Goal: Task Accomplishment & Management: Complete application form

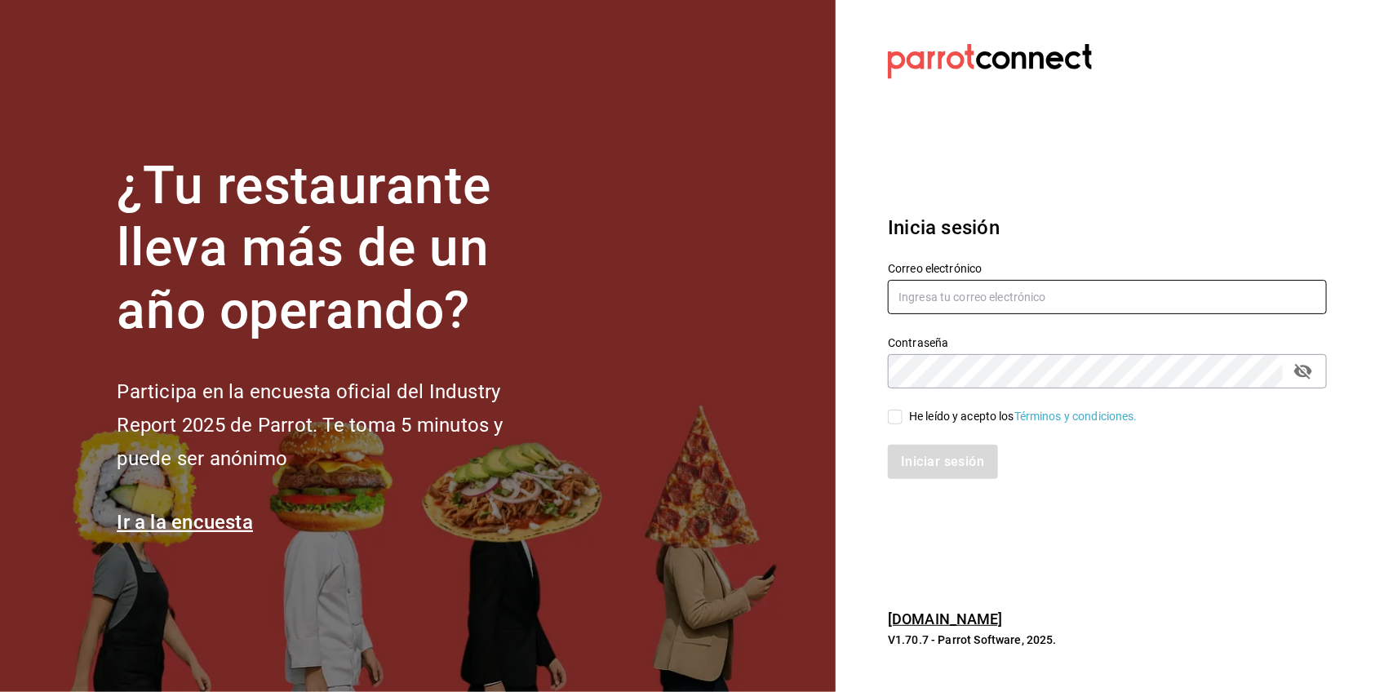
click at [1006, 284] on input "text" at bounding box center [1107, 297] width 439 height 34
type input "[EMAIL_ADDRESS][DOMAIN_NAME]"
click at [892, 418] on input "He leído y acepto los Términos y condiciones." at bounding box center [895, 417] width 15 height 15
checkbox input "true"
click at [908, 451] on button "Iniciar sesión" at bounding box center [943, 462] width 111 height 34
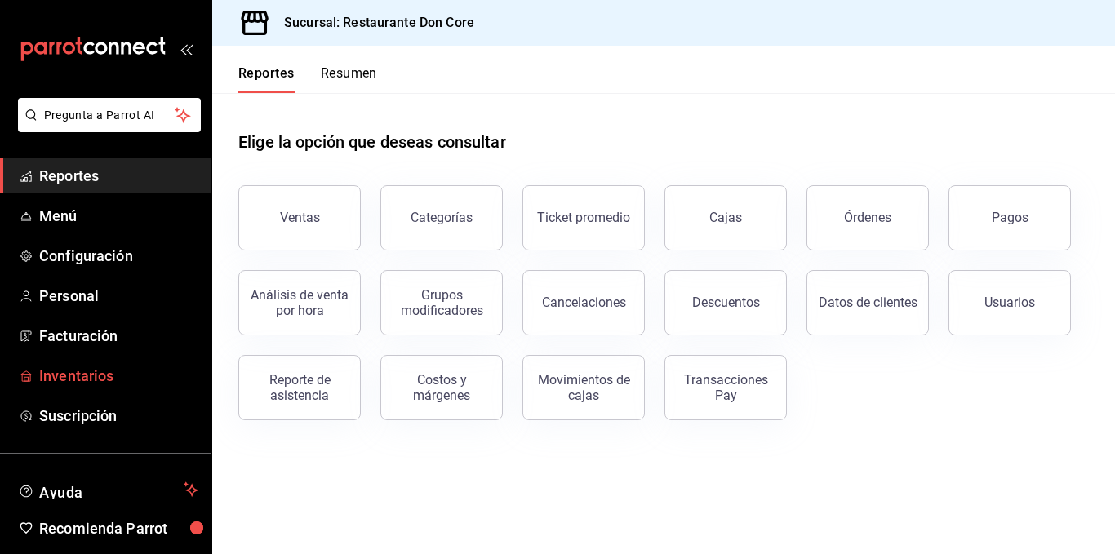
click at [76, 381] on span "Inventarios" at bounding box center [118, 376] width 159 height 22
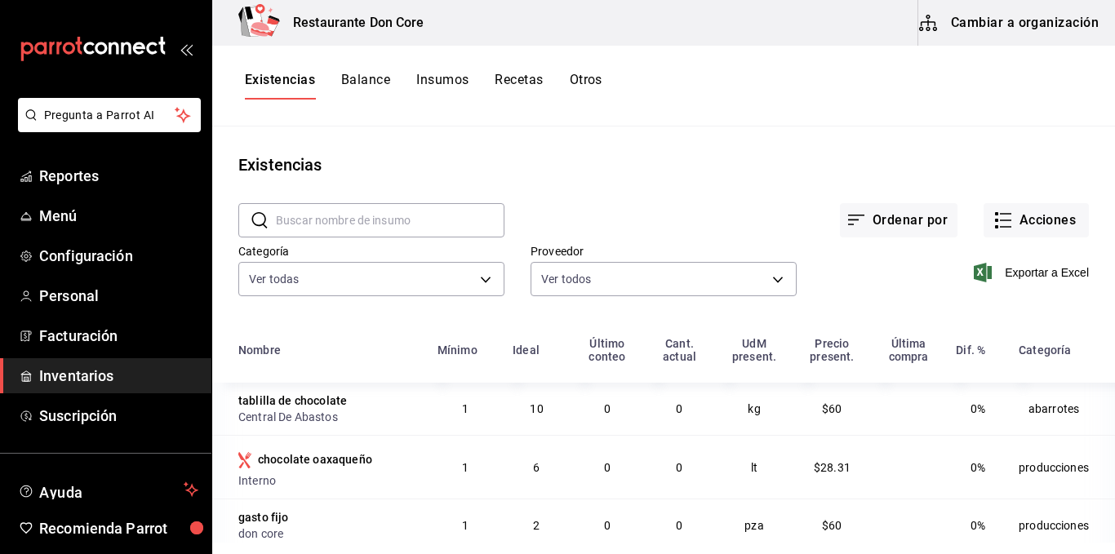
click at [1031, 27] on button "Cambiar a organización" at bounding box center [1010, 23] width 184 height 46
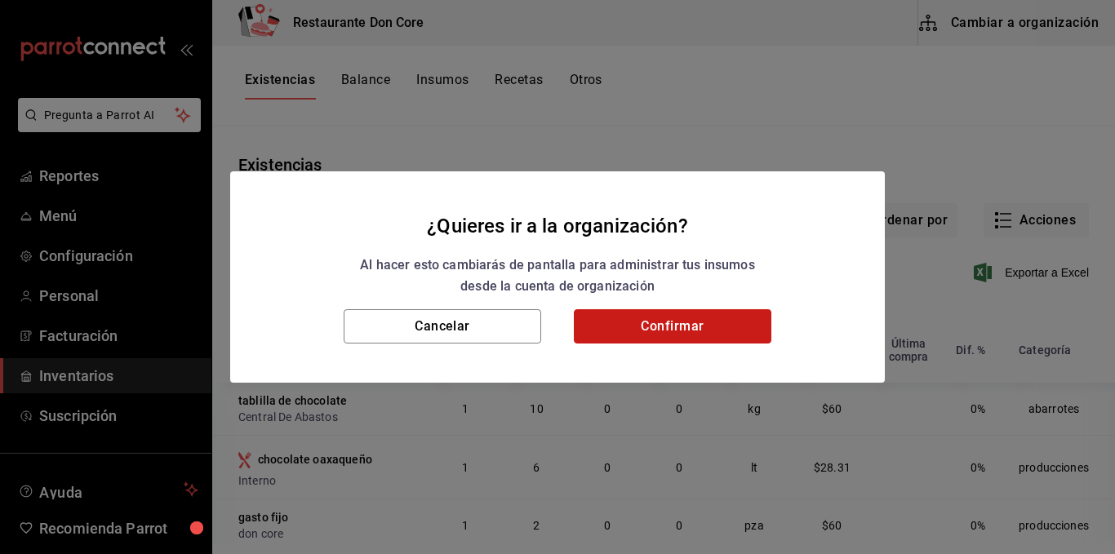
click at [717, 327] on button "Confirmar" at bounding box center [673, 326] width 198 height 34
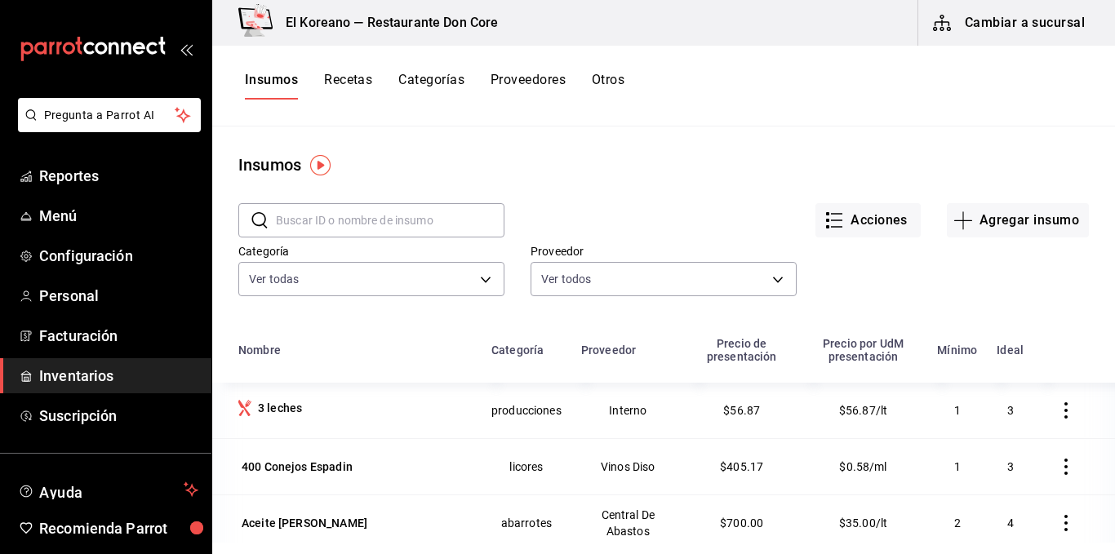
click at [344, 78] on button "Recetas" at bounding box center [348, 86] width 48 height 28
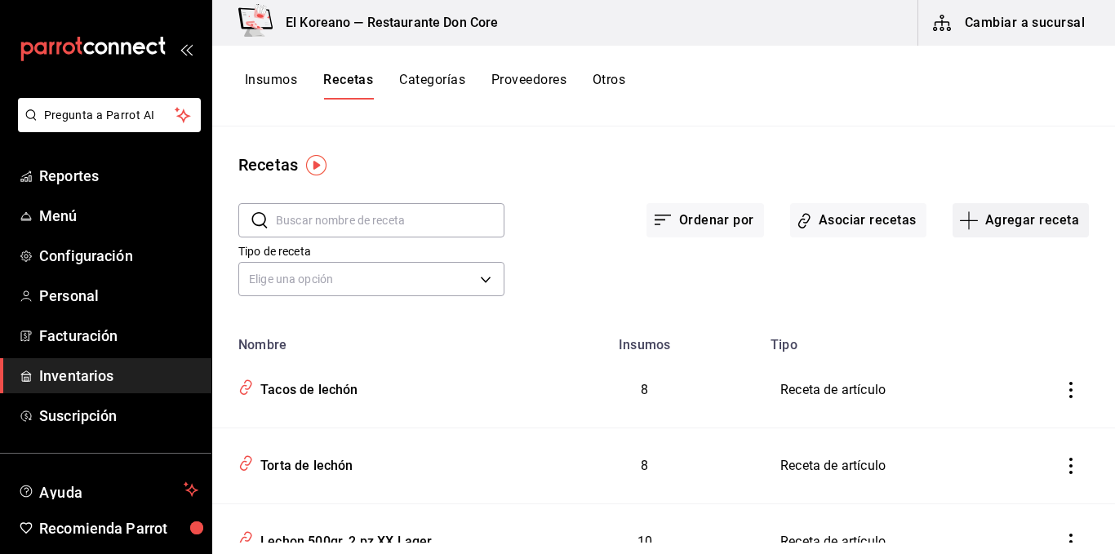
click at [1049, 218] on button "Agregar receta" at bounding box center [1021, 220] width 136 height 34
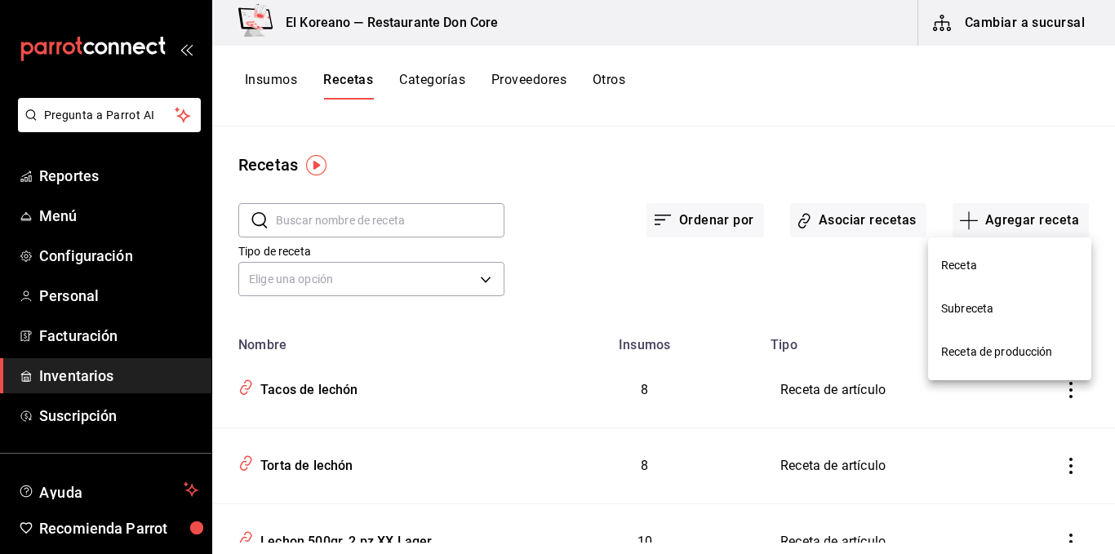
click at [1010, 364] on li "Receta de producción" at bounding box center [1009, 352] width 163 height 43
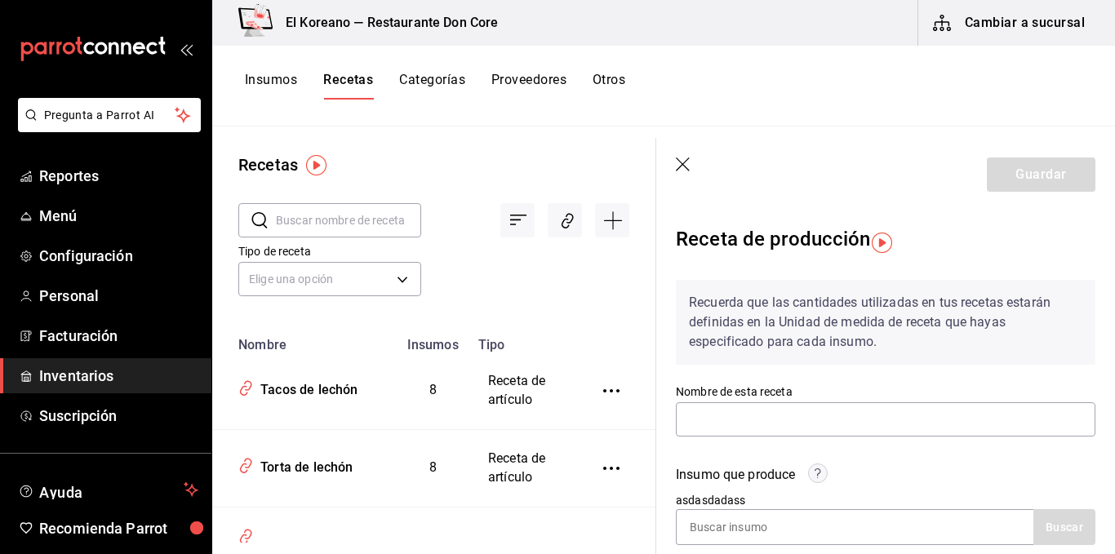
click at [1010, 364] on div "Recuerda que las cantidades utilizadas en tus recetas estarán definidas en la U…" at bounding box center [886, 322] width 420 height 85
click at [860, 424] on input "text" at bounding box center [886, 419] width 420 height 34
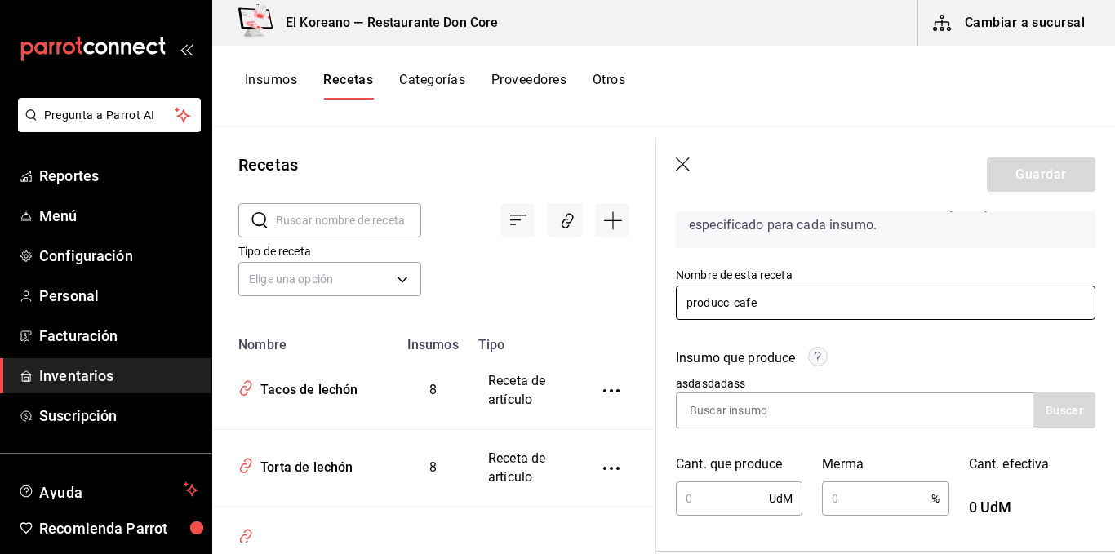
scroll to position [127, 0]
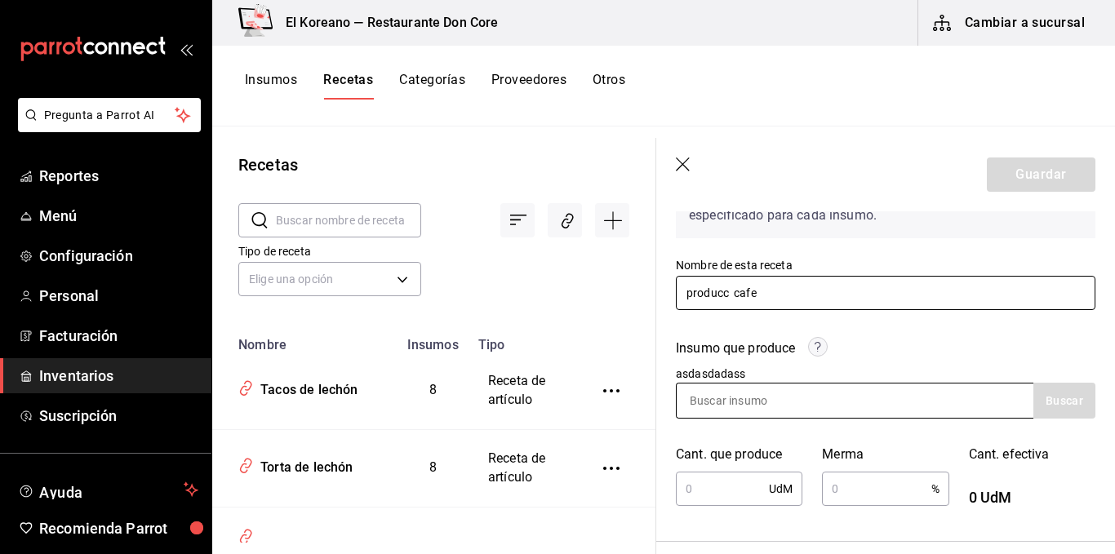
type input "producc cafe"
click at [785, 402] on input at bounding box center [758, 401] width 163 height 34
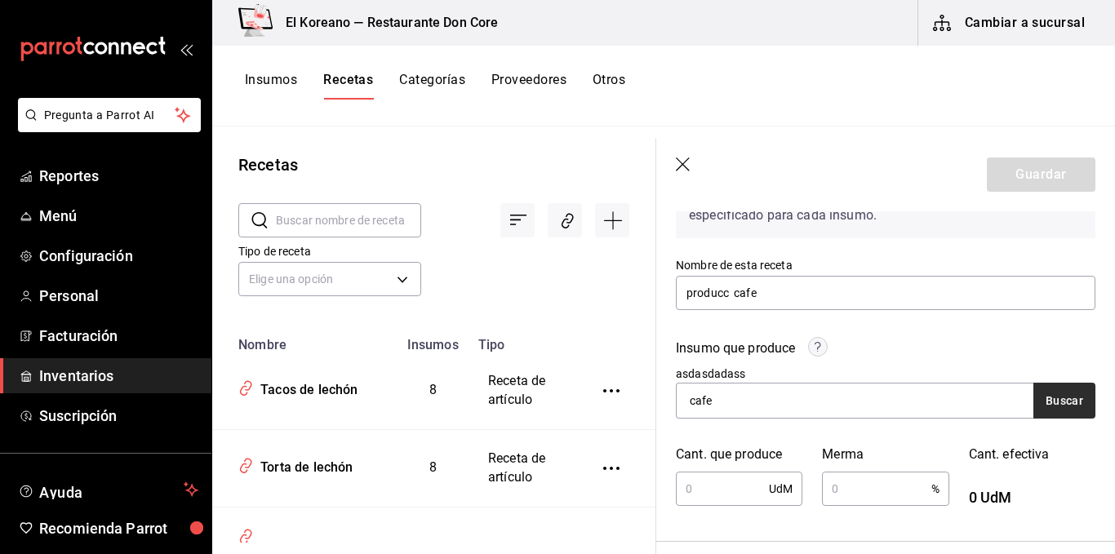
type input "cafe"
click at [1046, 411] on button "Buscar" at bounding box center [1064, 401] width 62 height 36
click at [267, 73] on button "Insumos" at bounding box center [271, 86] width 52 height 28
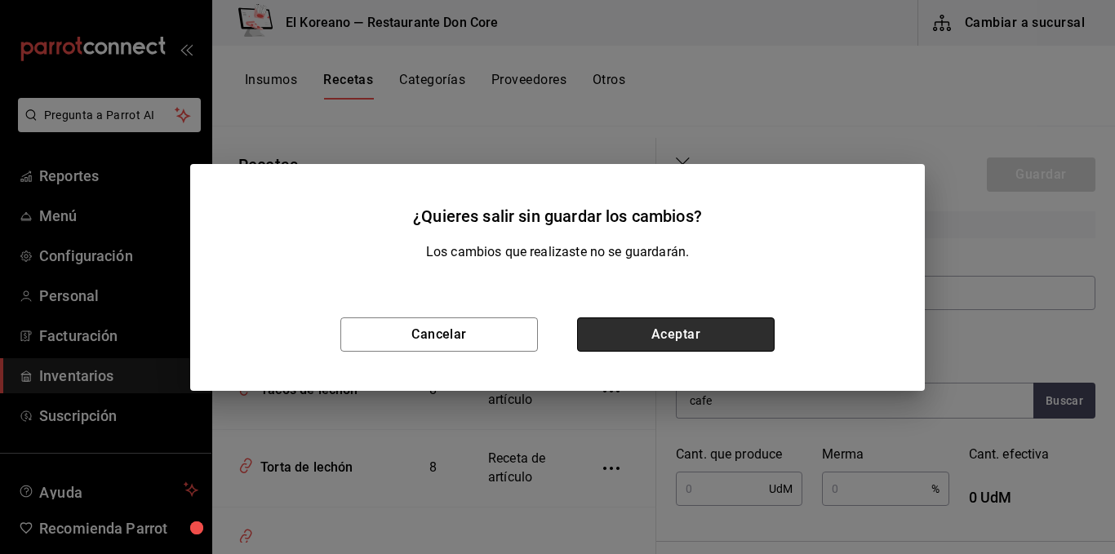
click at [693, 344] on button "Aceptar" at bounding box center [676, 335] width 198 height 34
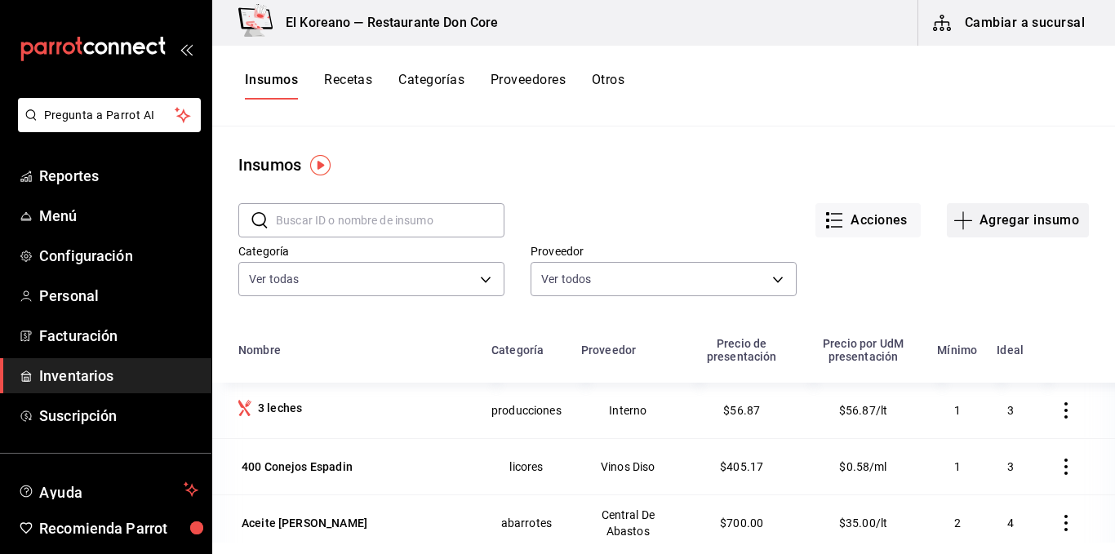
click at [1009, 223] on button "Agregar insumo" at bounding box center [1018, 220] width 142 height 34
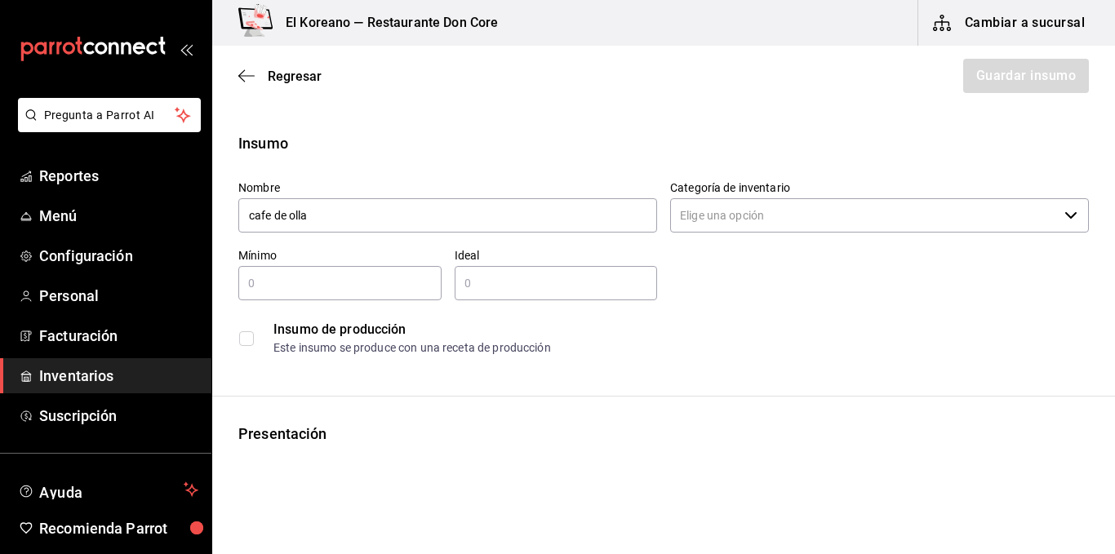
type input "cafe de olla"
click at [400, 291] on input "text" at bounding box center [339, 283] width 203 height 20
type input "3"
click at [549, 296] on div "​" at bounding box center [556, 283] width 203 height 34
type input "10"
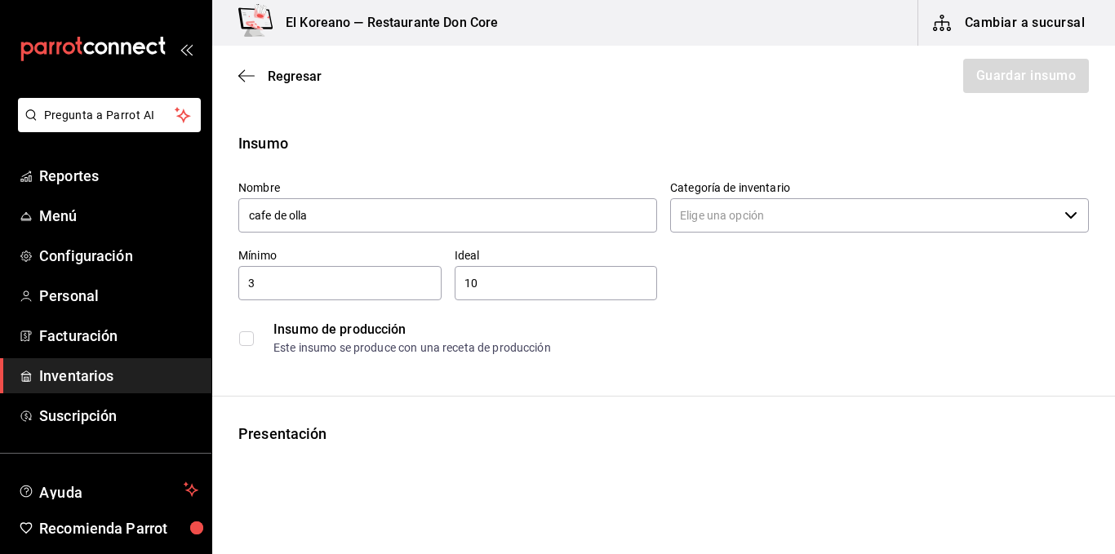
click at [248, 337] on input "checkbox" at bounding box center [246, 338] width 15 height 15
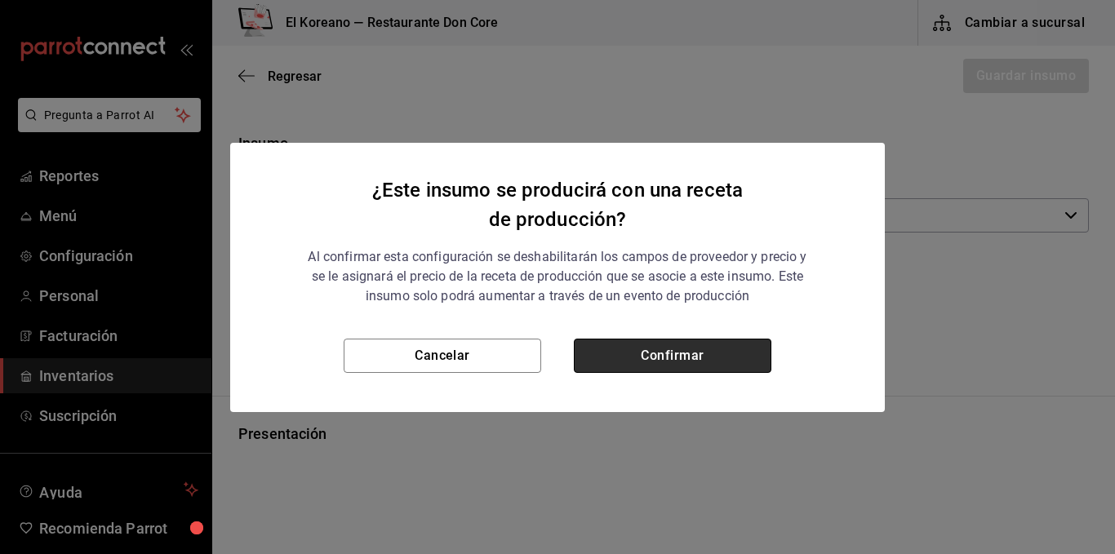
click at [600, 349] on button "Confirmar" at bounding box center [673, 356] width 198 height 34
checkbox input "true"
type input "$0.00"
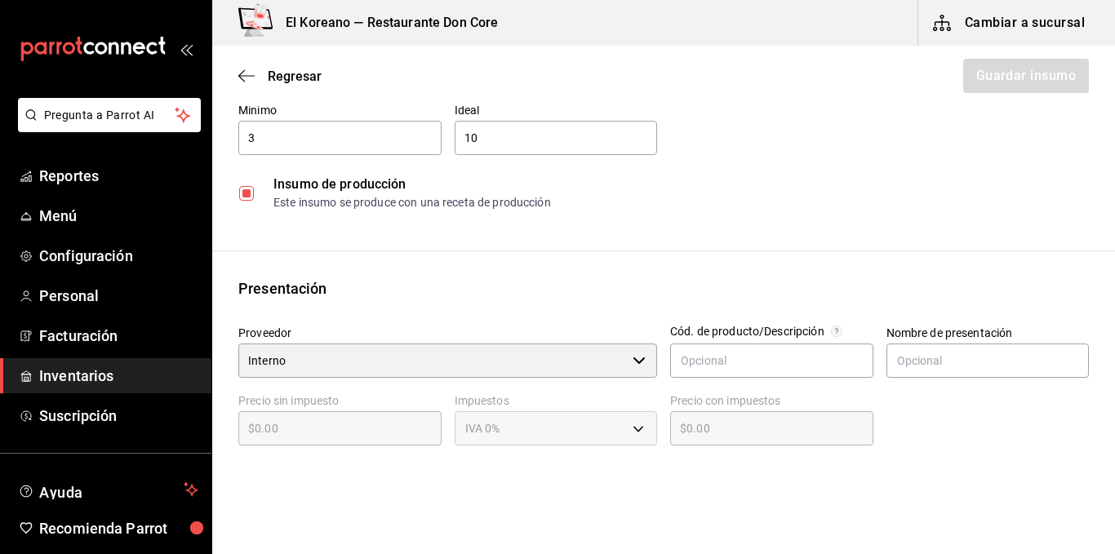
scroll to position [170, 0]
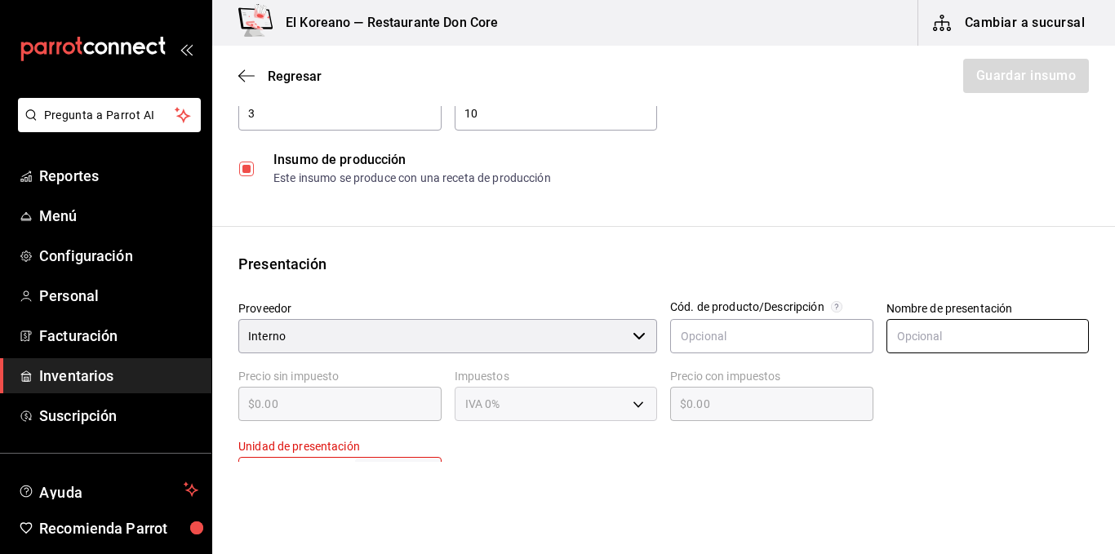
click at [910, 349] on input "text" at bounding box center [987, 336] width 203 height 34
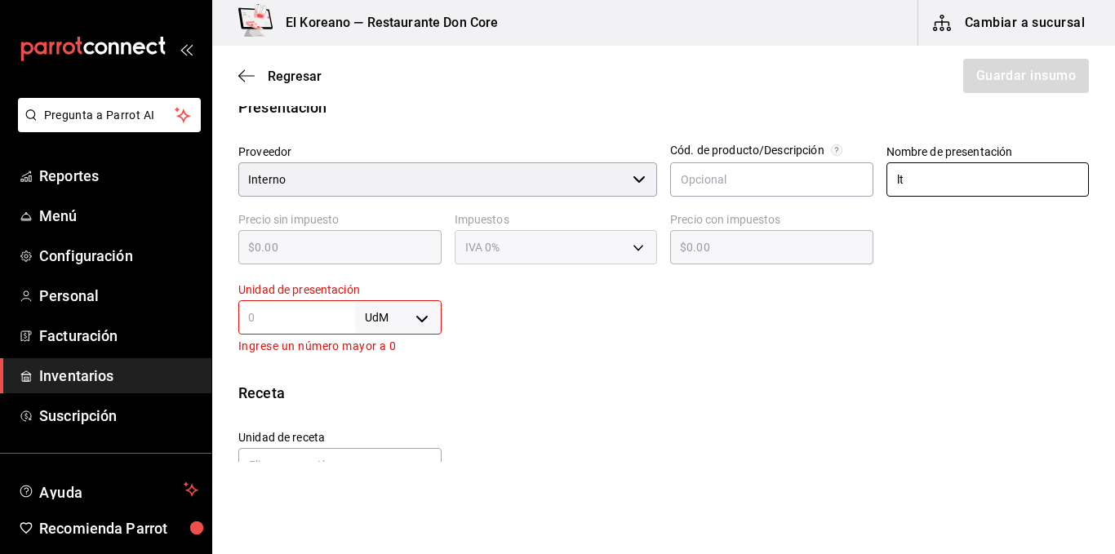
scroll to position [325, 0]
type input "lt"
click at [328, 317] on input "text" at bounding box center [296, 319] width 117 height 20
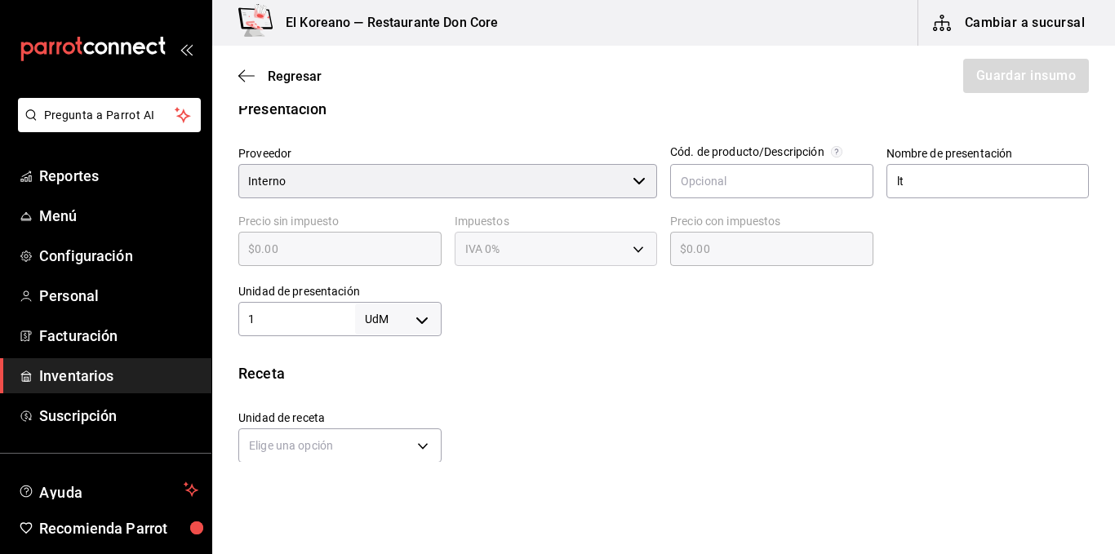
type input "1"
click at [413, 318] on body "Pregunta a Parrot AI Reportes Menú Configuración Personal Facturación Inventari…" at bounding box center [557, 231] width 1115 height 462
click at [375, 443] on li "lt" at bounding box center [395, 449] width 85 height 27
type input "LITER"
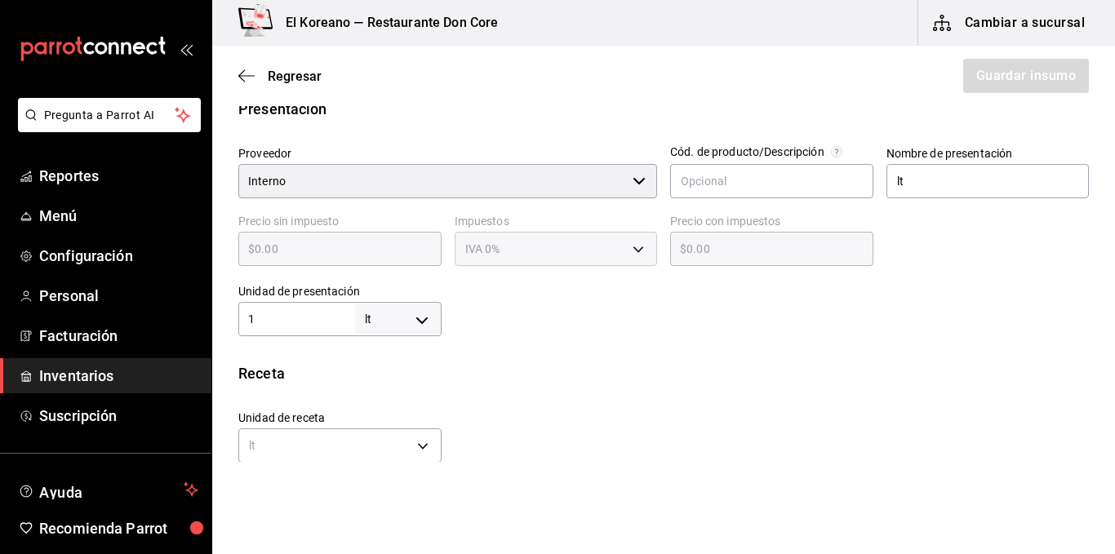
type input "1"
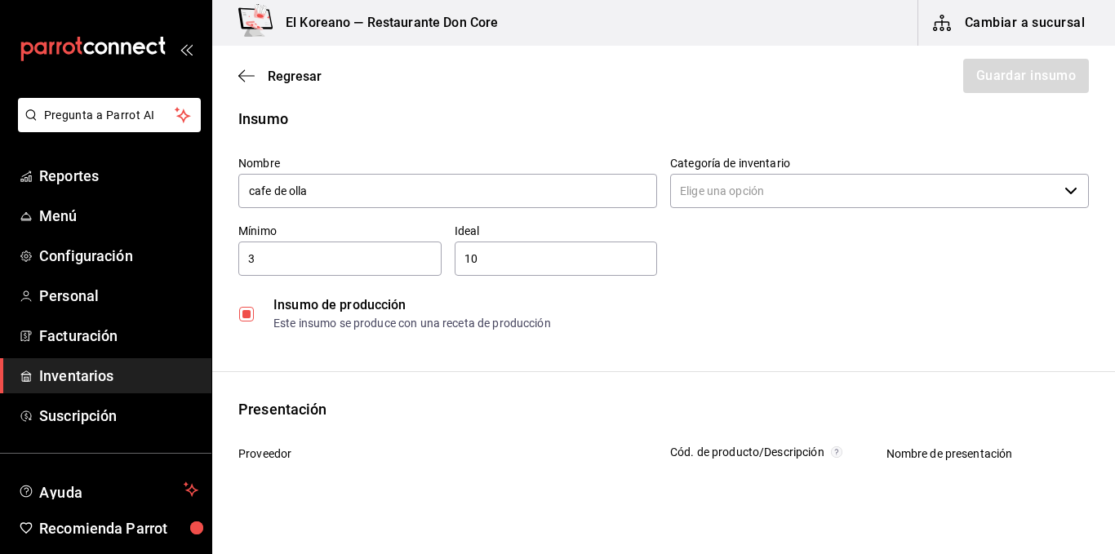
scroll to position [29, 0]
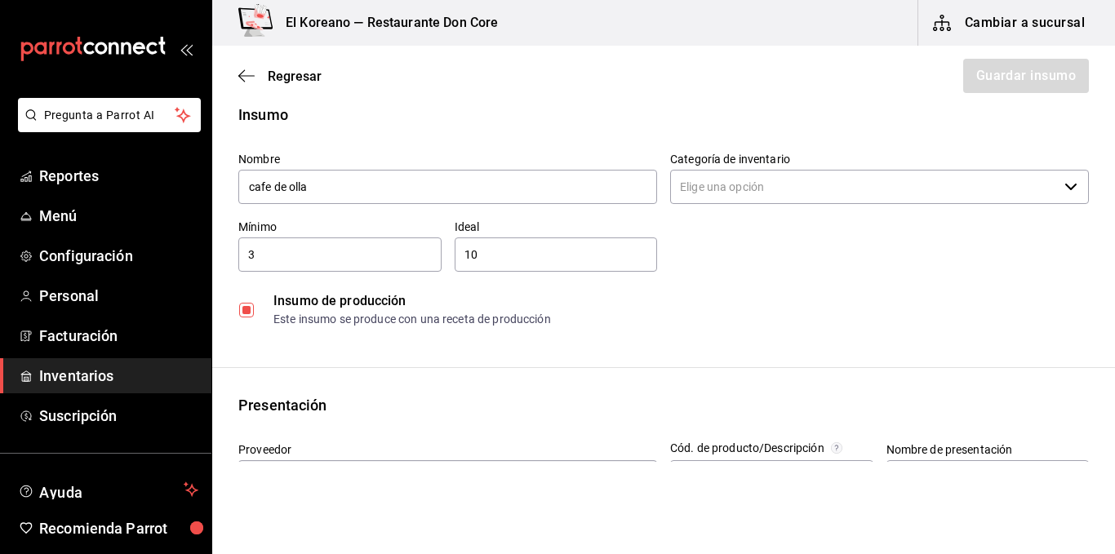
click at [855, 184] on input "Categoría de inventario" at bounding box center [864, 187] width 388 height 34
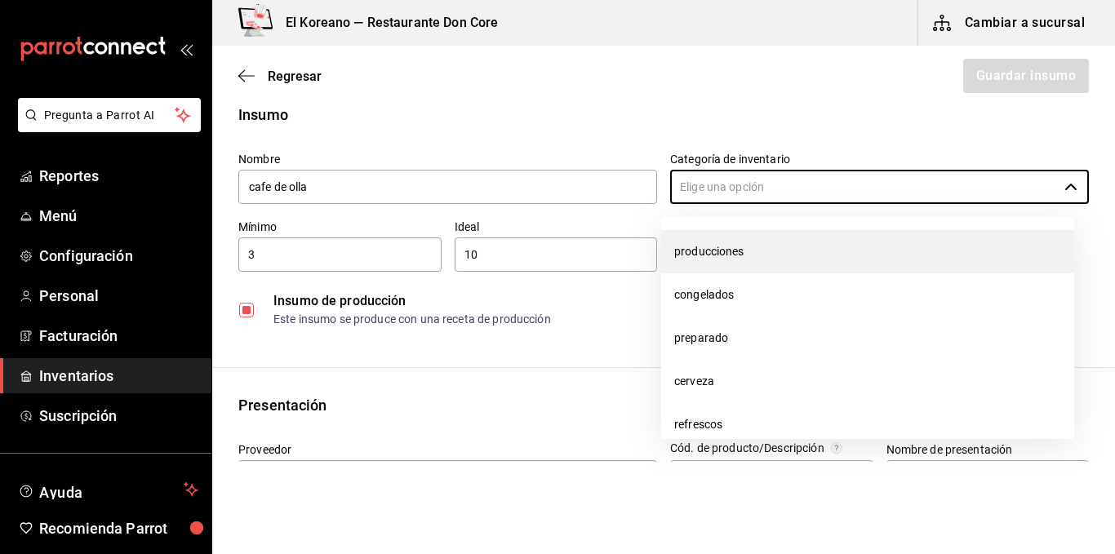
click at [738, 264] on li "producciones" at bounding box center [867, 251] width 413 height 43
type input "producciones"
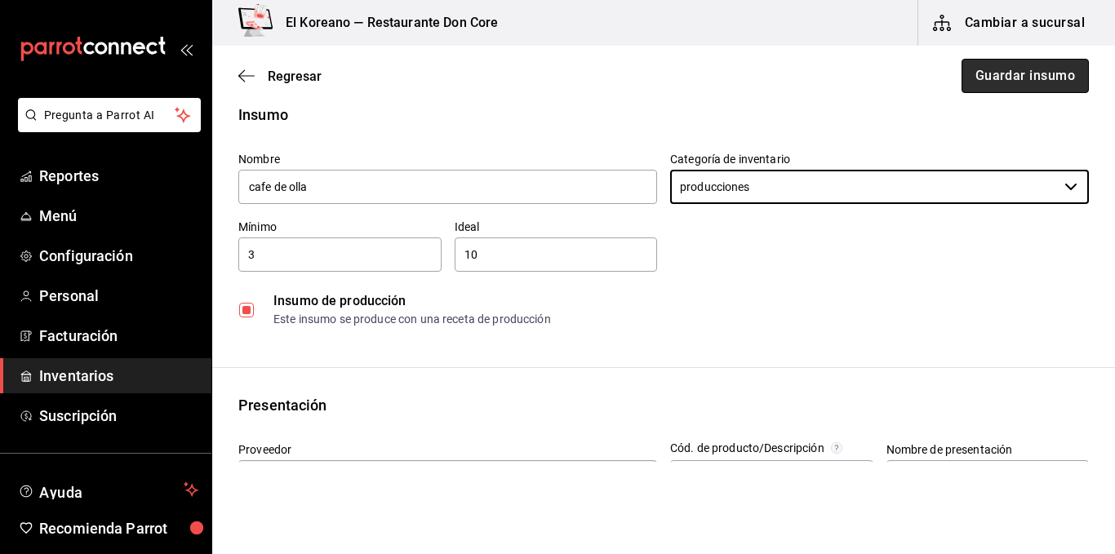
click at [1002, 83] on button "Guardar insumo" at bounding box center [1025, 76] width 127 height 34
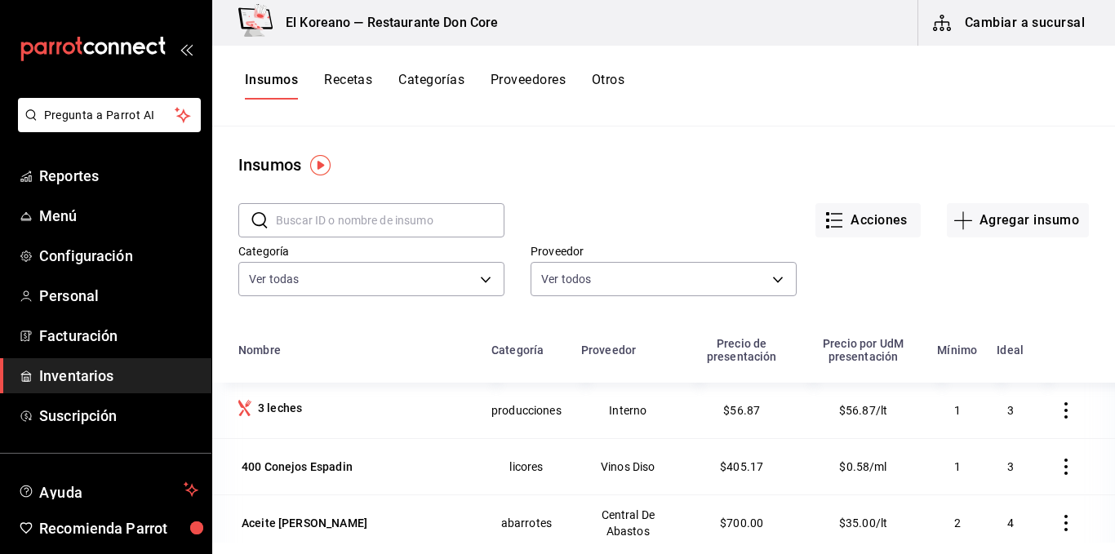
click at [342, 83] on button "Recetas" at bounding box center [348, 86] width 48 height 28
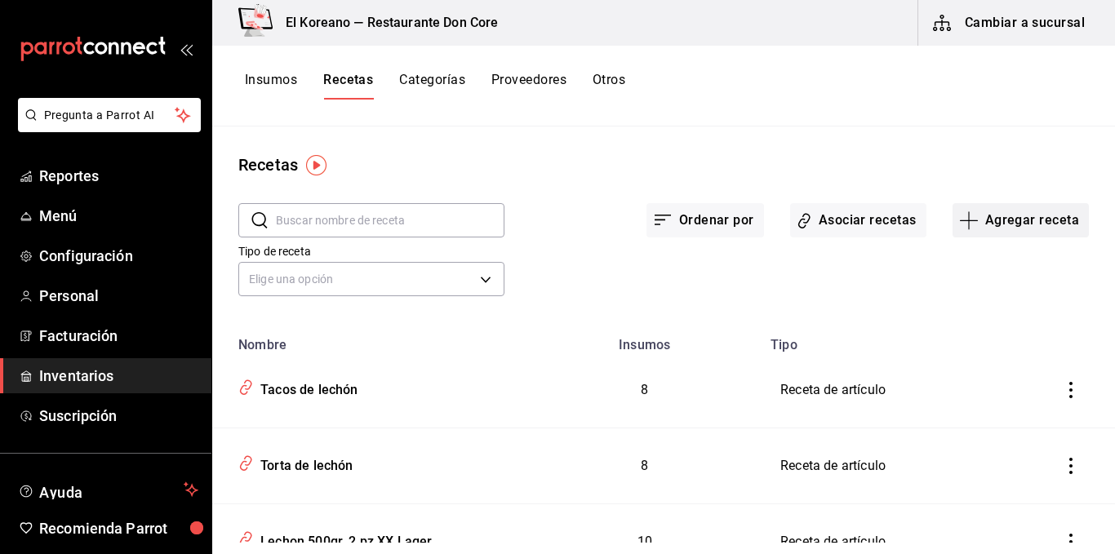
click at [1051, 214] on button "Agregar receta" at bounding box center [1021, 220] width 136 height 34
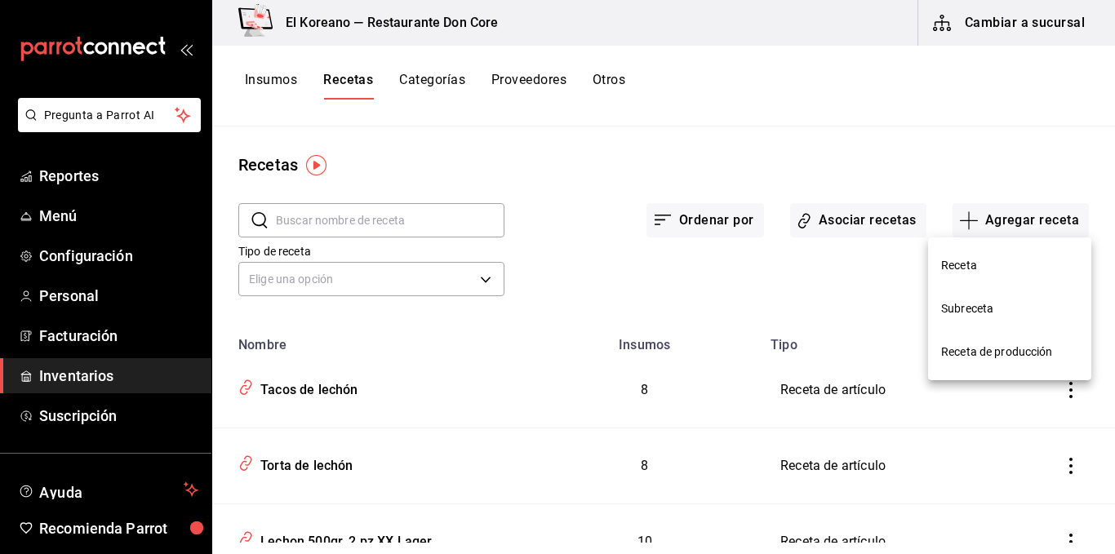
click at [1002, 346] on span "Receta de producción" at bounding box center [1009, 352] width 137 height 17
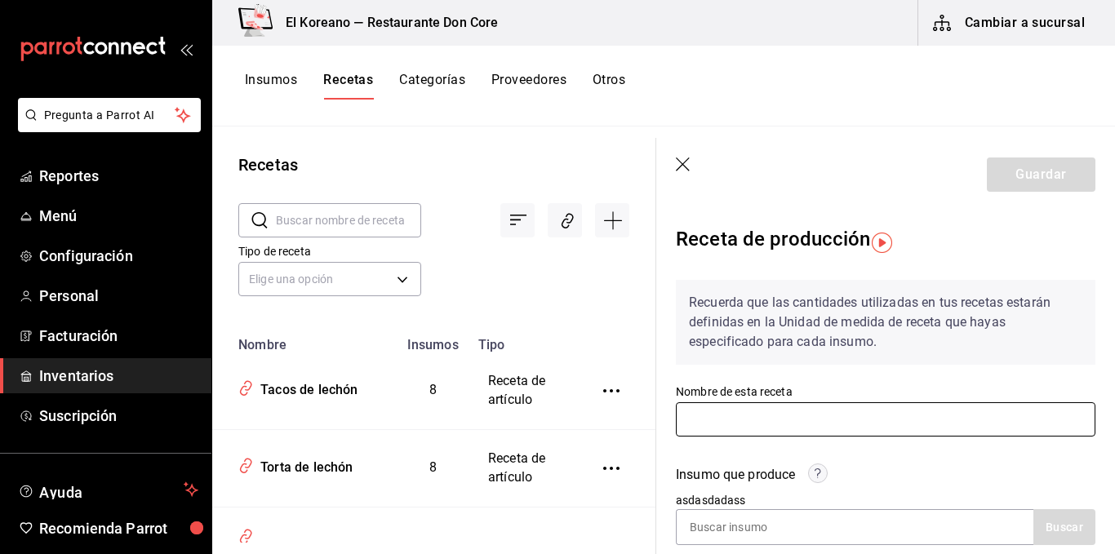
click at [800, 406] on input "text" at bounding box center [886, 419] width 420 height 34
type input "c"
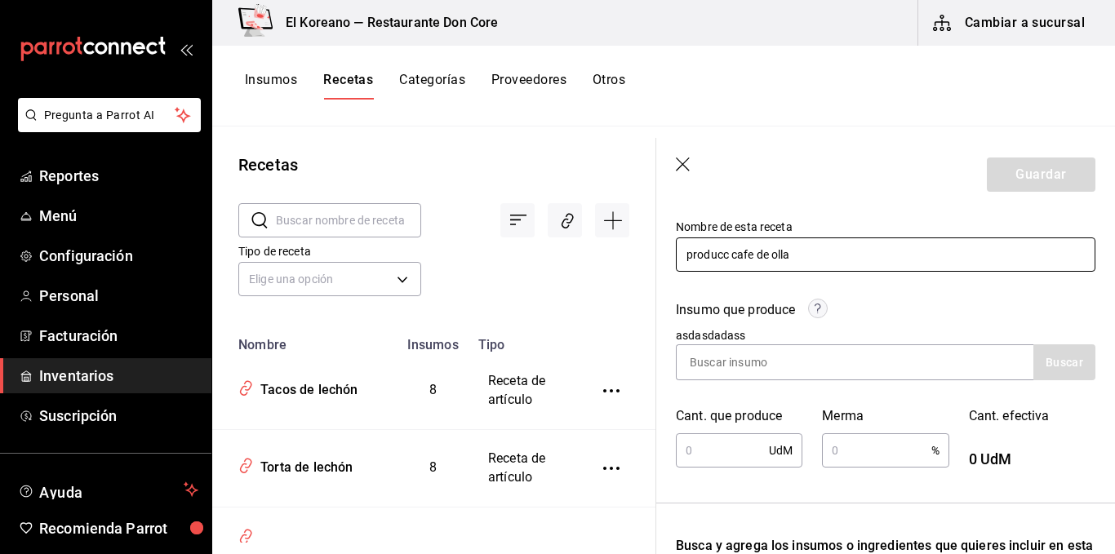
type input "producc cafe de olla"
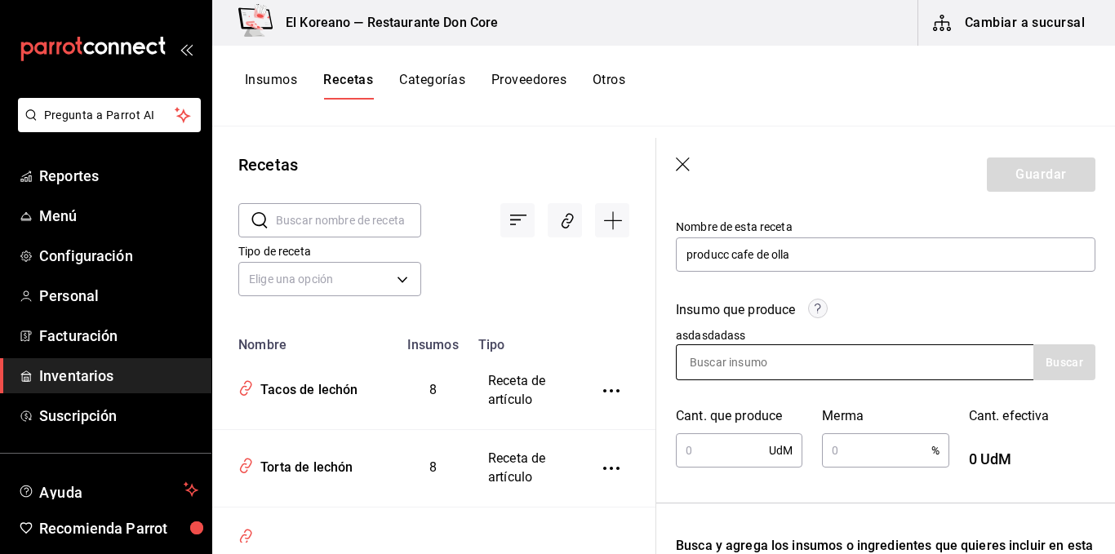
click at [775, 352] on input at bounding box center [758, 362] width 163 height 34
type input "cafe"
click at [1033, 367] on button "Buscar" at bounding box center [1064, 362] width 62 height 36
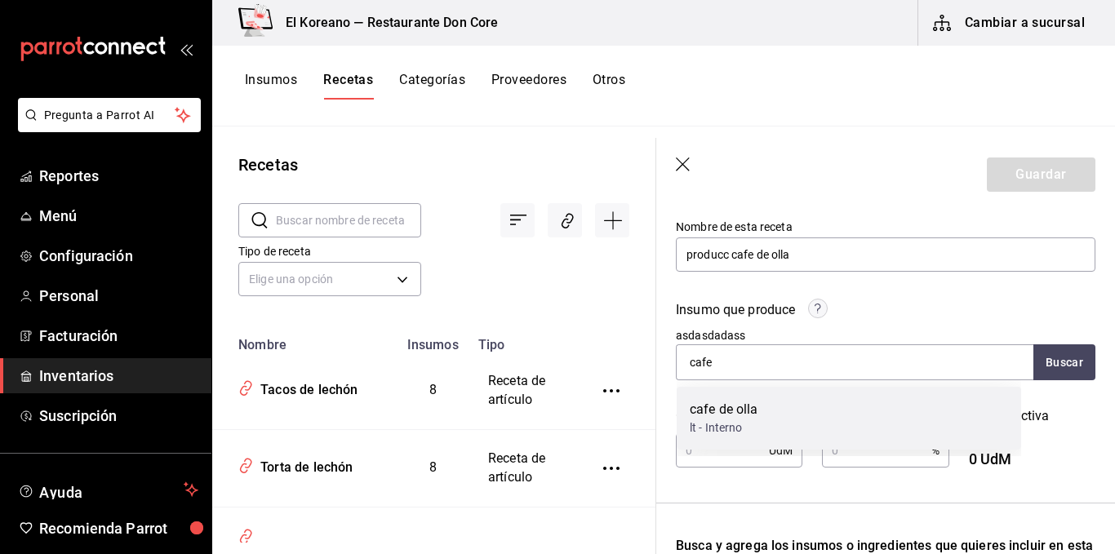
click at [706, 416] on div "cafe de olla" at bounding box center [724, 410] width 69 height 20
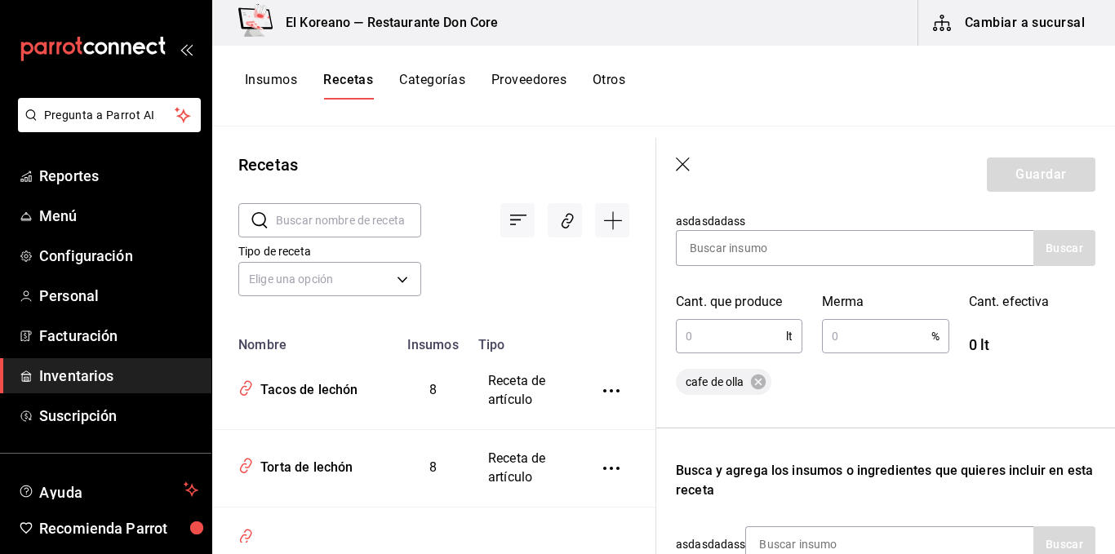
scroll to position [310, 0]
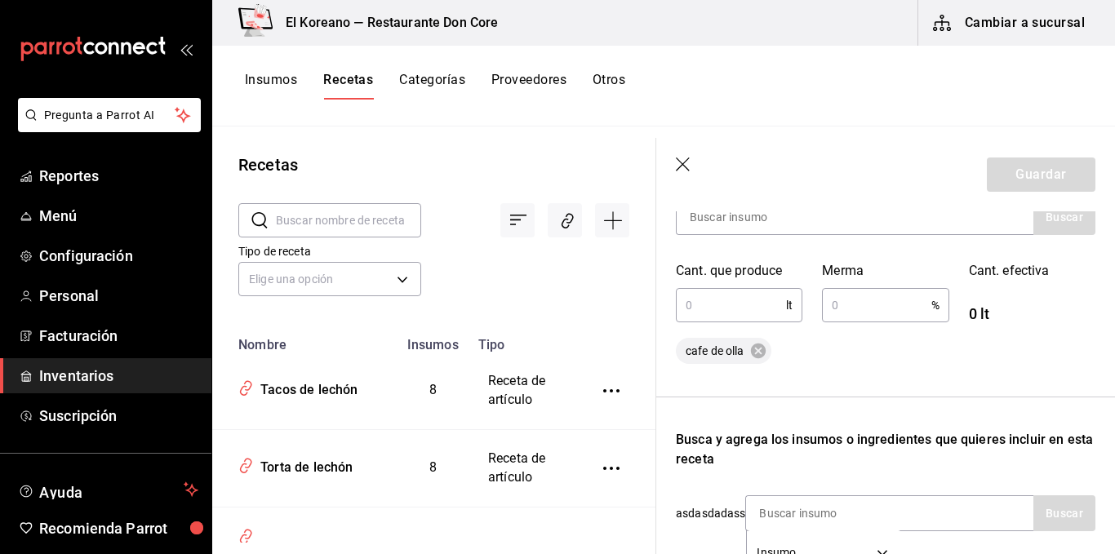
click at [723, 304] on input "text" at bounding box center [731, 305] width 110 height 33
type input "10"
click at [836, 306] on input "text" at bounding box center [876, 305] width 109 height 33
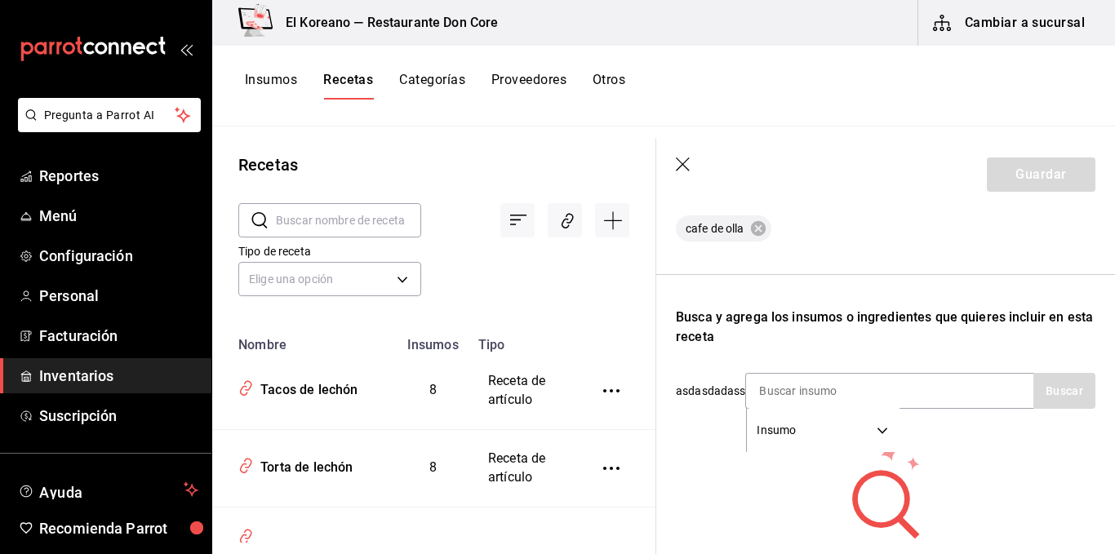
scroll to position [473, 0]
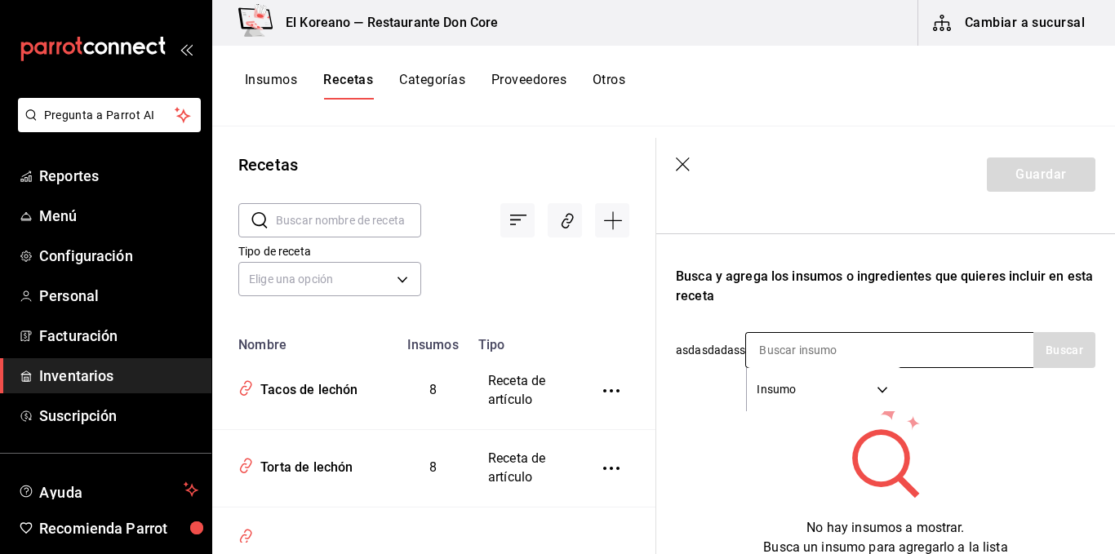
type input "1"
click at [836, 355] on input at bounding box center [827, 350] width 163 height 34
type input "cafe"
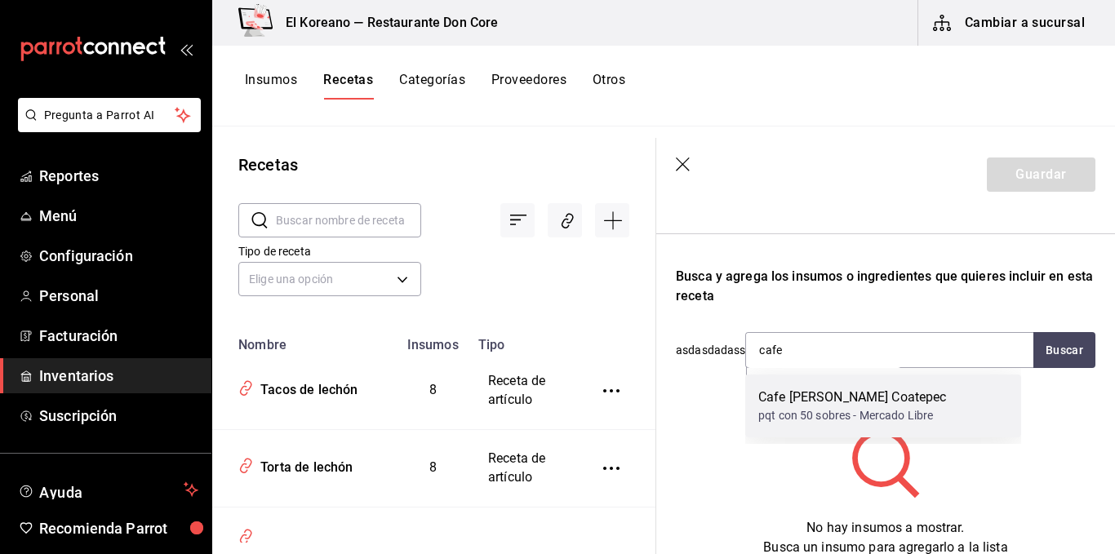
click at [834, 389] on div "Cafe [PERSON_NAME] Coatepec" at bounding box center [852, 398] width 189 height 20
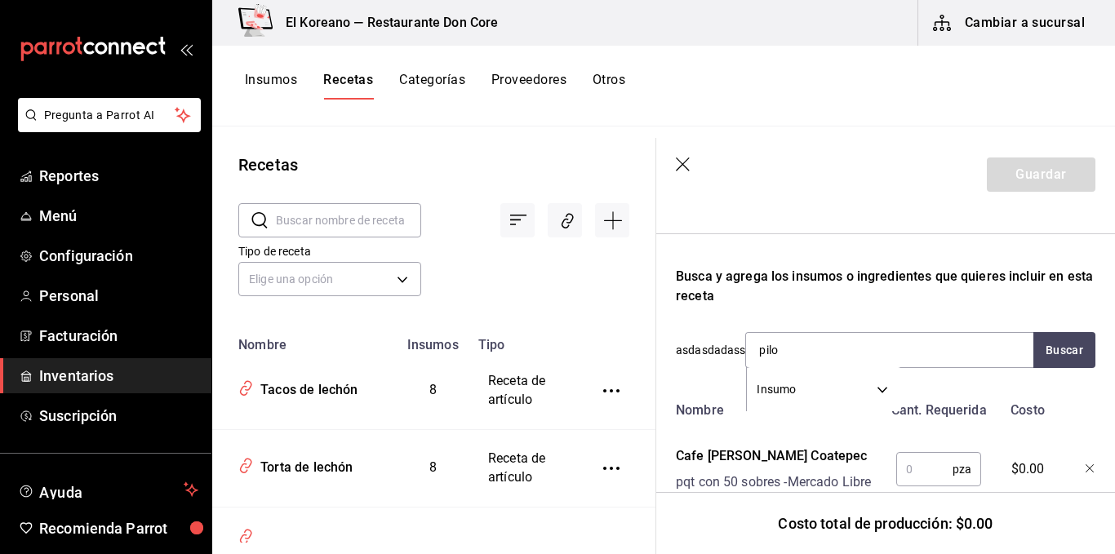
type input "pilon"
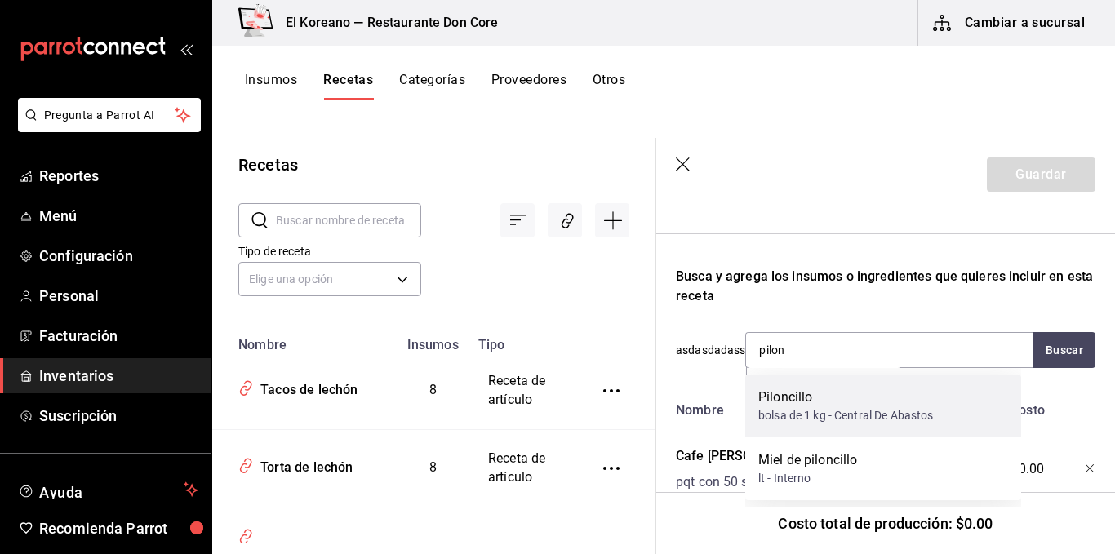
click at [820, 402] on div "Piloncillo" at bounding box center [845, 398] width 175 height 20
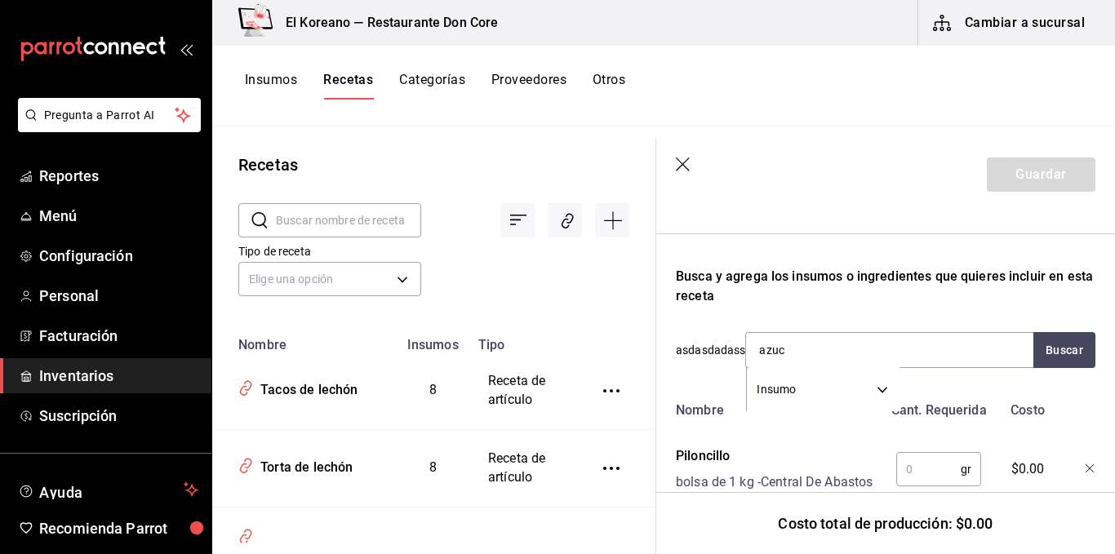
type input "azuca"
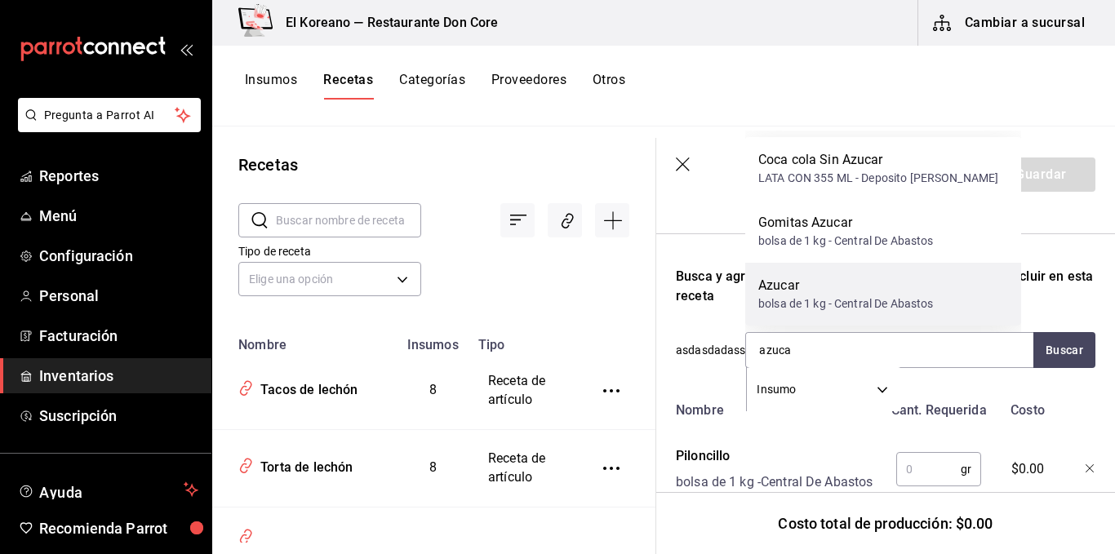
click at [811, 279] on div "Azucar" at bounding box center [845, 286] width 175 height 20
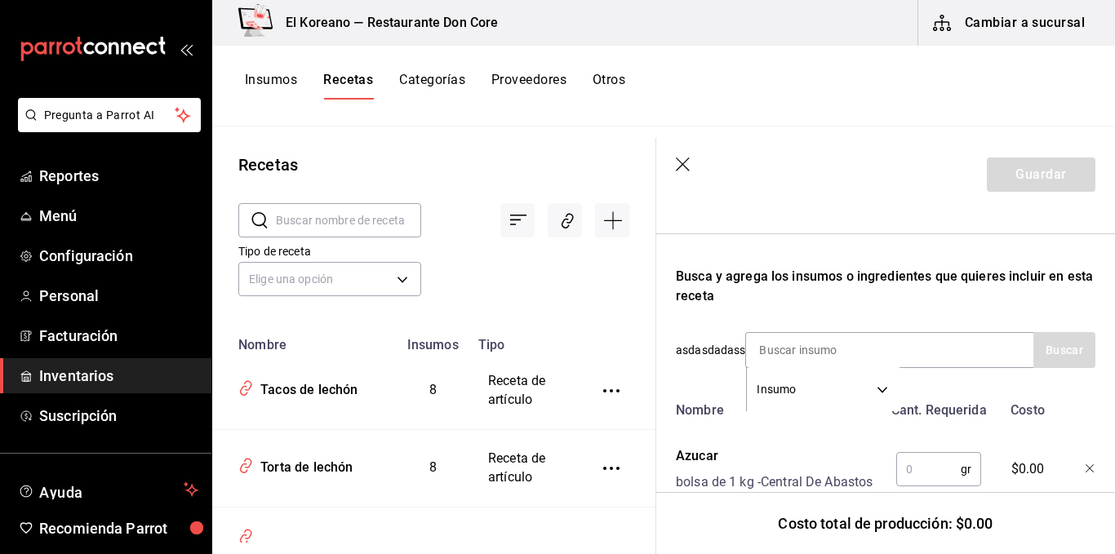
scroll to position [473, 13]
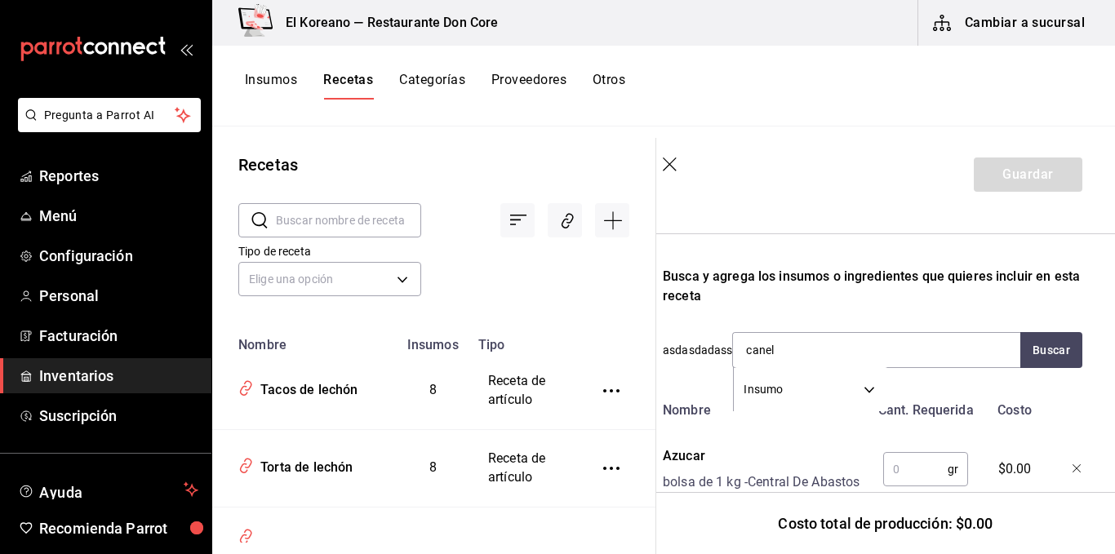
type input "canela"
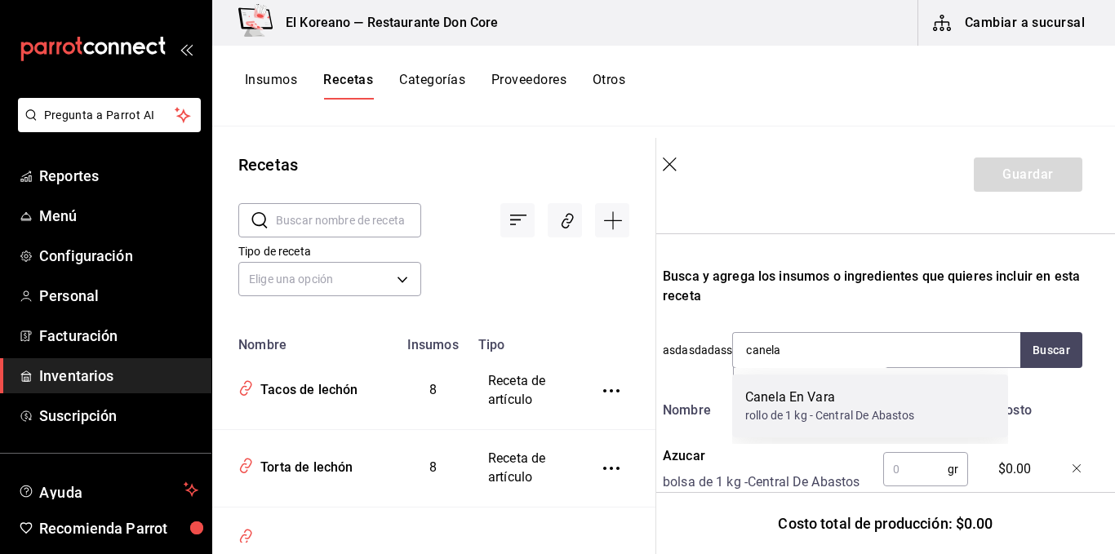
click at [795, 389] on div "Canela En Vara" at bounding box center [829, 398] width 169 height 20
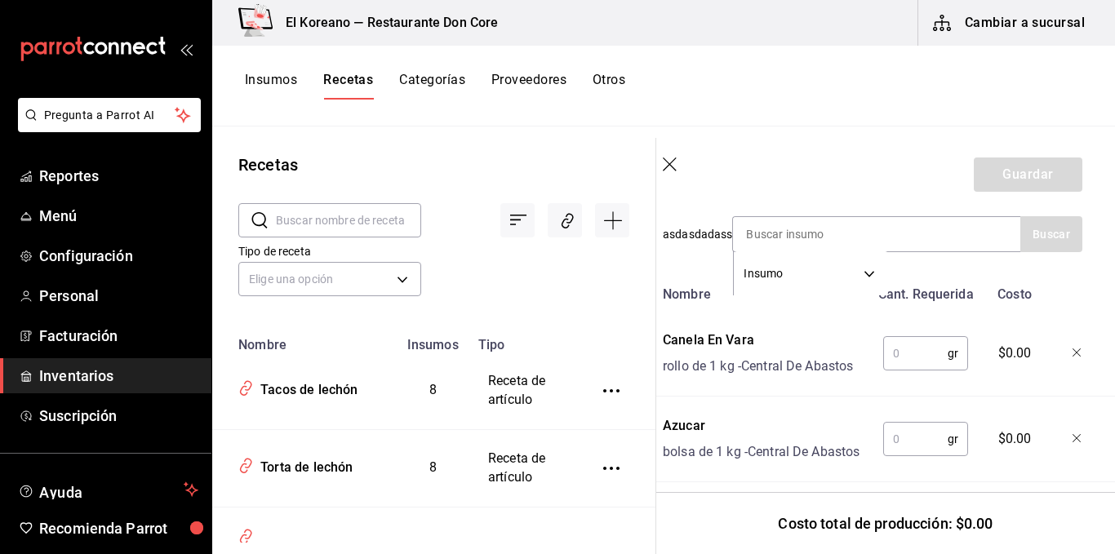
scroll to position [598, 13]
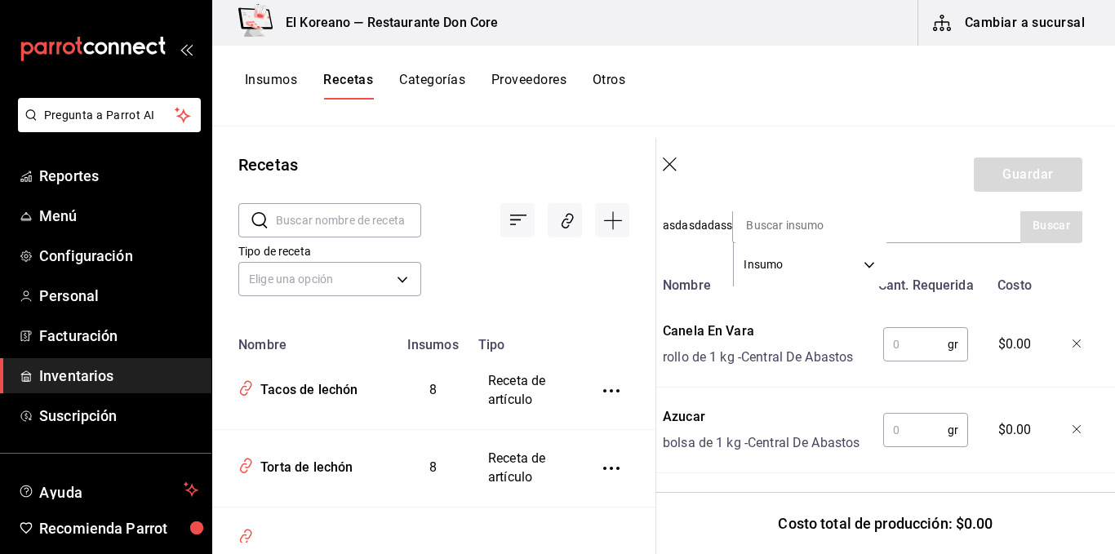
click at [900, 438] on input "text" at bounding box center [915, 430] width 64 height 33
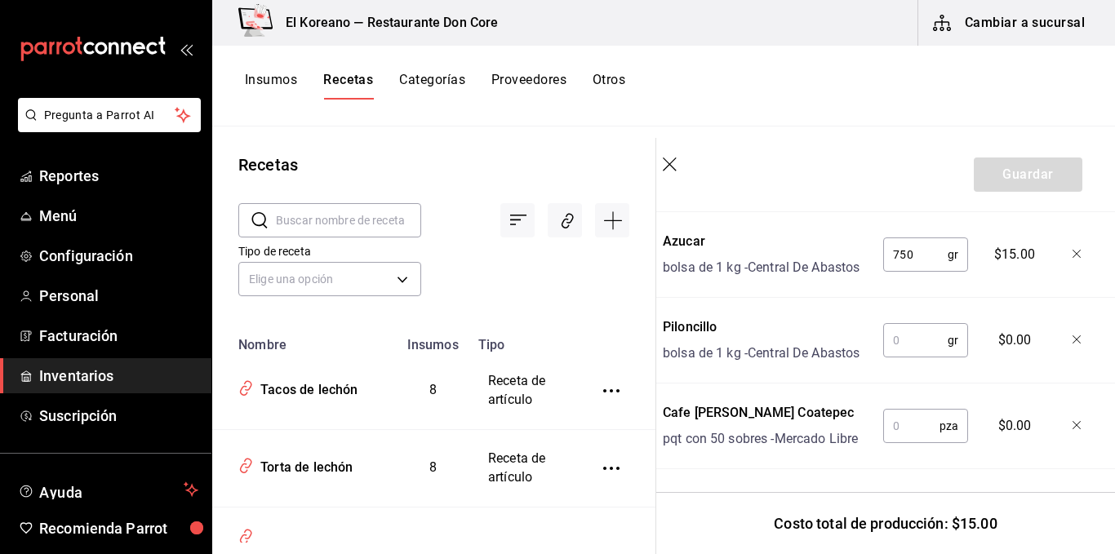
scroll to position [778, 13]
type input "750"
click at [904, 442] on input "text" at bounding box center [911, 426] width 56 height 33
type input "280"
click at [927, 437] on div "280 pza ​" at bounding box center [922, 423] width 107 height 52
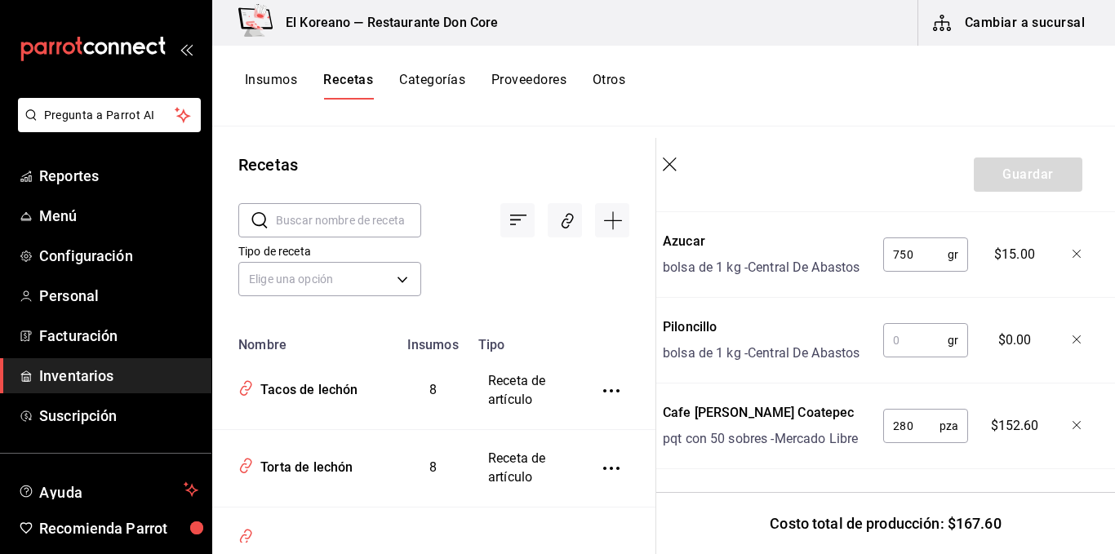
scroll to position [624, 13]
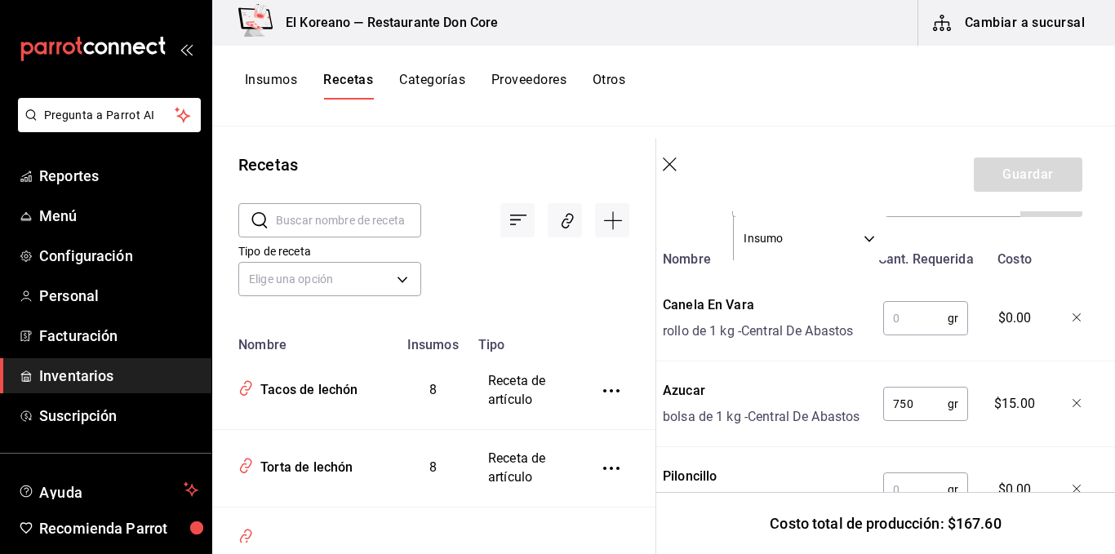
click at [904, 313] on input "text" at bounding box center [915, 318] width 64 height 33
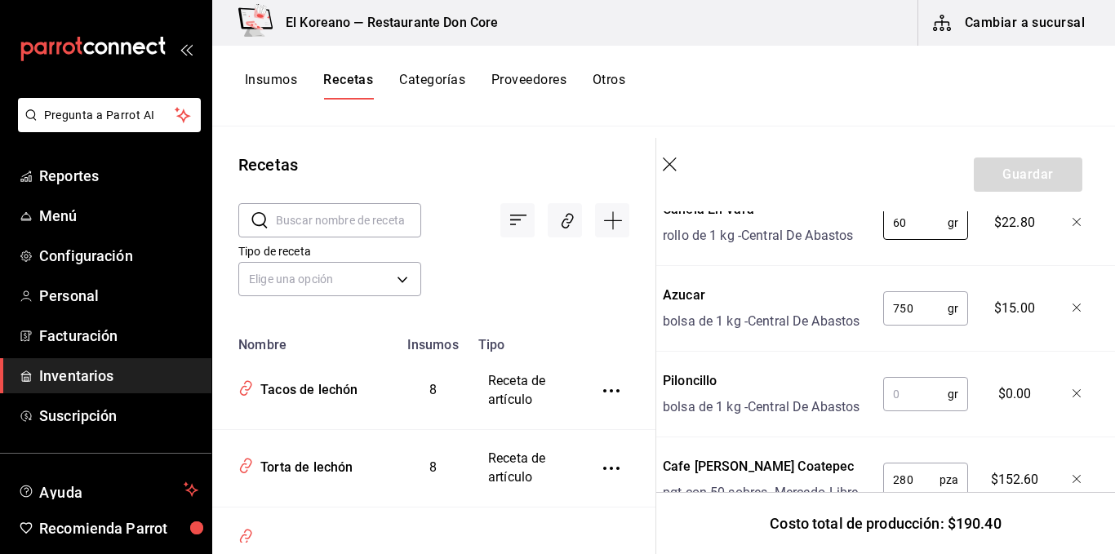
scroll to position [732, 13]
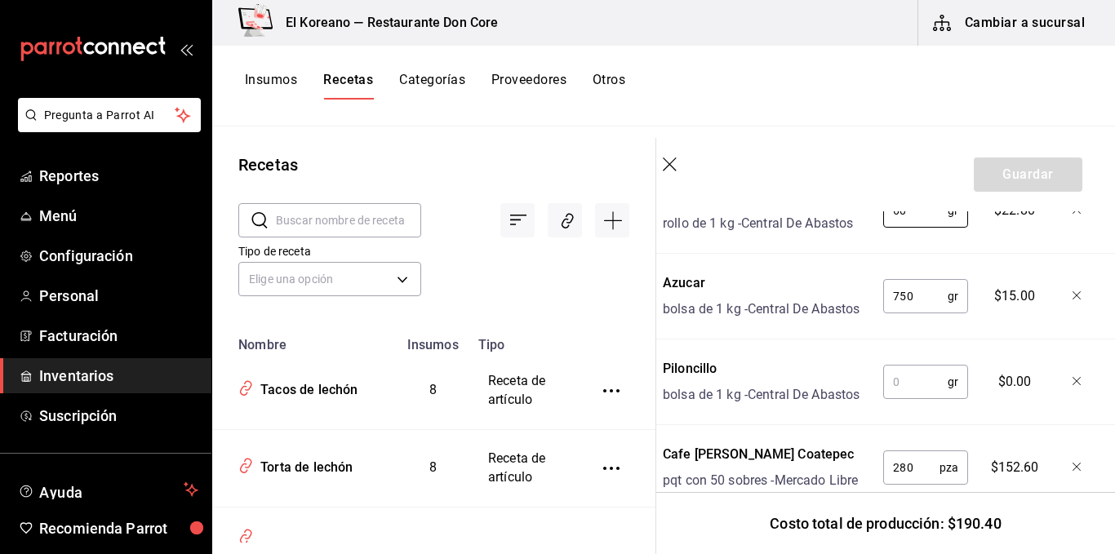
type input "60"
click at [1073, 387] on icon "button" at bounding box center [1078, 382] width 10 height 10
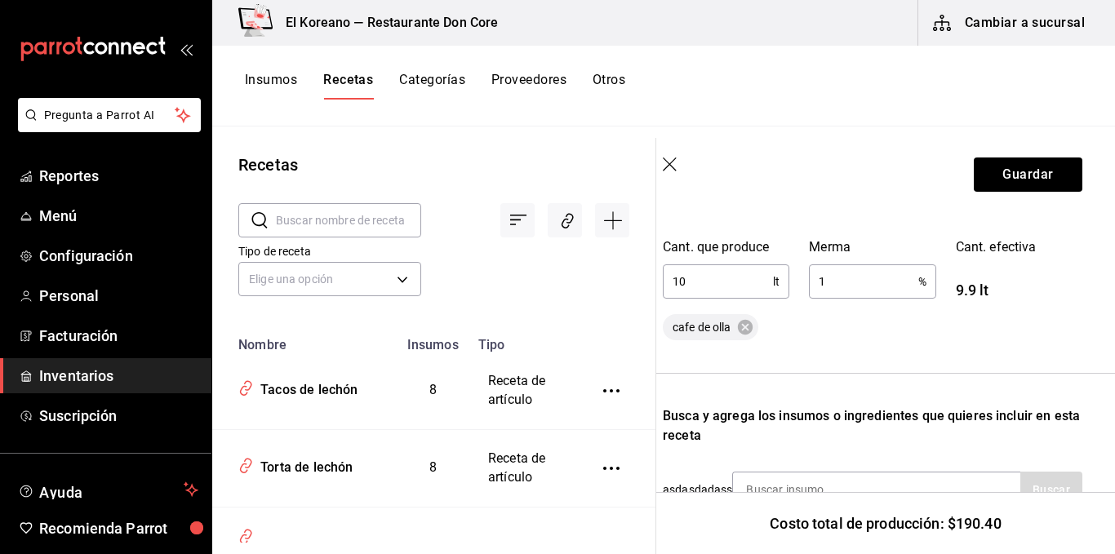
scroll to position [295, 13]
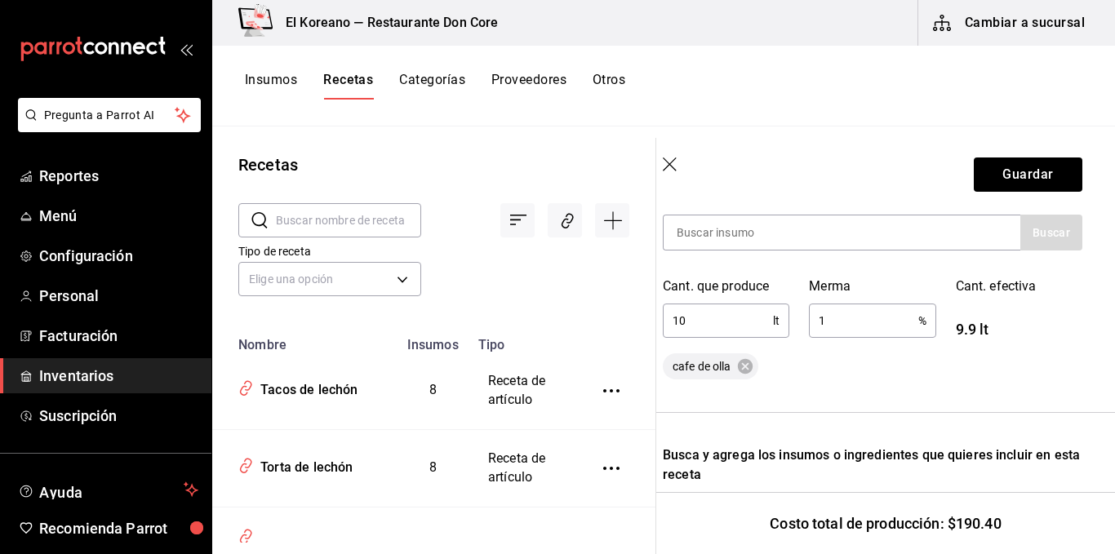
click at [753, 322] on input "10" at bounding box center [718, 320] width 110 height 33
type input "1"
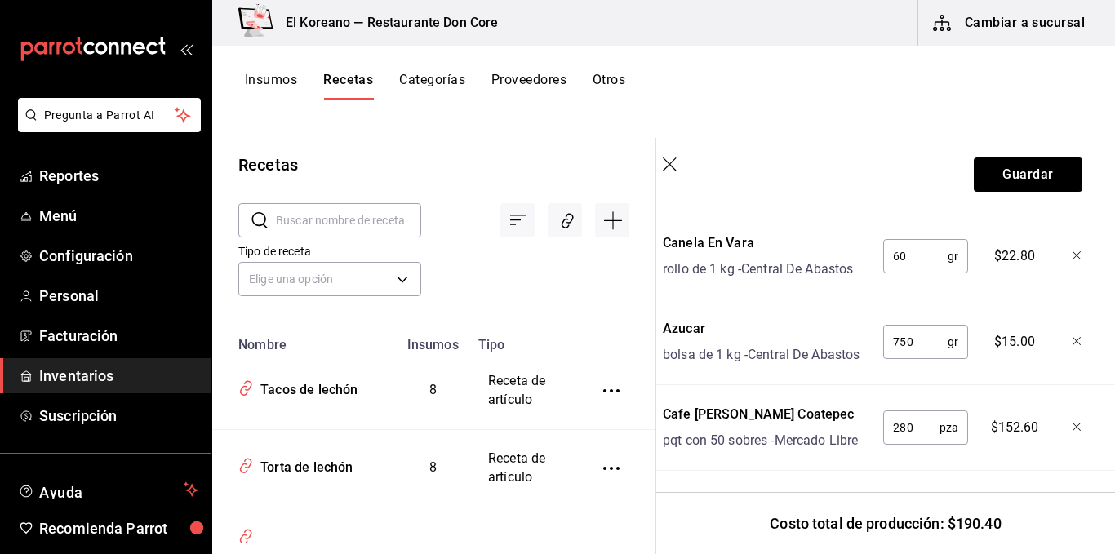
scroll to position [740, 13]
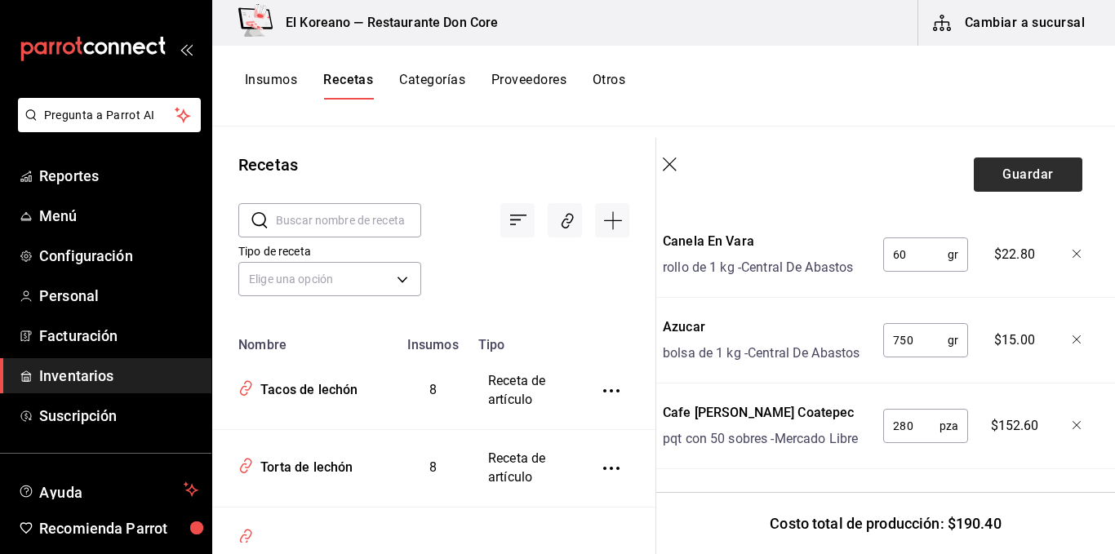
type input "20"
click at [1028, 181] on button "Guardar" at bounding box center [1028, 175] width 109 height 34
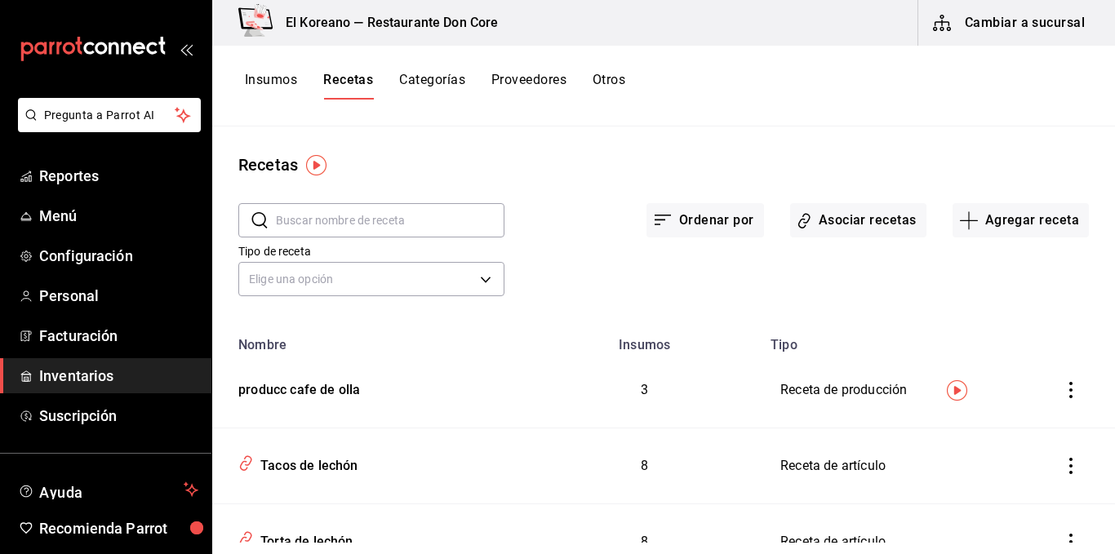
click at [287, 74] on button "Insumos" at bounding box center [271, 86] width 52 height 28
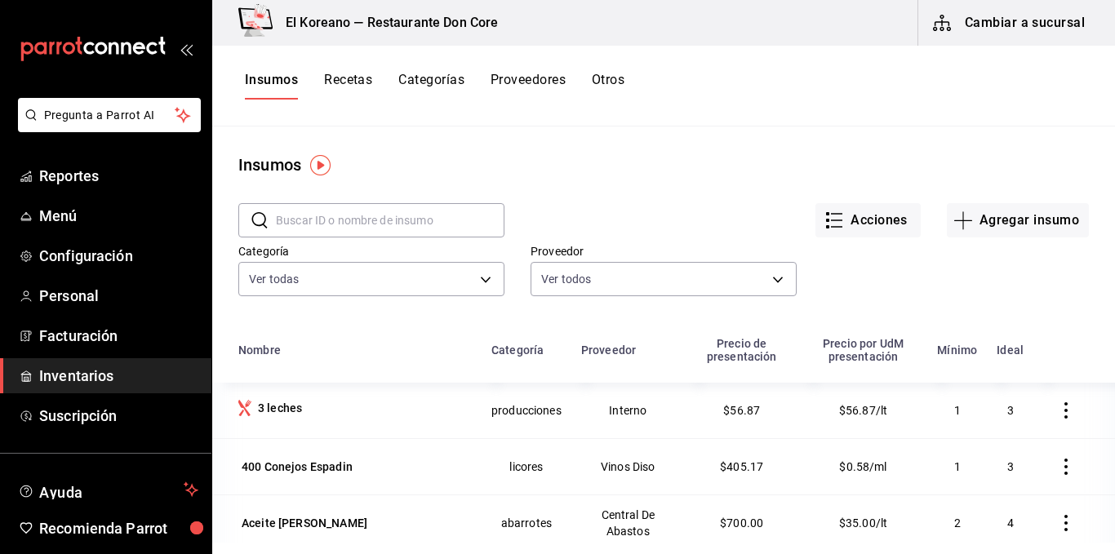
click at [372, 232] on input "text" at bounding box center [390, 220] width 229 height 33
type input "cafe"
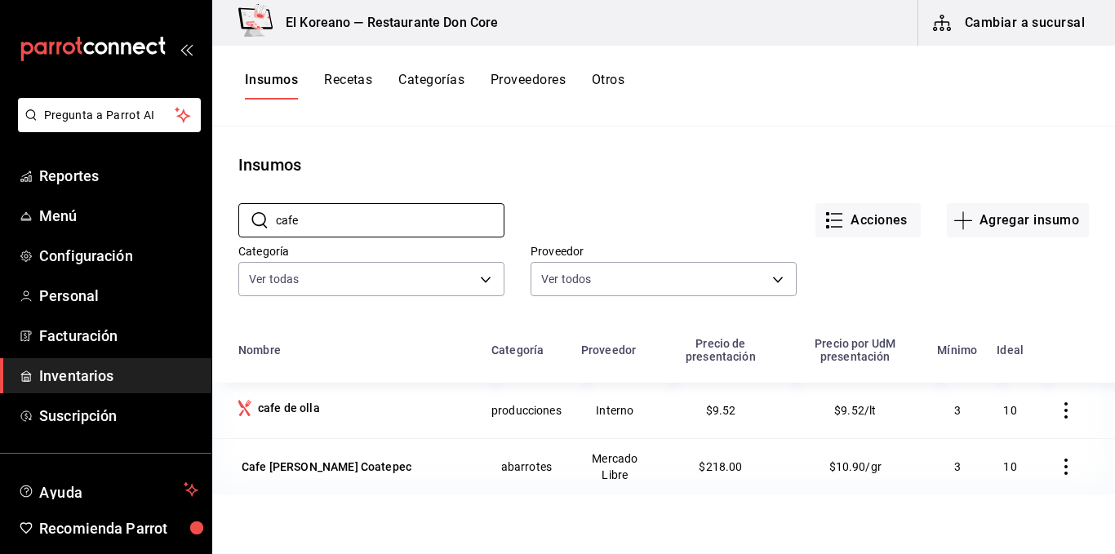
scroll to position [87, 0]
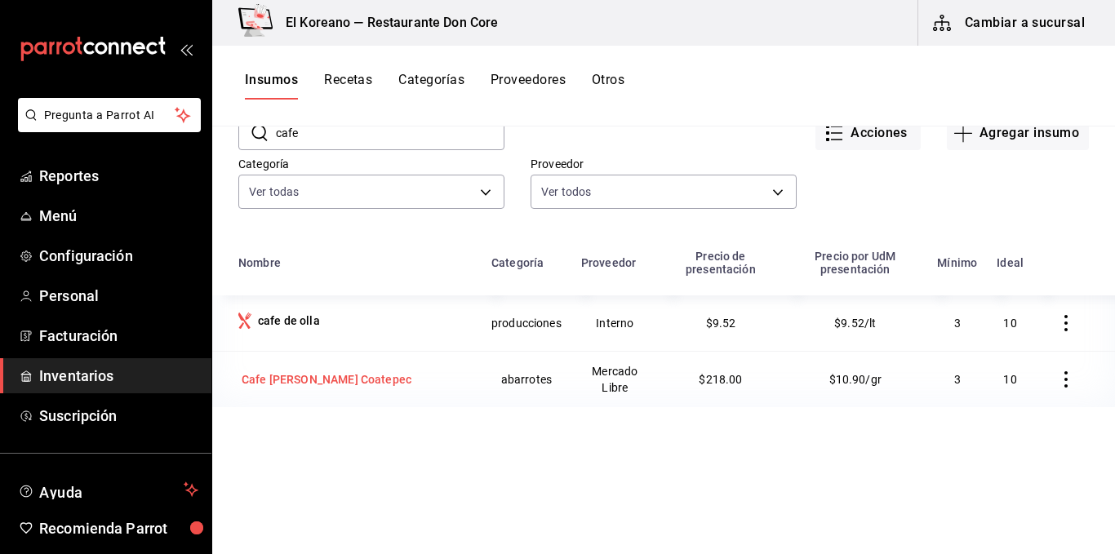
click at [305, 375] on div "Cafe [PERSON_NAME] Coatepec" at bounding box center [327, 379] width 170 height 16
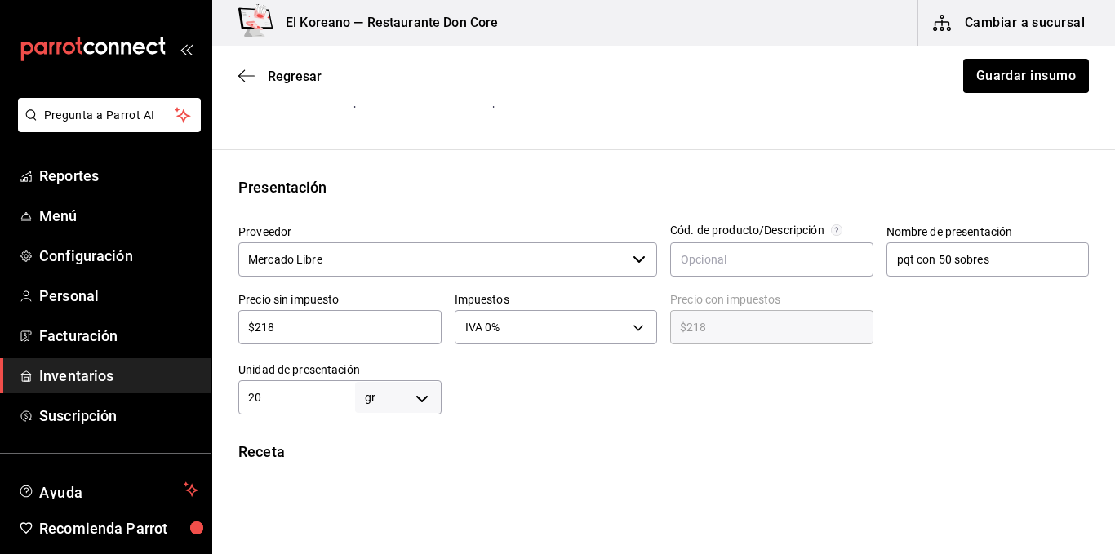
scroll to position [265, 0]
click at [309, 387] on input "20" at bounding box center [296, 396] width 117 height 20
type input "2"
type input "1"
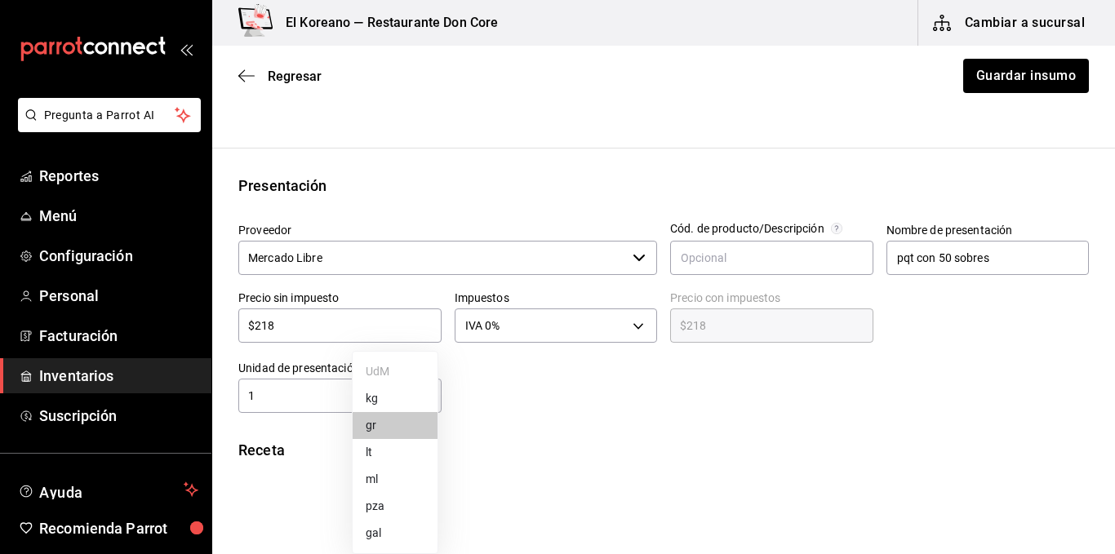
click at [420, 398] on body "Pregunta a Parrot AI Reportes Menú Configuración Personal Facturación Inventari…" at bounding box center [557, 231] width 1115 height 462
click at [370, 392] on li "kg" at bounding box center [395, 398] width 85 height 27
type input "KILOGRAM"
type input "1"
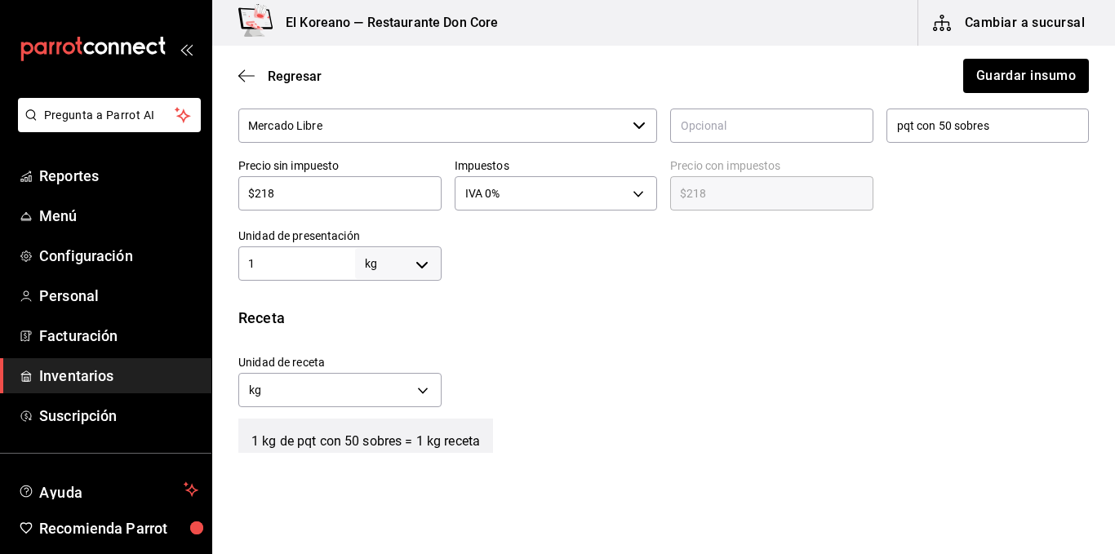
scroll to position [396, 0]
click at [984, 130] on input "pqt con 50 sobres" at bounding box center [987, 127] width 203 height 34
click at [886, 124] on input "pqt con 50 sobres" at bounding box center [987, 127] width 203 height 34
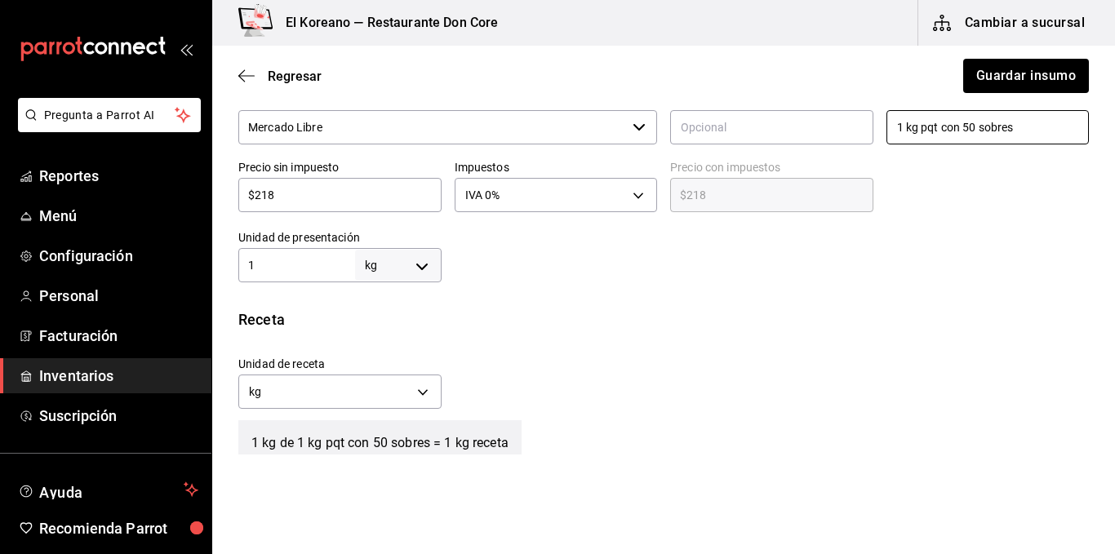
click at [931, 128] on input "1 kg pqt con 50 sobres" at bounding box center [987, 127] width 203 height 34
click at [999, 124] on input "1 kg con 50 sobres" at bounding box center [987, 127] width 203 height 34
type input "1 kg con 50 sobres 20 g"
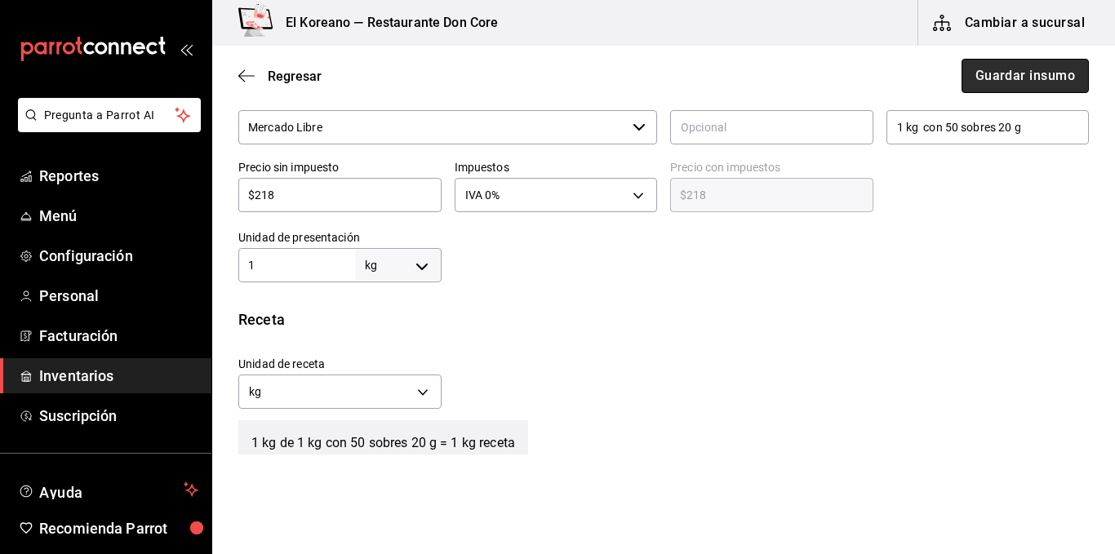
click at [1065, 79] on button "Guardar insumo" at bounding box center [1025, 76] width 127 height 34
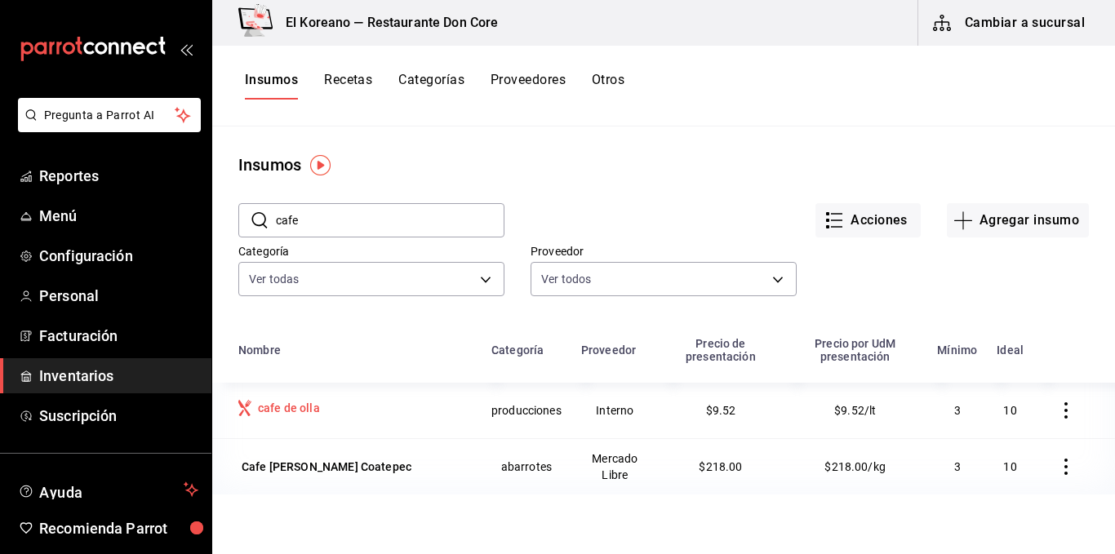
click at [304, 414] on div "cafe de olla" at bounding box center [289, 408] width 62 height 16
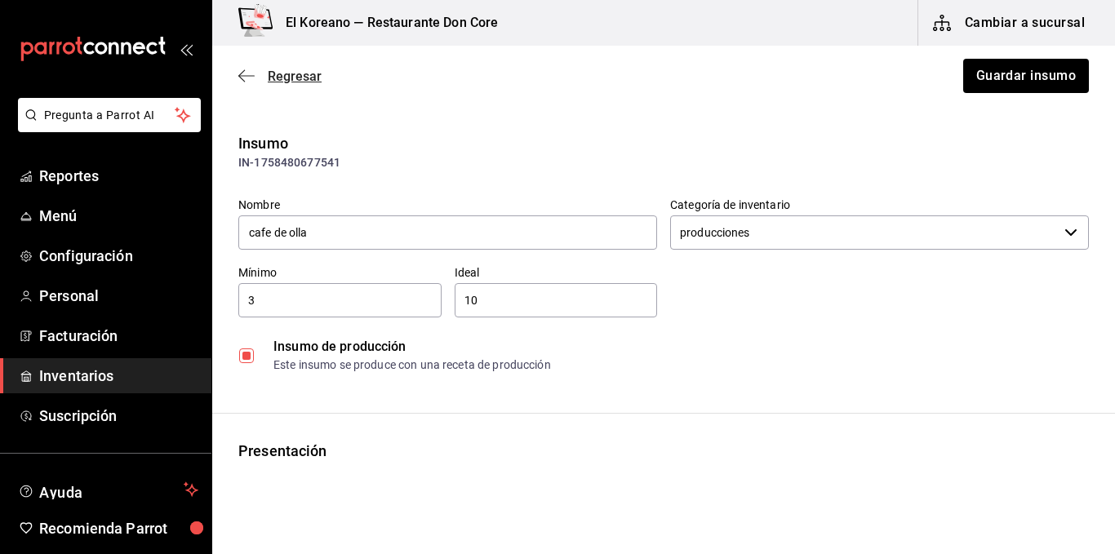
click at [300, 70] on span "Regresar" at bounding box center [295, 77] width 54 height 16
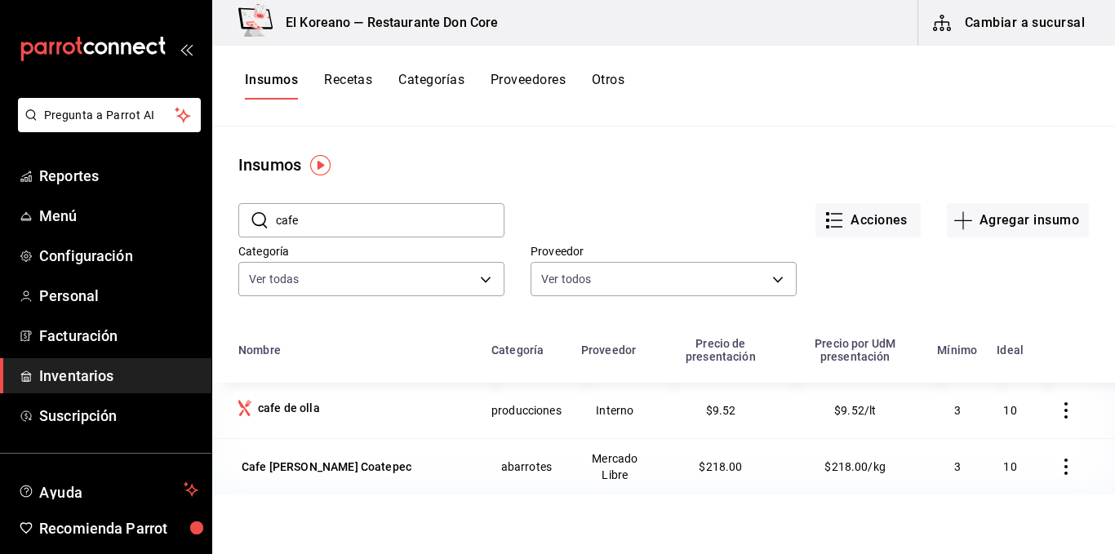
click at [356, 76] on button "Recetas" at bounding box center [348, 86] width 48 height 28
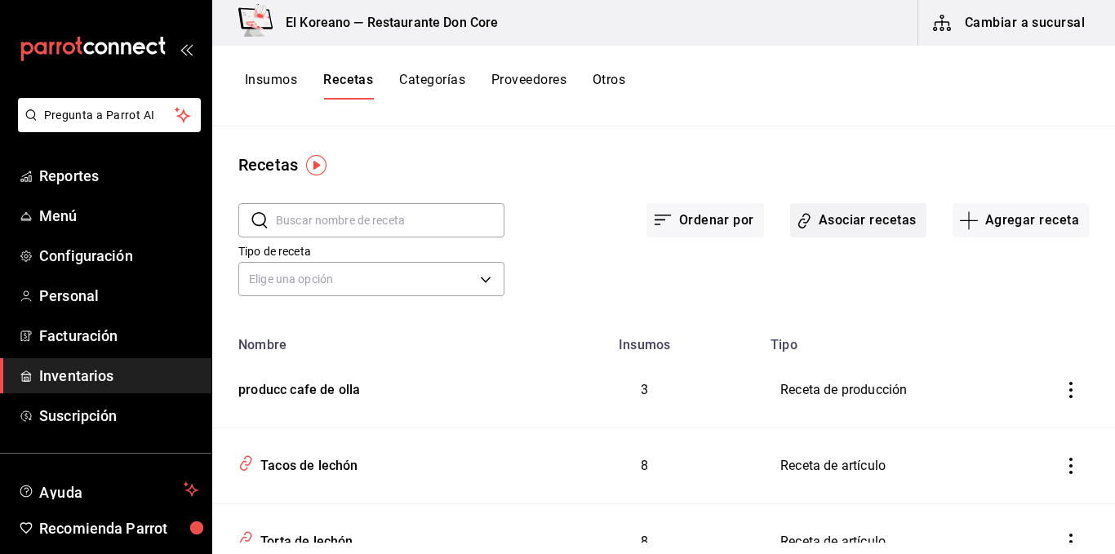
click at [877, 224] on button "Asociar recetas" at bounding box center [858, 220] width 136 height 34
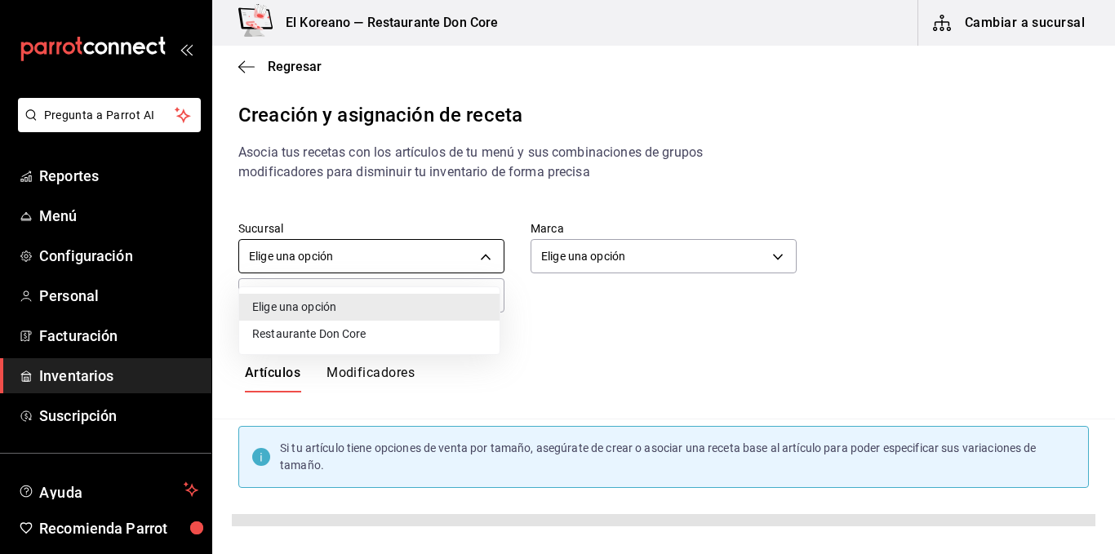
click at [437, 252] on body "Pregunta a Parrot AI Reportes Menú Configuración Personal Facturación Inventari…" at bounding box center [557, 263] width 1115 height 526
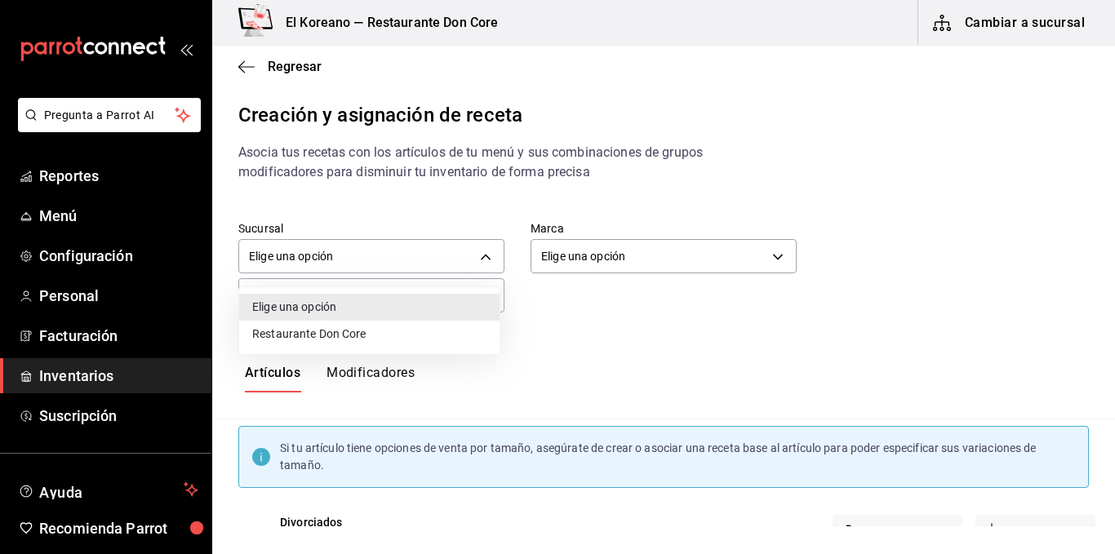
click at [593, 327] on div at bounding box center [557, 277] width 1115 height 554
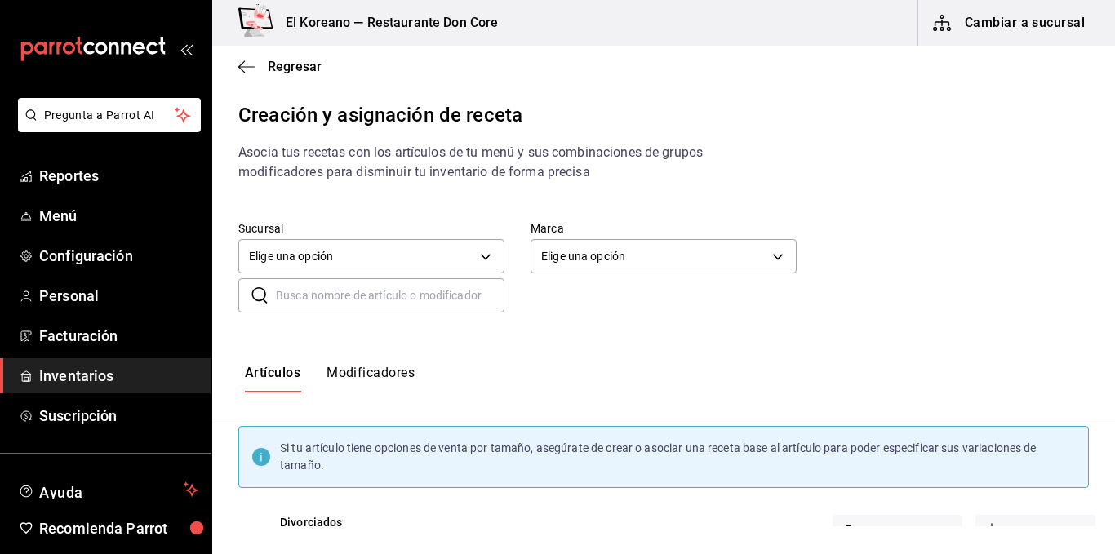
click at [410, 304] on input "text" at bounding box center [390, 295] width 229 height 33
type input "cafe"
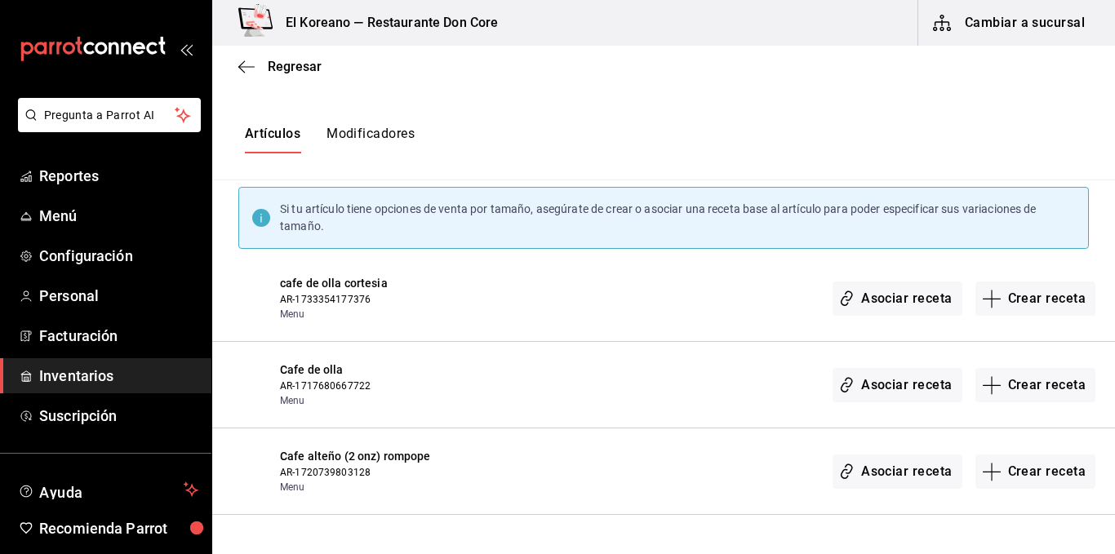
scroll to position [238, 0]
click at [328, 371] on span "Cafe de olla" at bounding box center [374, 370] width 189 height 17
click at [1048, 394] on button "Crear receta" at bounding box center [1035, 386] width 121 height 34
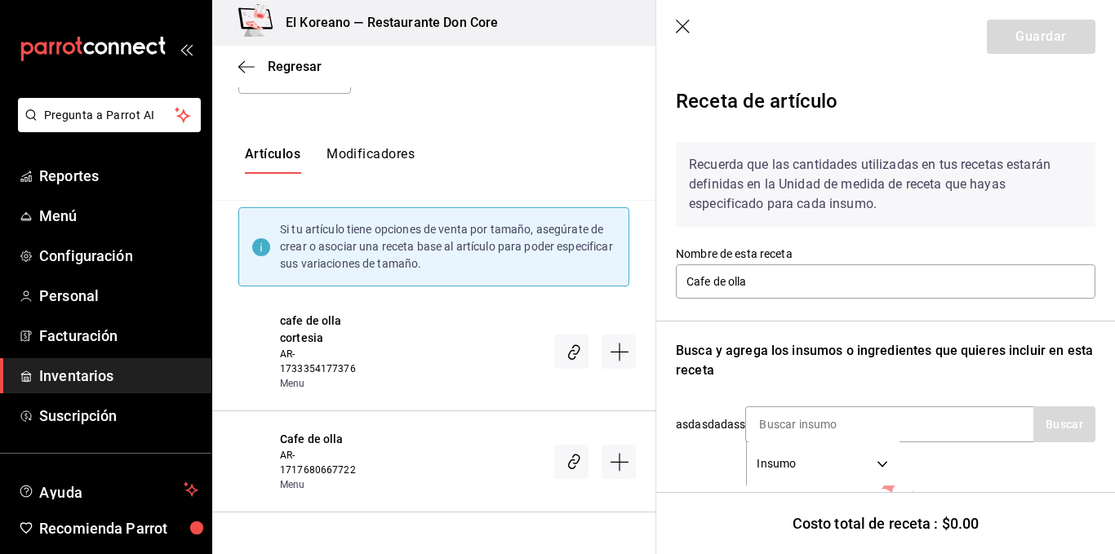
scroll to position [143, 0]
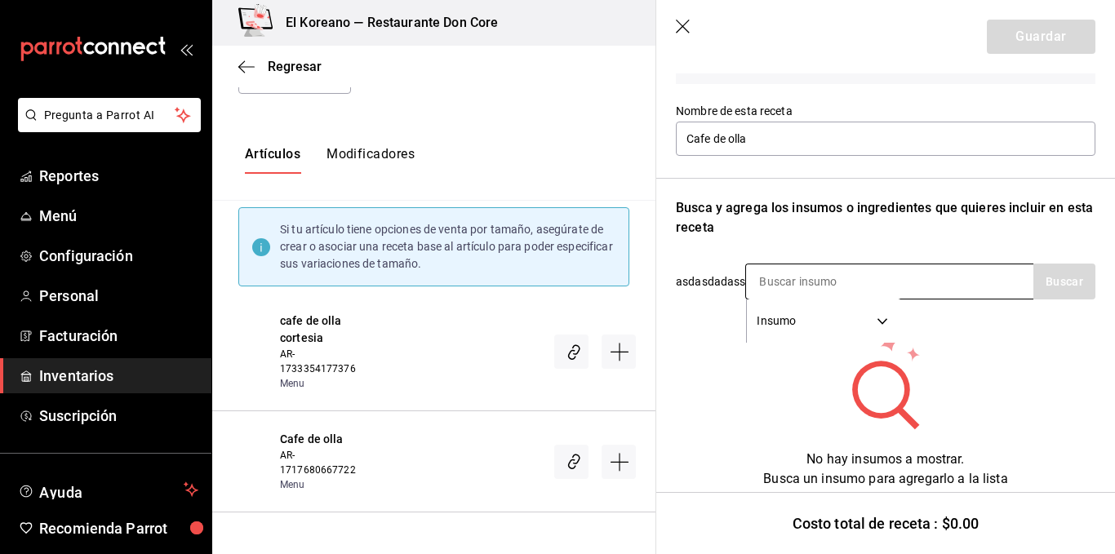
click at [903, 286] on input at bounding box center [827, 281] width 163 height 34
type input "cafe"
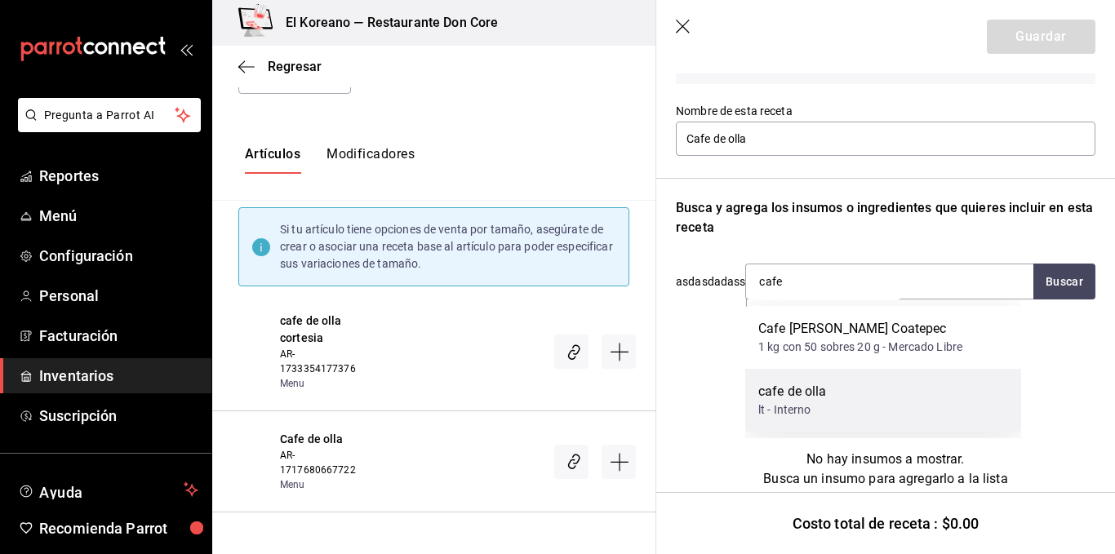
click at [806, 389] on div "cafe de olla" at bounding box center [792, 392] width 69 height 20
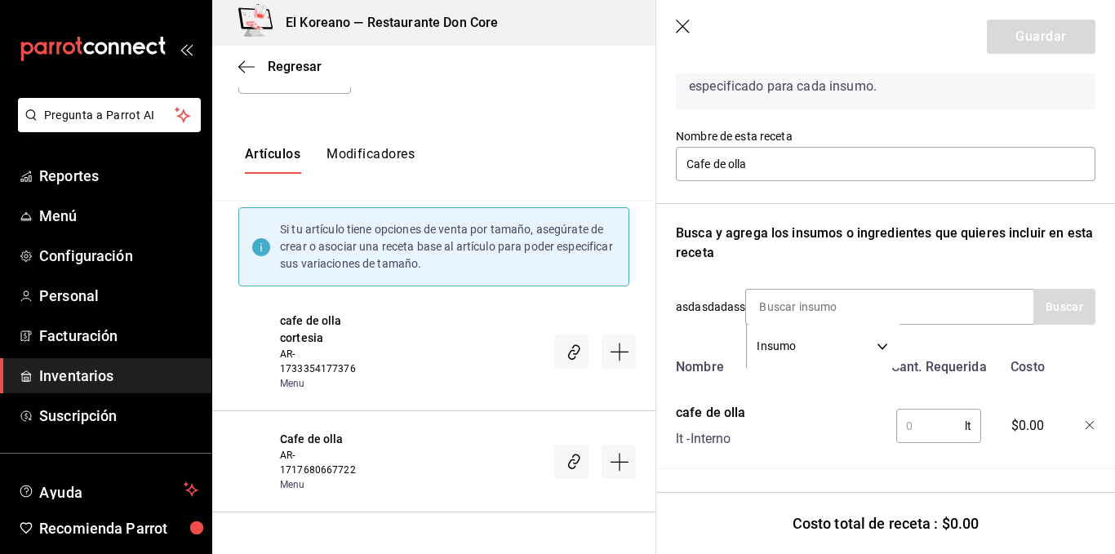
scroll to position [130, 0]
click at [904, 418] on input "text" at bounding box center [930, 426] width 69 height 33
type input "3"
type input "0.350"
click at [1033, 29] on button "Guardar" at bounding box center [1041, 37] width 109 height 34
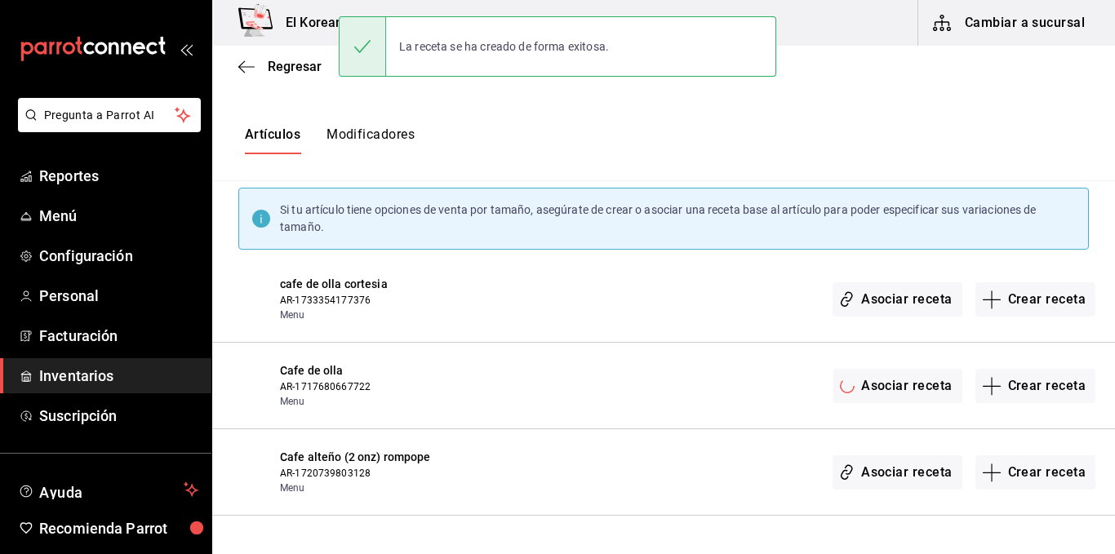
scroll to position [0, 0]
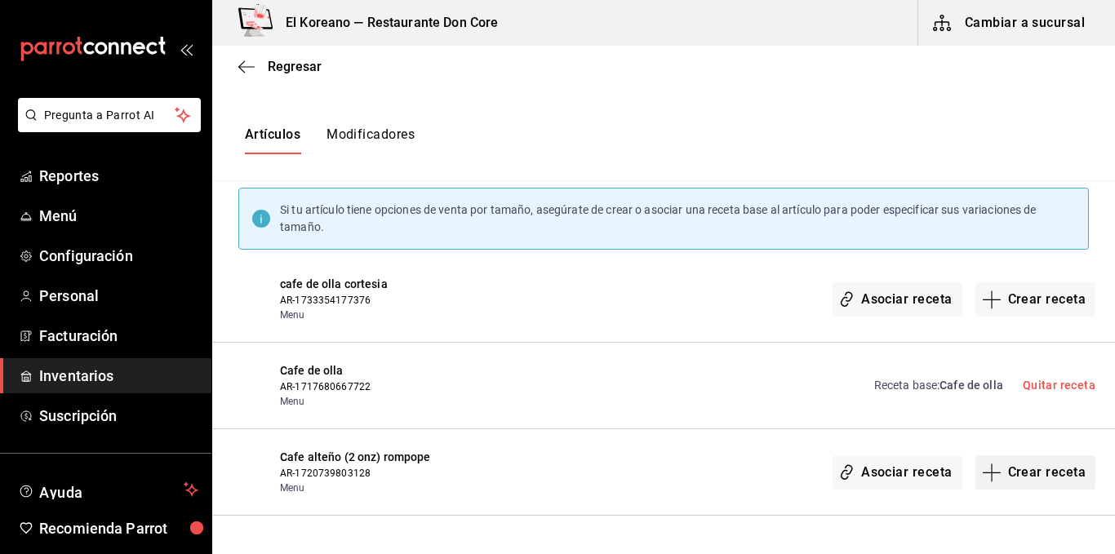
click at [1020, 473] on button "Crear receta" at bounding box center [1035, 472] width 121 height 34
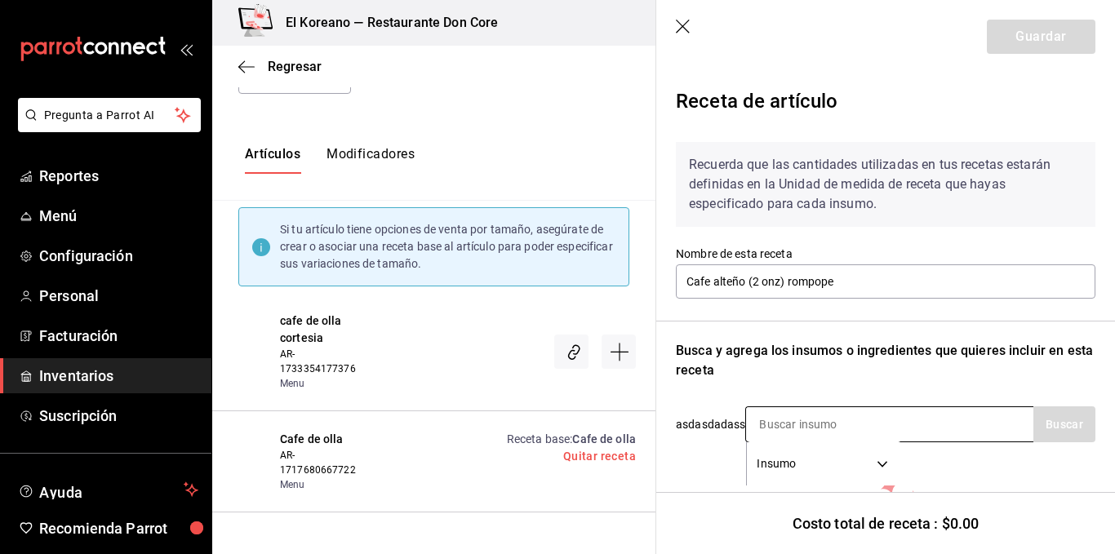
click at [918, 411] on div "Insumo SUPPLY" at bounding box center [889, 425] width 288 height 36
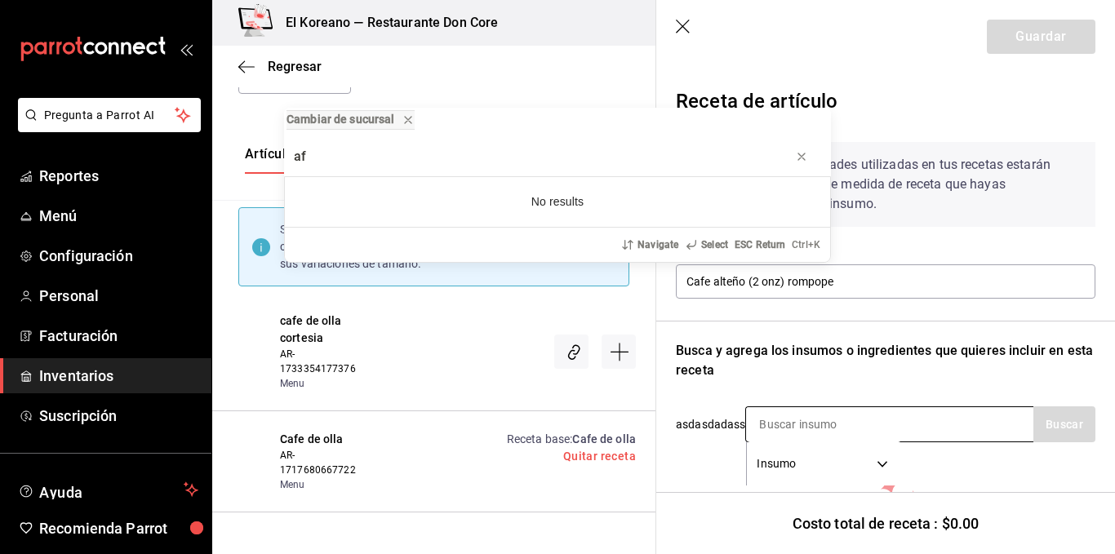
type input "a"
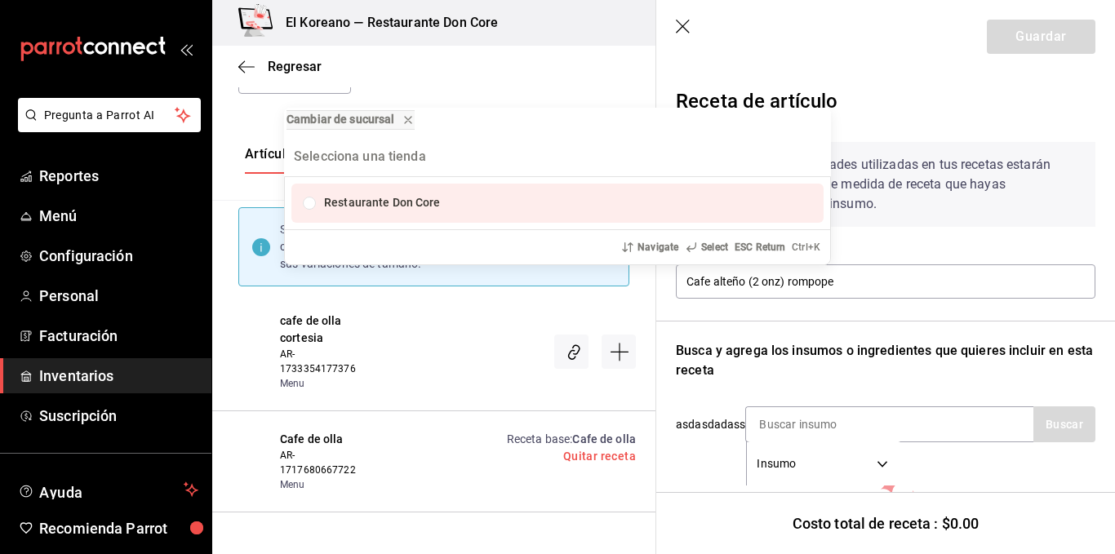
click at [920, 383] on div "Cambiar de sucursal Restaurante Don Core Navigate Select ESC Return Ctrl+ K" at bounding box center [557, 277] width 1115 height 554
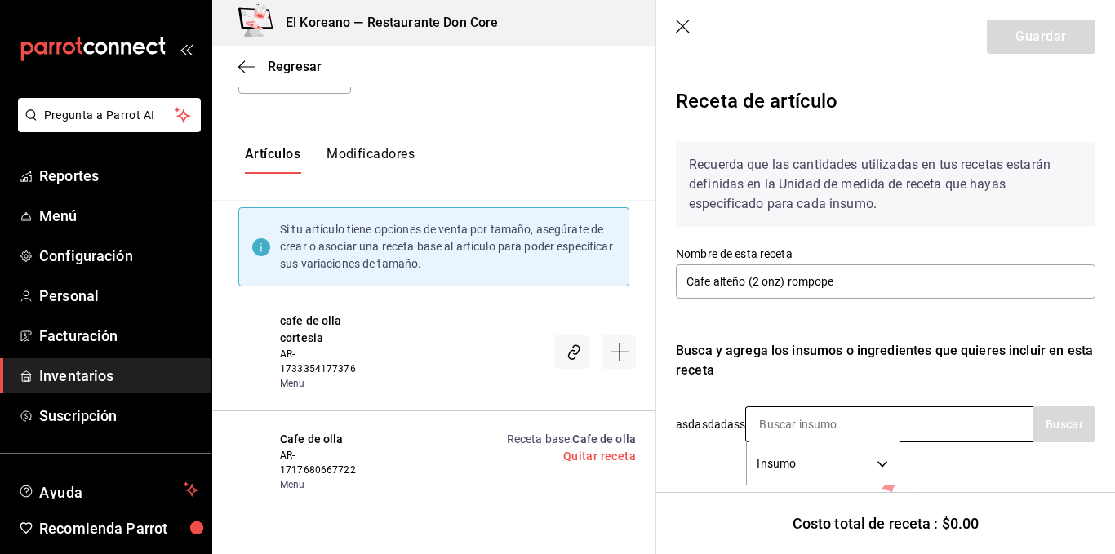
click at [784, 425] on input at bounding box center [827, 424] width 163 height 34
type input "cafe"
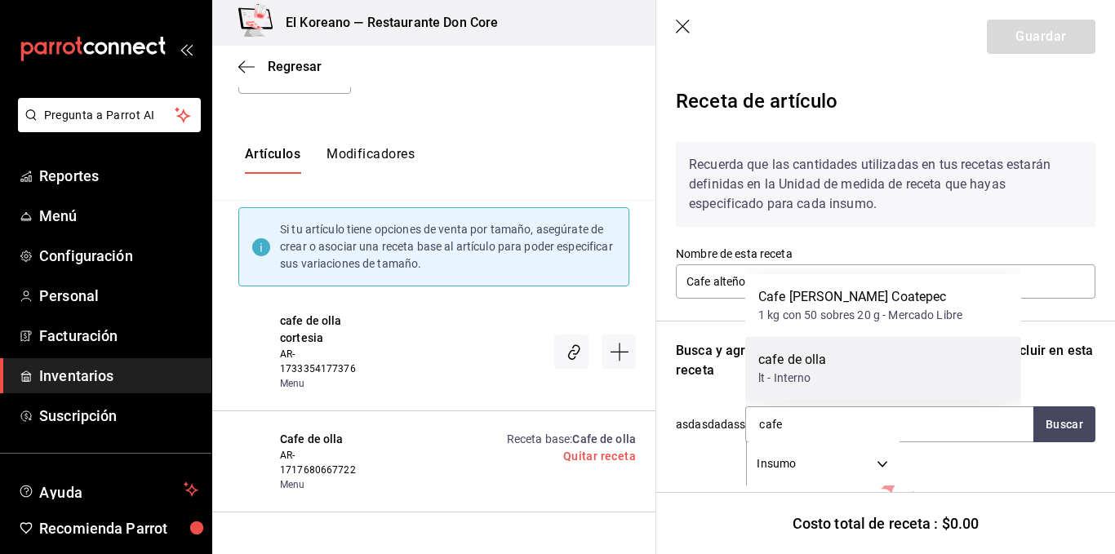
click at [802, 360] on div "cafe de olla" at bounding box center [792, 360] width 69 height 20
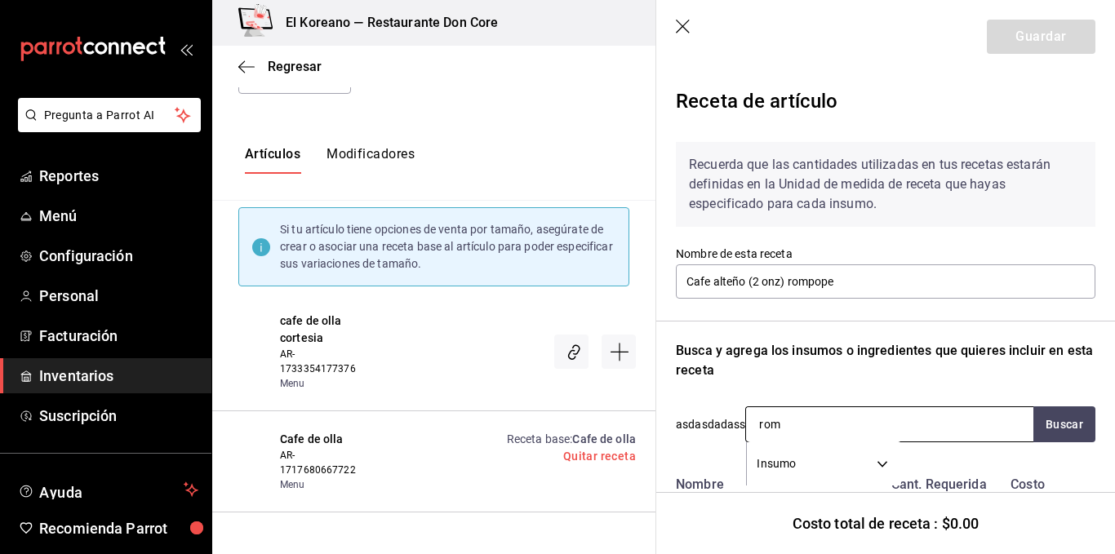
type input "romp"
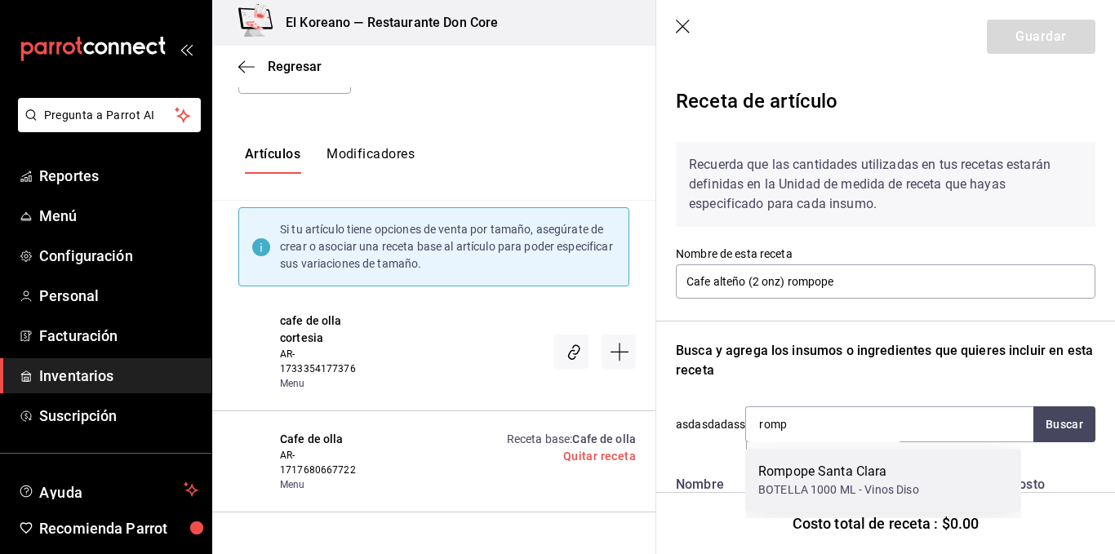
click at [810, 464] on div "Rompope Santa Clara" at bounding box center [838, 472] width 161 height 20
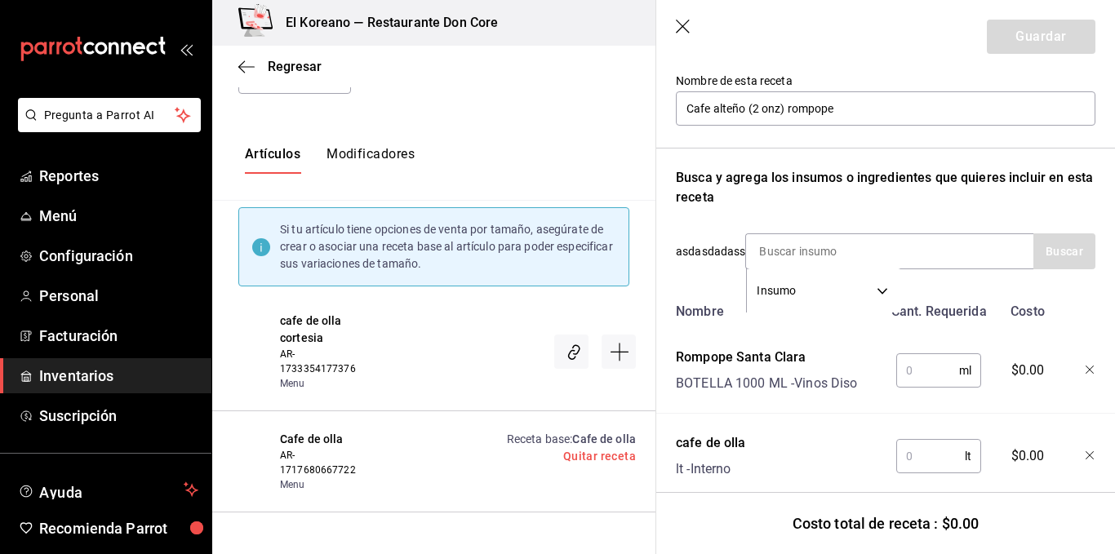
scroll to position [215, 0]
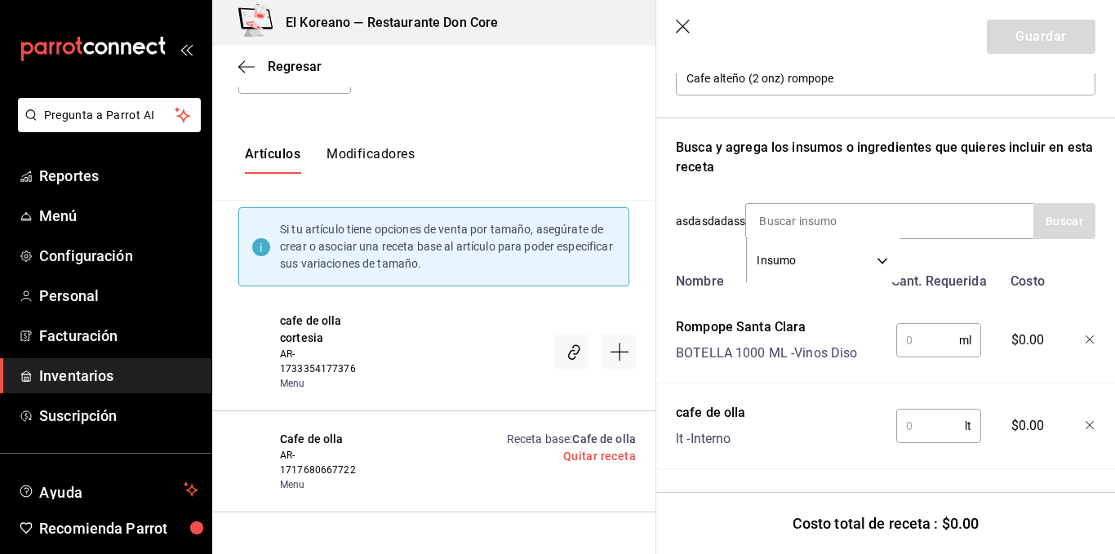
click at [924, 335] on input "text" at bounding box center [927, 340] width 63 height 33
type input "."
type input "3"
type input "60"
click at [927, 425] on input "text" at bounding box center [930, 426] width 69 height 33
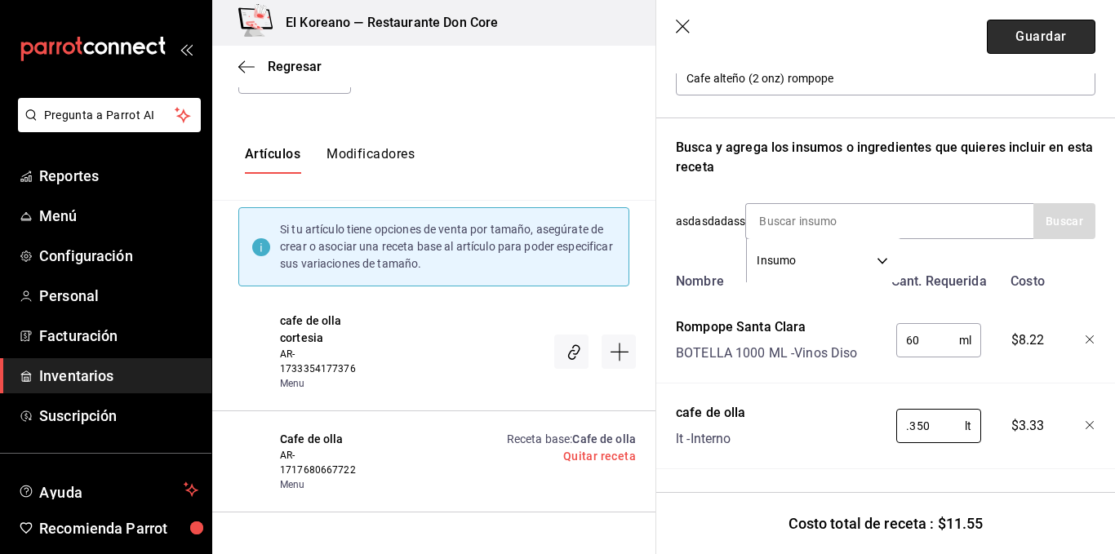
type input "0.350"
click at [1022, 29] on button "Guardar" at bounding box center [1041, 37] width 109 height 34
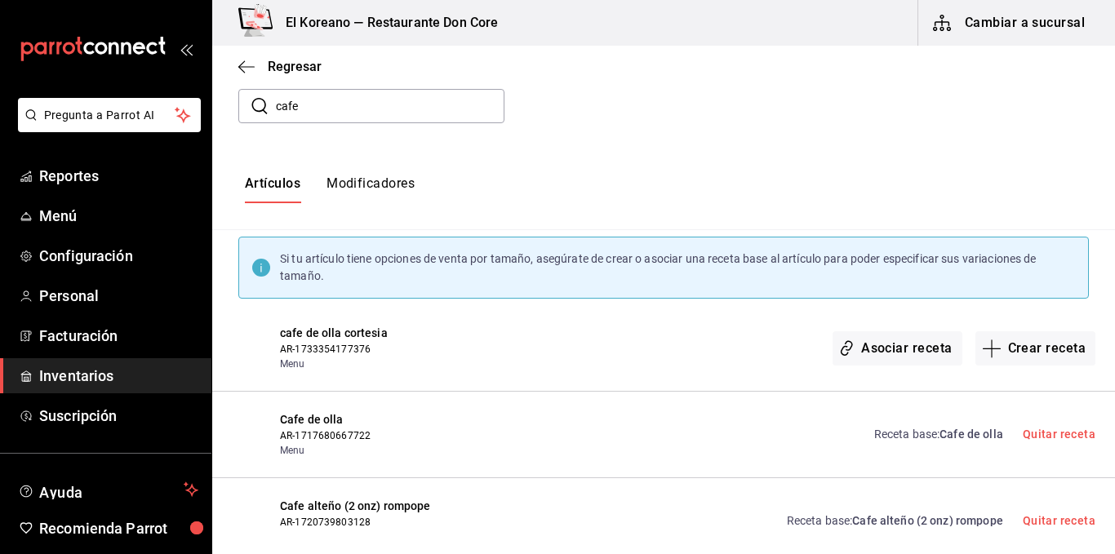
scroll to position [273, 0]
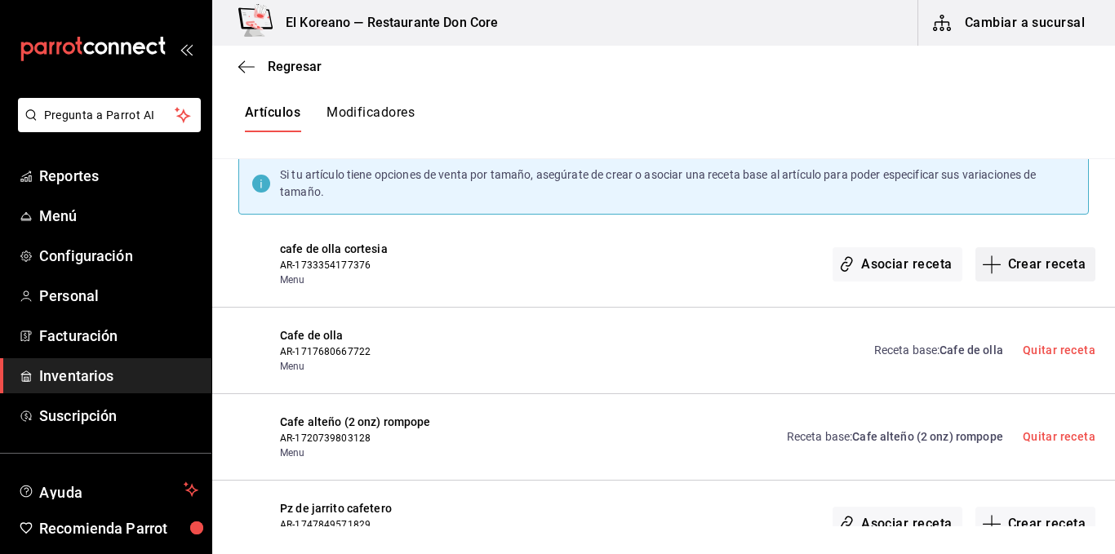
click at [991, 261] on button "Crear receta" at bounding box center [1035, 264] width 121 height 34
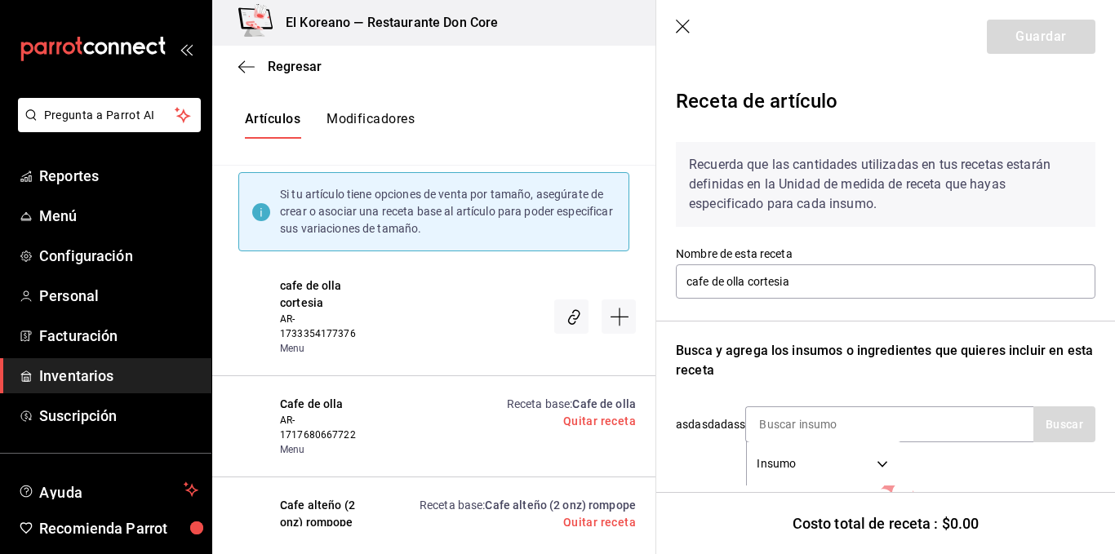
scroll to position [143, 0]
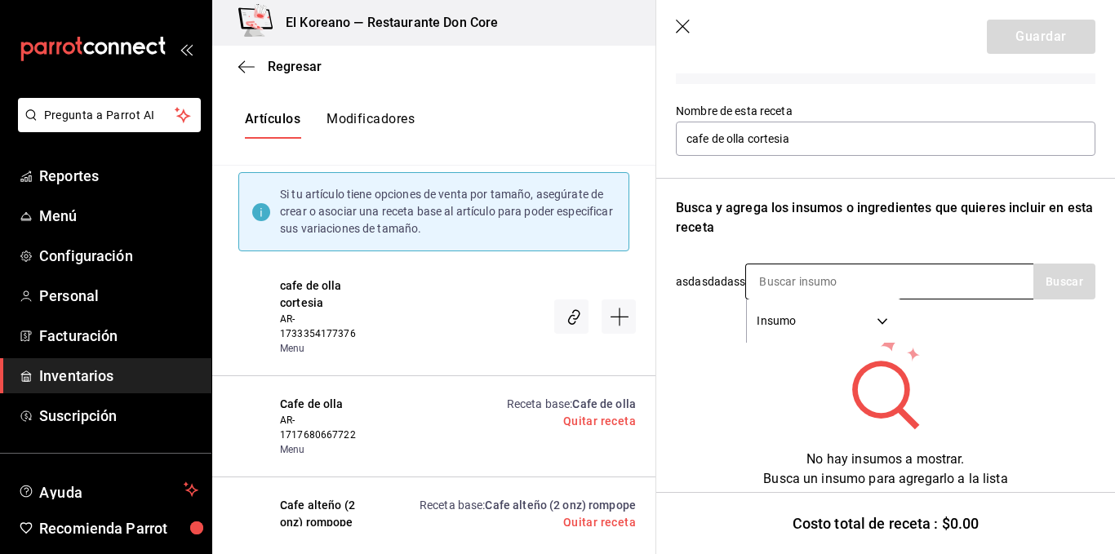
click at [886, 275] on input at bounding box center [827, 281] width 163 height 34
type input "cafe"
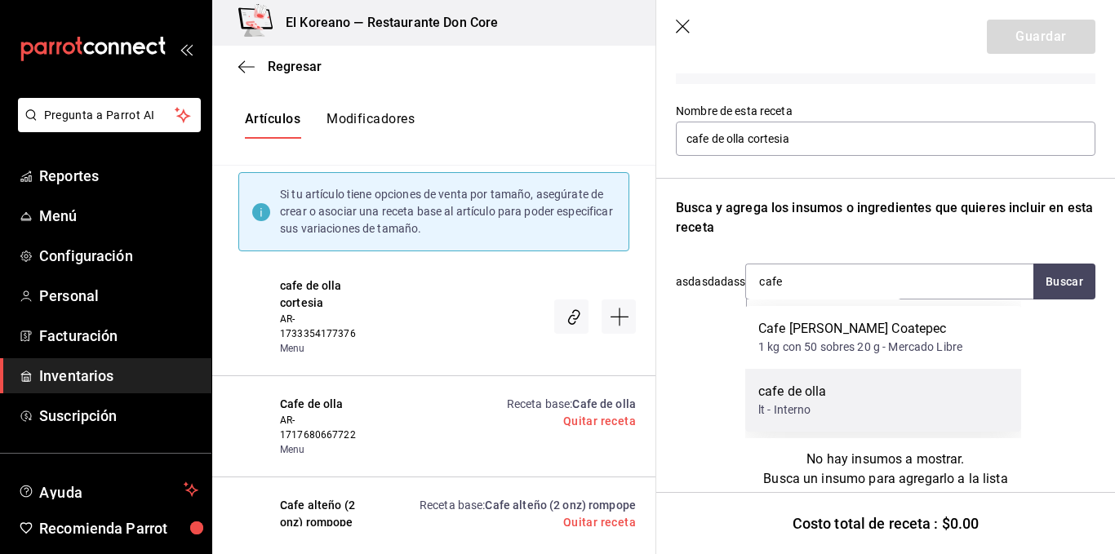
click at [796, 393] on div "cafe de olla" at bounding box center [792, 392] width 69 height 20
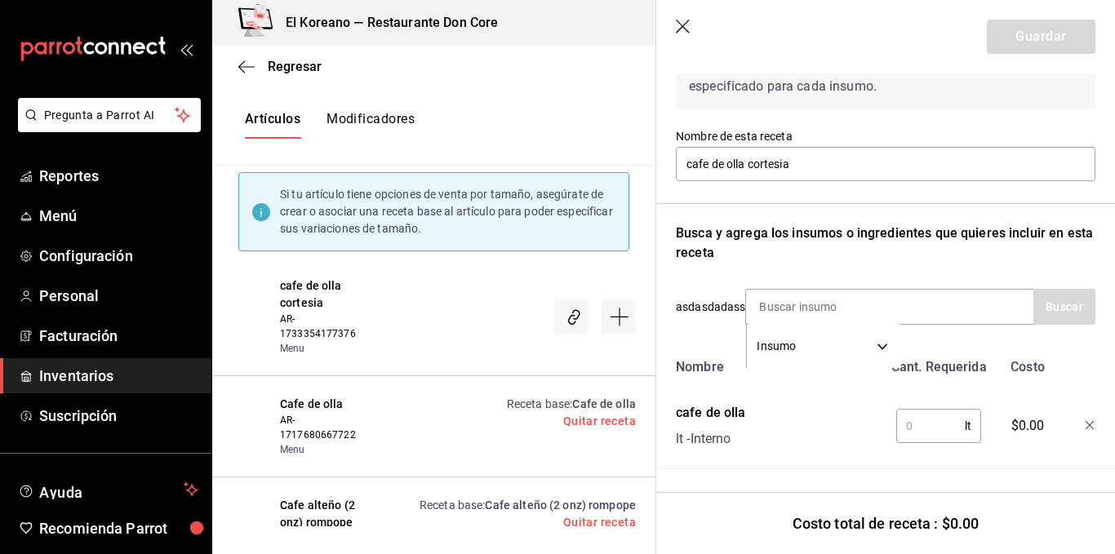
click at [943, 410] on input "text" at bounding box center [930, 426] width 69 height 33
type input "0.350"
click at [1035, 42] on button "Guardar" at bounding box center [1041, 37] width 109 height 34
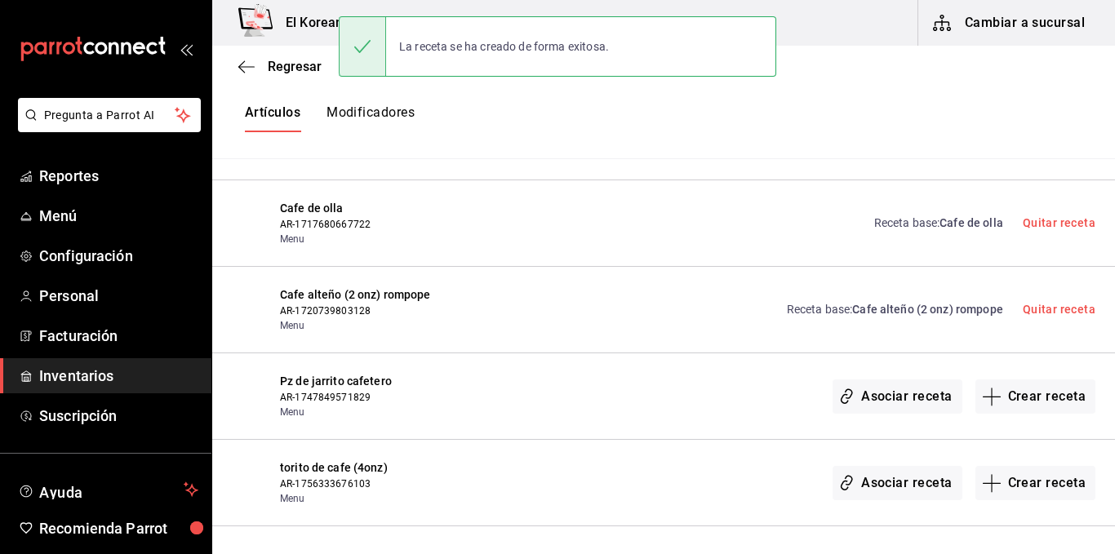
scroll to position [401, 0]
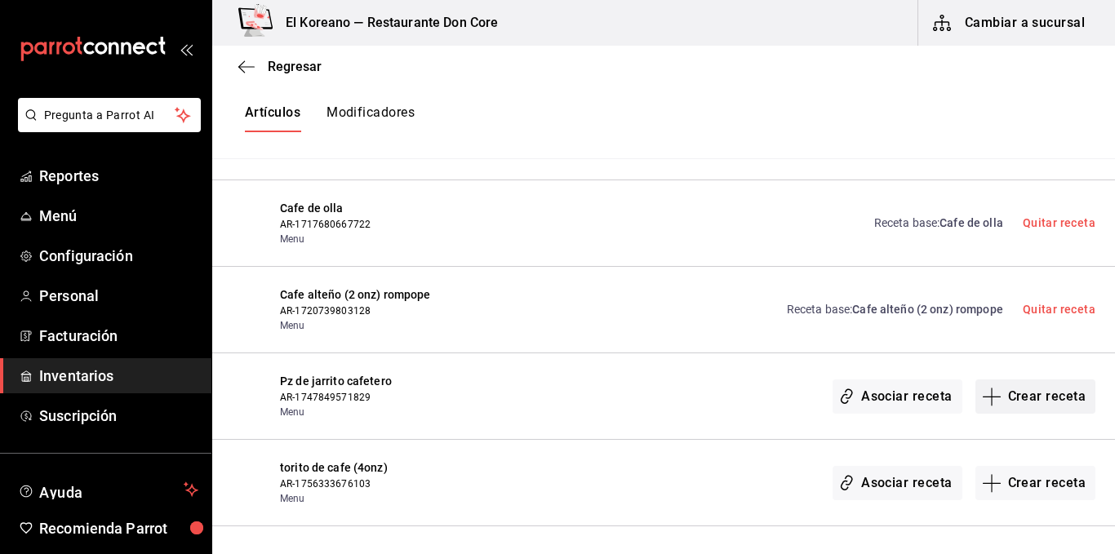
click at [1046, 397] on button "Crear receta" at bounding box center [1035, 397] width 121 height 34
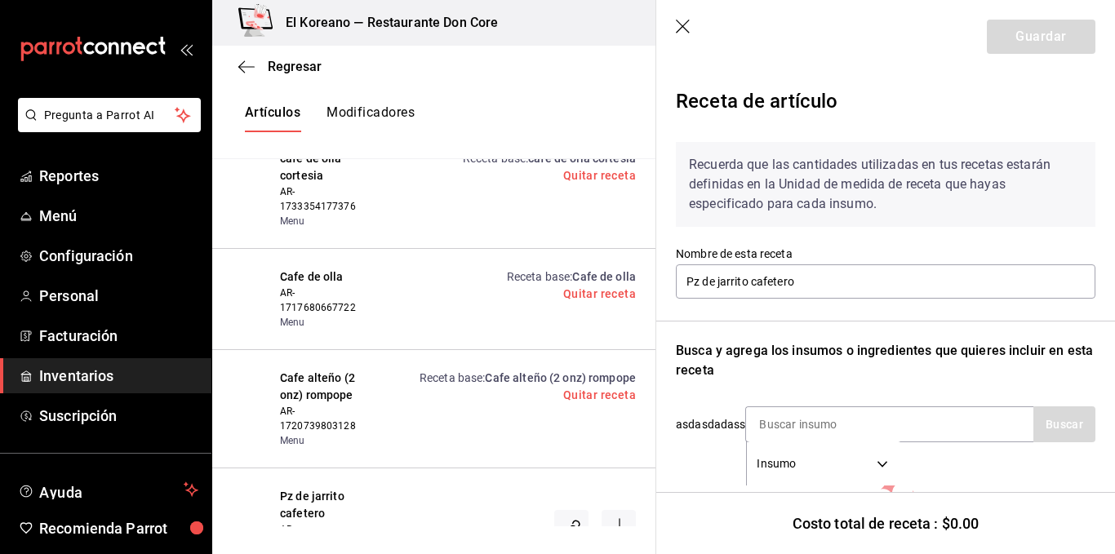
click at [681, 28] on icon "button" at bounding box center [683, 27] width 14 height 14
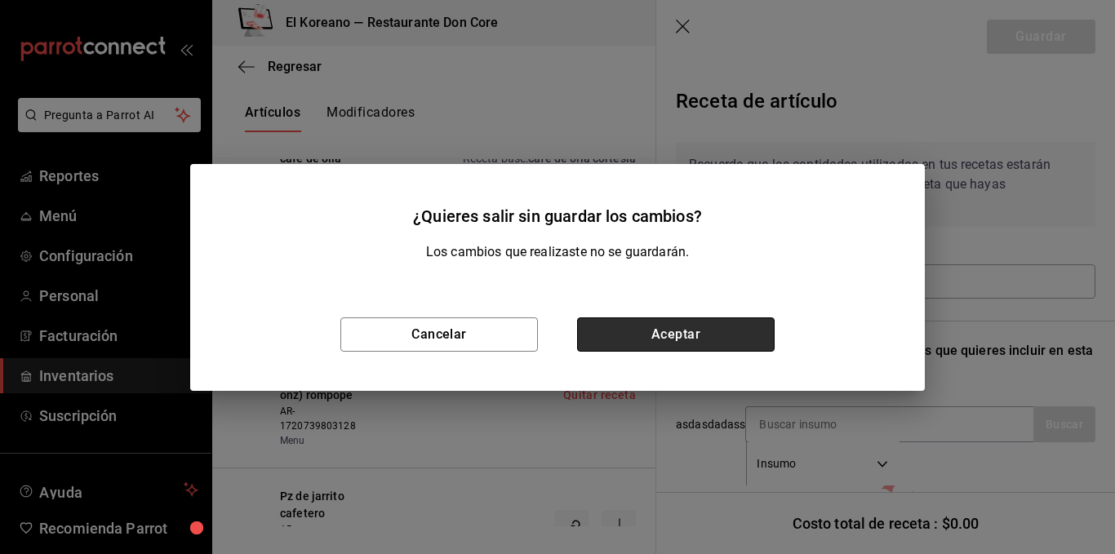
click at [644, 349] on button "Aceptar" at bounding box center [676, 335] width 198 height 34
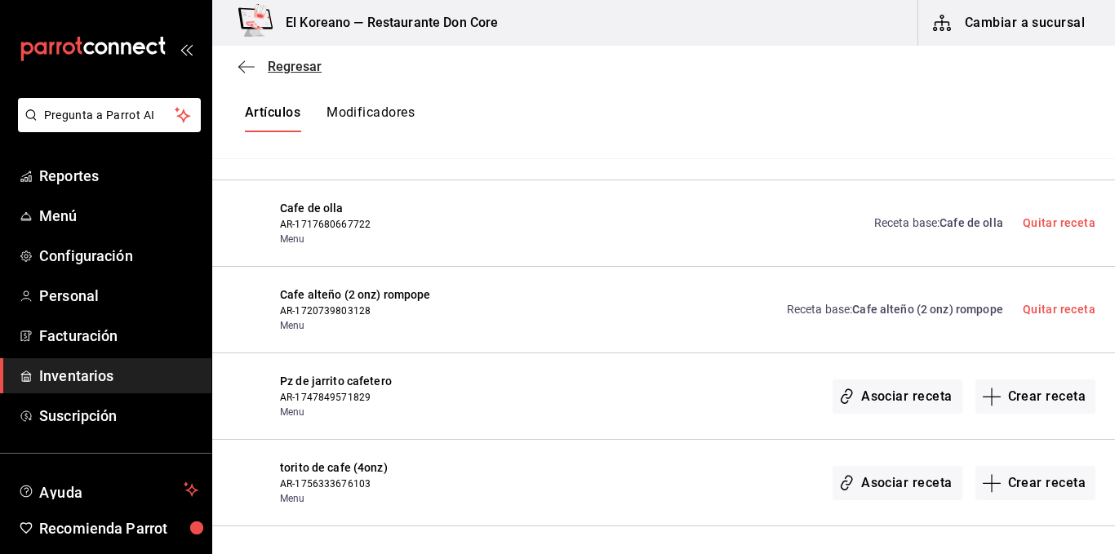
click at [271, 66] on span "Regresar" at bounding box center [295, 67] width 54 height 16
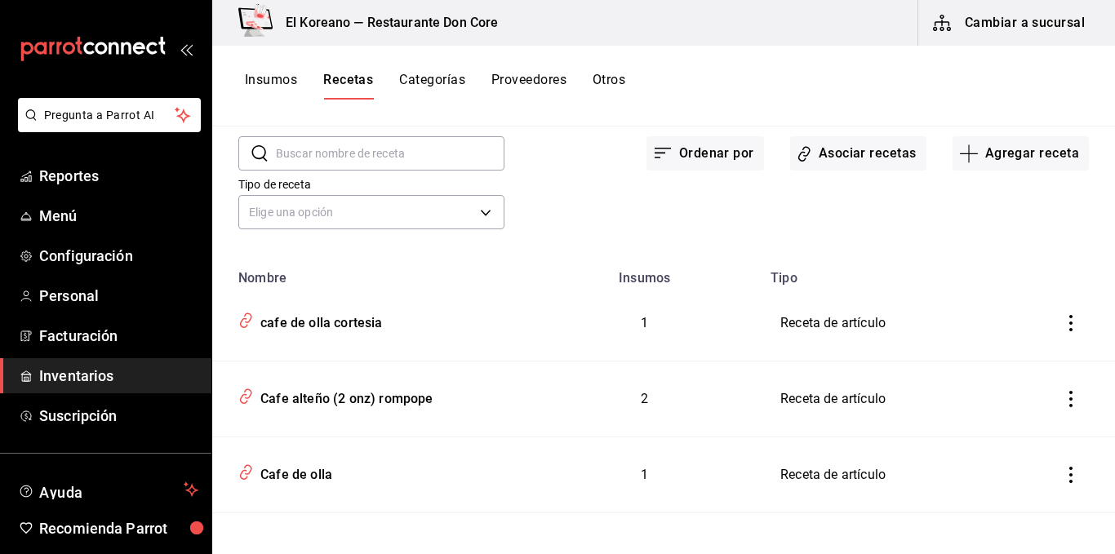
scroll to position [68, 0]
click at [818, 151] on button "Asociar recetas" at bounding box center [858, 153] width 136 height 34
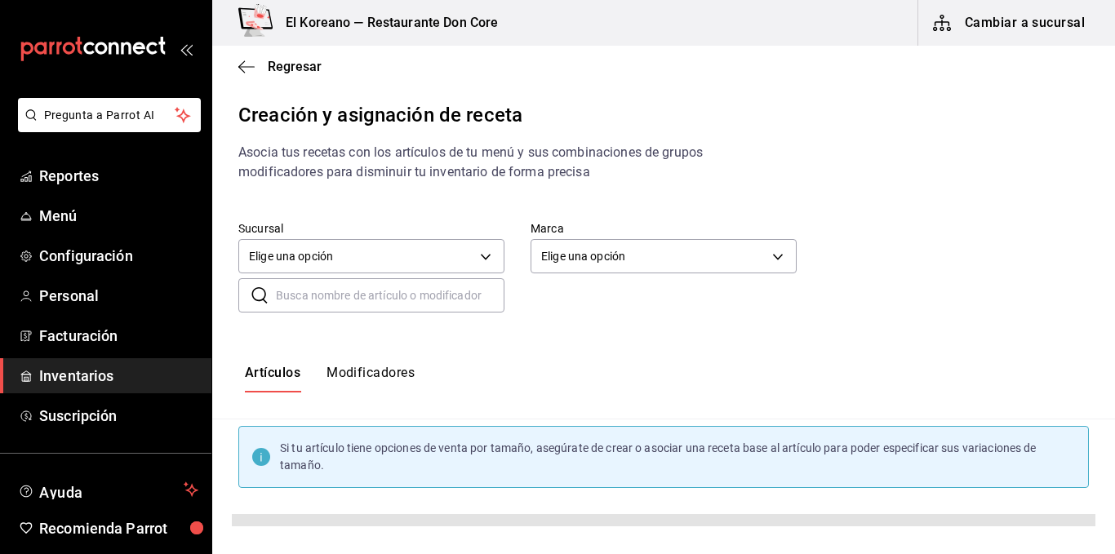
click at [406, 297] on input "text" at bounding box center [390, 295] width 229 height 33
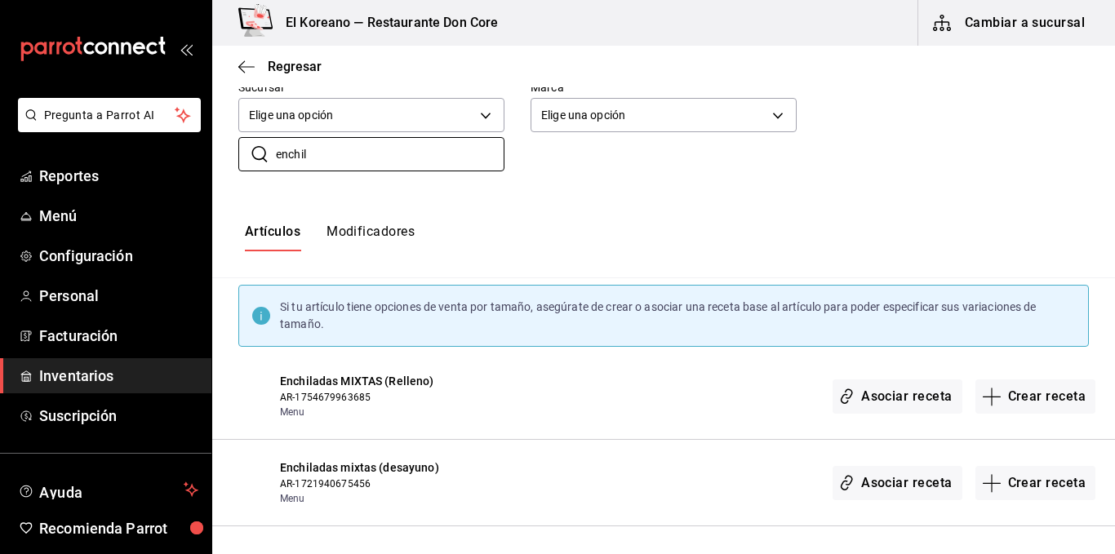
scroll to position [141, 0]
click at [1044, 394] on button "Crear receta" at bounding box center [1035, 397] width 121 height 34
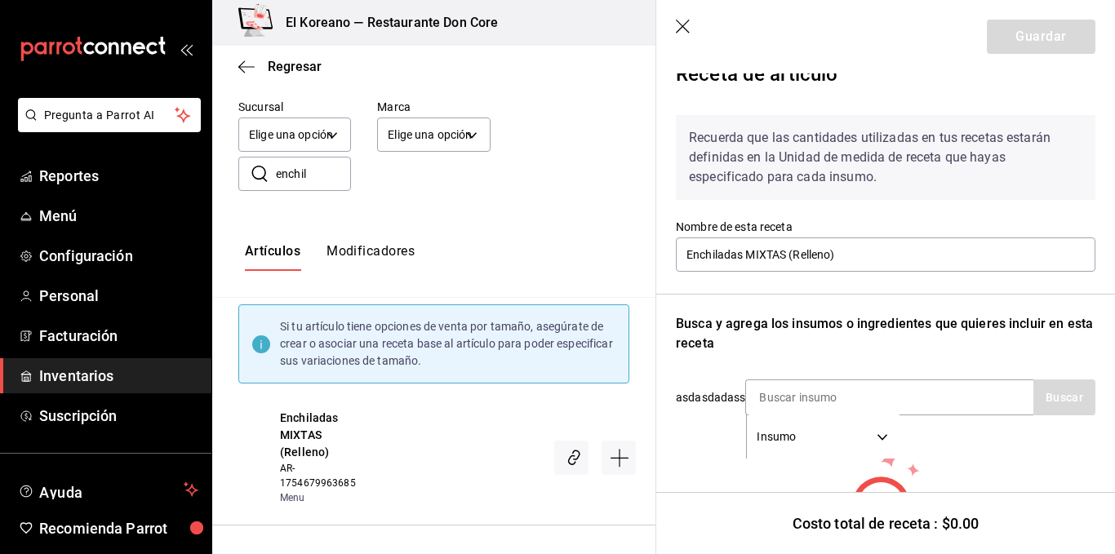
scroll to position [23, 0]
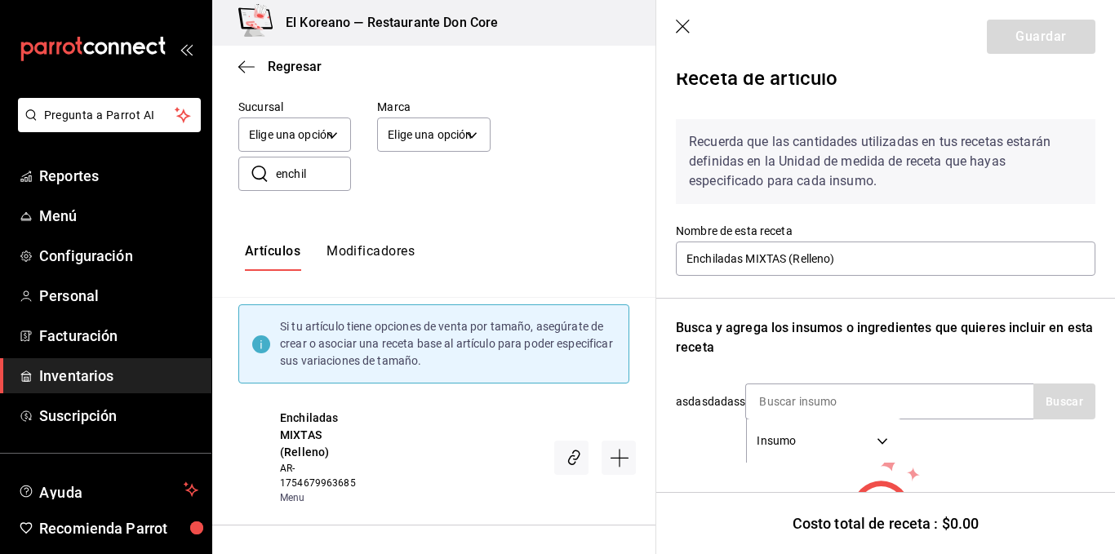
click at [686, 24] on icon "button" at bounding box center [683, 27] width 14 height 14
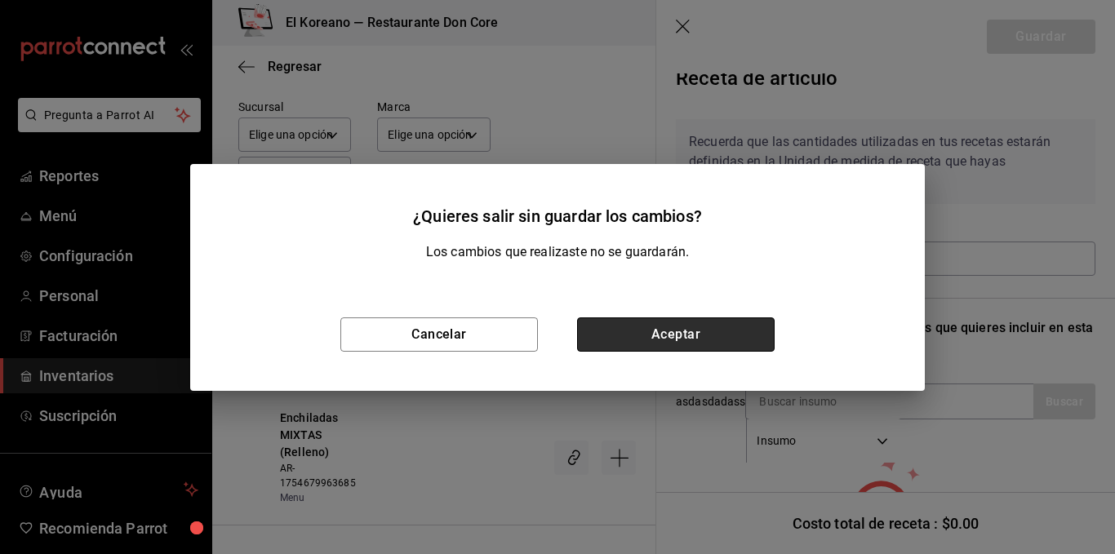
click at [735, 331] on button "Aceptar" at bounding box center [676, 335] width 198 height 34
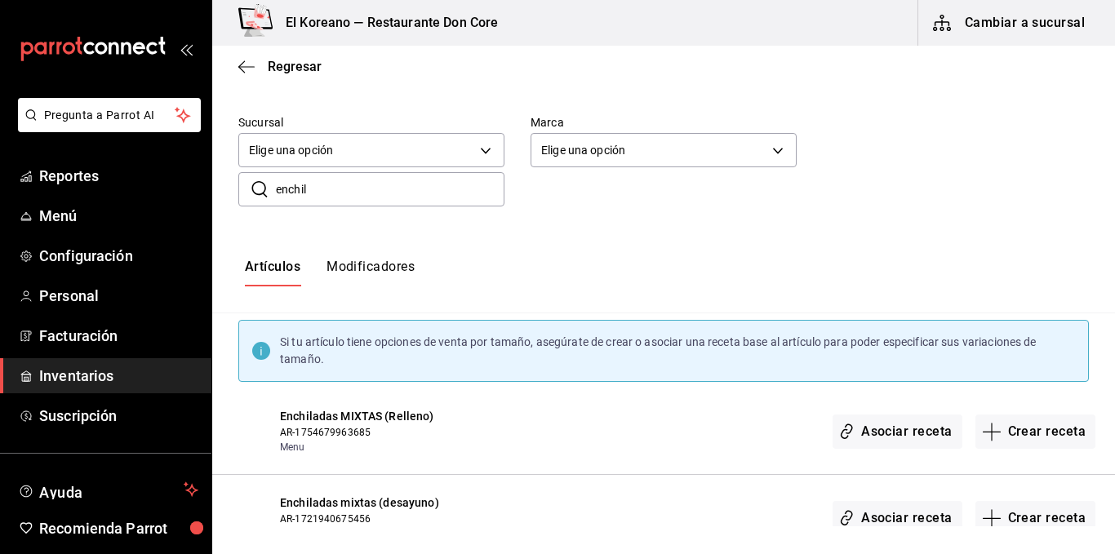
scroll to position [108, 0]
click at [382, 188] on input "enchil" at bounding box center [390, 187] width 229 height 33
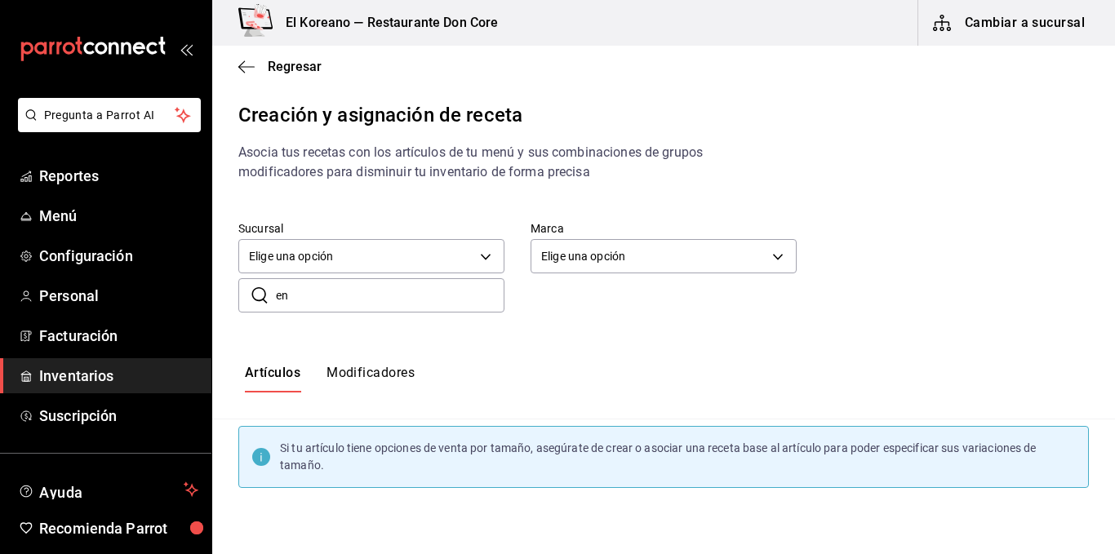
type input "e"
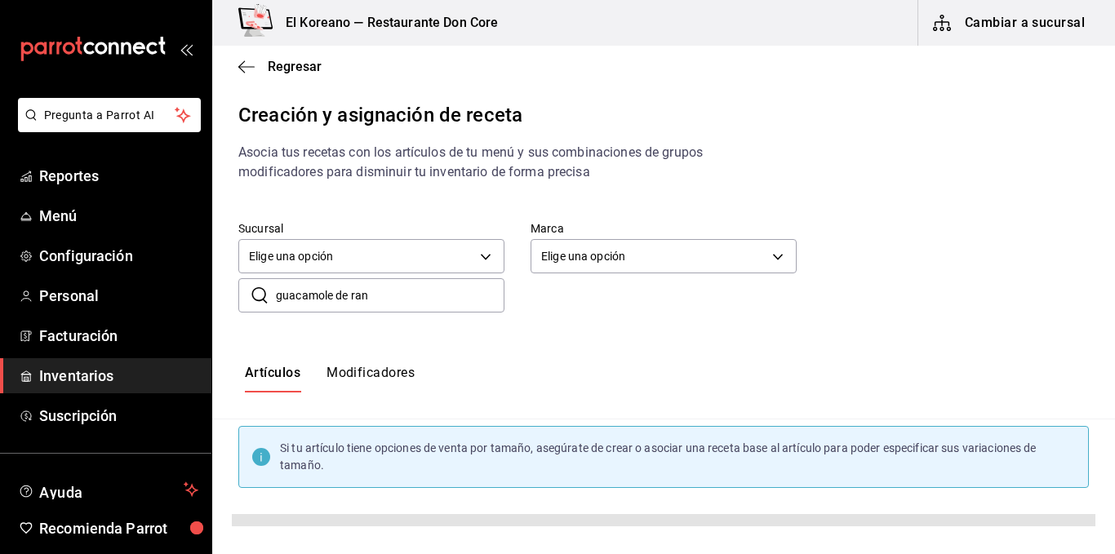
type input "guacamole de ran"
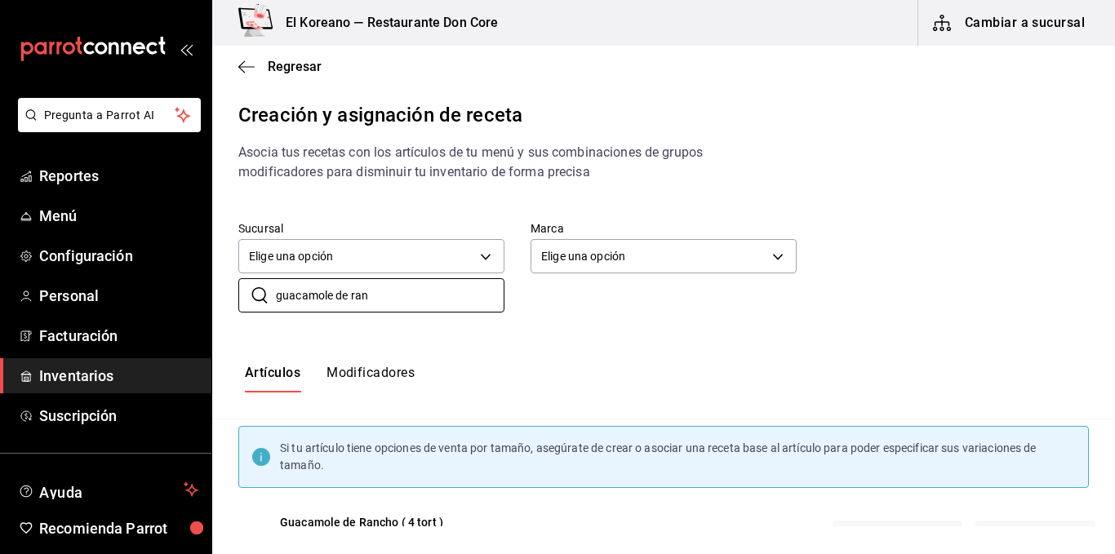
click at [389, 514] on span "Guacamole de Rancho ( 4 tort )" at bounding box center [374, 522] width 189 height 17
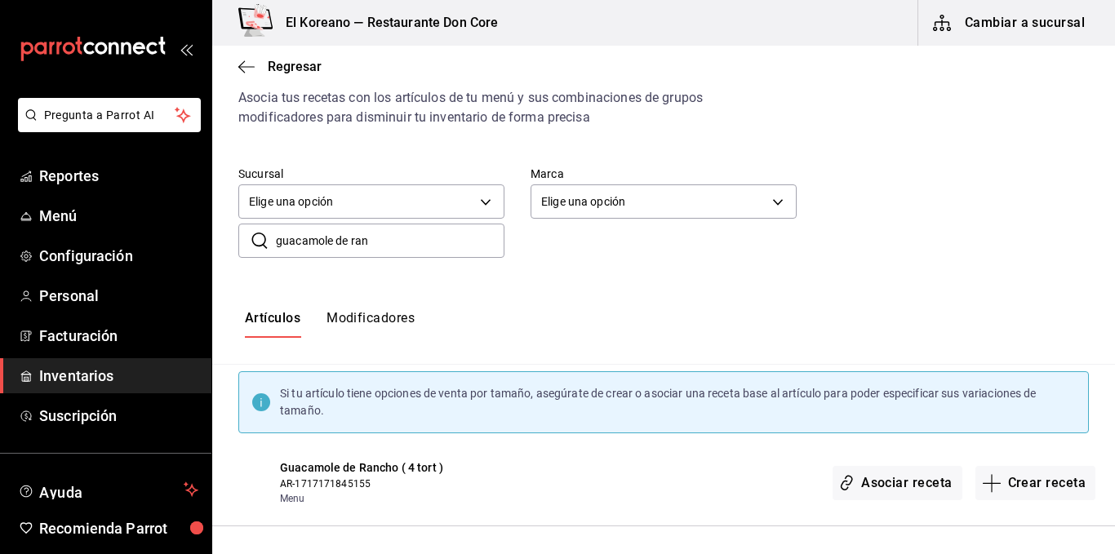
scroll to position [55, 0]
click at [1017, 475] on button "Crear receta" at bounding box center [1035, 483] width 121 height 34
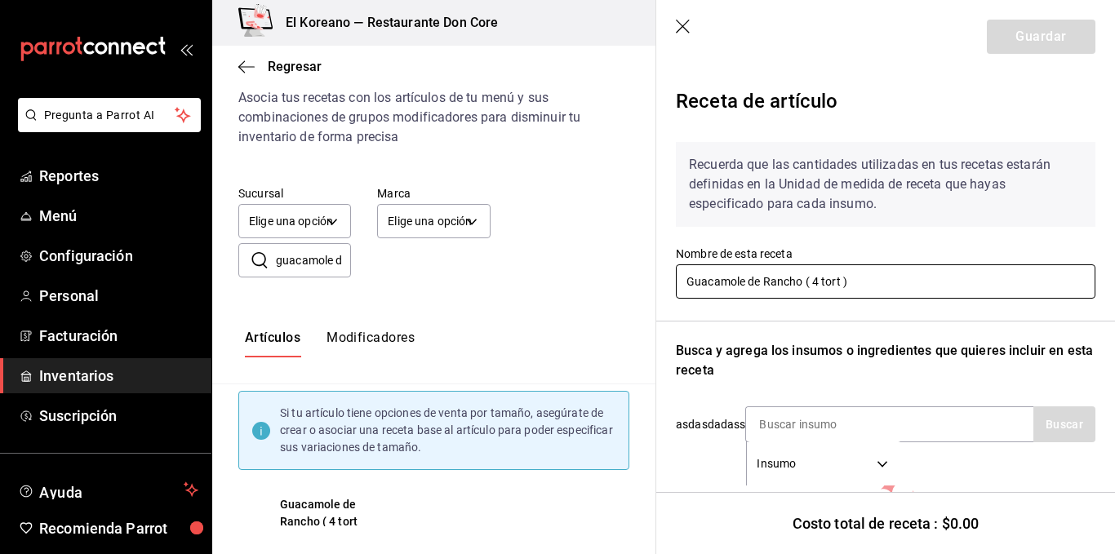
click at [874, 287] on input "Guacamole de Rancho ( 4 tort )" at bounding box center [886, 281] width 420 height 34
click at [858, 426] on input at bounding box center [827, 424] width 163 height 34
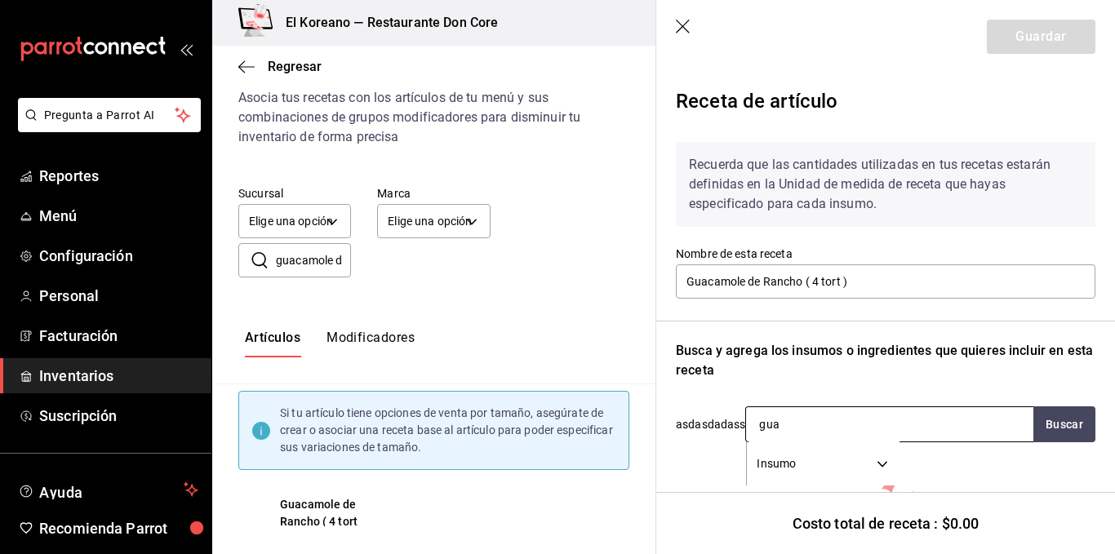
type input "guac"
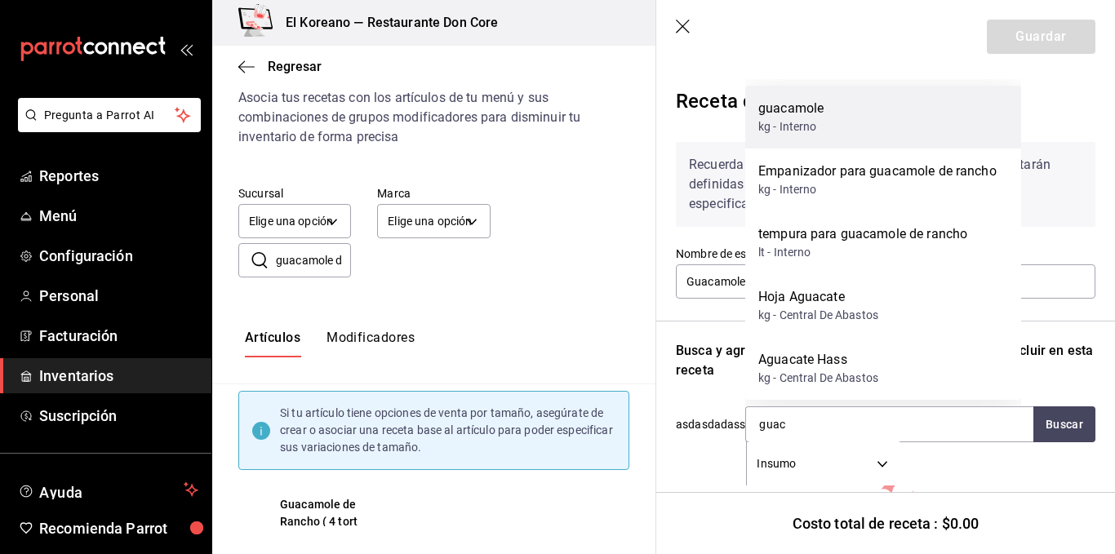
click at [798, 113] on div "guacamole" at bounding box center [790, 109] width 65 height 20
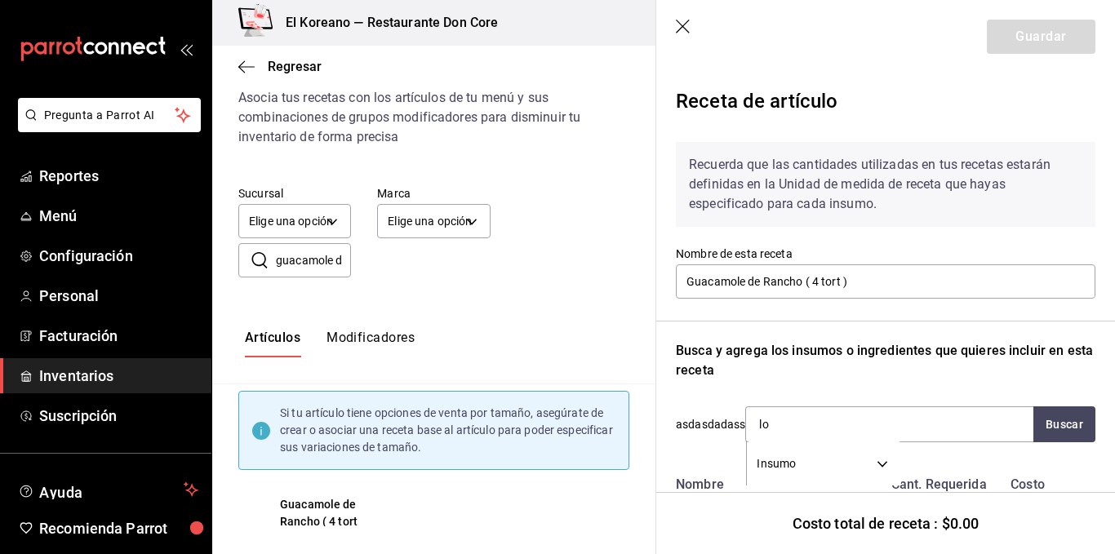
type input "l"
type input "cabeza de"
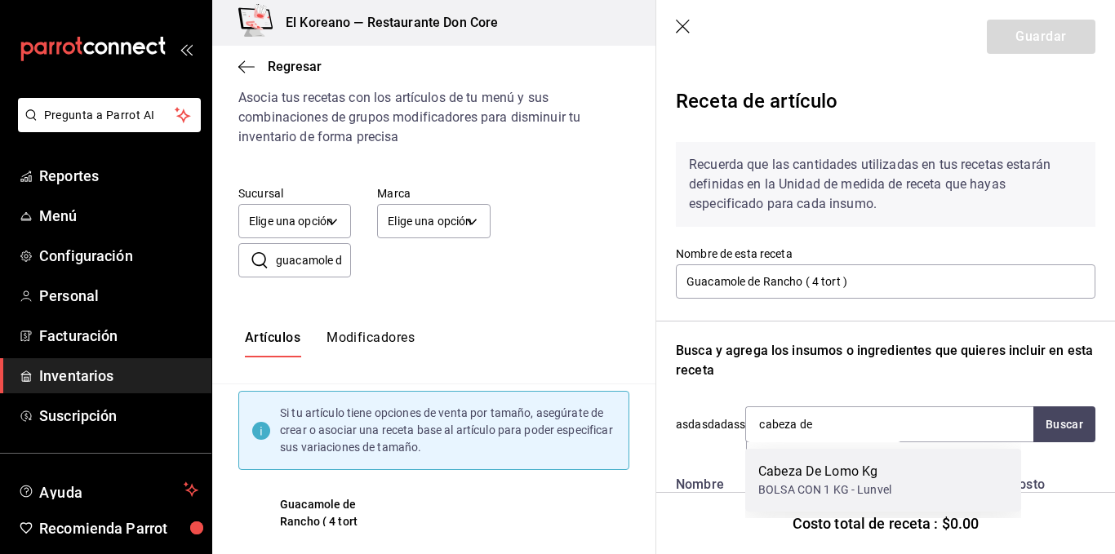
click at [833, 472] on div "Cabeza De Lomo Kg" at bounding box center [824, 472] width 133 height 20
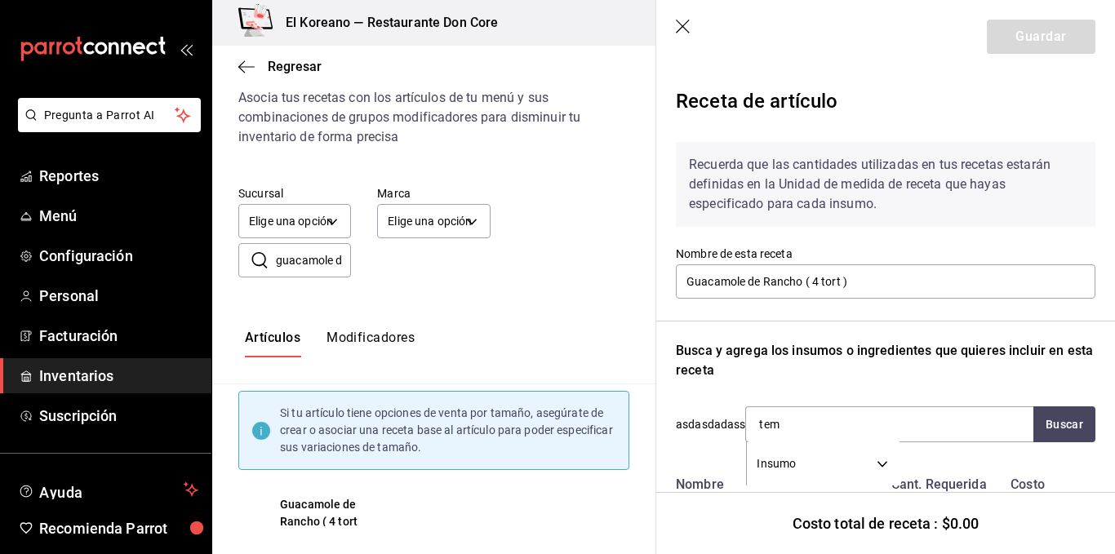
type input "temp"
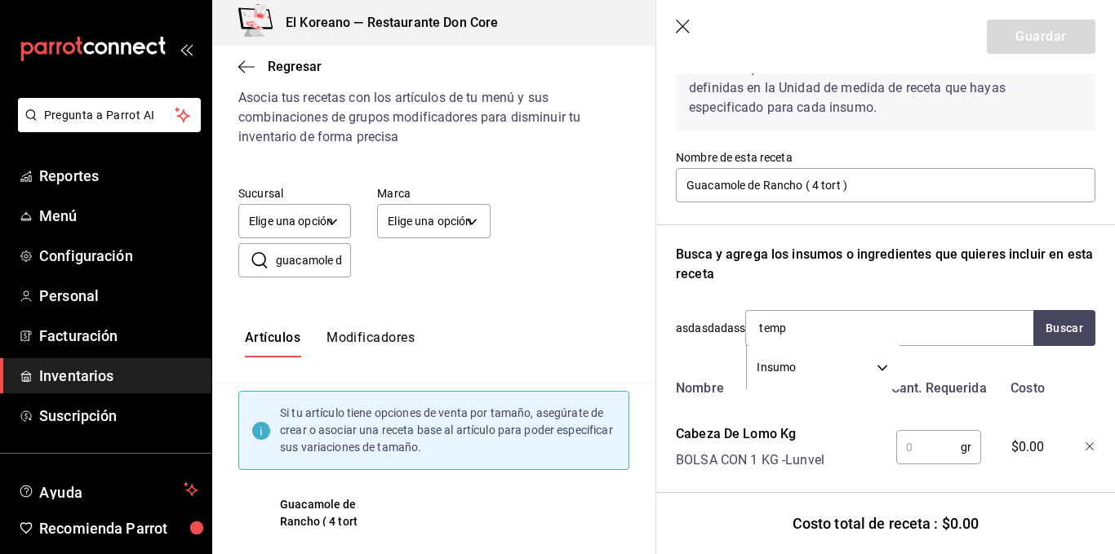
scroll to position [98, 0]
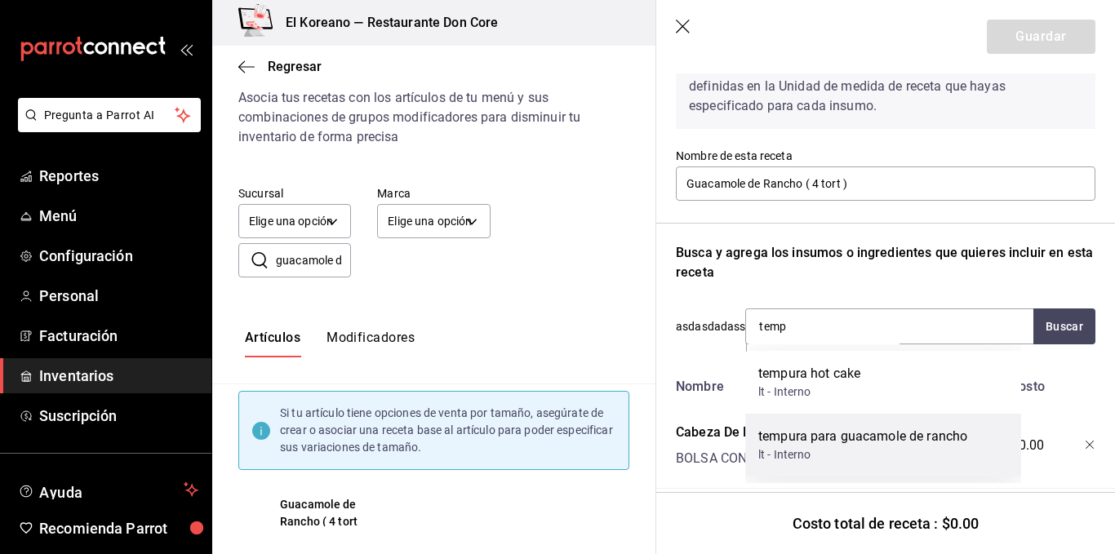
click at [829, 443] on div "tempura para guacamole de rancho" at bounding box center [862, 437] width 209 height 20
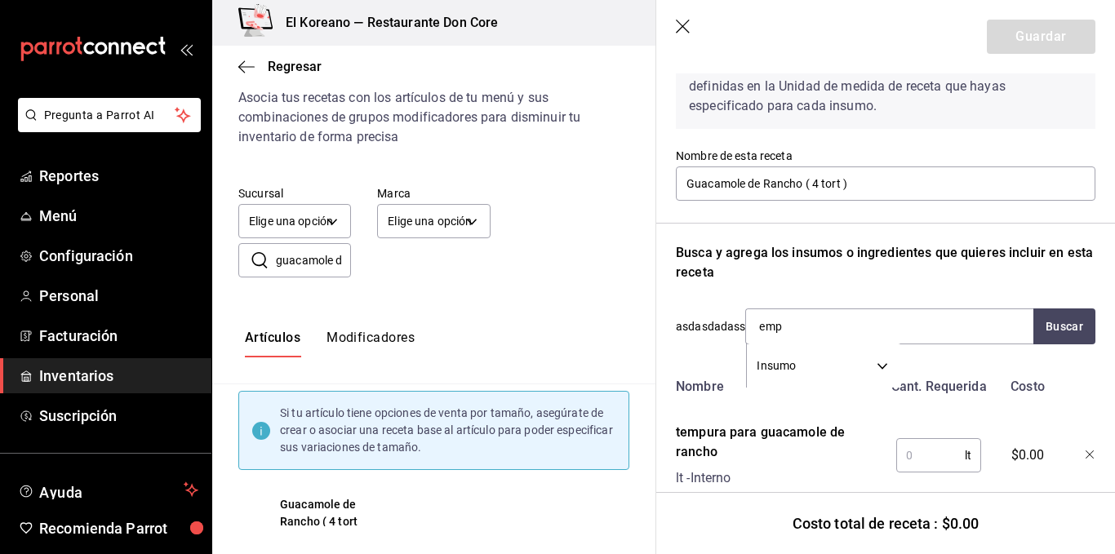
type input "empa"
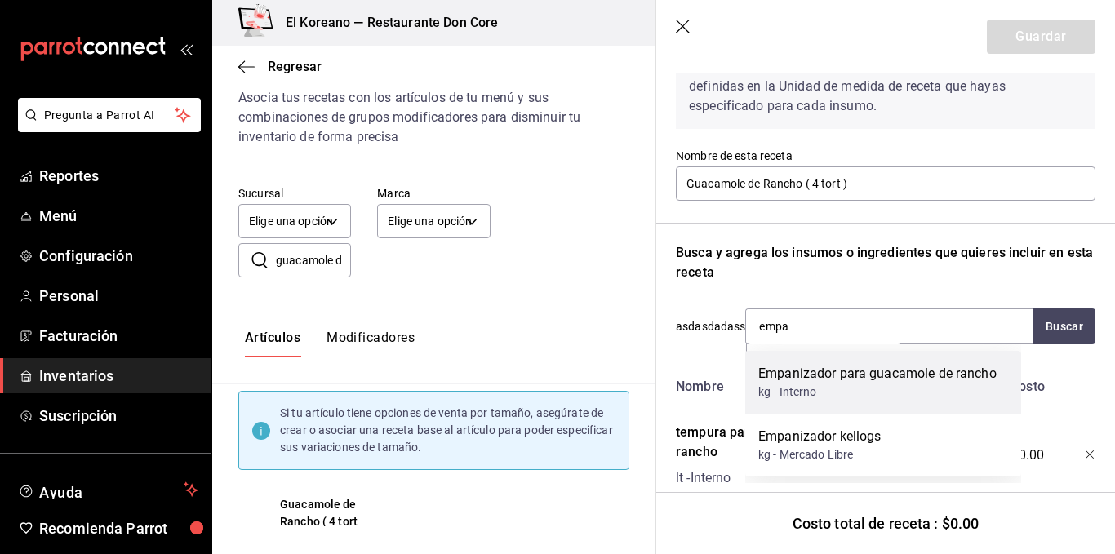
click at [833, 388] on div "kg - Interno" at bounding box center [877, 392] width 238 height 17
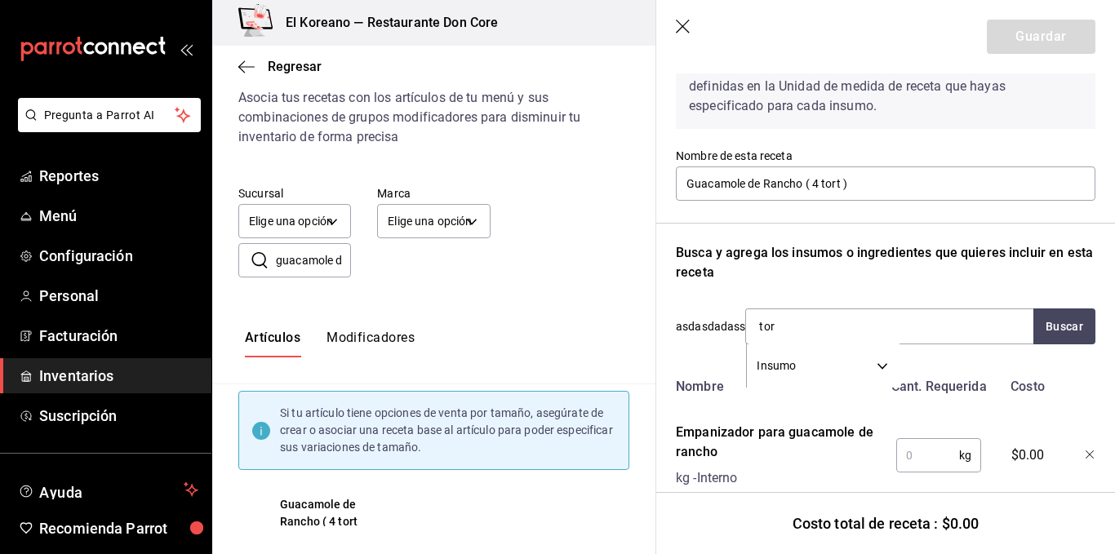
type input "tort"
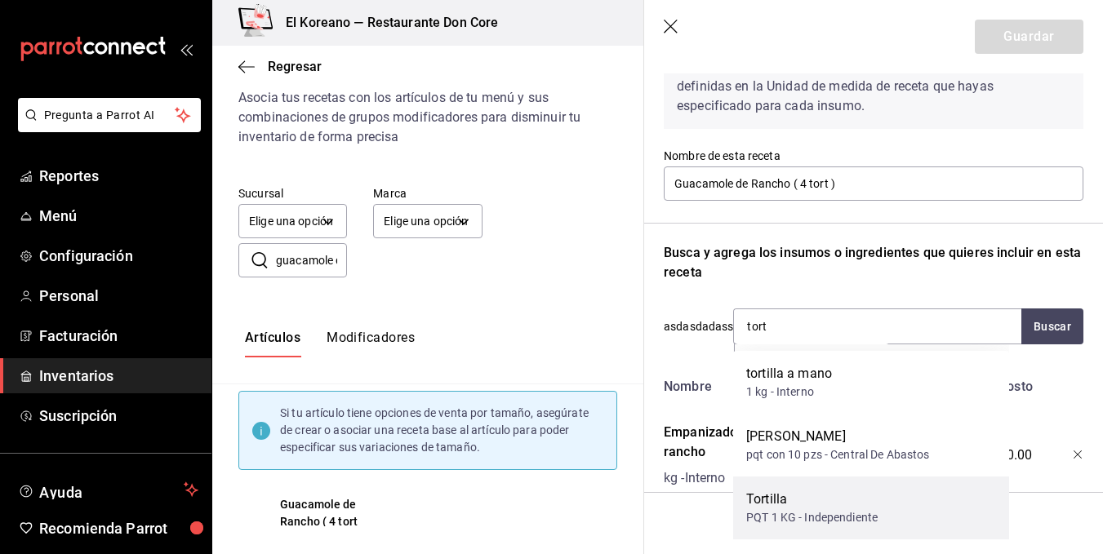
click at [833, 494] on div "Tortilla" at bounding box center [811, 500] width 131 height 20
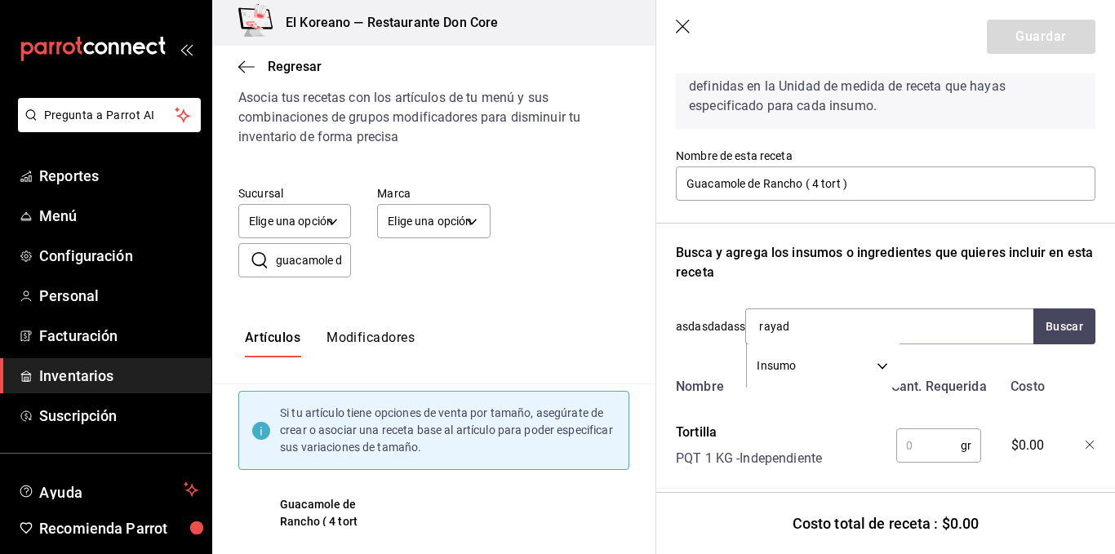
type input "rayado"
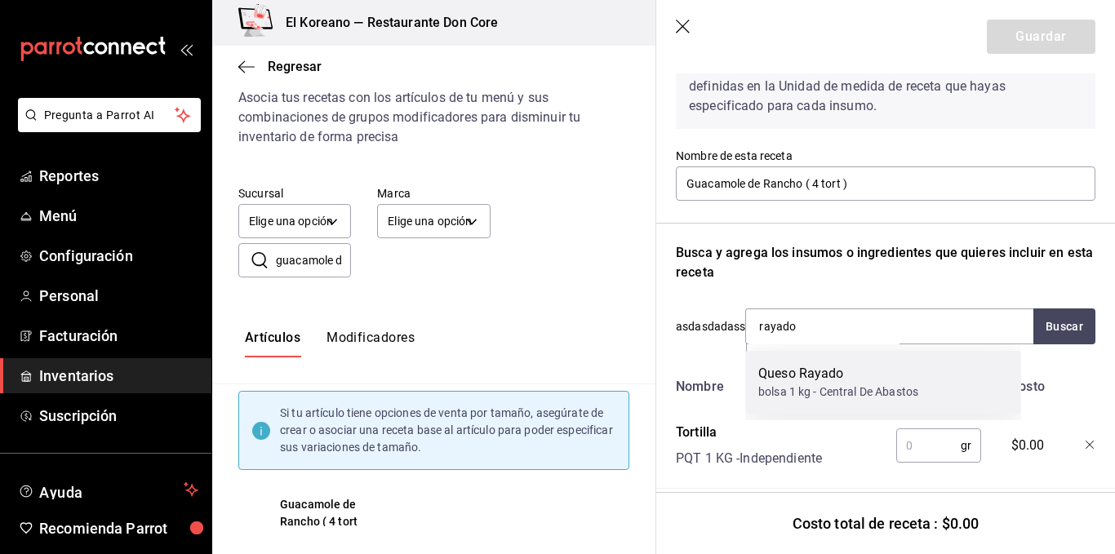
click at [812, 388] on div "bolsa 1 kg - Central De Abastos" at bounding box center [838, 392] width 160 height 17
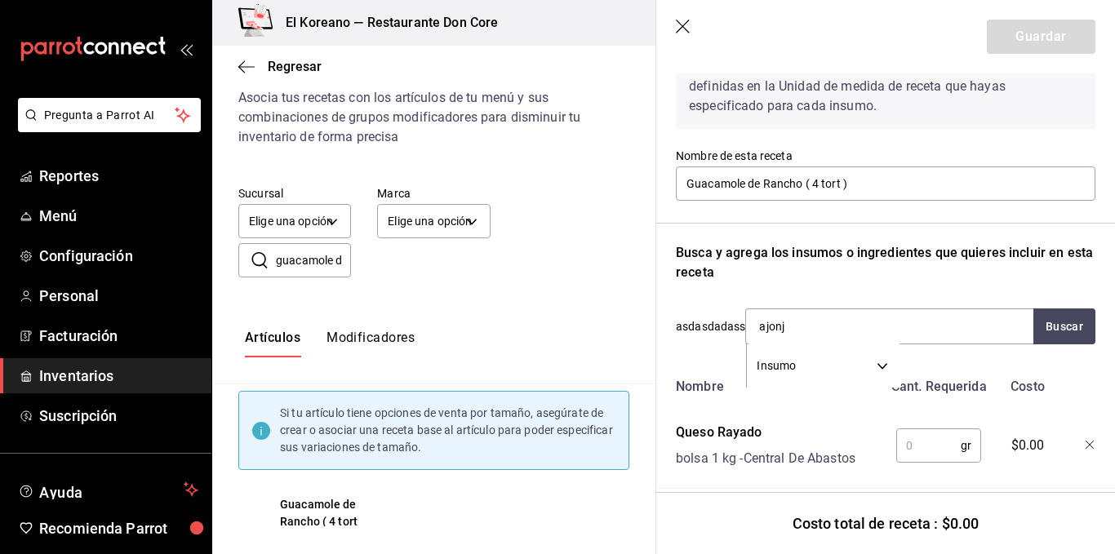
type input "ajonjo"
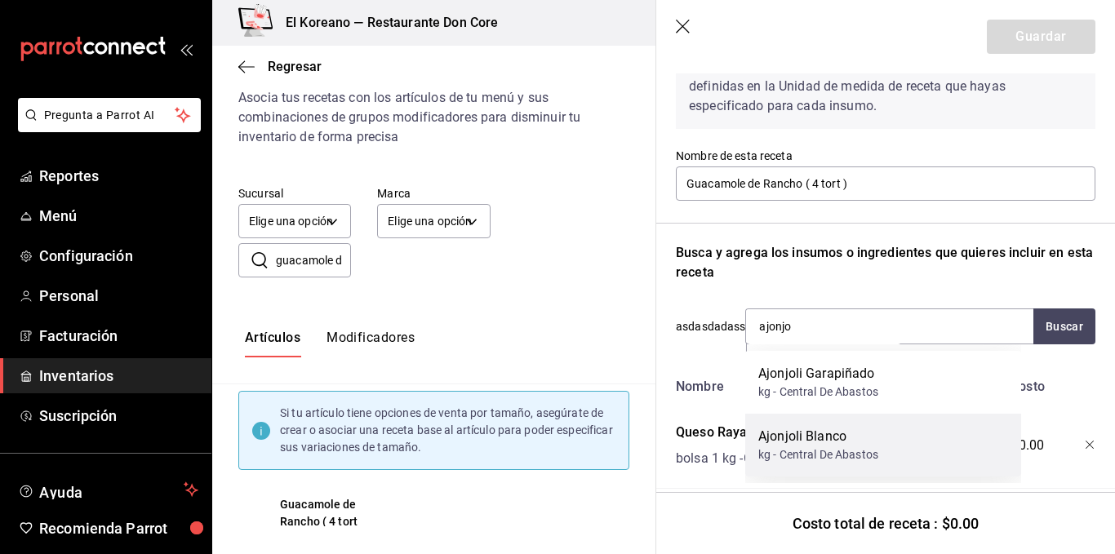
click at [820, 428] on div "Ajonjoli Blanco" at bounding box center [818, 437] width 120 height 20
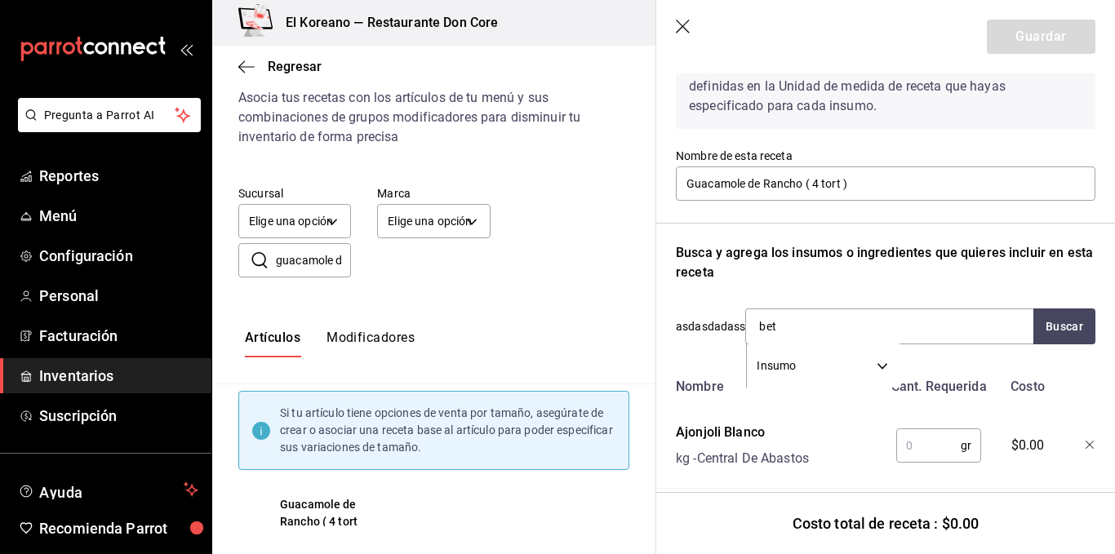
type input "beta"
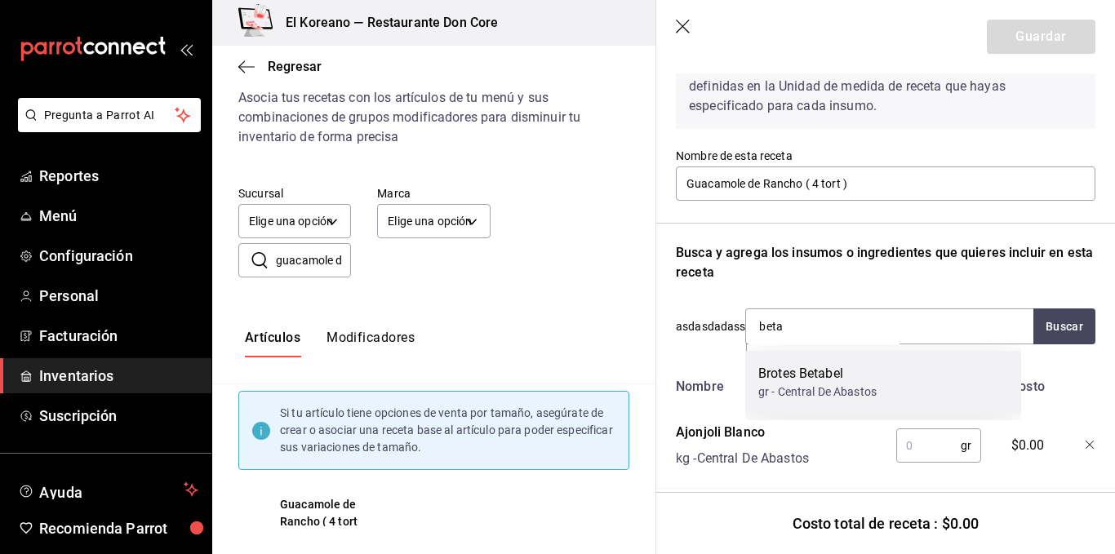
click at [820, 397] on div "gr - Central De Abastos" at bounding box center [817, 392] width 118 height 17
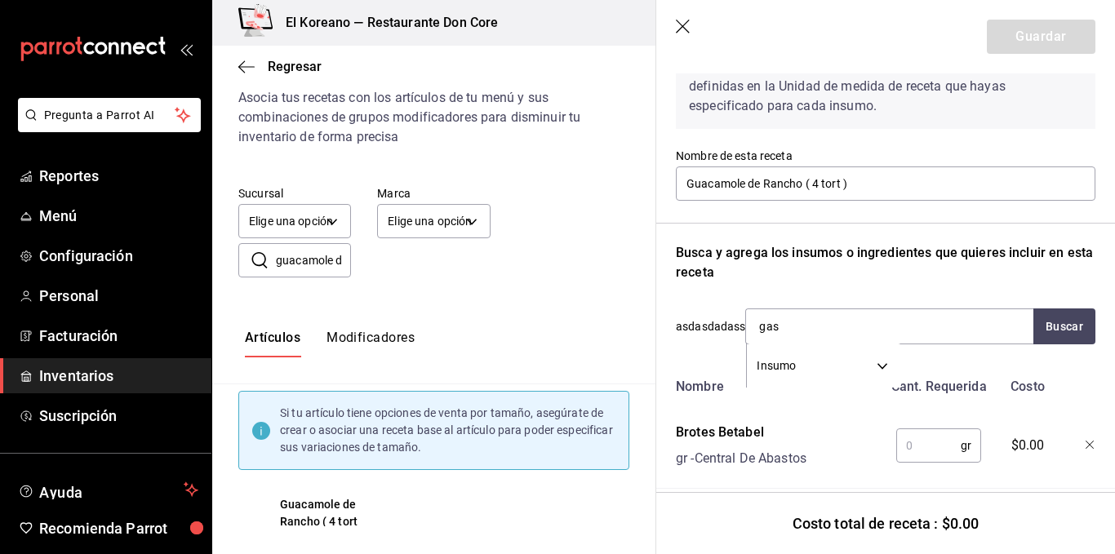
type input "[PERSON_NAME]"
click at [820, 397] on div "1 pz - don core" at bounding box center [795, 392] width 75 height 17
type input "tort"
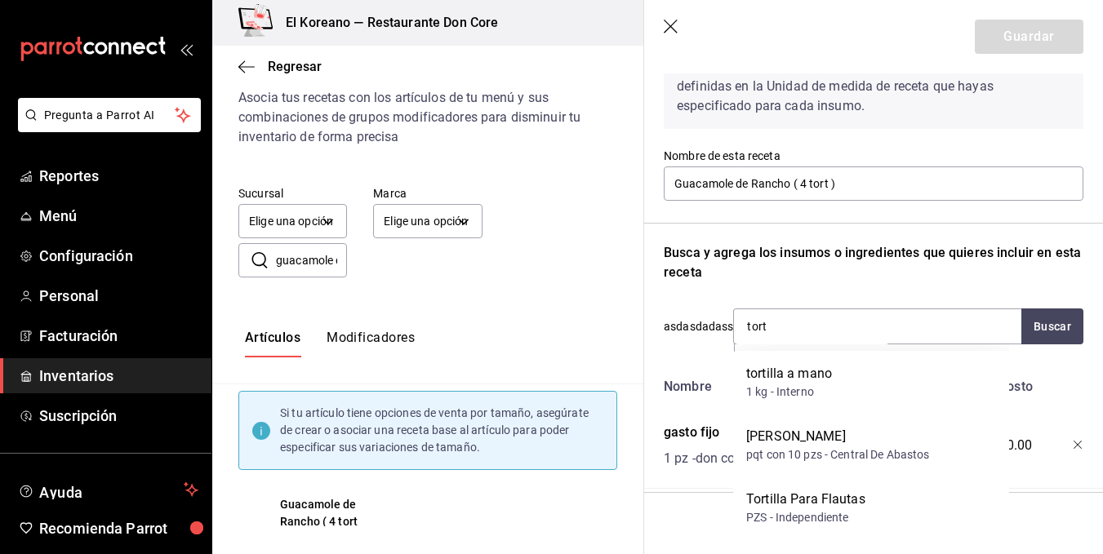
click at [820, 397] on div "1 kg - Interno" at bounding box center [789, 392] width 86 height 17
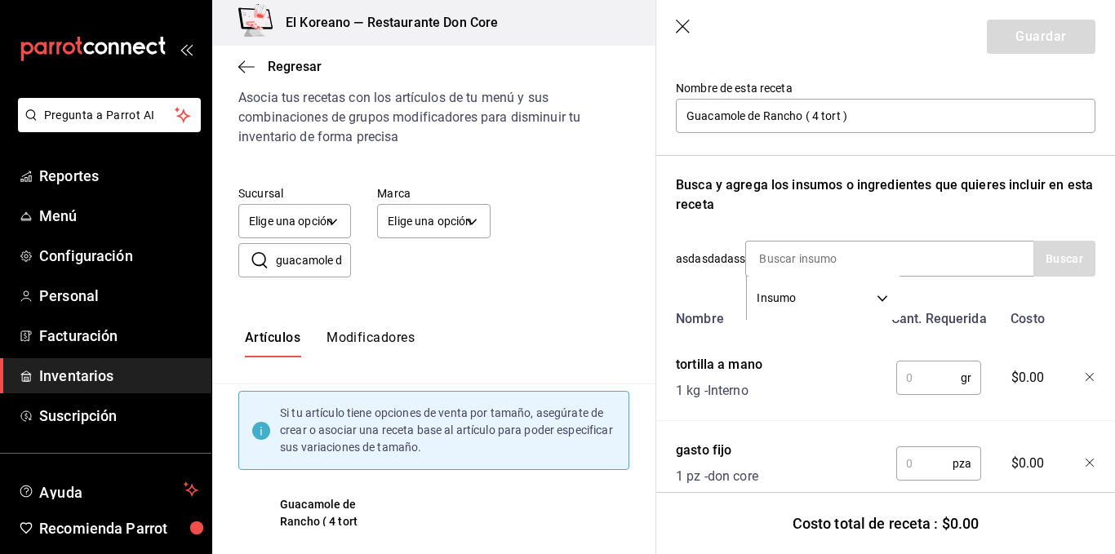
scroll to position [167, 0]
click at [900, 371] on input "text" at bounding box center [928, 376] width 64 height 33
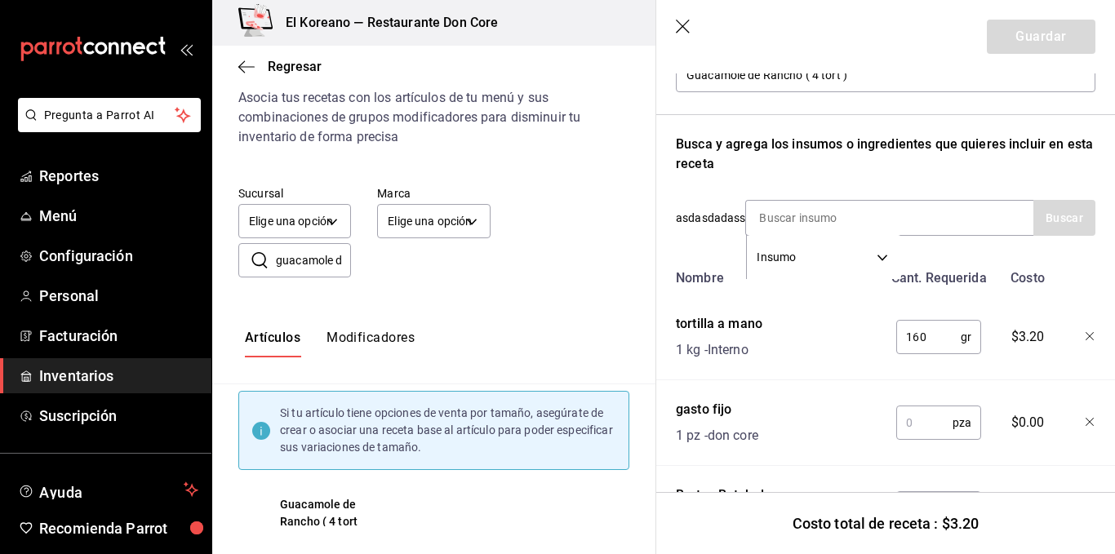
scroll to position [208, 0]
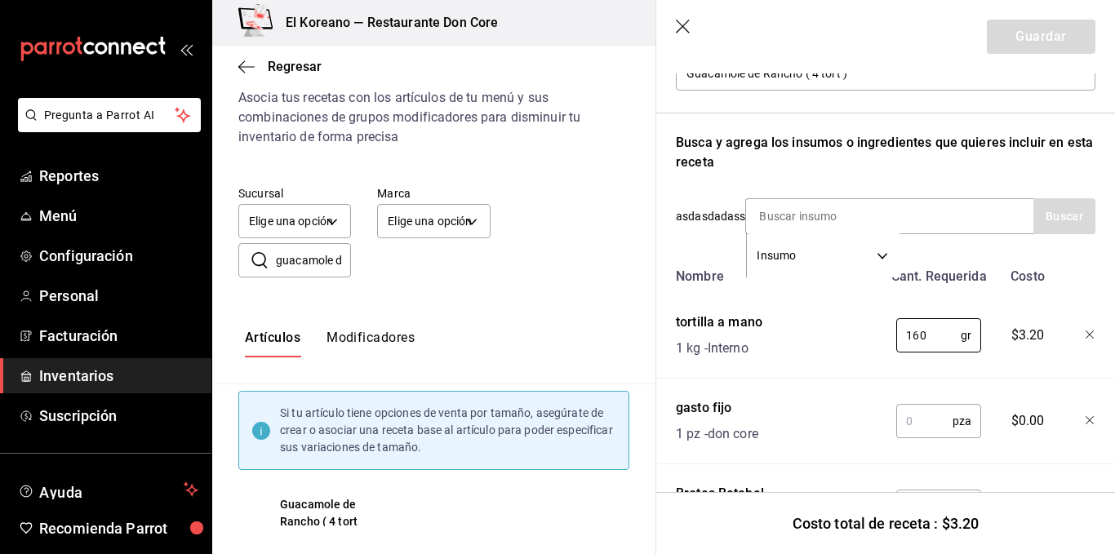
type input "160"
click at [911, 420] on input "text" at bounding box center [924, 421] width 56 height 33
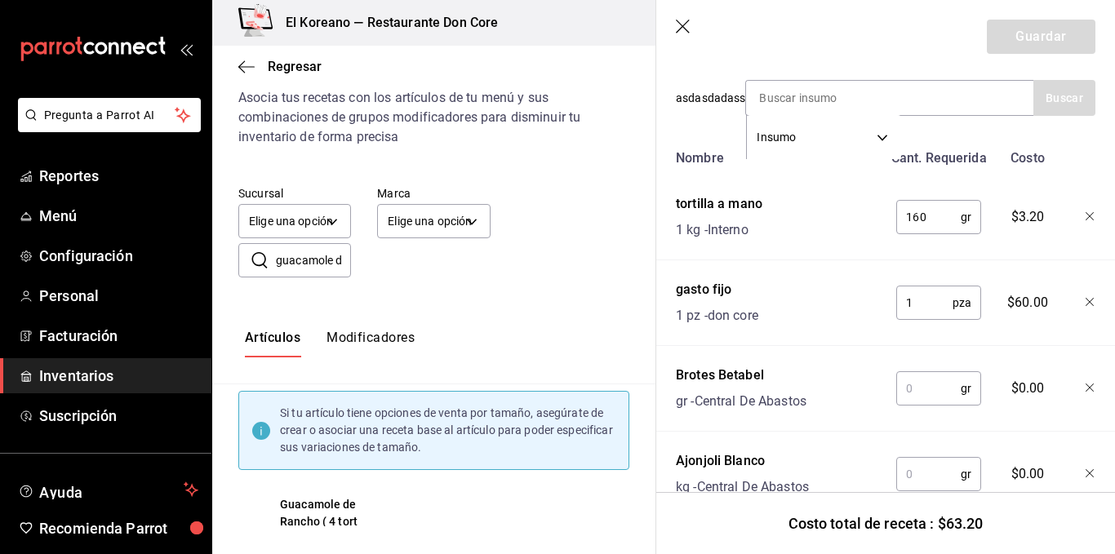
scroll to position [328, 0]
type input "1"
click at [919, 376] on input "text" at bounding box center [928, 387] width 64 height 33
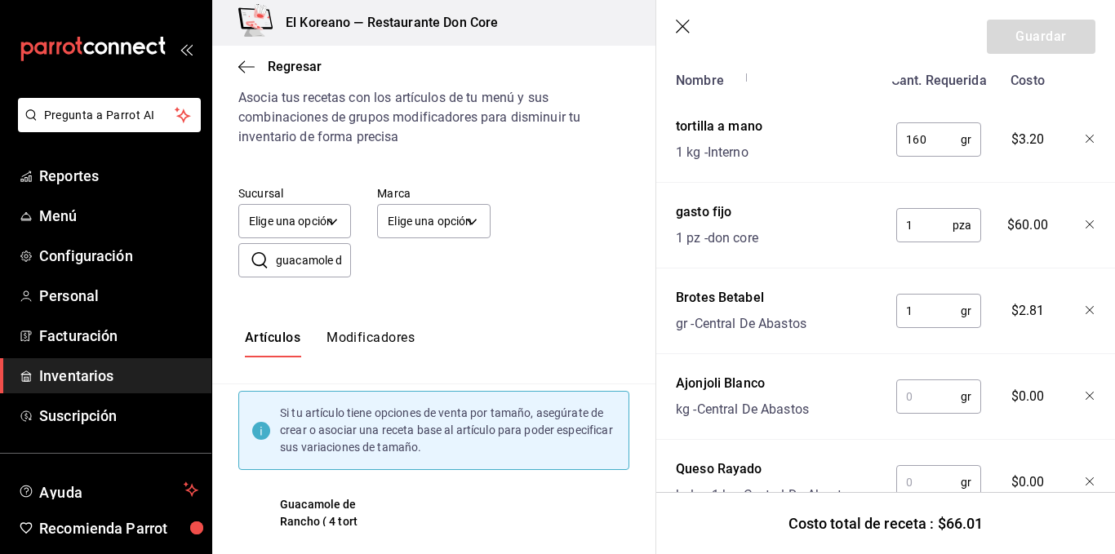
scroll to position [408, 0]
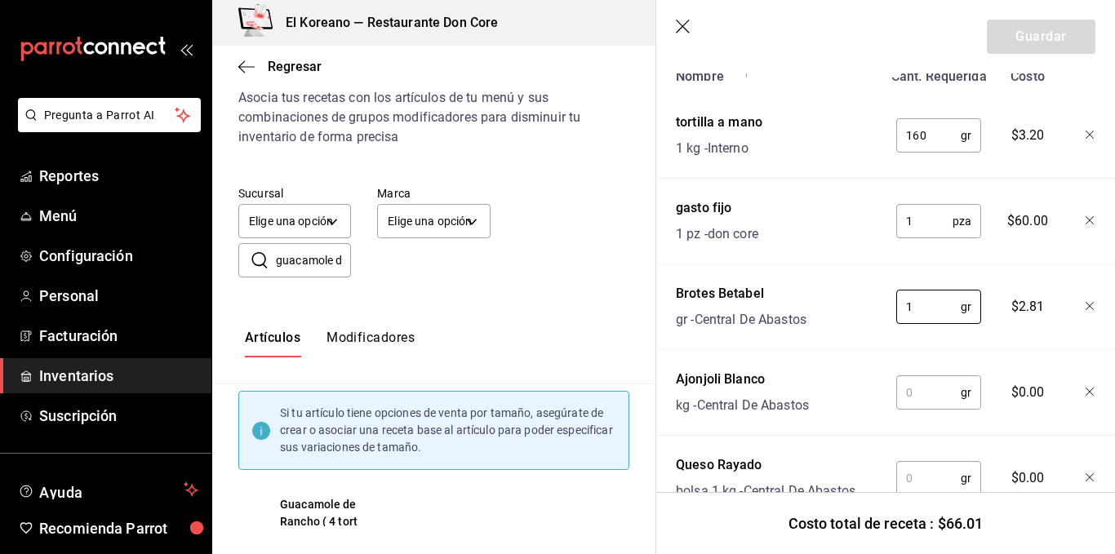
type input "1"
click at [921, 385] on input "text" at bounding box center [928, 392] width 64 height 33
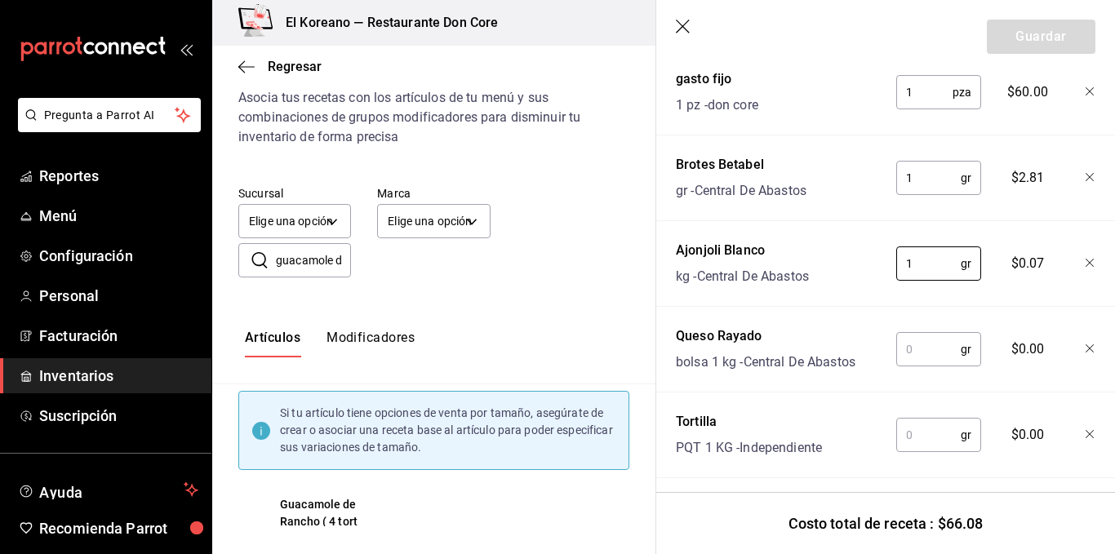
type input "1"
click at [922, 358] on input "text" at bounding box center [928, 349] width 64 height 33
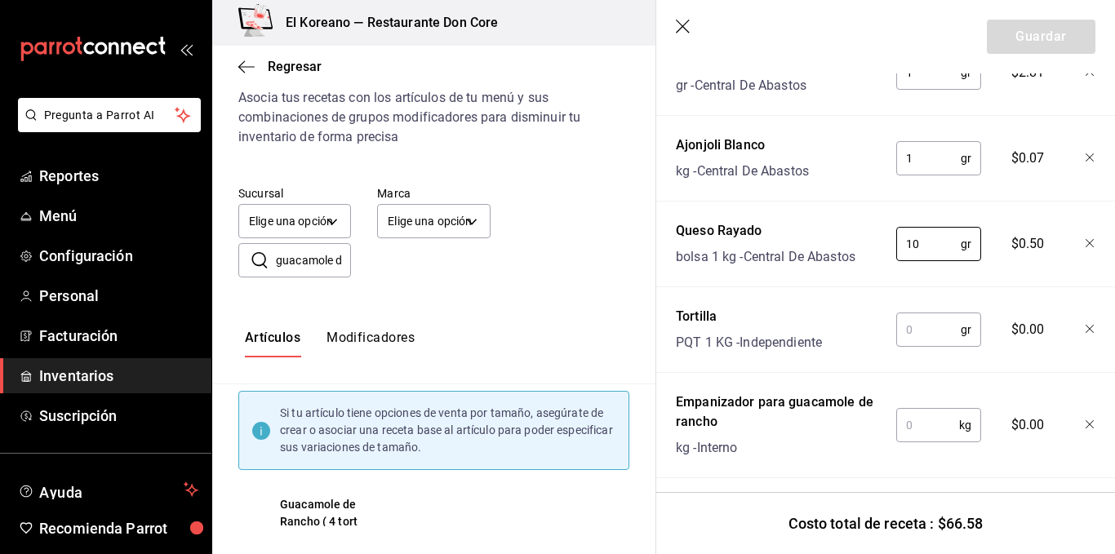
type input "10"
click at [924, 327] on input "text" at bounding box center [928, 329] width 64 height 33
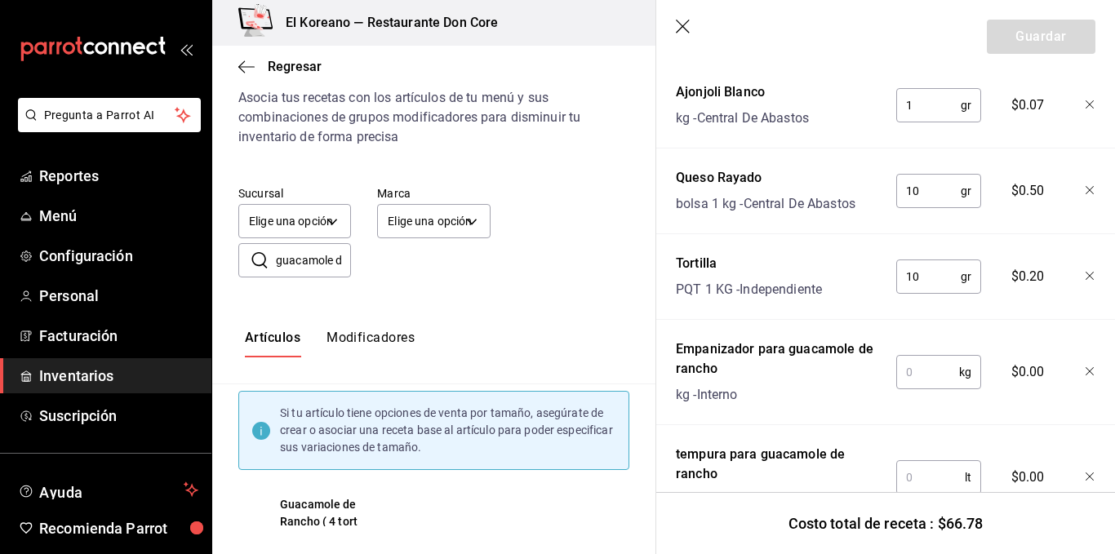
scroll to position [696, 0]
type input "1"
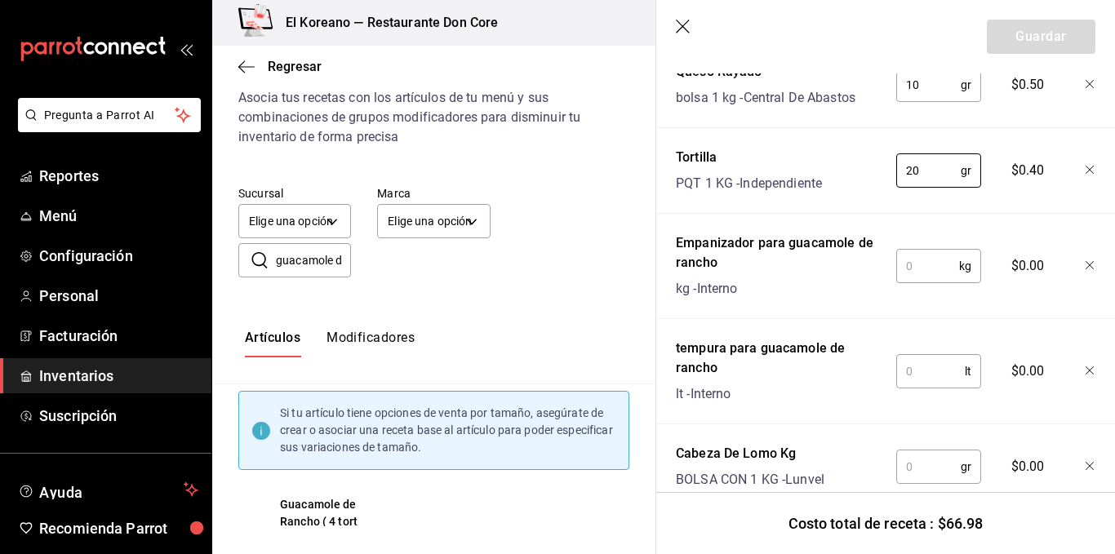
type input "20"
click at [922, 264] on input "text" at bounding box center [927, 266] width 63 height 33
type input "2"
click at [932, 267] on input ".025" at bounding box center [927, 266] width 63 height 33
type input "0.025"
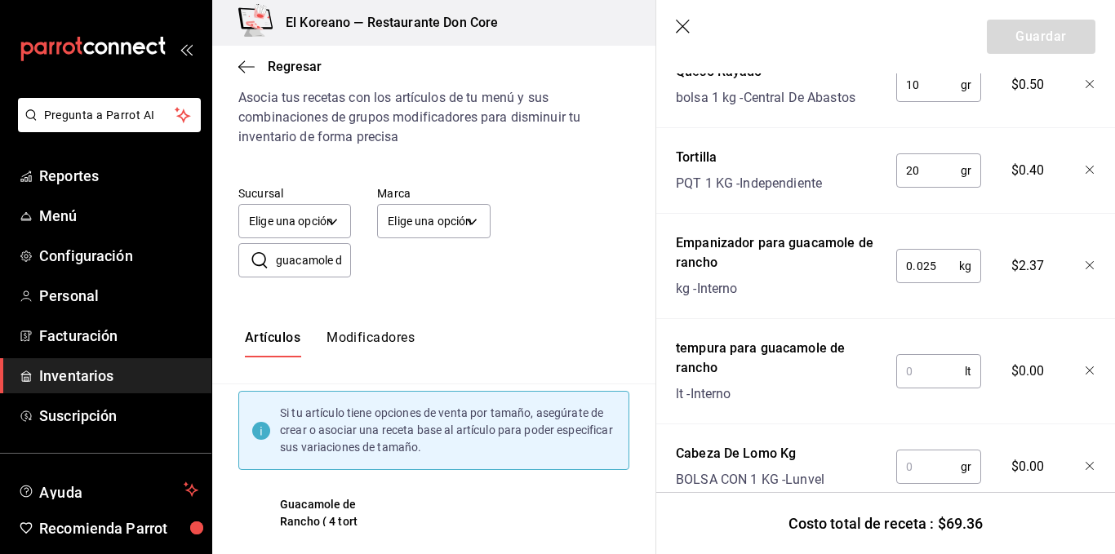
click at [922, 171] on input "20" at bounding box center [928, 170] width 64 height 33
type input "25"
click at [937, 258] on input "0.025" at bounding box center [927, 266] width 63 height 33
type input "0"
type input "0.050"
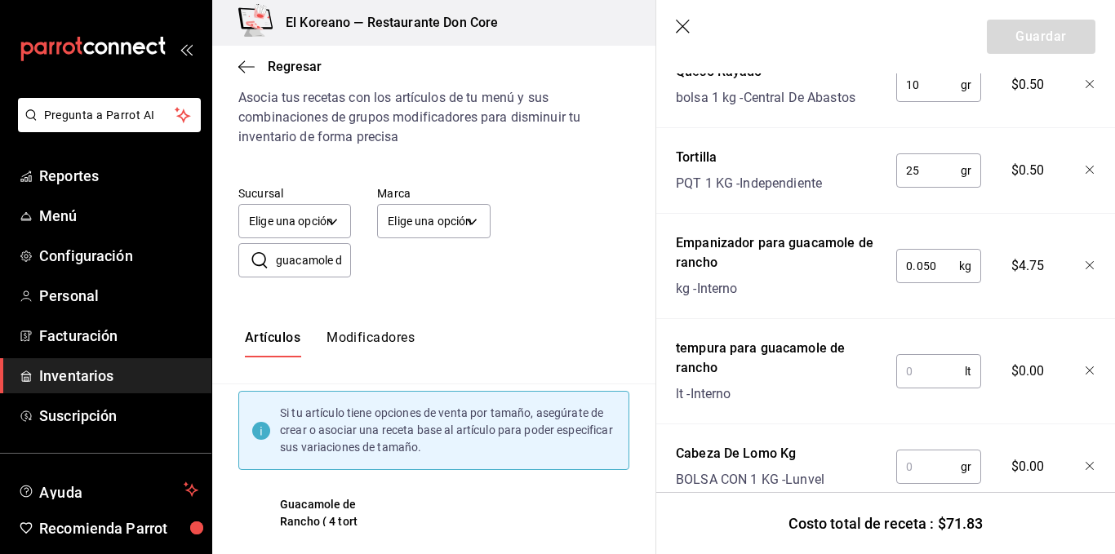
click at [931, 367] on input "text" at bounding box center [930, 371] width 69 height 33
type input "0.030"
click at [920, 460] on input "text" at bounding box center [928, 467] width 64 height 33
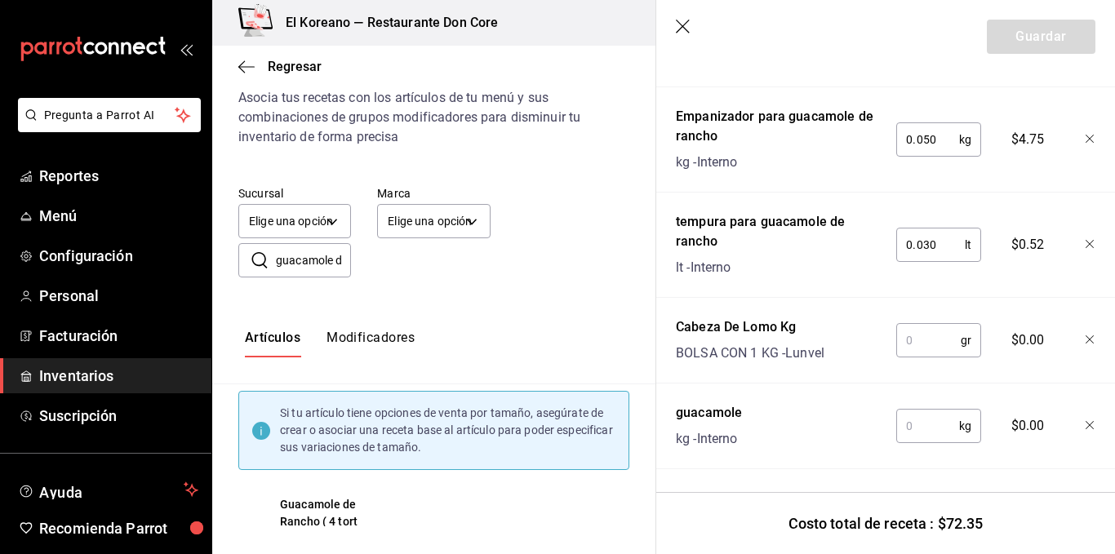
scroll to position [940, 0]
type input "."
type input "200"
click at [915, 420] on input "text" at bounding box center [927, 426] width 63 height 33
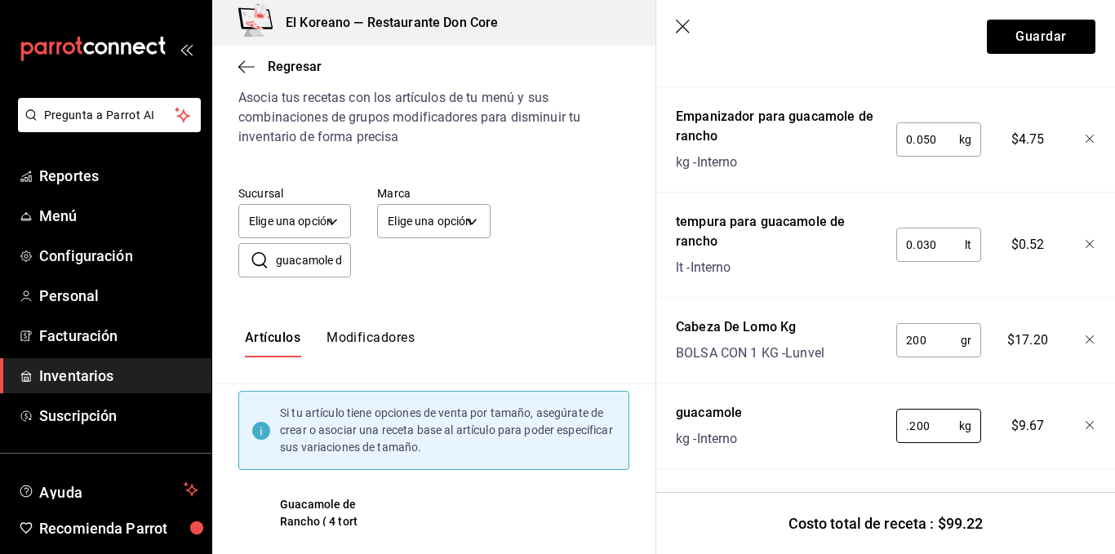
type input "0.200"
click at [929, 229] on input "0.030" at bounding box center [930, 245] width 69 height 33
type input "0.050"
click at [987, 291] on div "Nombre Cant. Requerida Costo tortilla a mano 1 kg - Interno 160 gr ​ $3.20 gast…" at bounding box center [886, 4] width 420 height 929
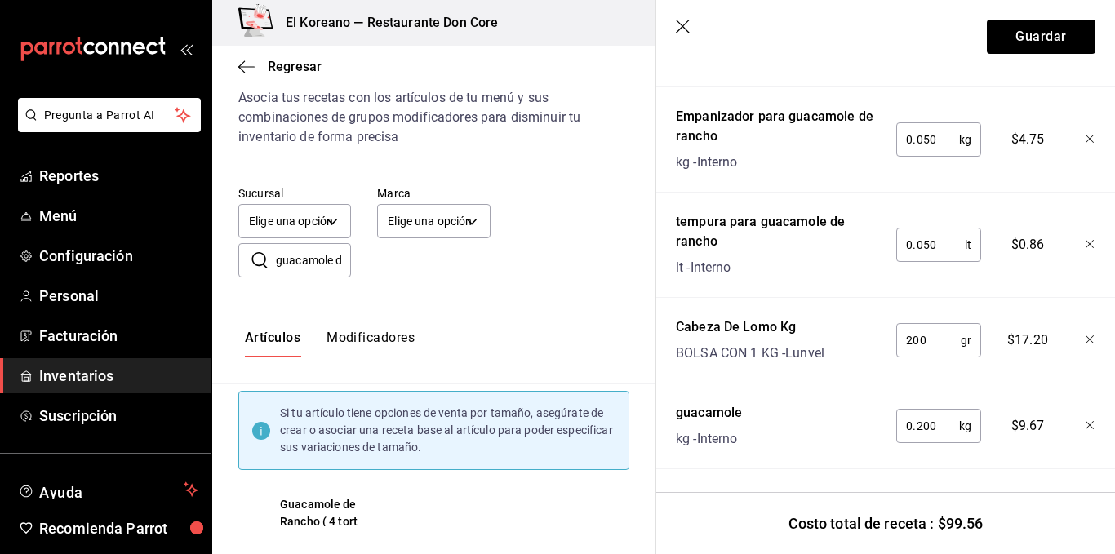
scroll to position [937, 0]
click at [1037, 27] on button "Guardar" at bounding box center [1041, 37] width 109 height 34
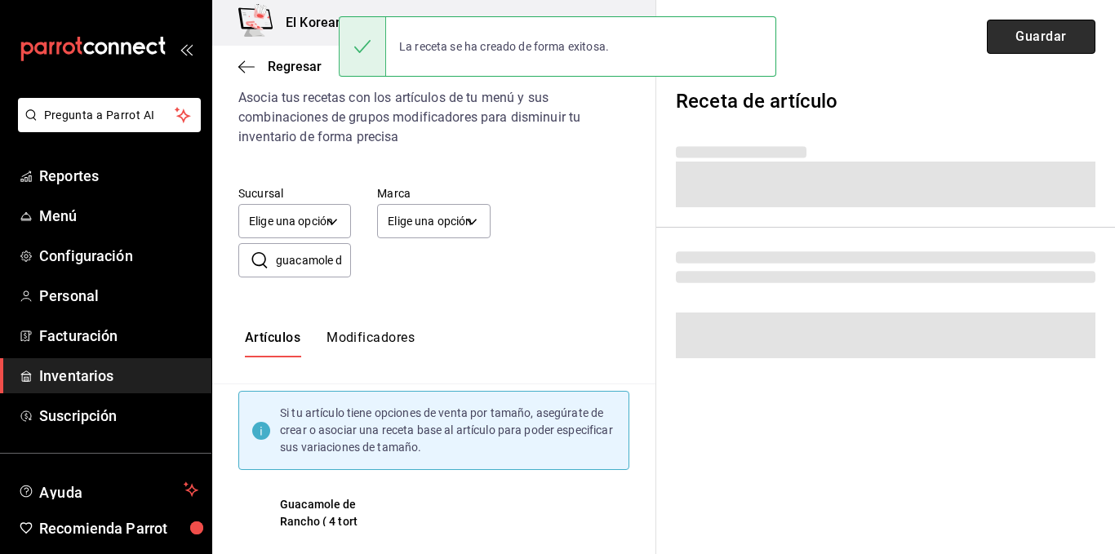
scroll to position [0, 0]
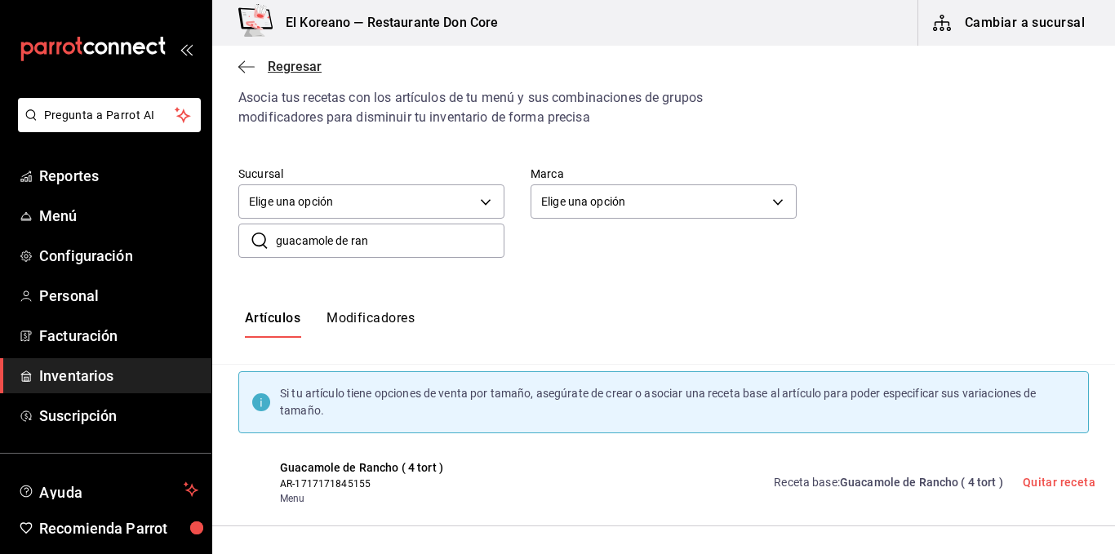
click at [301, 64] on span "Regresar" at bounding box center [295, 67] width 54 height 16
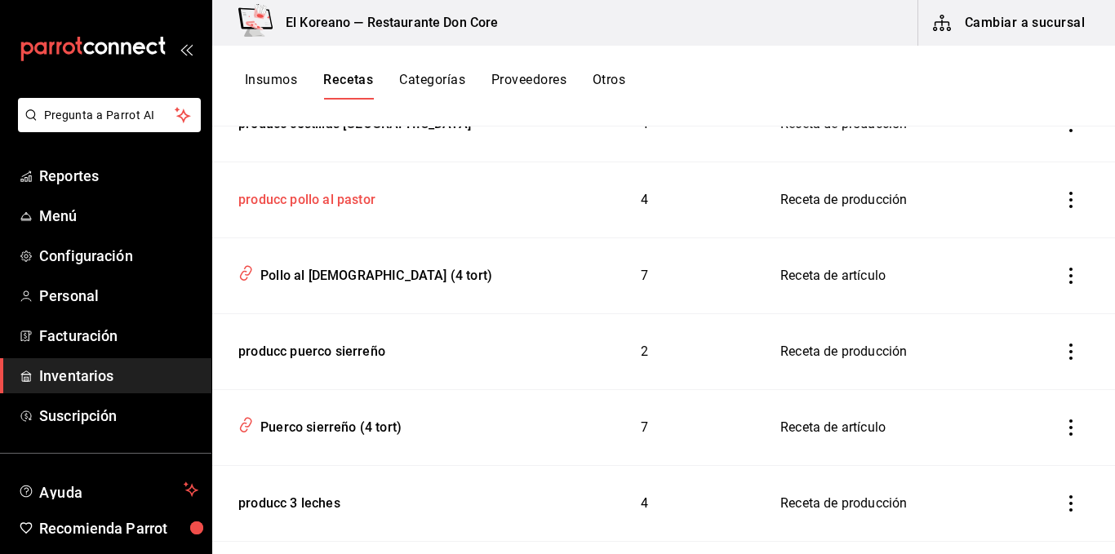
scroll to position [1712, 0]
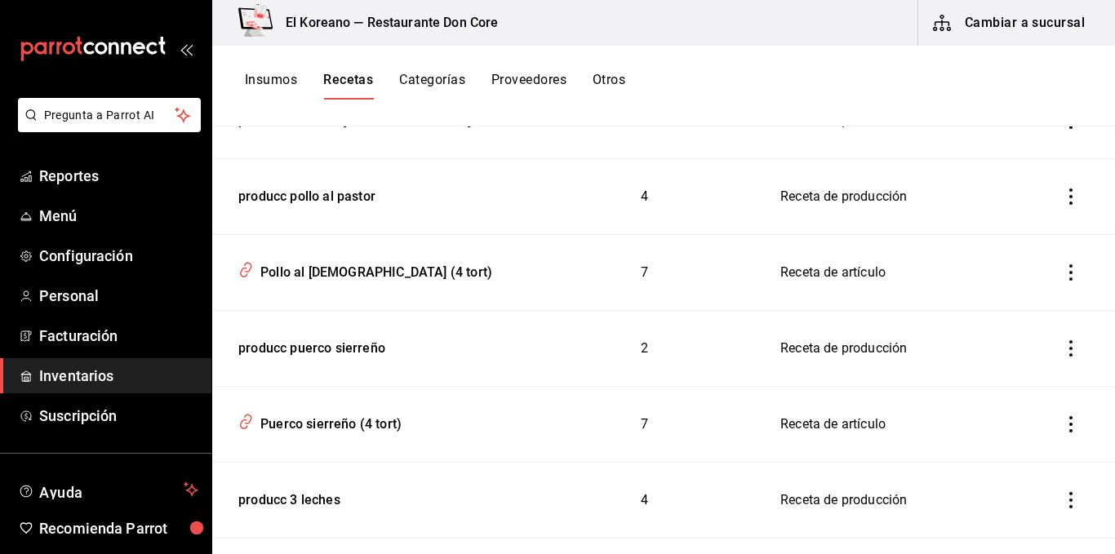
click at [336, 83] on button "Recetas" at bounding box center [348, 86] width 50 height 28
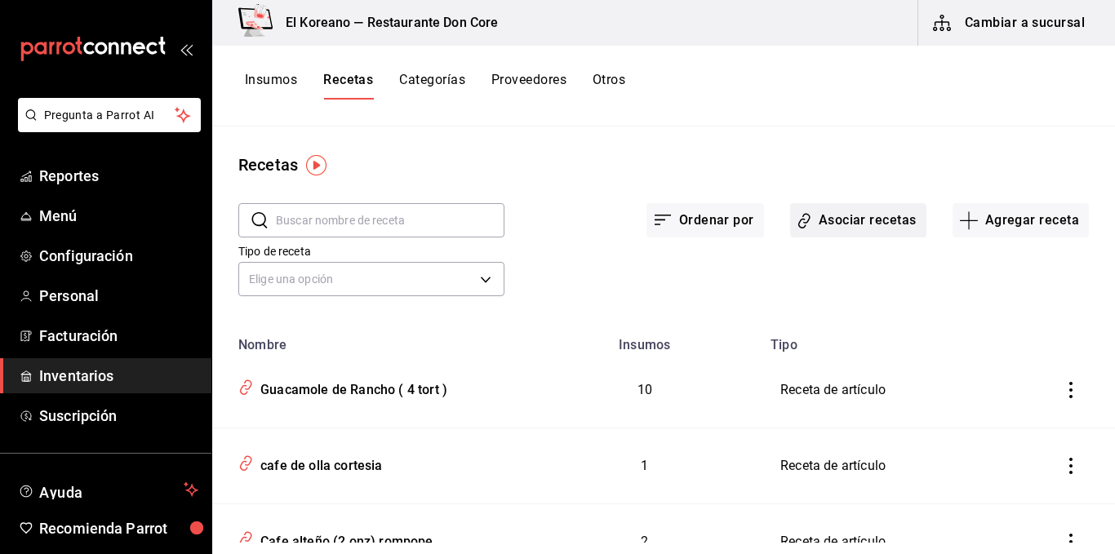
click at [850, 216] on button "Asociar recetas" at bounding box center [858, 220] width 136 height 34
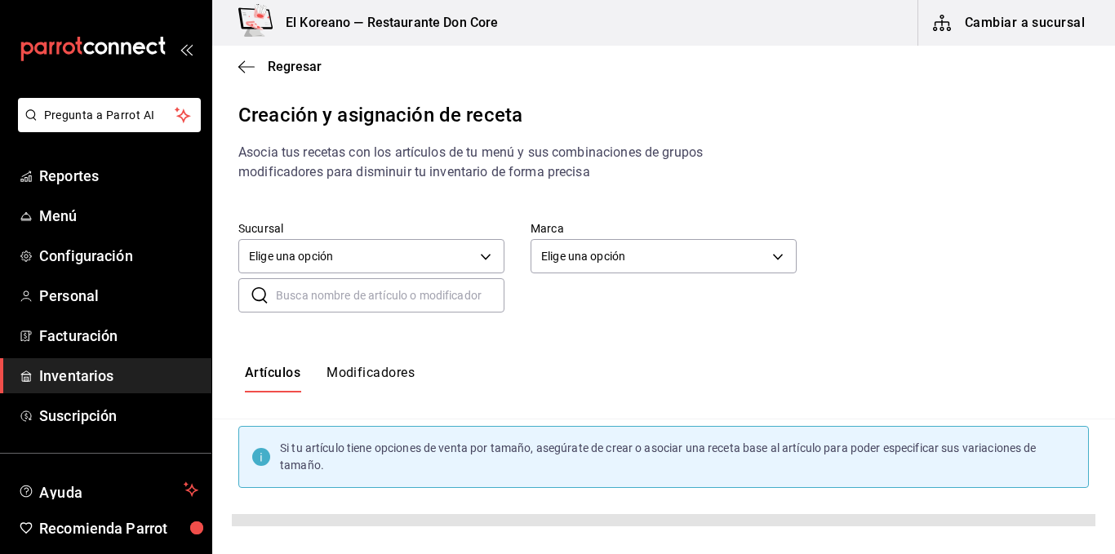
click at [314, 301] on input "text" at bounding box center [390, 295] width 229 height 33
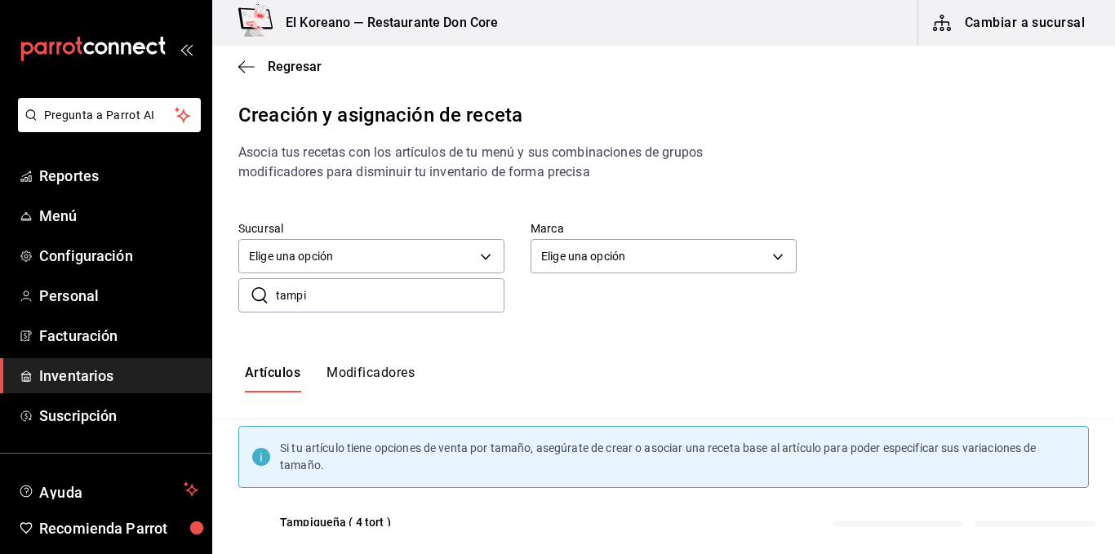
type input "tampi"
click at [340, 518] on span "Tampiqueña ( 4 tort )" at bounding box center [374, 522] width 189 height 17
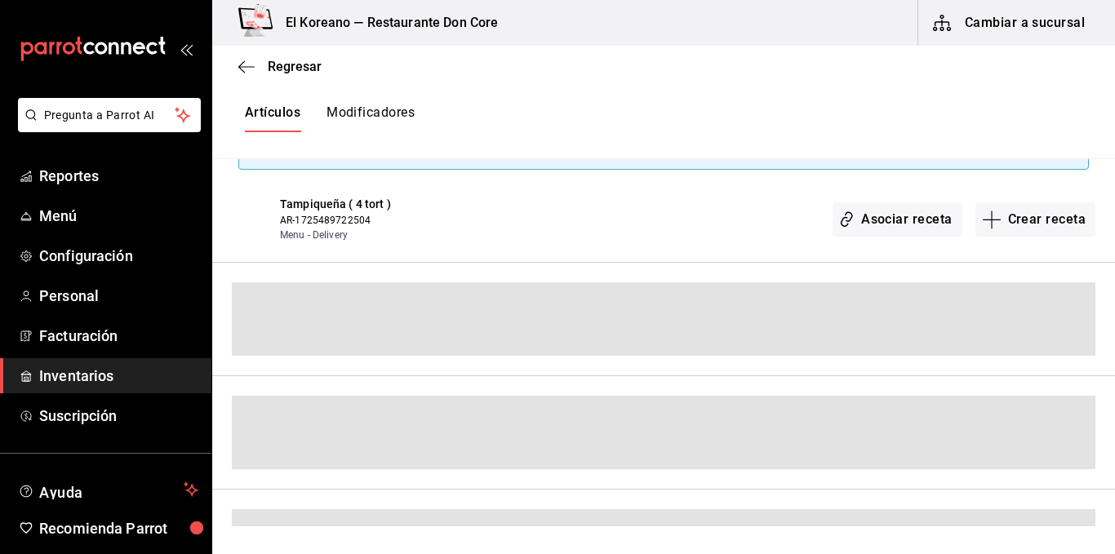
scroll to position [336, 0]
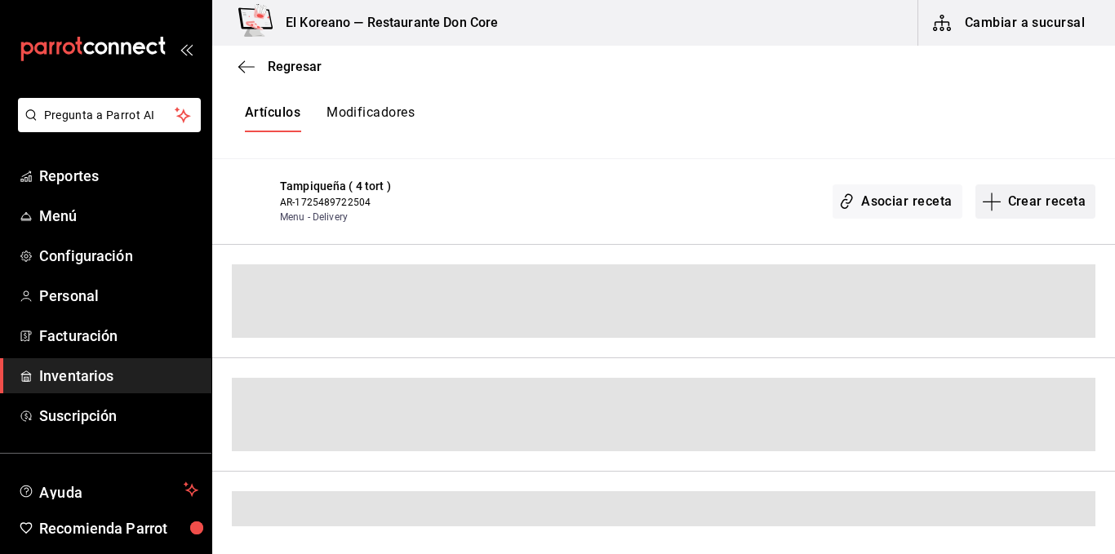
click at [1013, 208] on button "Crear receta" at bounding box center [1035, 201] width 121 height 34
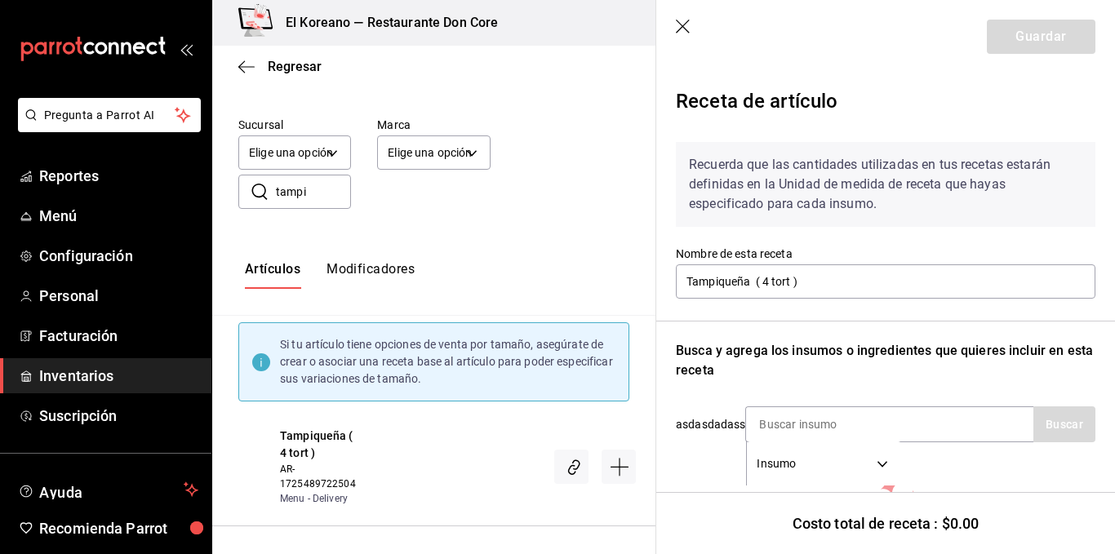
scroll to position [143, 0]
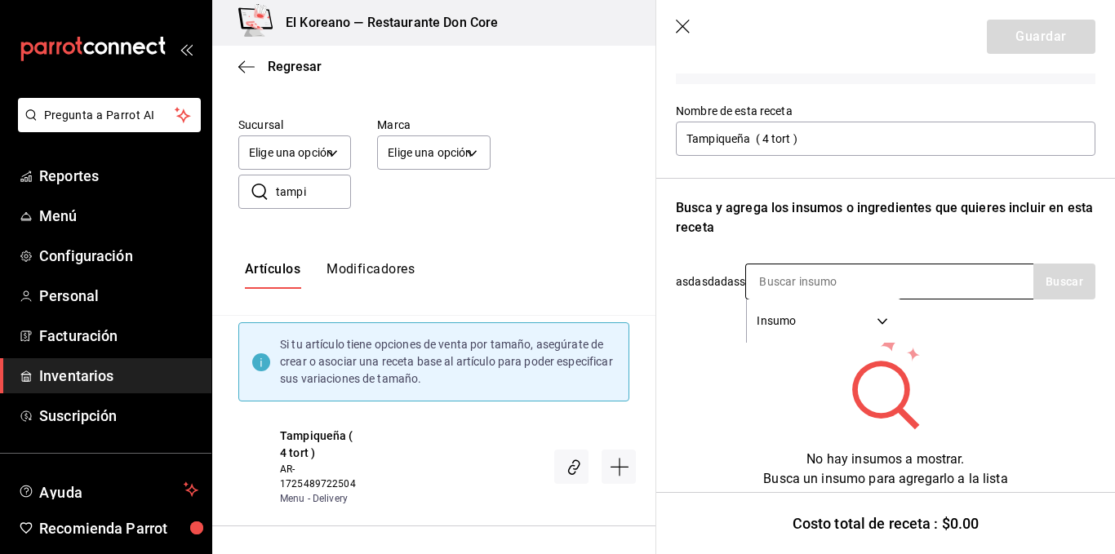
click at [845, 275] on input at bounding box center [827, 281] width 163 height 34
click at [830, 284] on input at bounding box center [827, 281] width 163 height 34
type input "arra"
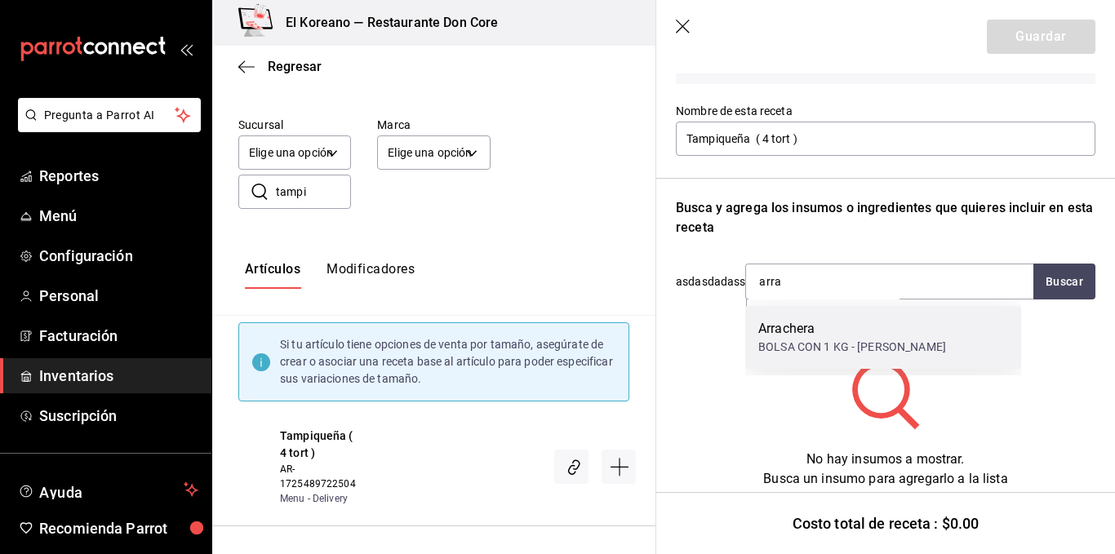
click at [808, 336] on div "Arrachera" at bounding box center [852, 329] width 188 height 20
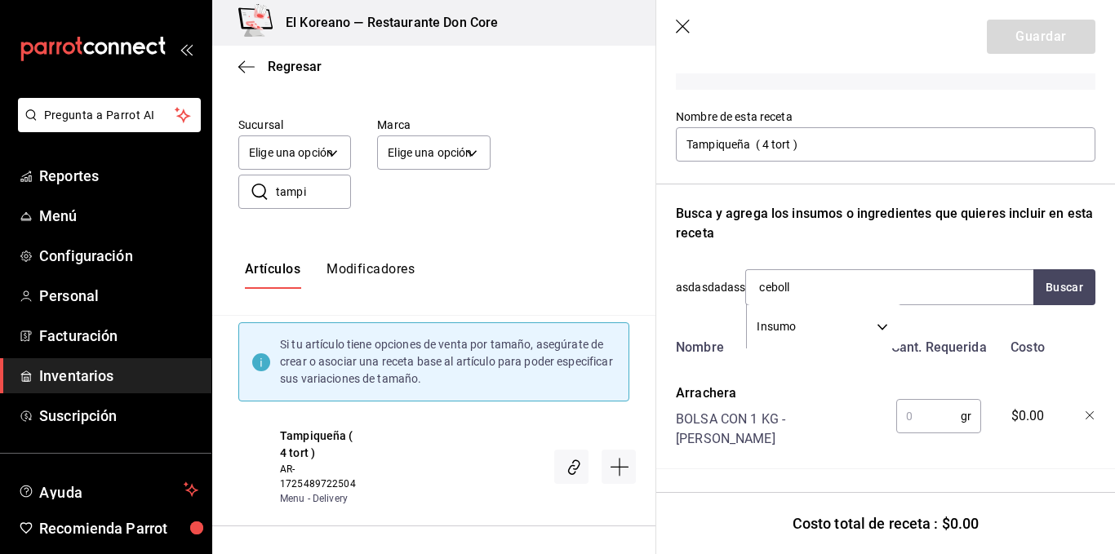
type input "cebolla"
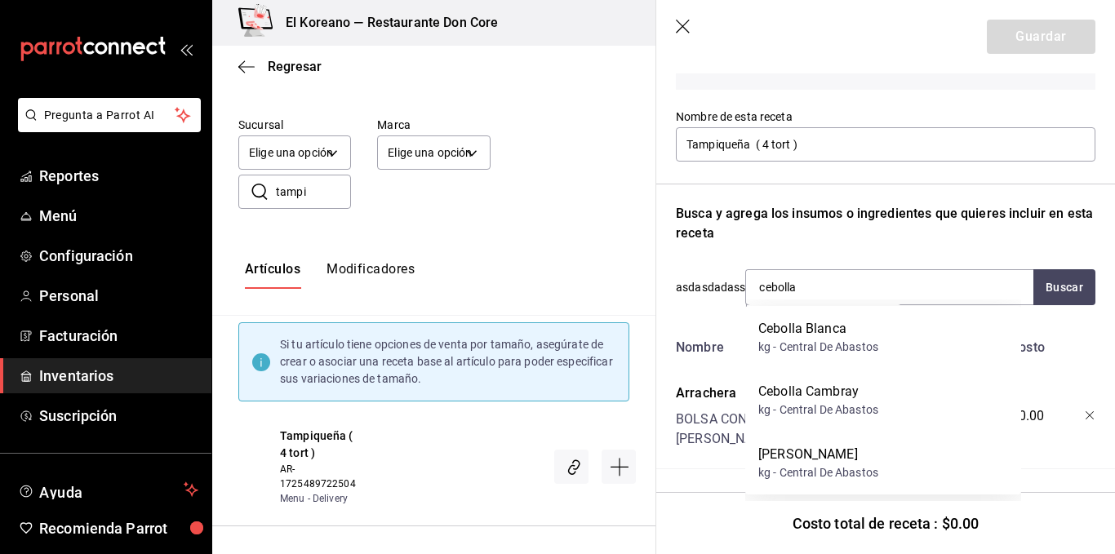
click at [808, 336] on div "Cebolla Blanca" at bounding box center [818, 329] width 120 height 20
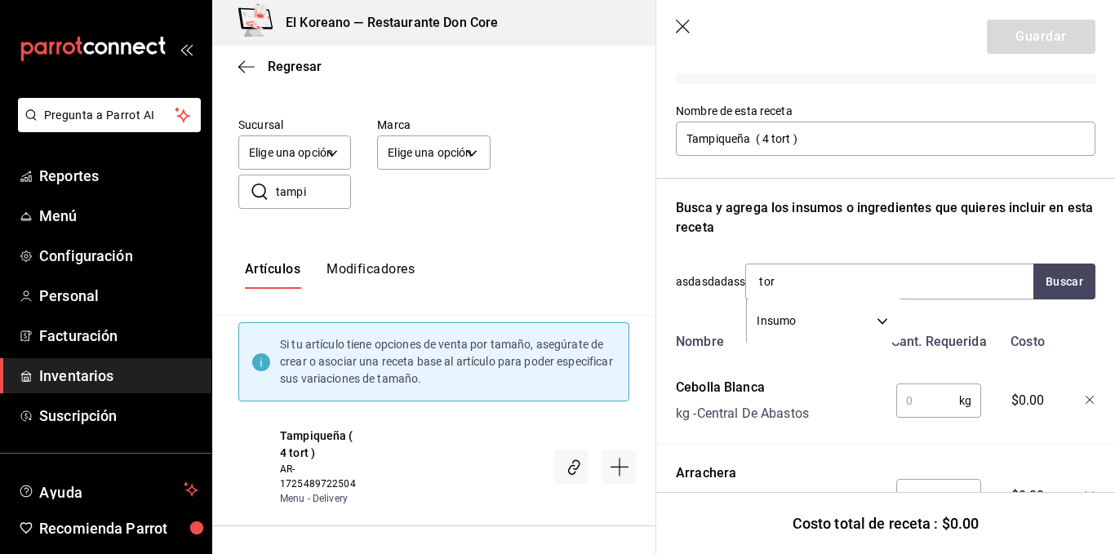
type input "tort"
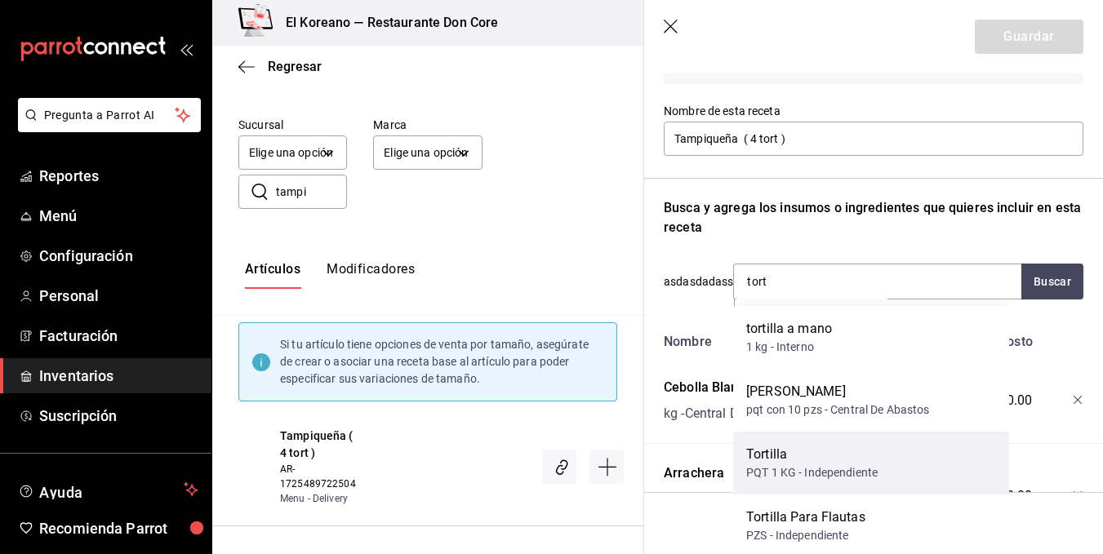
click at [810, 461] on div "Tortilla" at bounding box center [811, 455] width 131 height 20
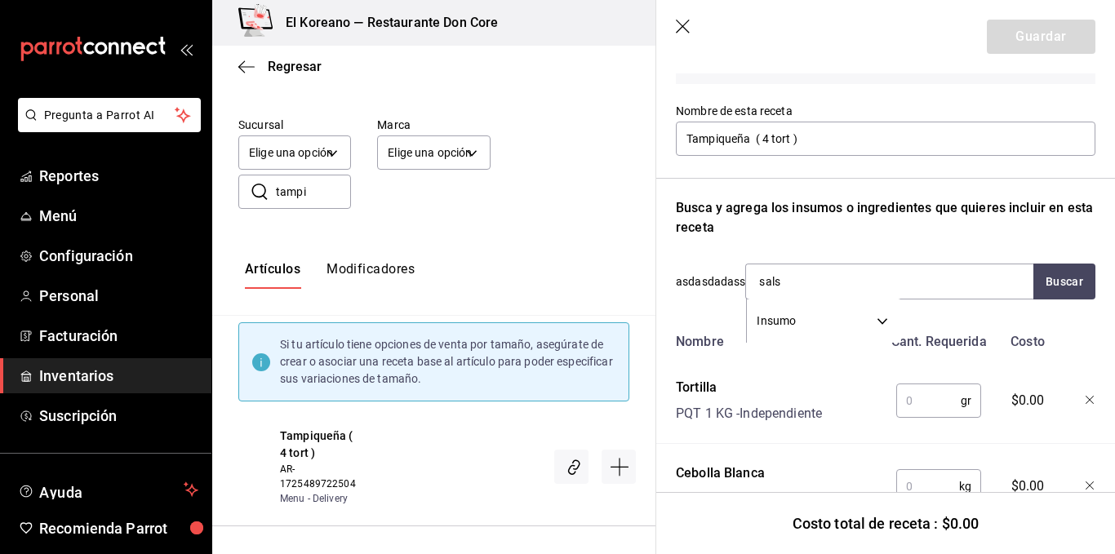
type input "salsa"
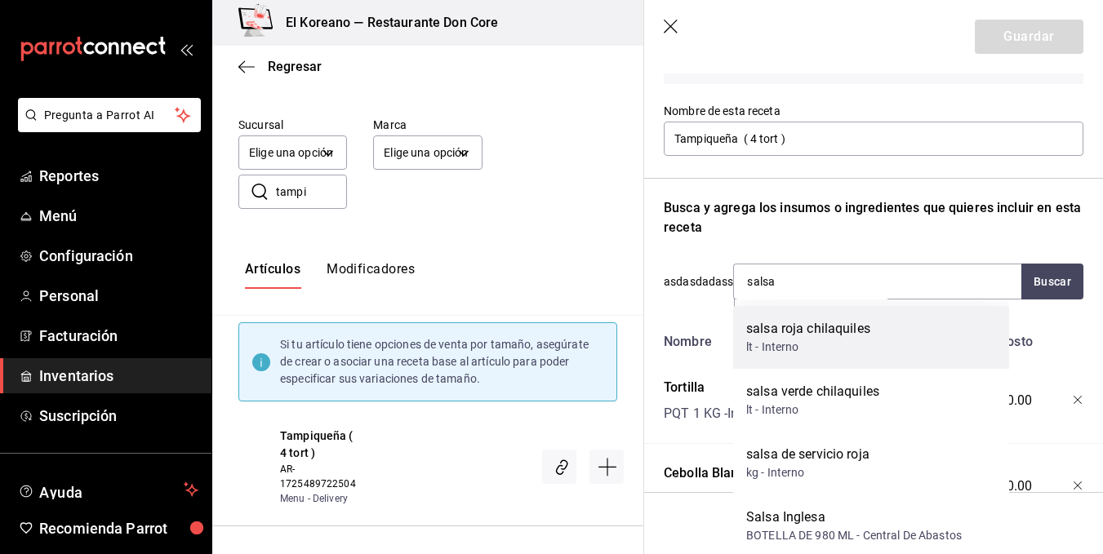
click at [820, 331] on div "salsa roja chilaquiles" at bounding box center [808, 329] width 124 height 20
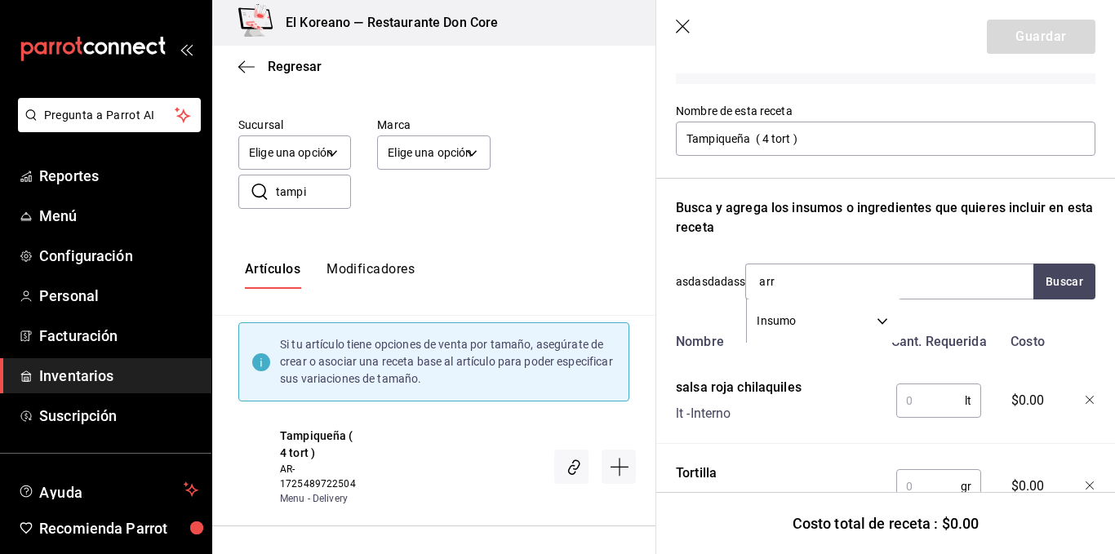
type input "arro"
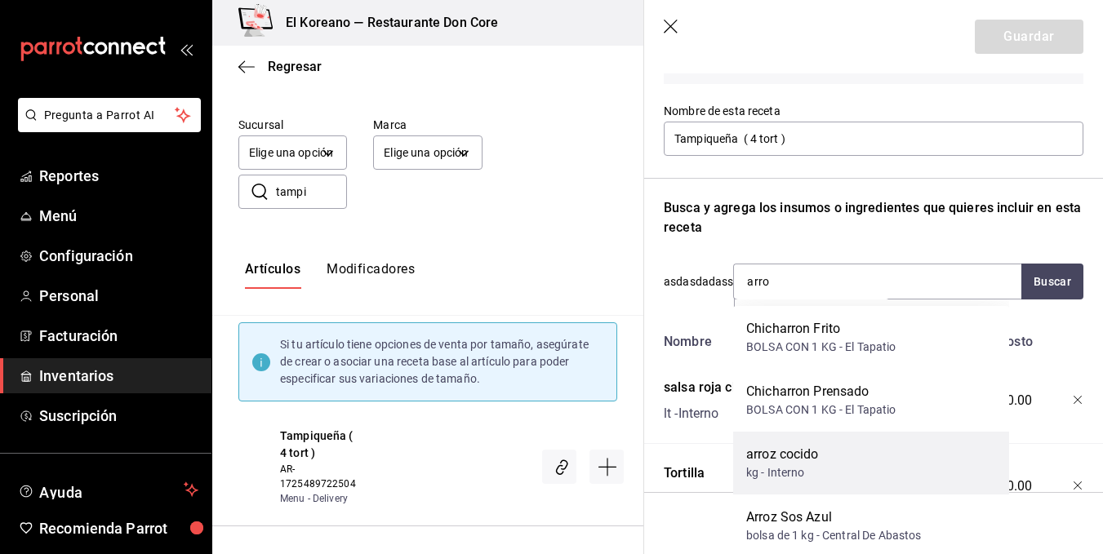
click at [797, 439] on div "arroz cocido kg - Interno" at bounding box center [871, 463] width 276 height 63
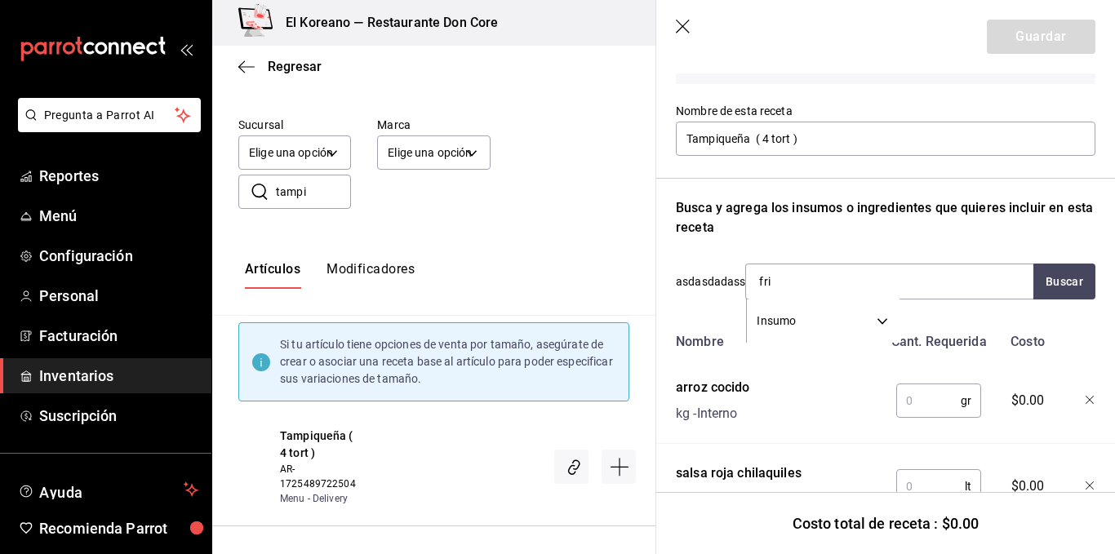
type input "frij"
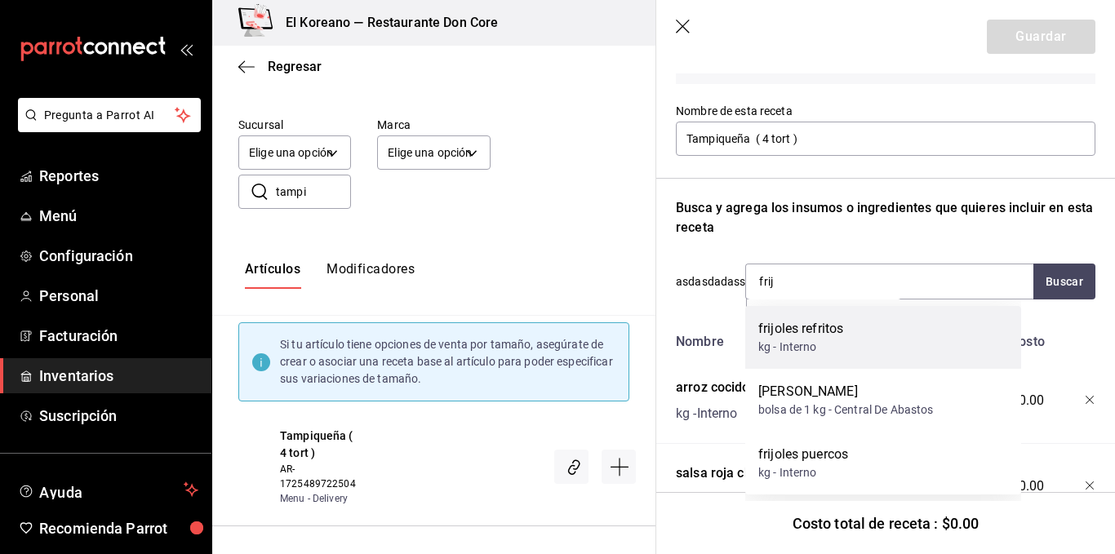
click at [795, 350] on div "kg - Interno" at bounding box center [800, 347] width 85 height 17
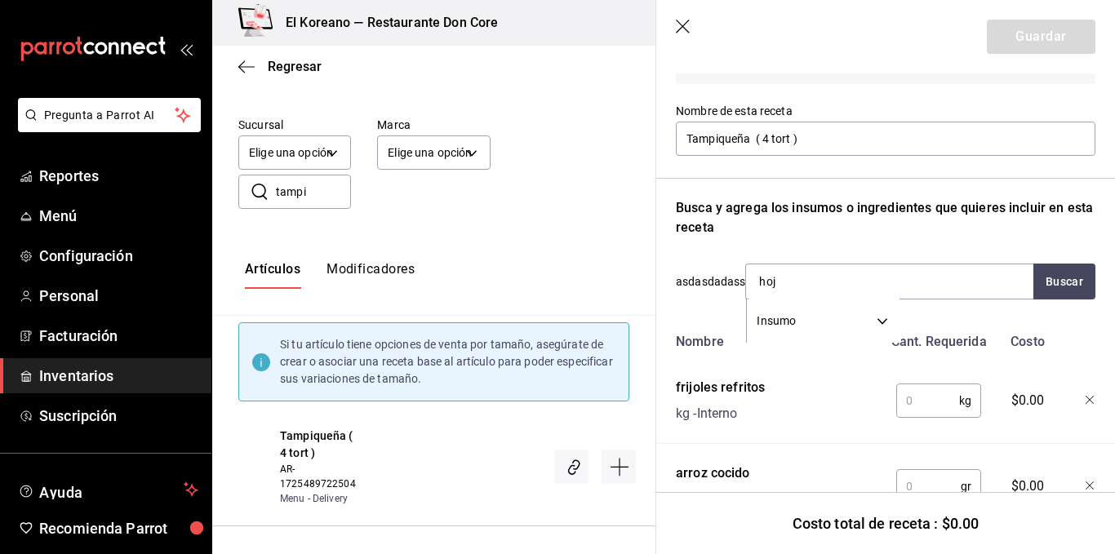
type input "hoja"
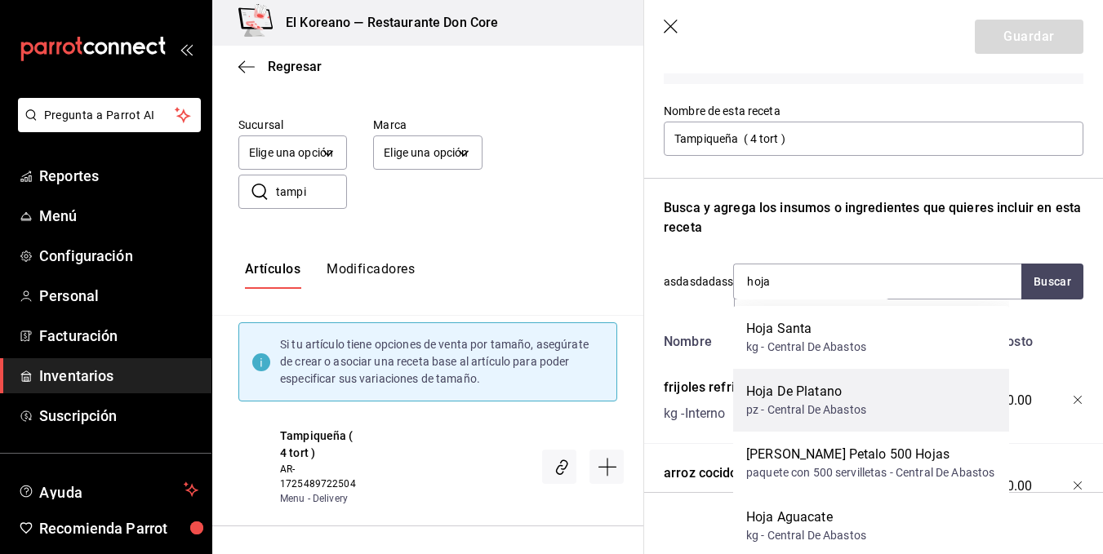
click at [802, 417] on div "pz - Central De Abastos" at bounding box center [806, 410] width 120 height 17
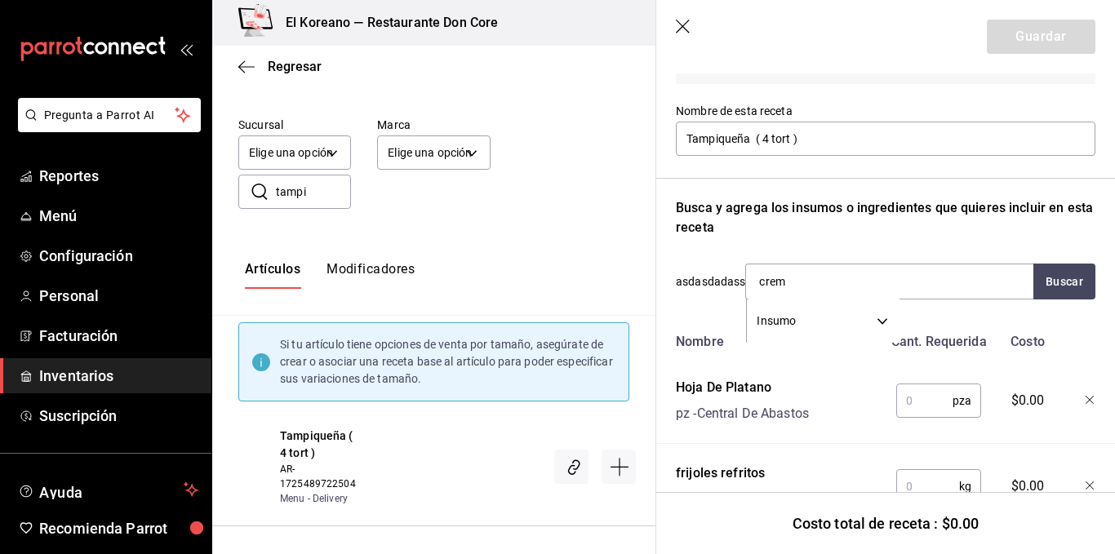
type input "crema"
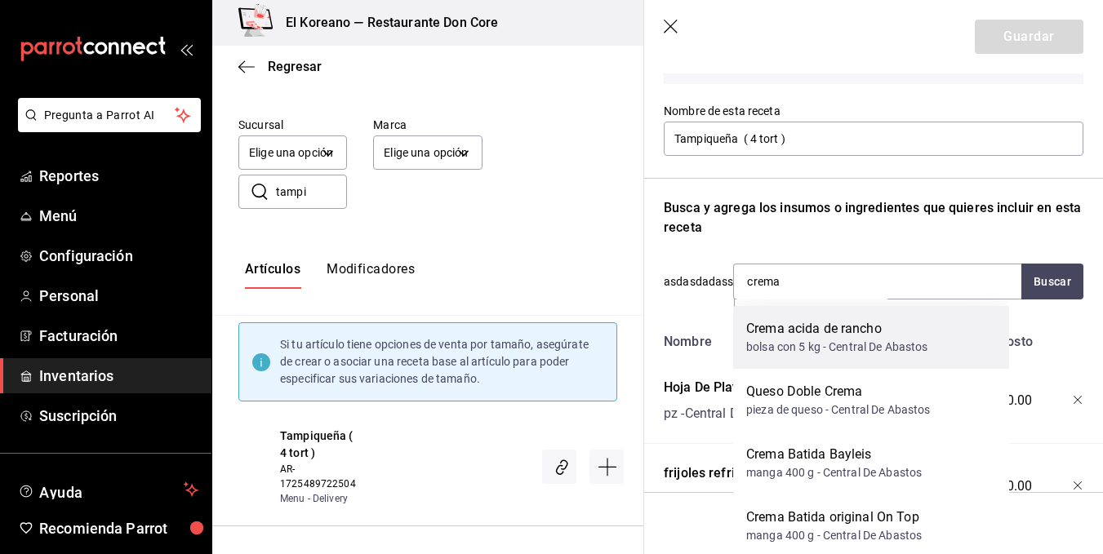
click at [806, 342] on div "bolsa con 5 kg - Central De Abastos" at bounding box center [837, 347] width 182 height 17
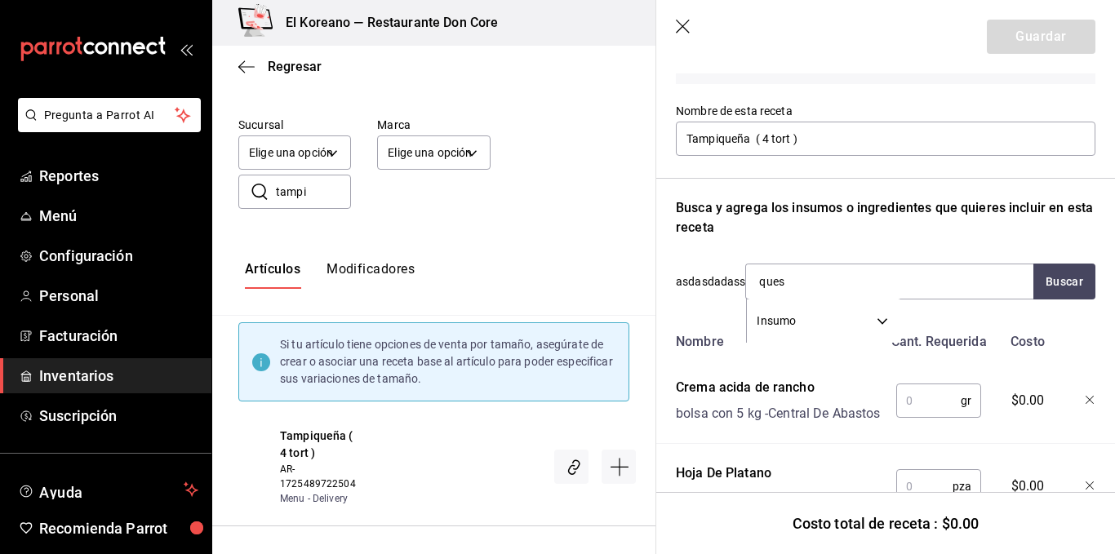
type input "queso"
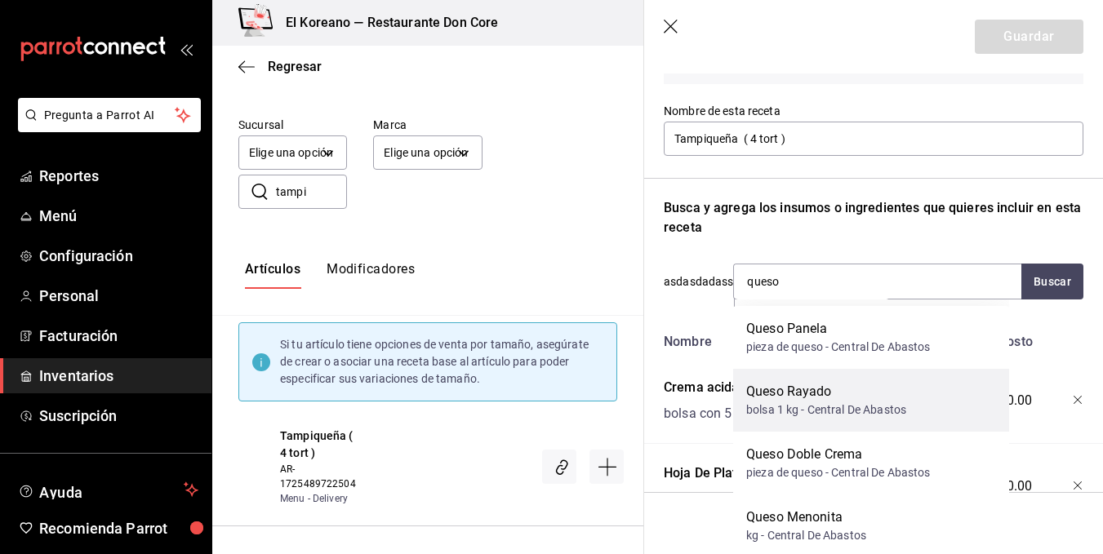
click at [811, 403] on div "bolsa 1 kg - Central De Abastos" at bounding box center [826, 410] width 160 height 17
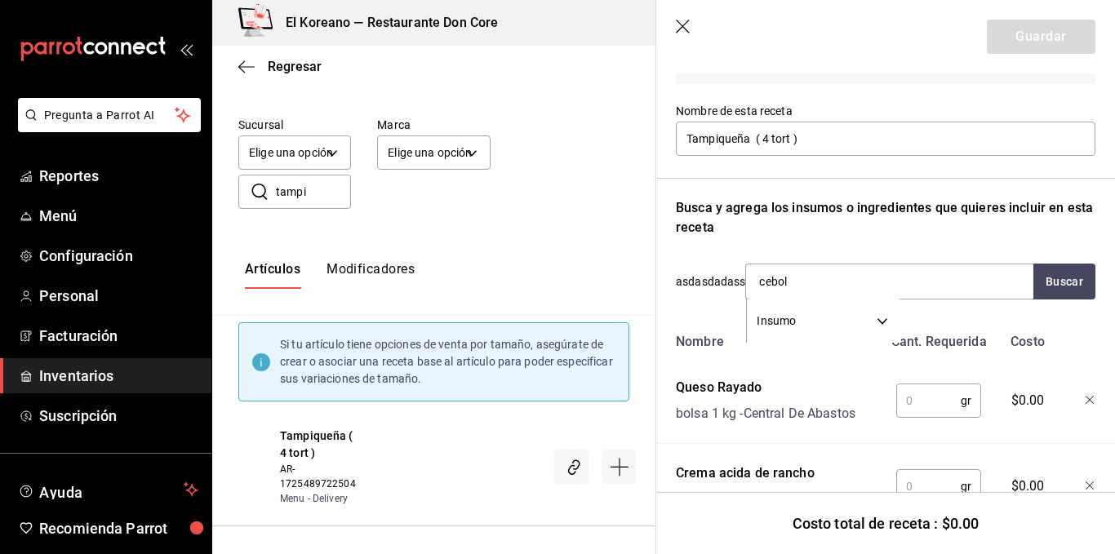
type input "ceboll"
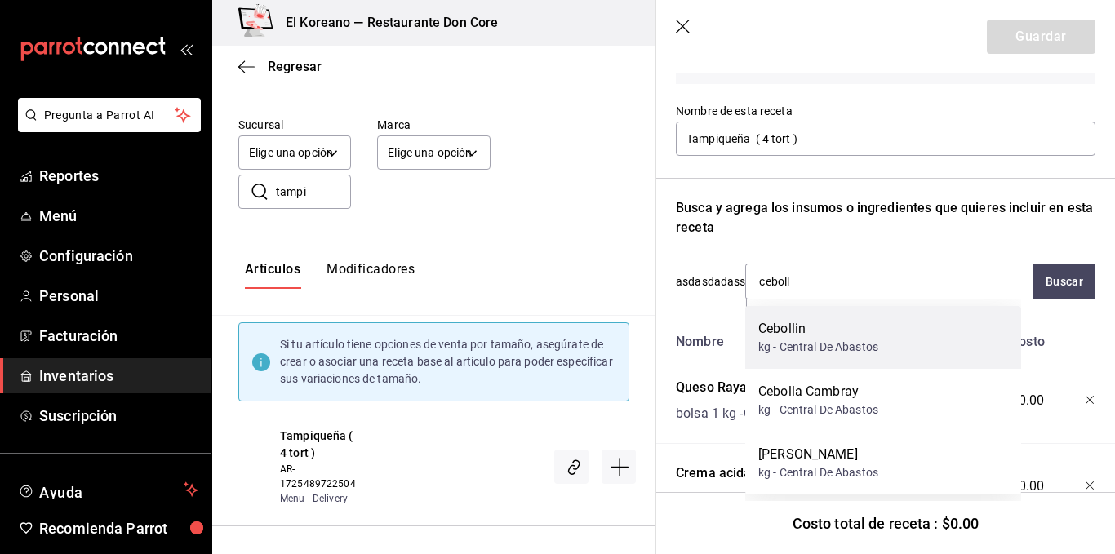
click at [794, 346] on div "kg - Central De Abastos" at bounding box center [818, 347] width 120 height 17
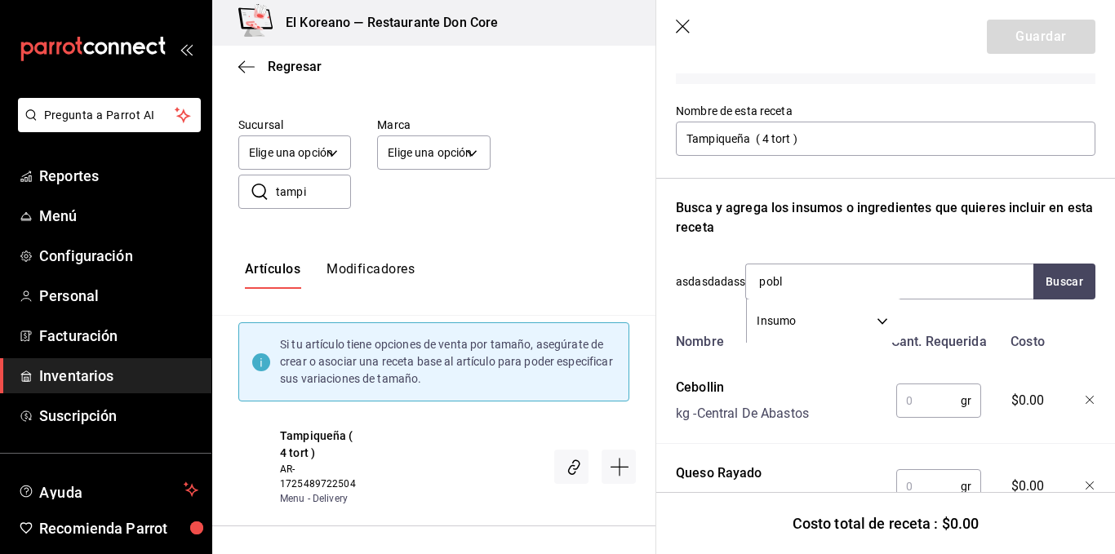
type input "pobla"
click at [794, 346] on div "kg - Central De Abastos" at bounding box center [818, 347] width 120 height 17
type input "[PERSON_NAME]"
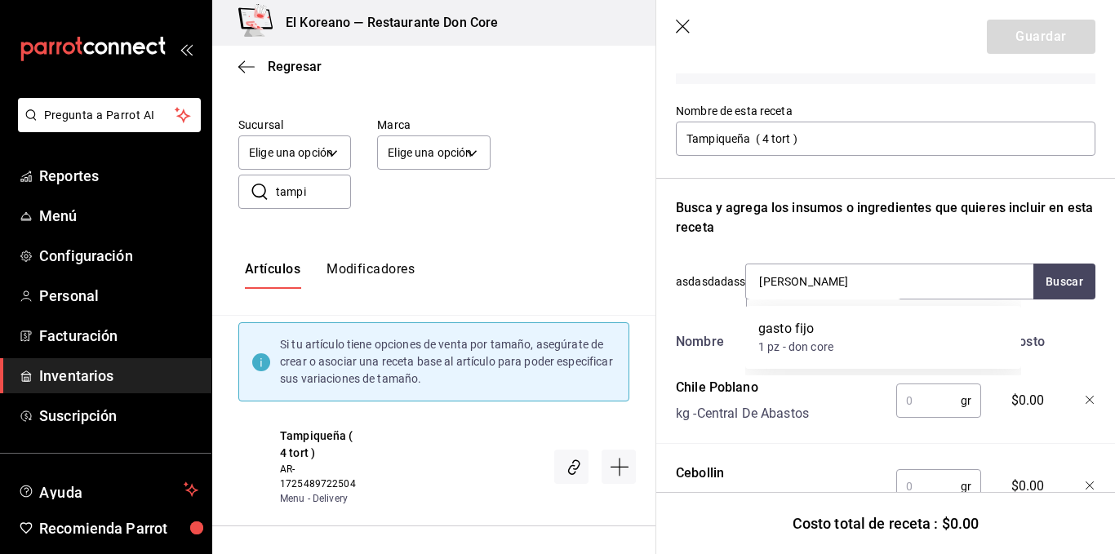
click at [794, 346] on div "1 pz - don core" at bounding box center [795, 347] width 75 height 17
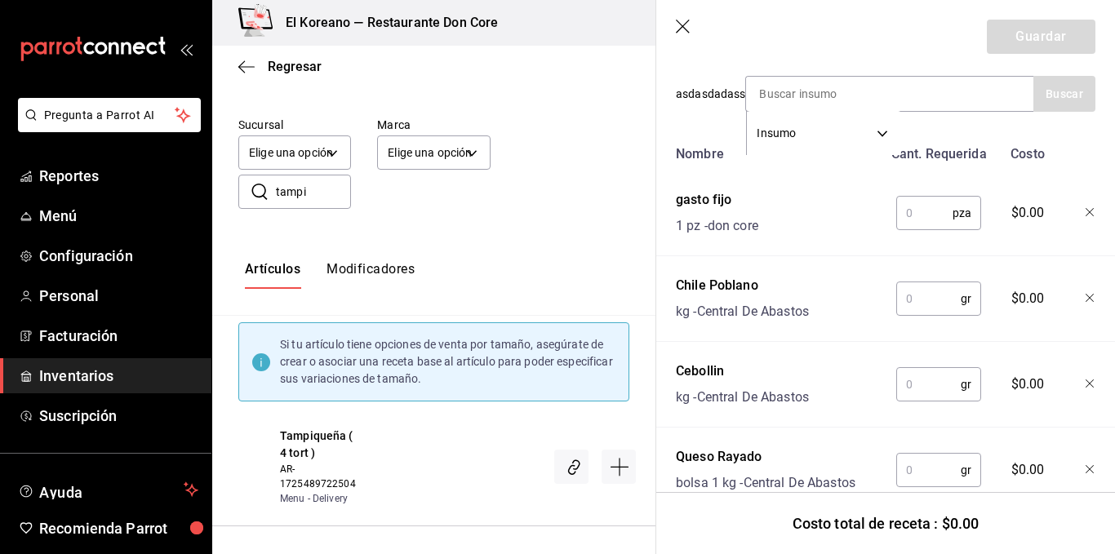
scroll to position [332, 0]
click at [922, 211] on input "text" at bounding box center [924, 211] width 56 height 33
type input "1"
click at [917, 286] on input "text" at bounding box center [928, 297] width 64 height 33
type input "25"
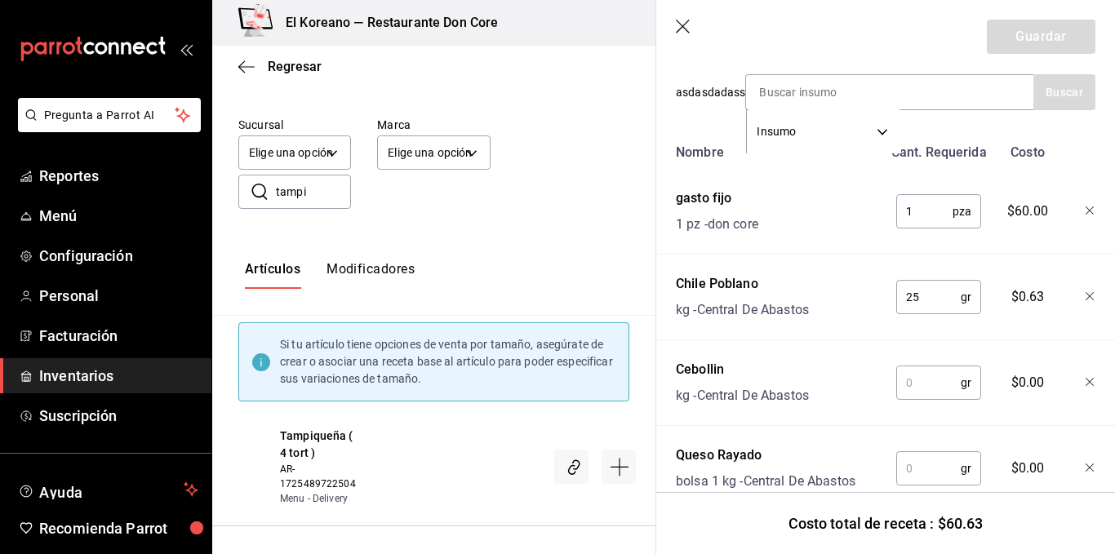
click at [920, 398] on input "text" at bounding box center [928, 383] width 64 height 33
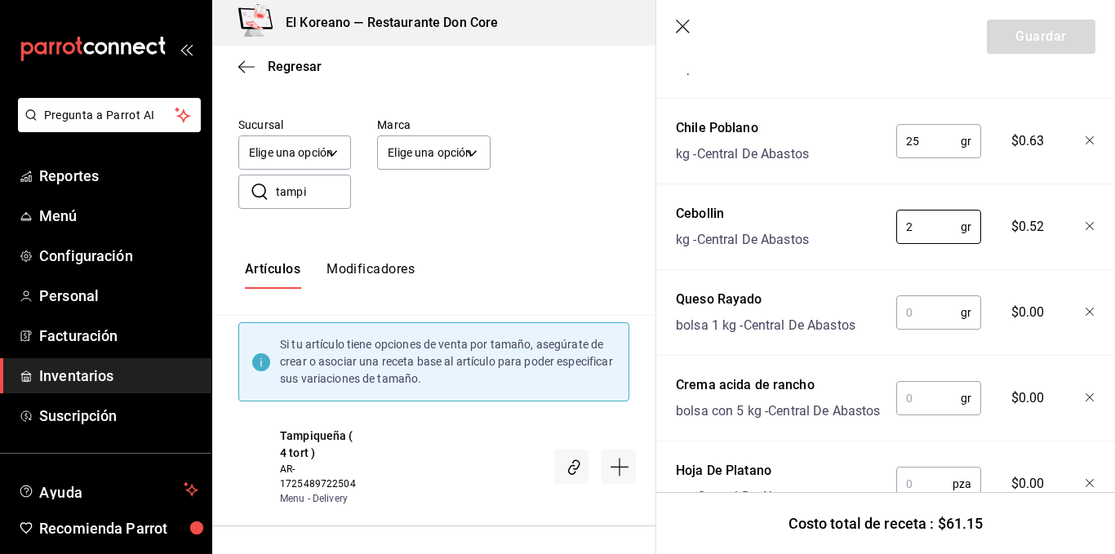
type input "2"
click at [916, 315] on input "text" at bounding box center [928, 312] width 64 height 33
type input "."
type input "15"
click at [922, 415] on input "text" at bounding box center [928, 398] width 64 height 33
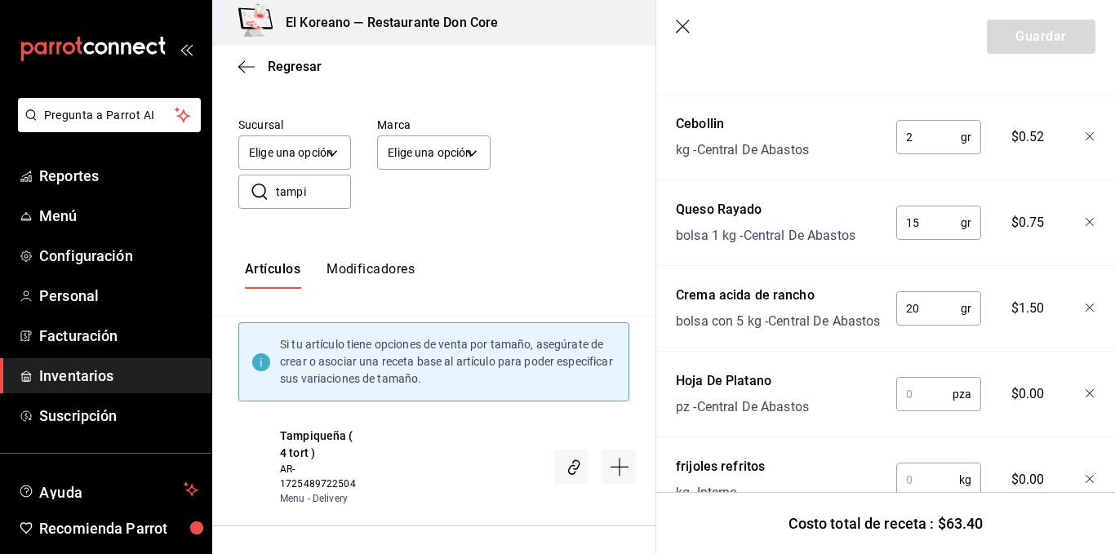
scroll to position [588, 0]
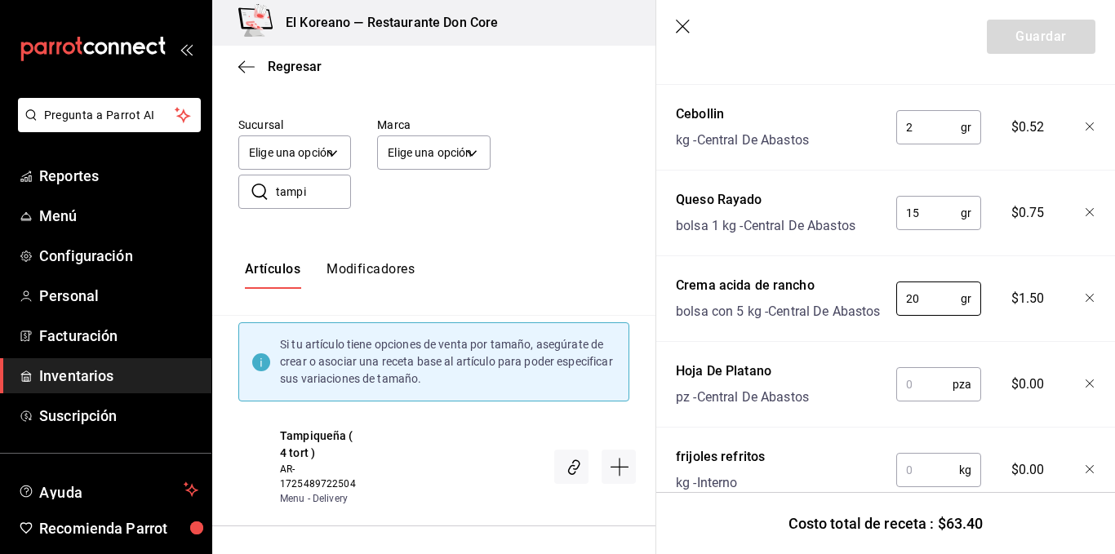
type input "20"
click at [922, 401] on input "text" at bounding box center [924, 384] width 56 height 33
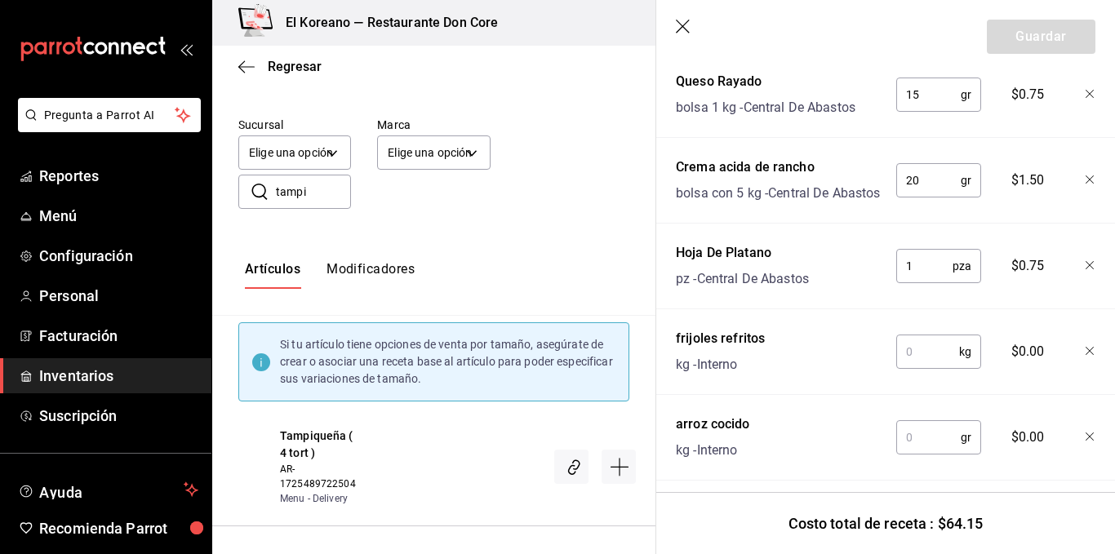
scroll to position [709, 0]
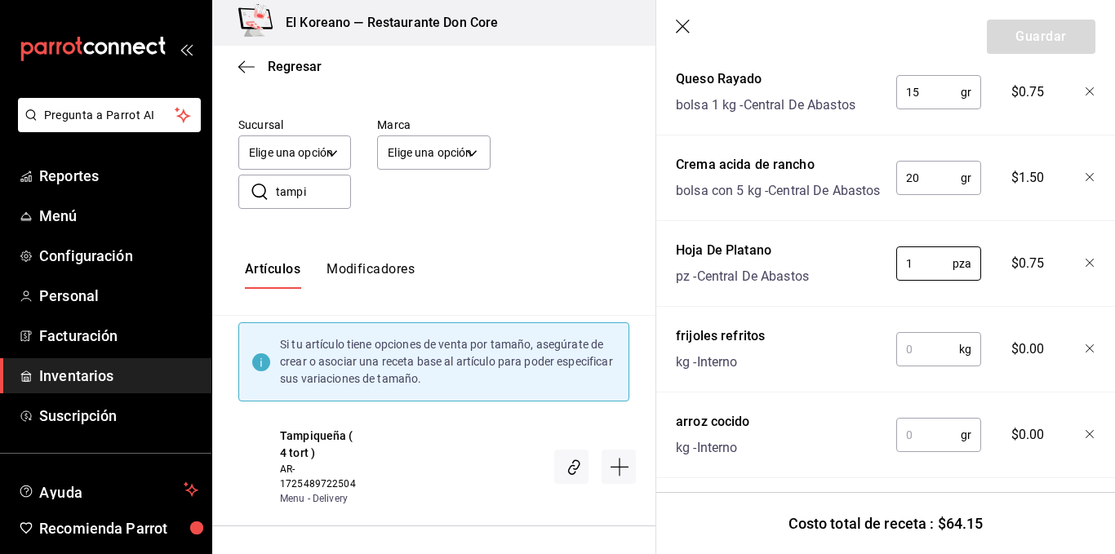
type input "1"
click at [922, 366] on input "text" at bounding box center [927, 349] width 63 height 33
type input "6"
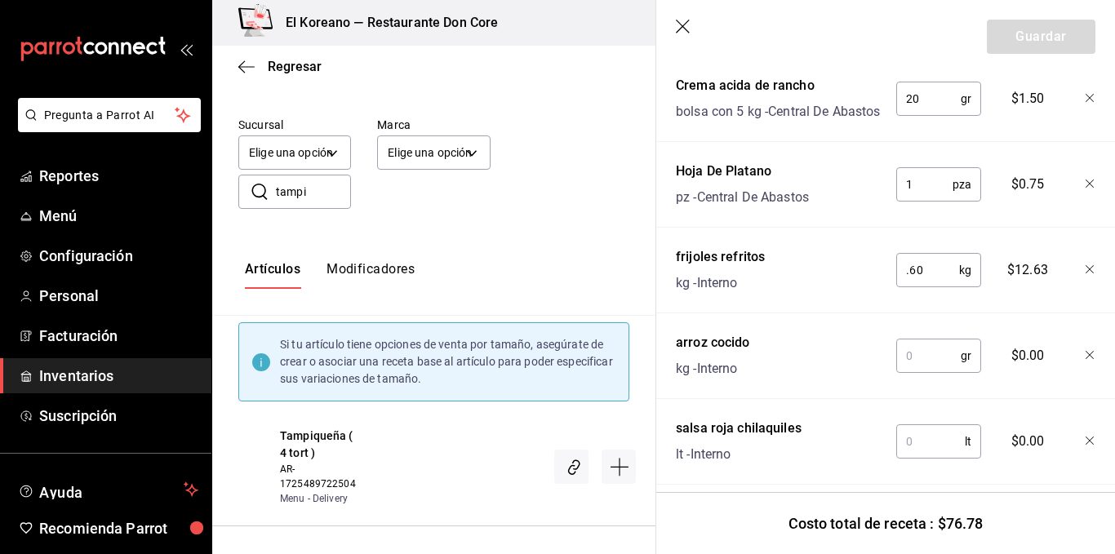
scroll to position [810, 0]
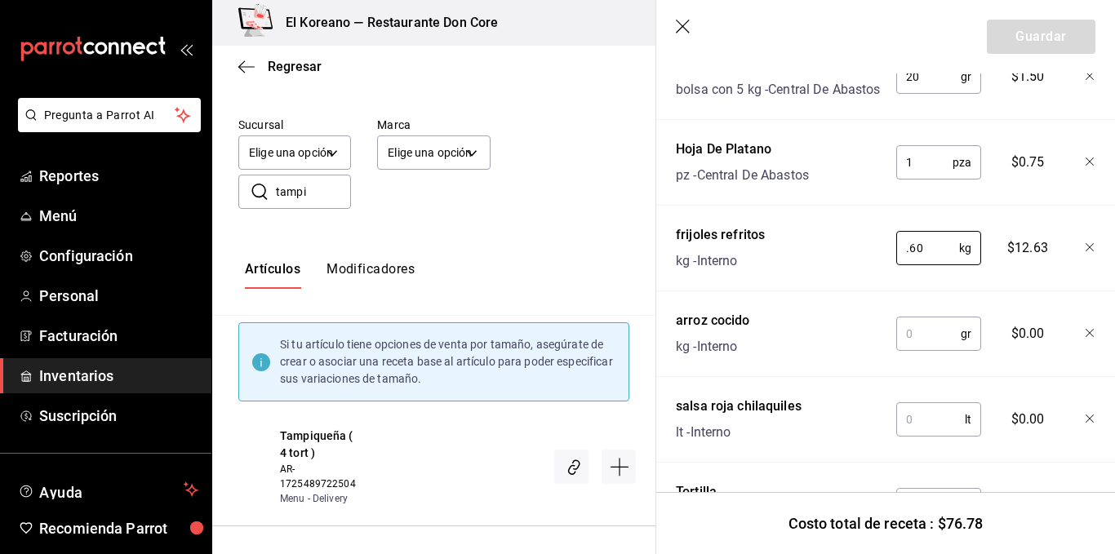
type input "0.60"
click at [923, 350] on input "text" at bounding box center [928, 334] width 64 height 33
type input "."
type input "75"
click at [920, 436] on input "text" at bounding box center [930, 419] width 69 height 33
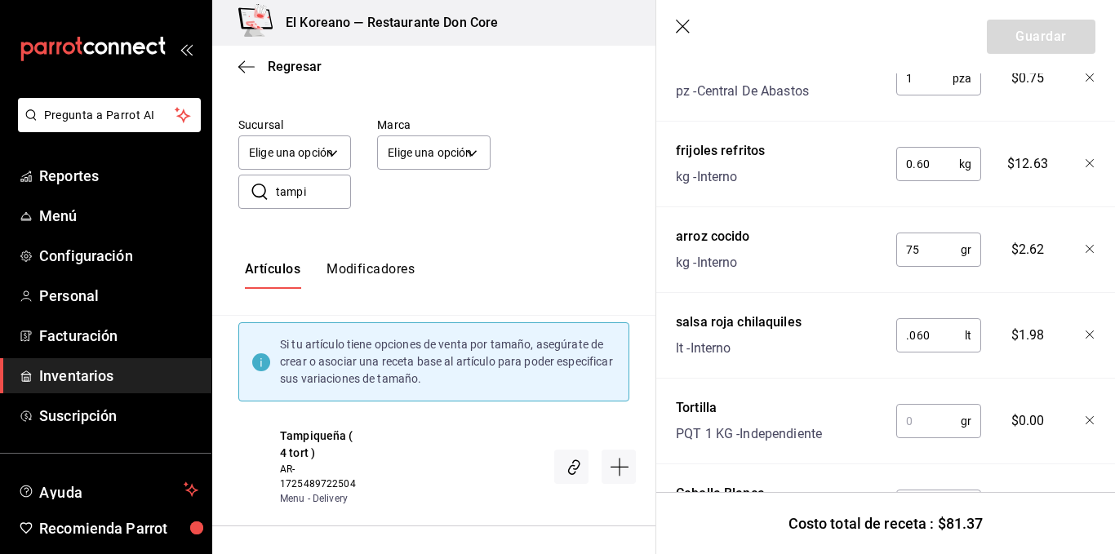
scroll to position [906, 0]
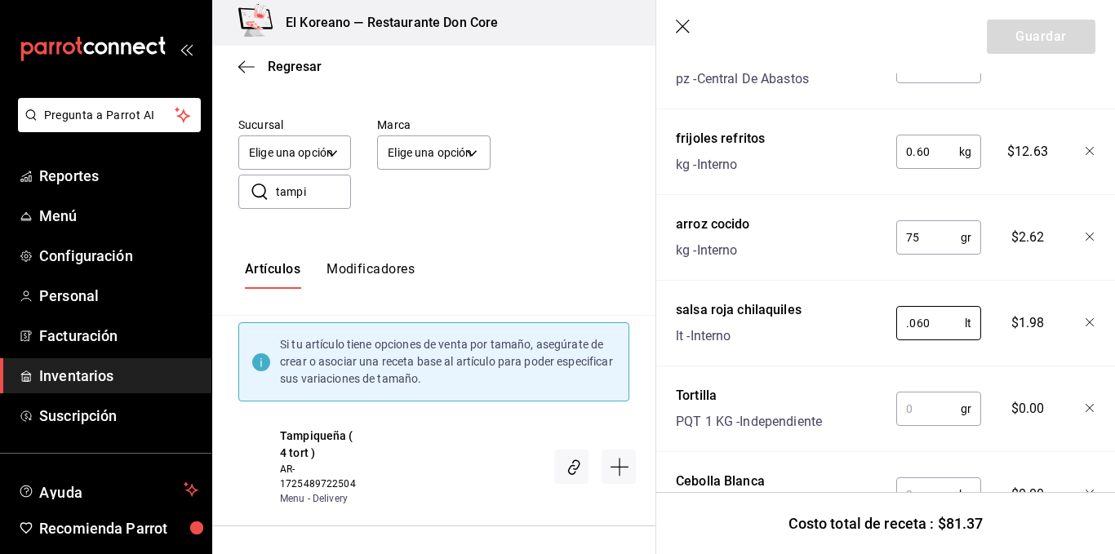
type input "0.060"
click at [920, 425] on input "text" at bounding box center [928, 409] width 64 height 33
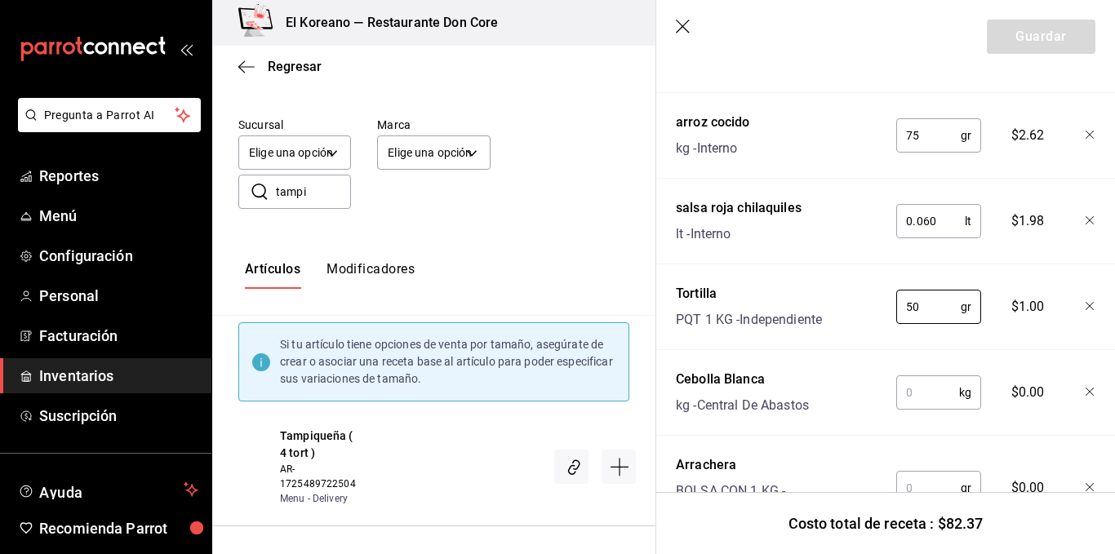
scroll to position [1015, 0]
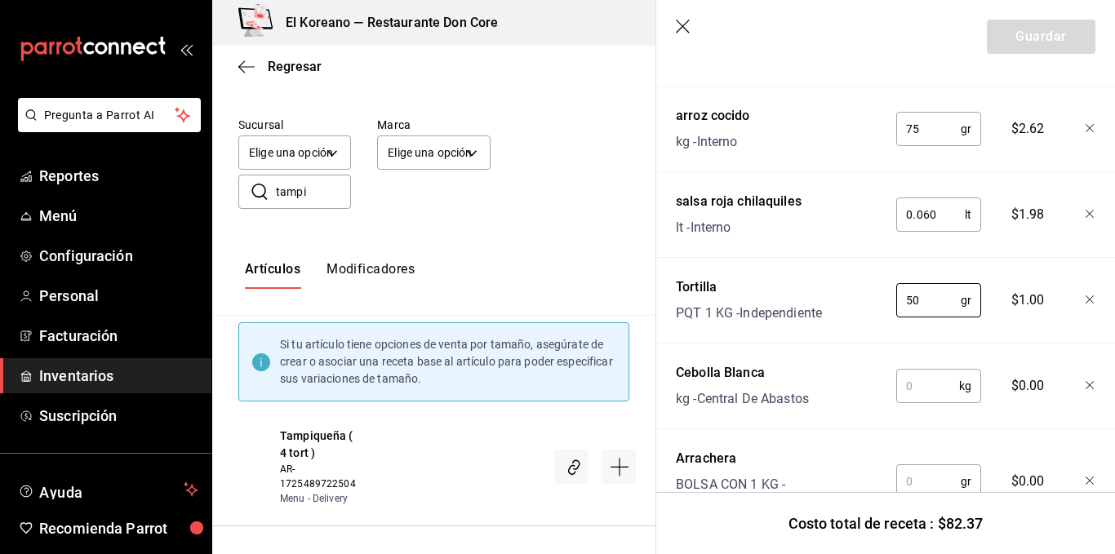
type input "50"
click at [919, 402] on input "text" at bounding box center [927, 386] width 63 height 33
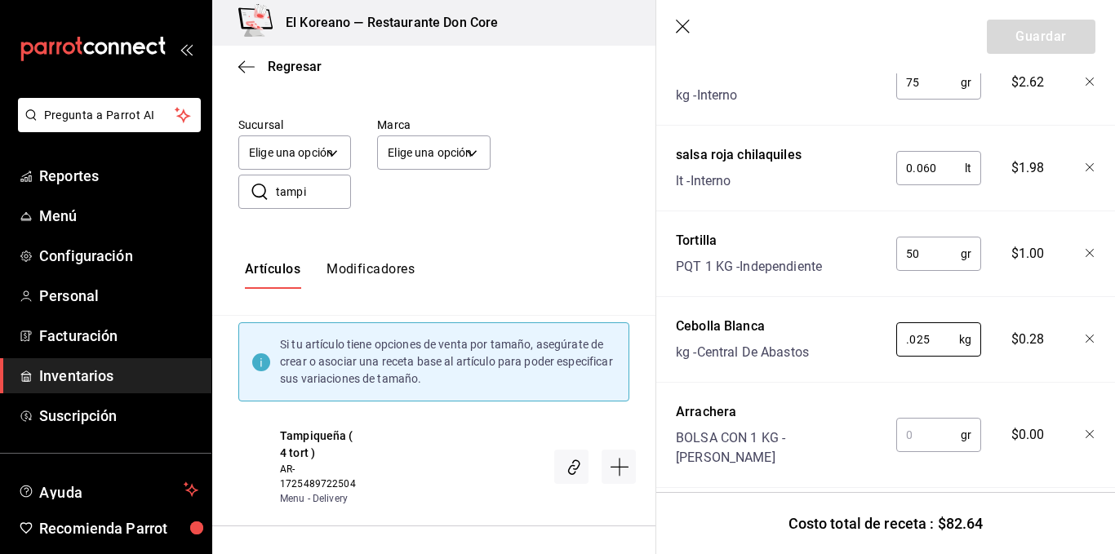
scroll to position [1063, 0]
type input "0.025"
click at [918, 433] on div "gr ​" at bounding box center [935, 430] width 107 height 72
click at [918, 447] on input "text" at bounding box center [928, 433] width 64 height 33
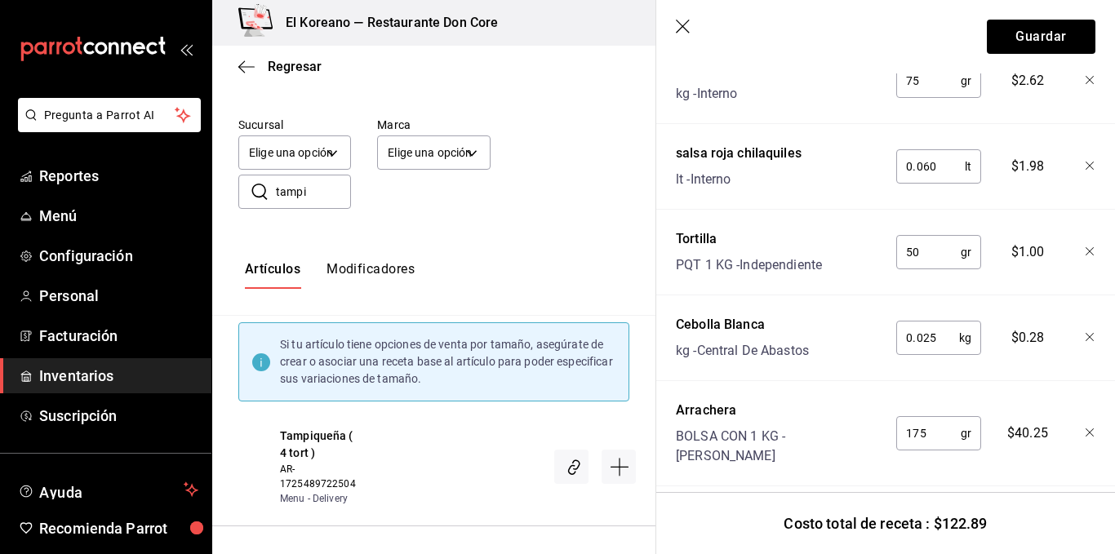
scroll to position [1112, 0]
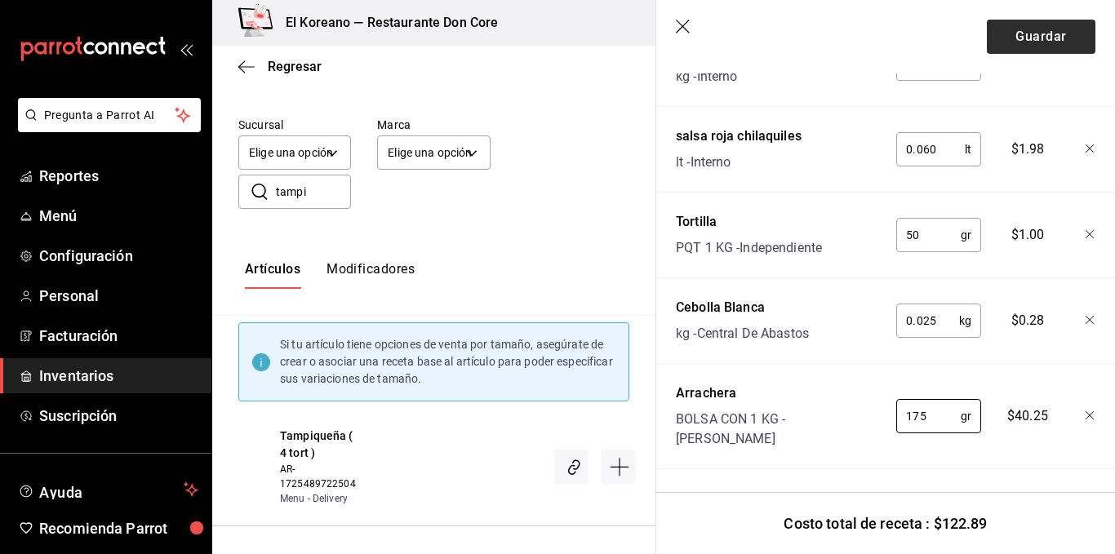
type input "175"
click at [1037, 33] on button "Guardar" at bounding box center [1041, 37] width 109 height 34
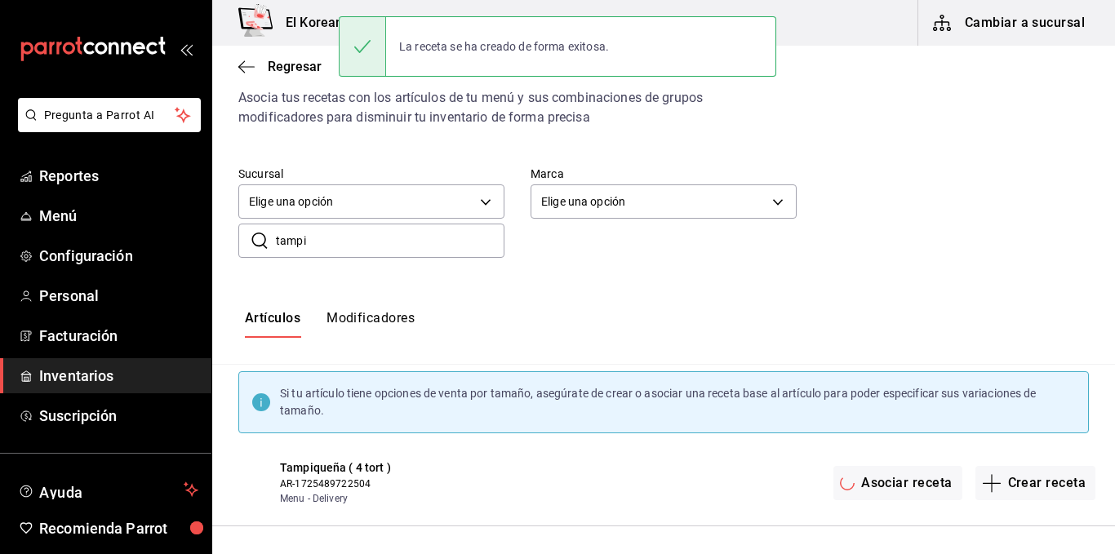
scroll to position [55, 0]
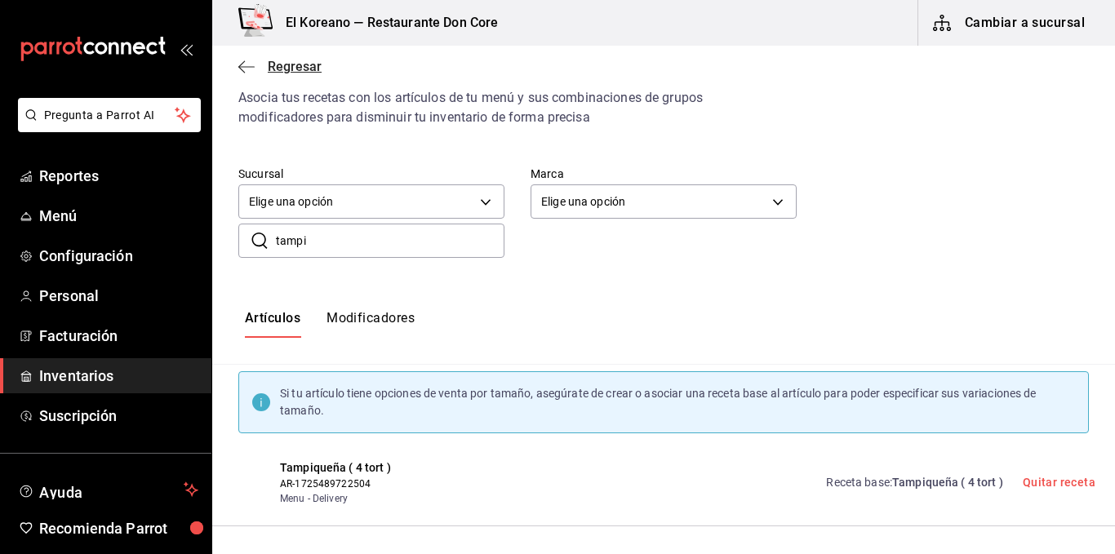
click at [287, 66] on span "Regresar" at bounding box center [295, 67] width 54 height 16
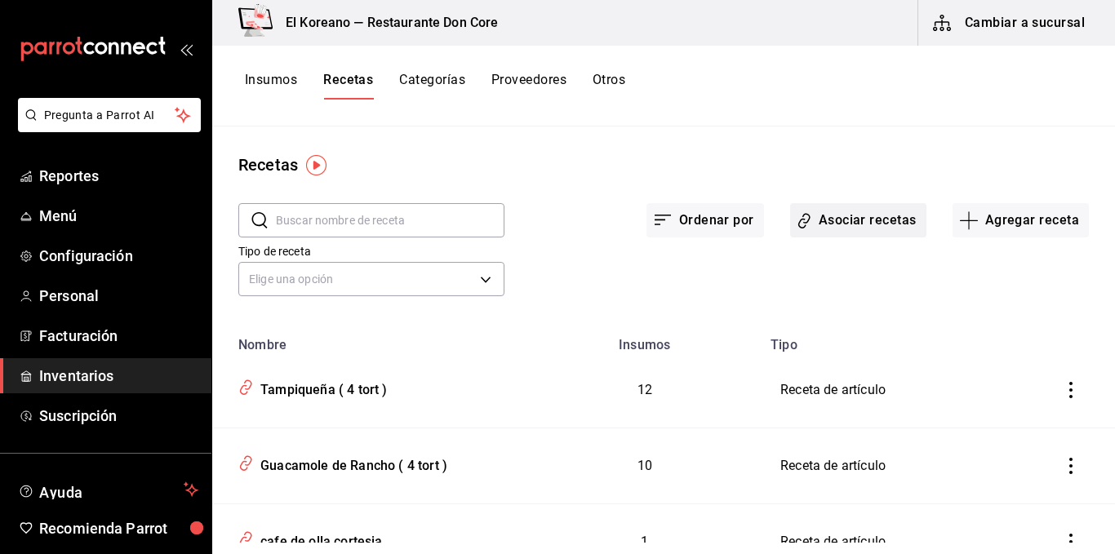
click at [900, 224] on button "Asociar recetas" at bounding box center [858, 220] width 136 height 34
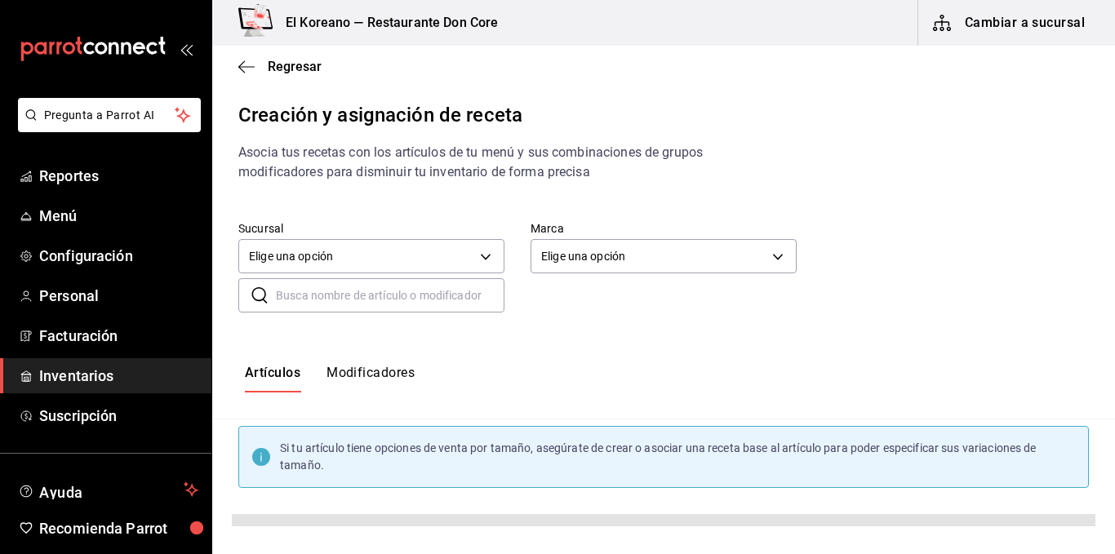
click at [306, 287] on input "text" at bounding box center [390, 295] width 229 height 33
type input "caldo"
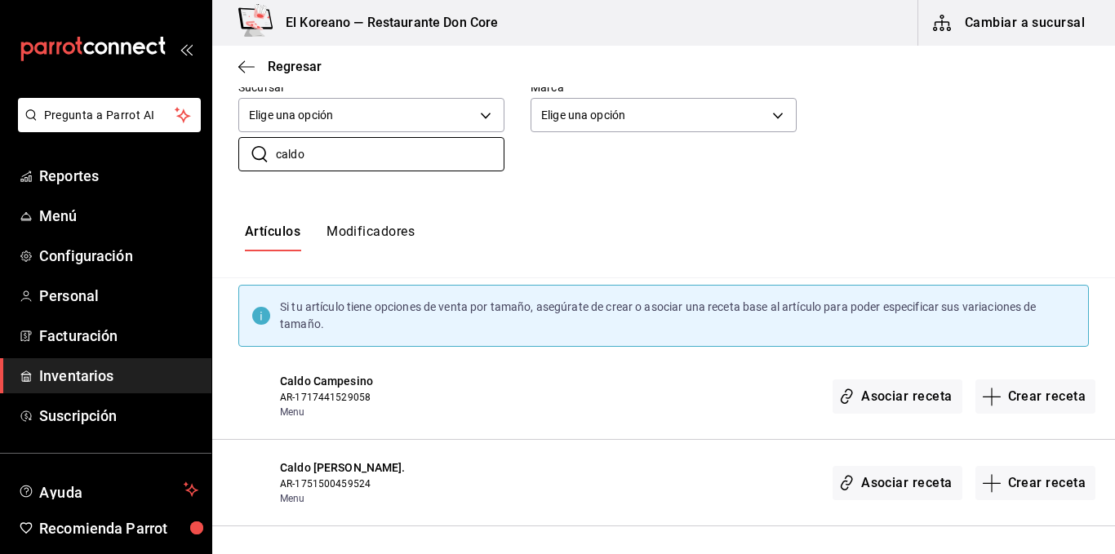
scroll to position [140, 0]
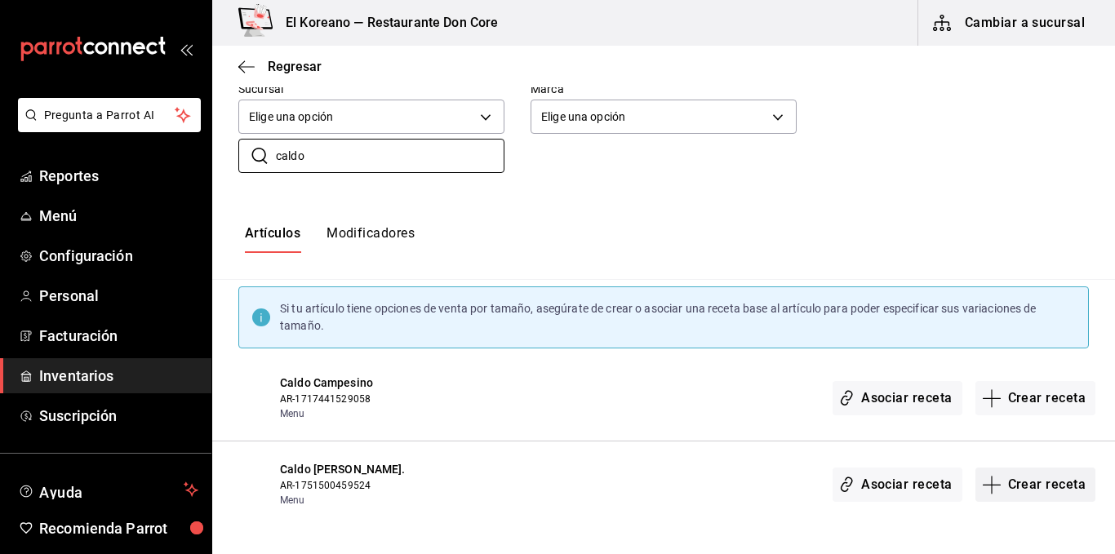
click at [1055, 486] on button "Crear receta" at bounding box center [1035, 485] width 121 height 34
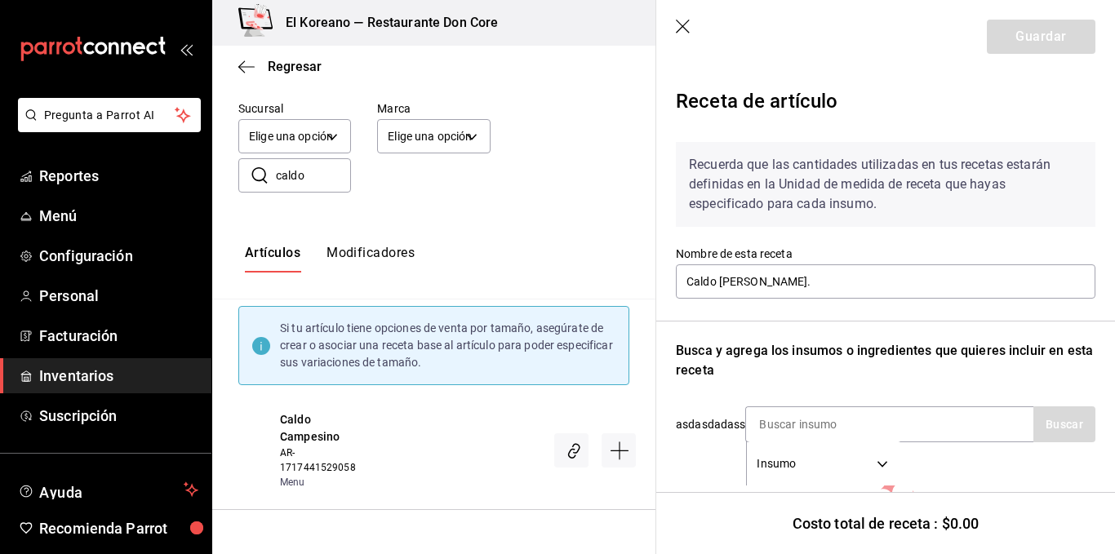
scroll to position [143, 0]
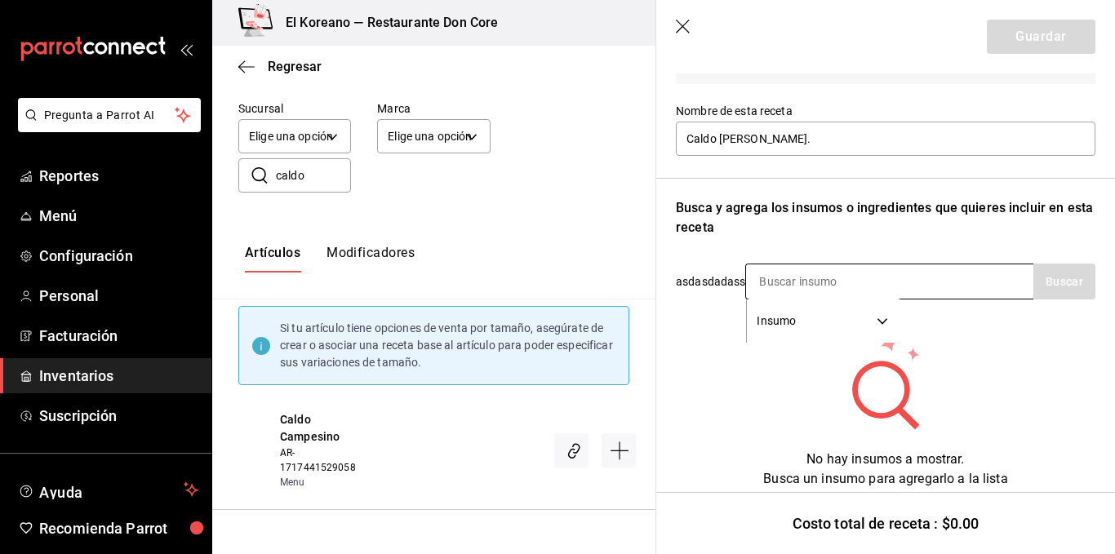
click at [886, 283] on input at bounding box center [827, 281] width 163 height 34
type input "camaron"
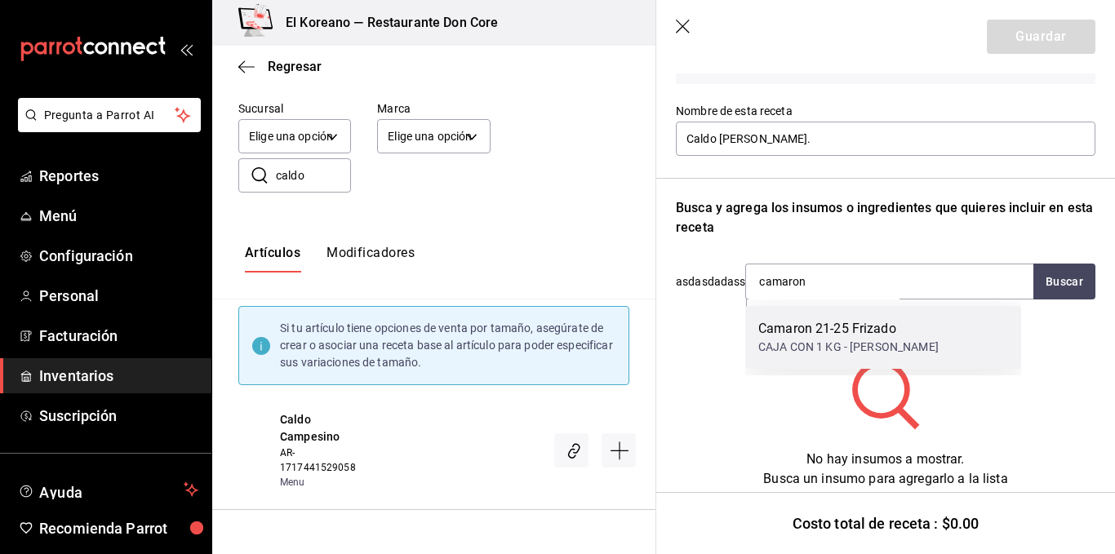
click at [867, 330] on div "Camaron 21-25 Frizado" at bounding box center [848, 329] width 180 height 20
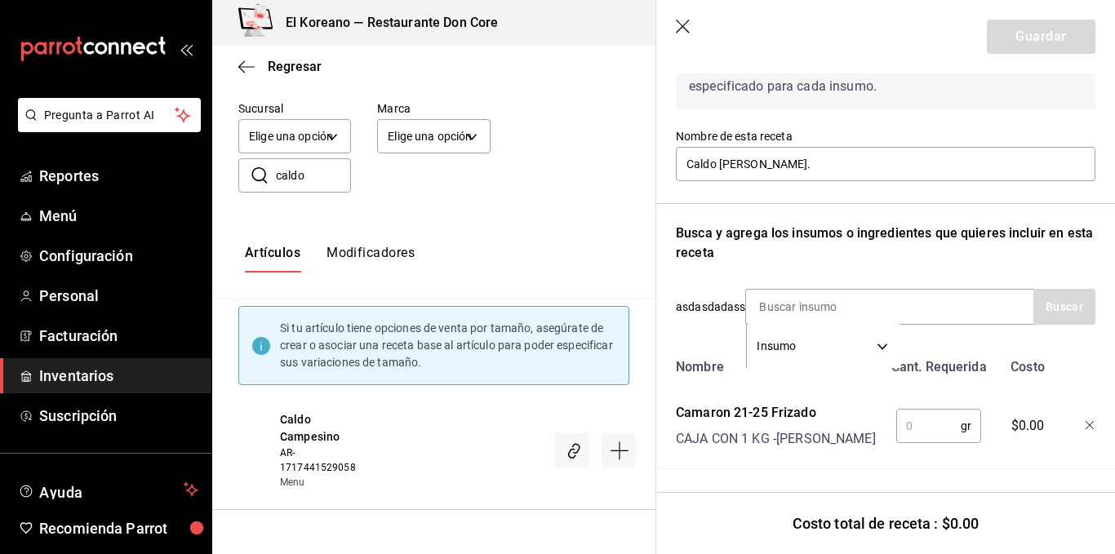
scroll to position [130, 0]
type input "tilapia"
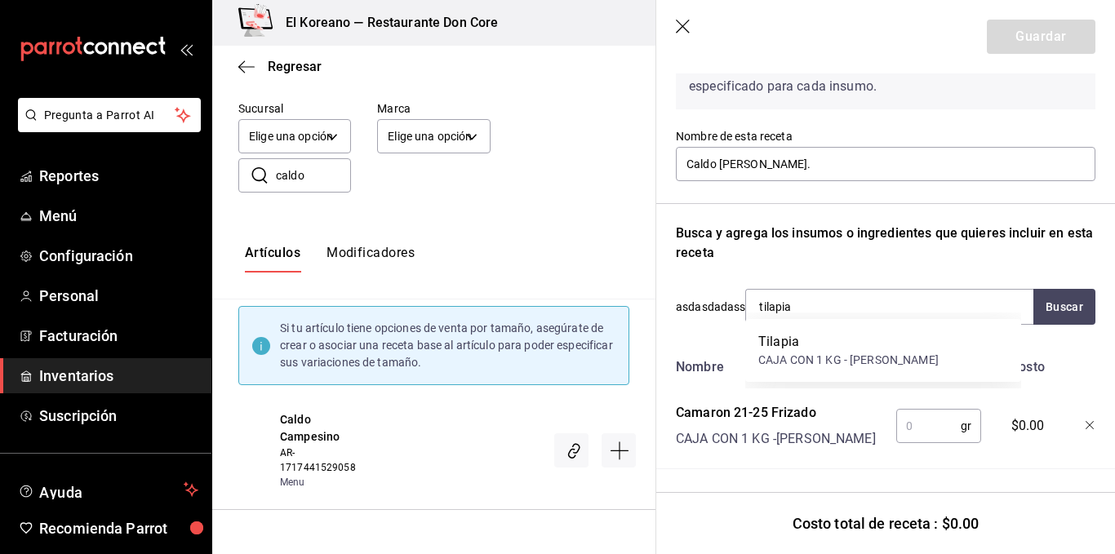
click at [815, 367] on div "CAJA CON 1 KG - [PERSON_NAME]" at bounding box center [848, 360] width 180 height 17
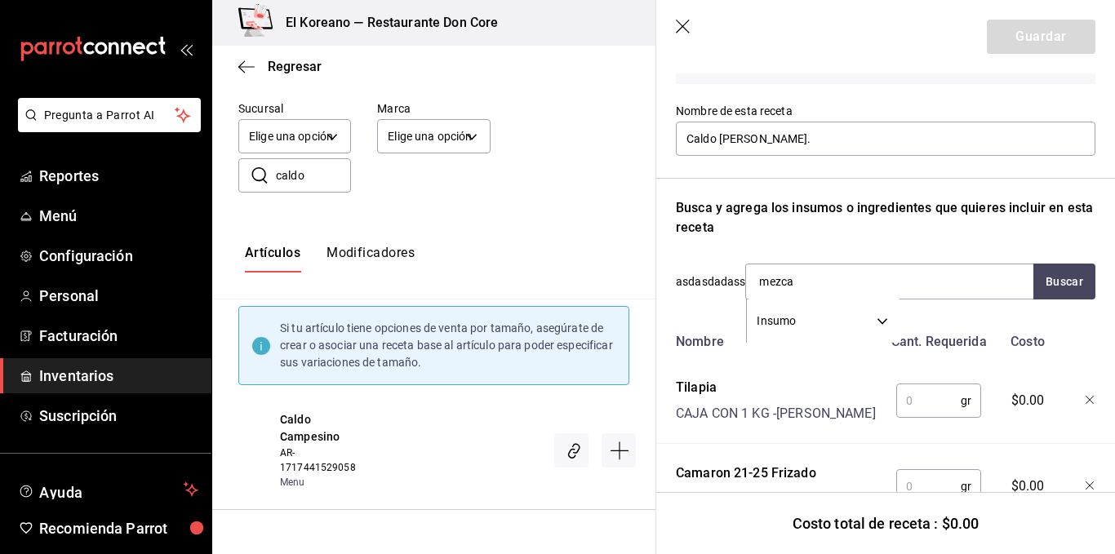
type input "mezcal"
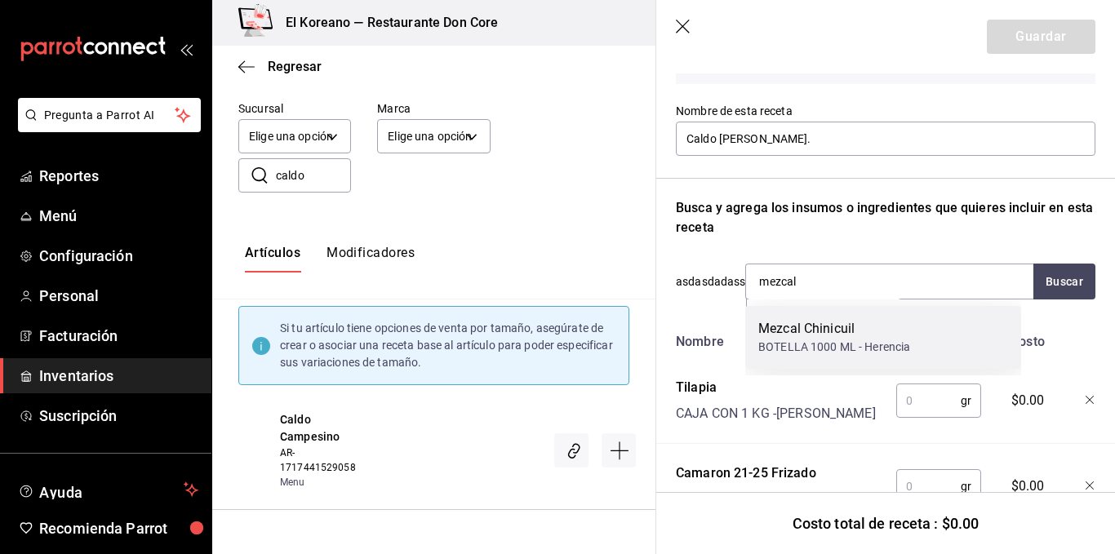
click at [820, 350] on div "BOTELLA 1000 ML - Herencia" at bounding box center [834, 347] width 152 height 17
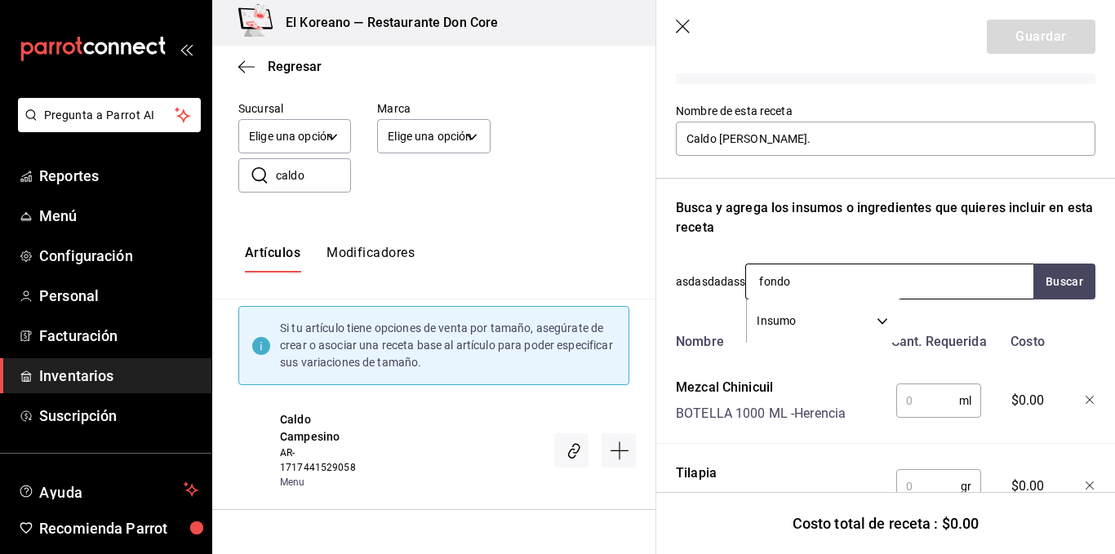
scroll to position [272, 0]
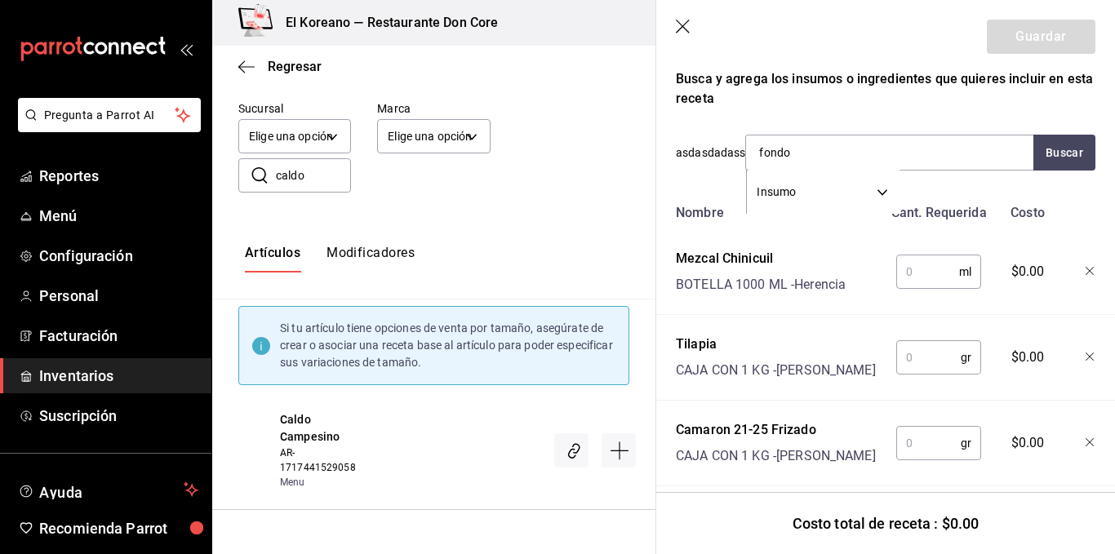
click at [886, 112] on div "Recuerda que las cantidades utilizadas en tus recetas estarán definidas en la U…" at bounding box center [886, 171] width 420 height 629
click at [832, 157] on input "fondo" at bounding box center [827, 153] width 163 height 34
type input "f"
type input "p"
click at [921, 274] on input "text" at bounding box center [927, 271] width 63 height 33
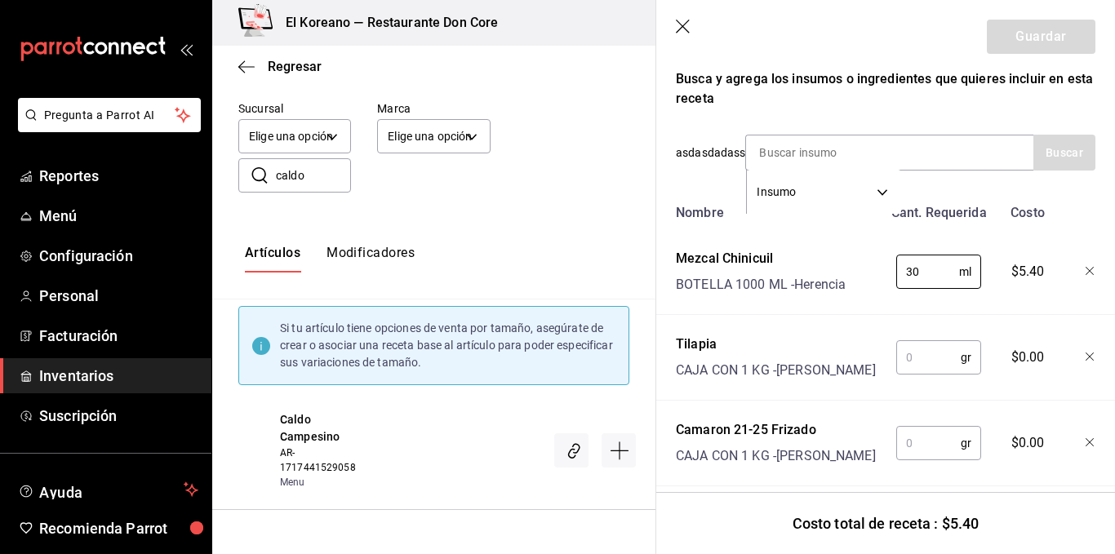
type input "30"
click at [919, 355] on input "text" at bounding box center [928, 357] width 64 height 33
type input "300"
click at [909, 445] on input "text" at bounding box center [928, 443] width 64 height 33
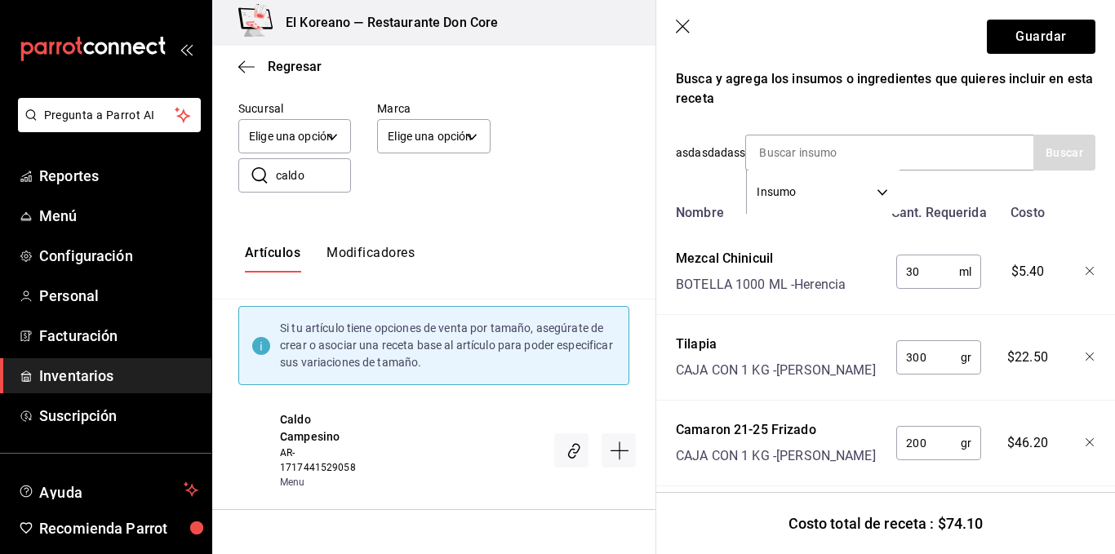
scroll to position [301, 0]
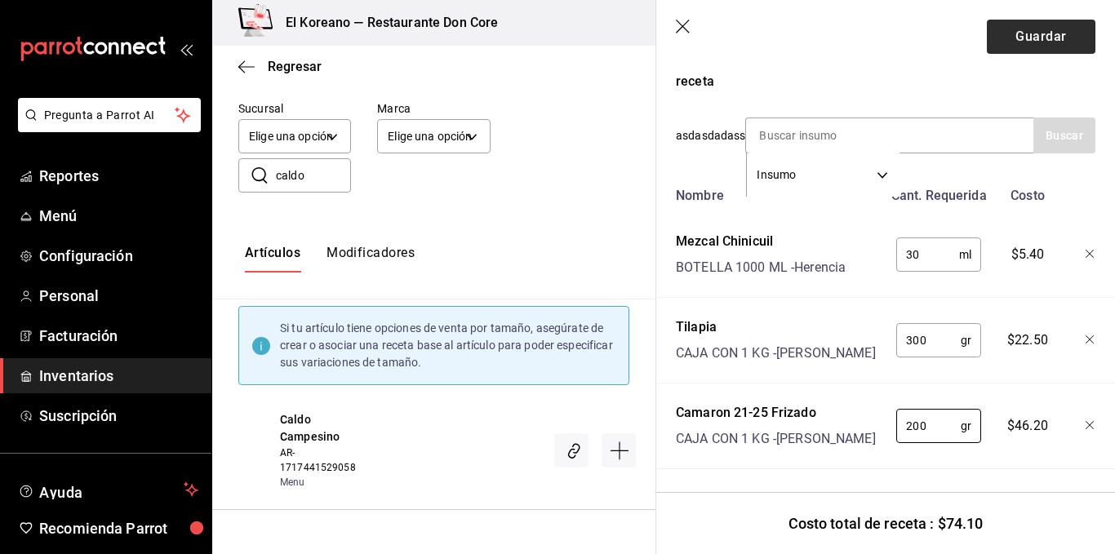
type input "200"
click at [1015, 35] on button "Guardar" at bounding box center [1041, 37] width 109 height 34
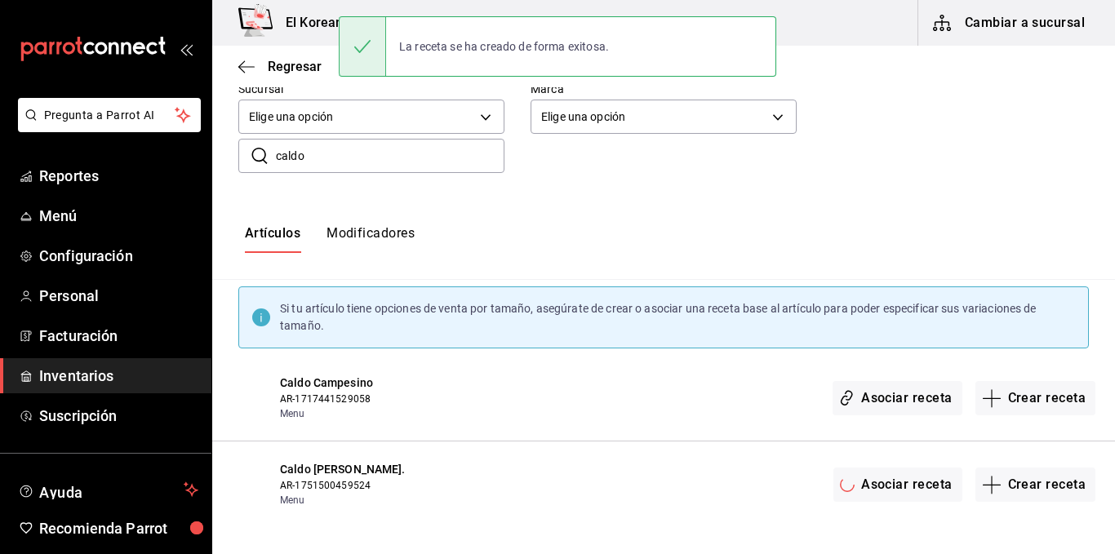
scroll to position [0, 0]
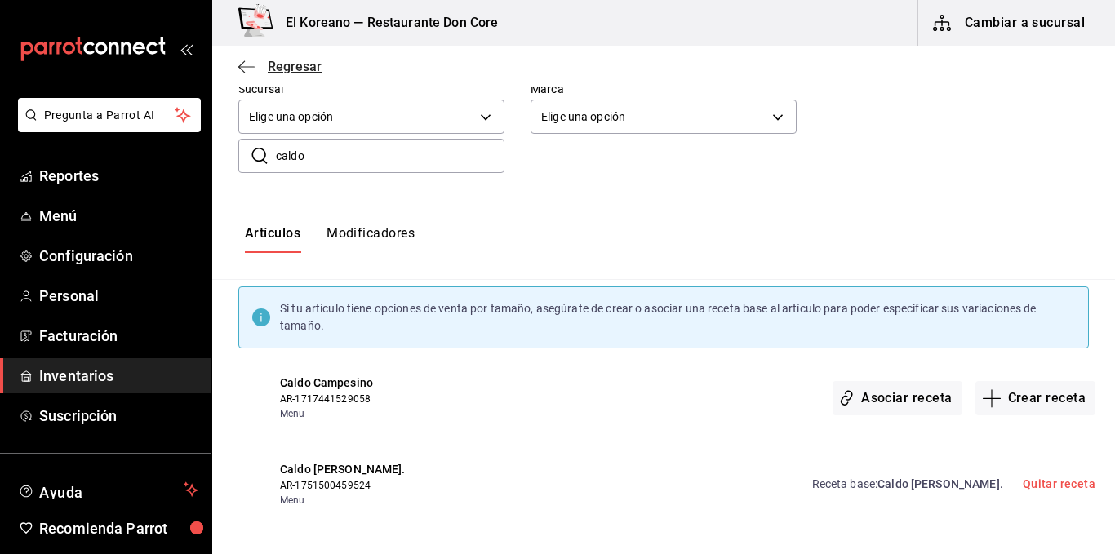
click at [289, 69] on span "Regresar" at bounding box center [295, 67] width 54 height 16
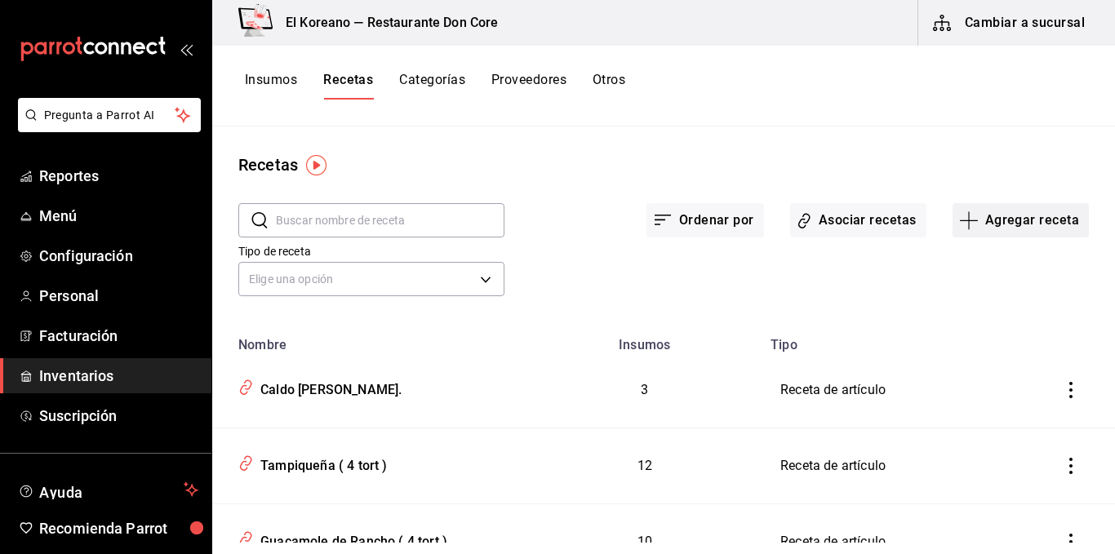
click at [1006, 226] on button "Agregar receta" at bounding box center [1021, 220] width 136 height 34
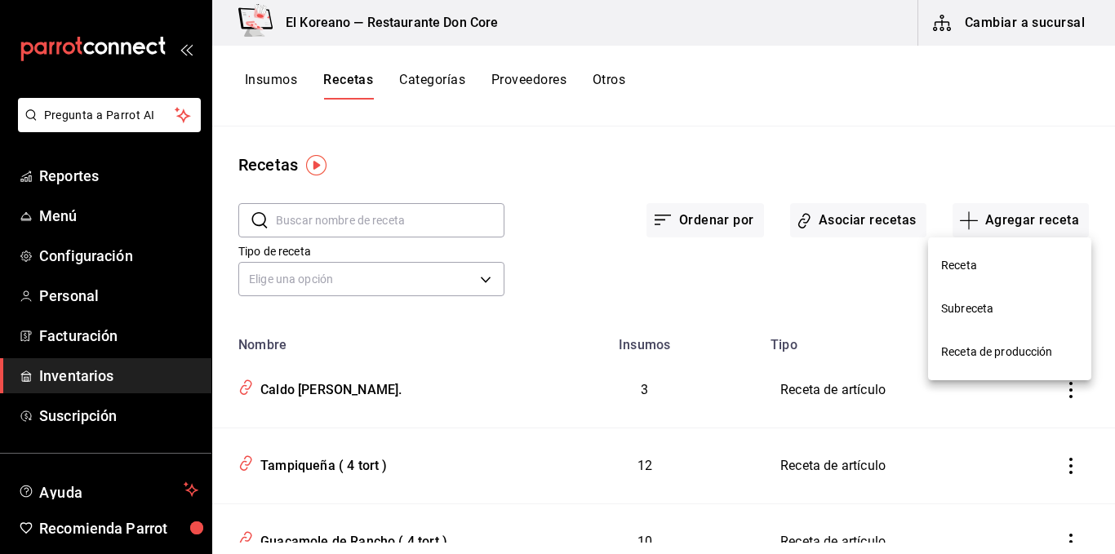
click at [983, 353] on span "Receta de producción" at bounding box center [1009, 352] width 137 height 17
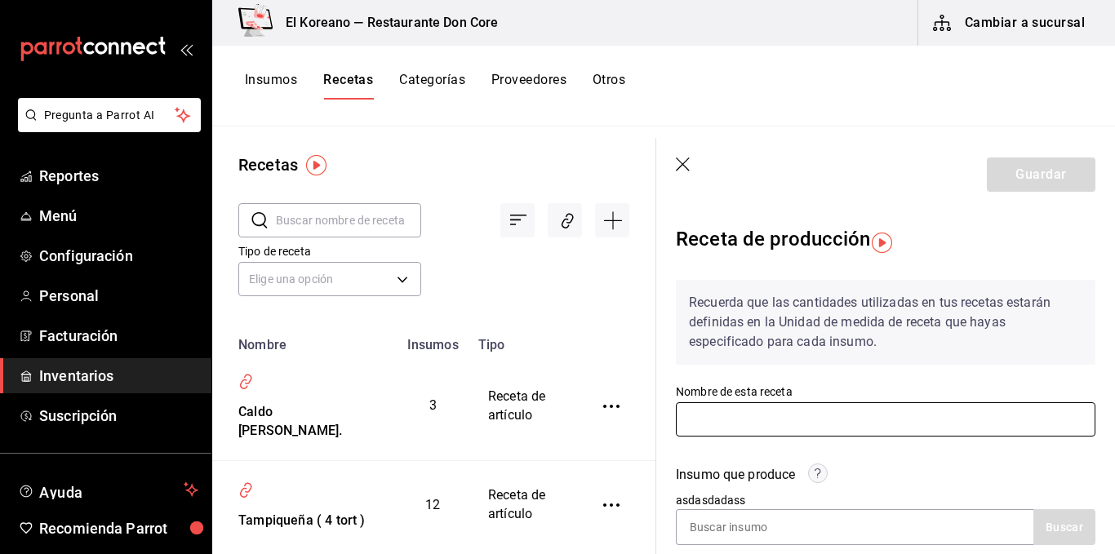
click at [855, 418] on input "text" at bounding box center [886, 419] width 420 height 34
type input "f"
type input "r"
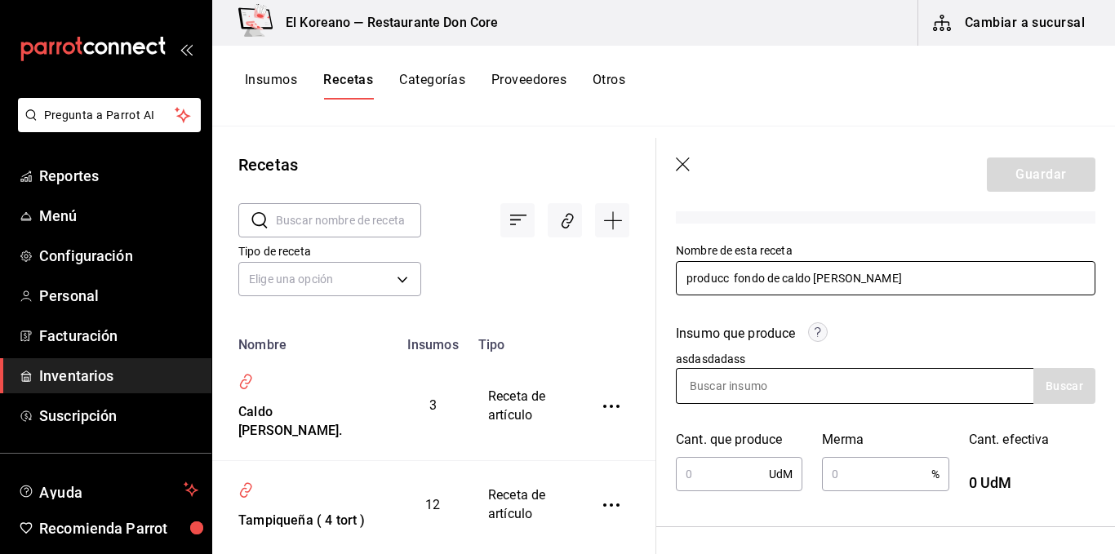
type input "producc fondo de caldo [PERSON_NAME]"
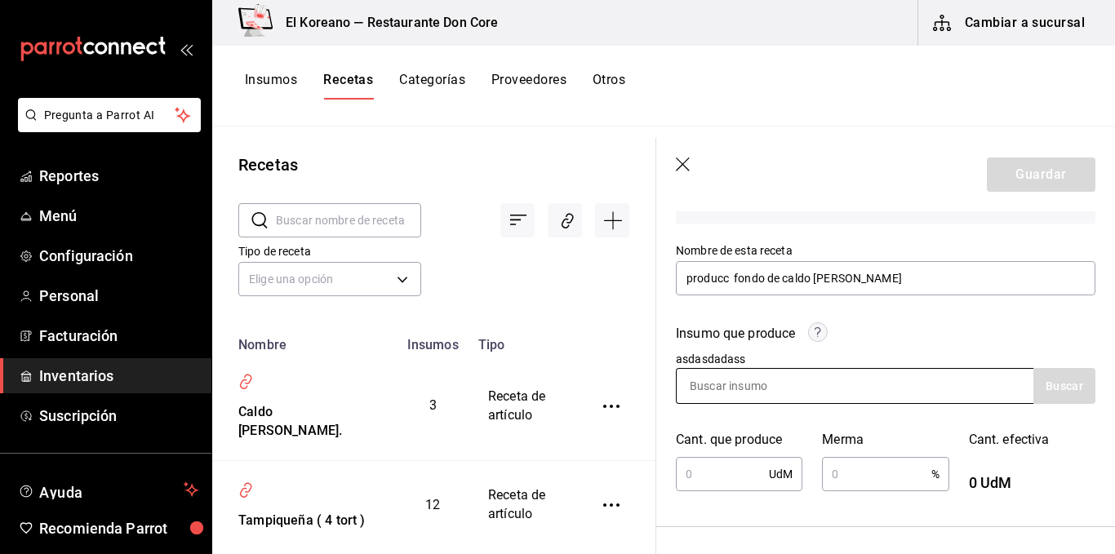
click at [839, 387] on input at bounding box center [758, 386] width 163 height 34
type input "fondo"
click at [282, 77] on button "Insumos" at bounding box center [271, 86] width 52 height 28
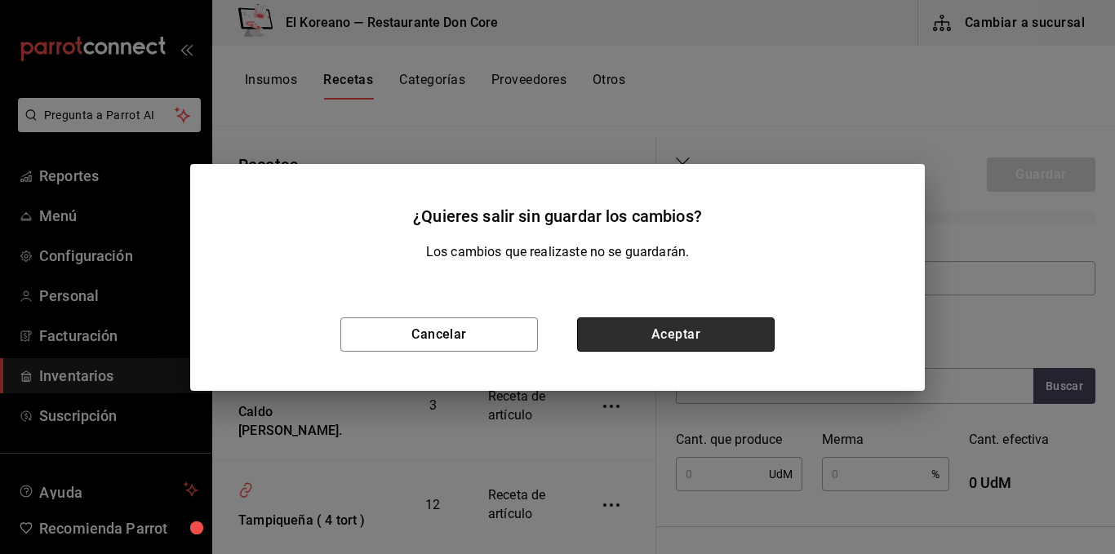
click at [646, 331] on button "Aceptar" at bounding box center [676, 335] width 198 height 34
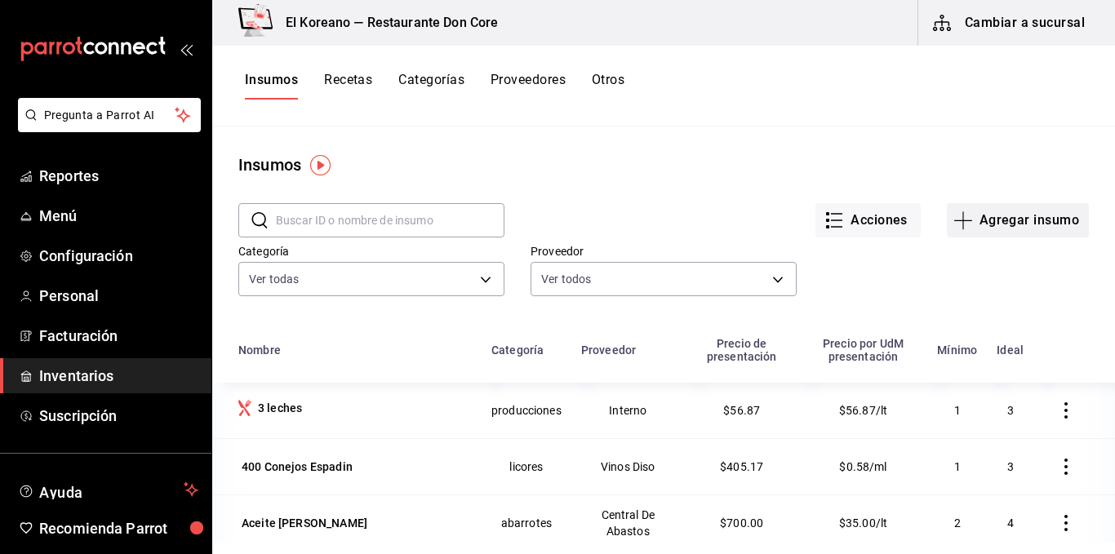
click at [984, 217] on button "Agregar insumo" at bounding box center [1018, 220] width 142 height 34
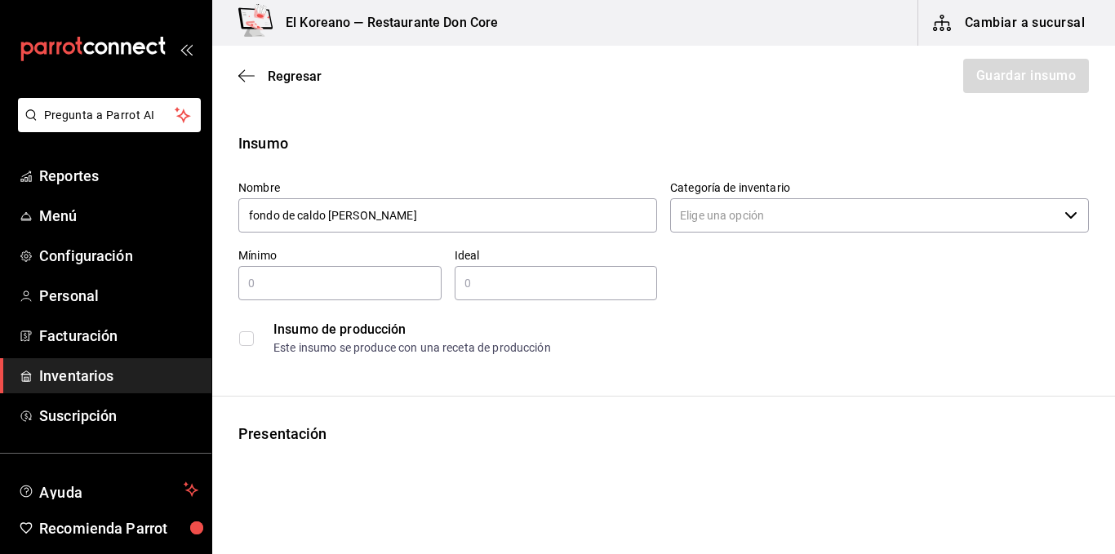
type input "fondo de caldo [PERSON_NAME]"
click at [340, 290] on input "text" at bounding box center [339, 283] width 203 height 20
type input "1"
click at [480, 284] on input "text" at bounding box center [556, 283] width 203 height 20
type input "5"
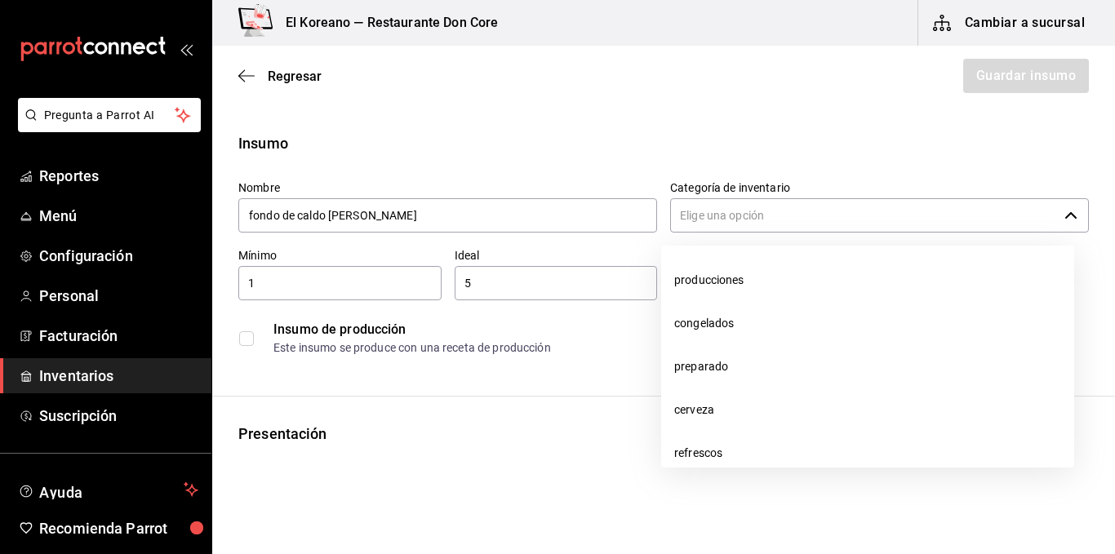
click at [753, 227] on input "Categoría de inventario" at bounding box center [864, 215] width 388 height 34
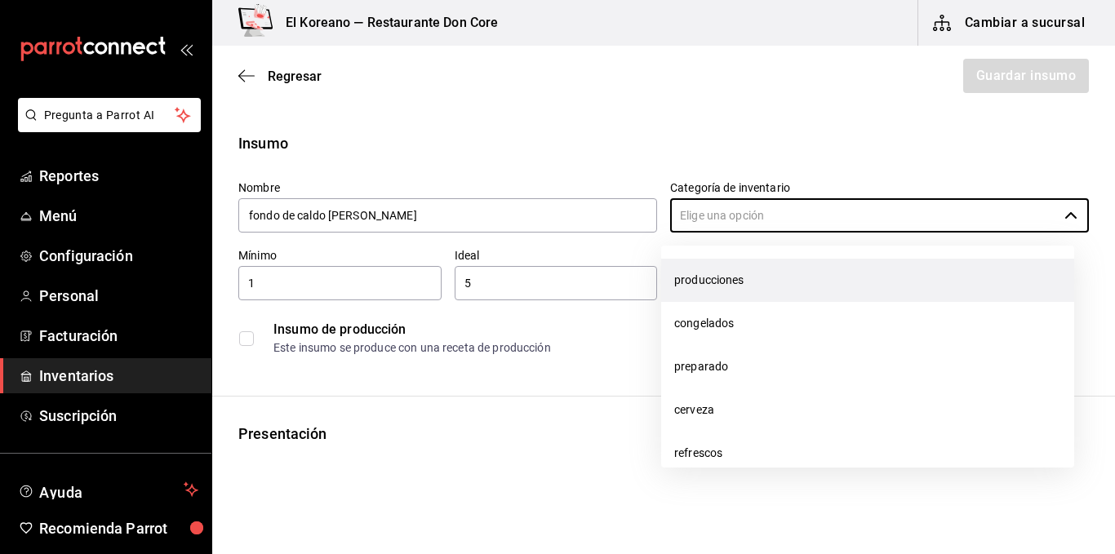
click at [732, 292] on li "producciones" at bounding box center [867, 280] width 413 height 43
type input "producciones"
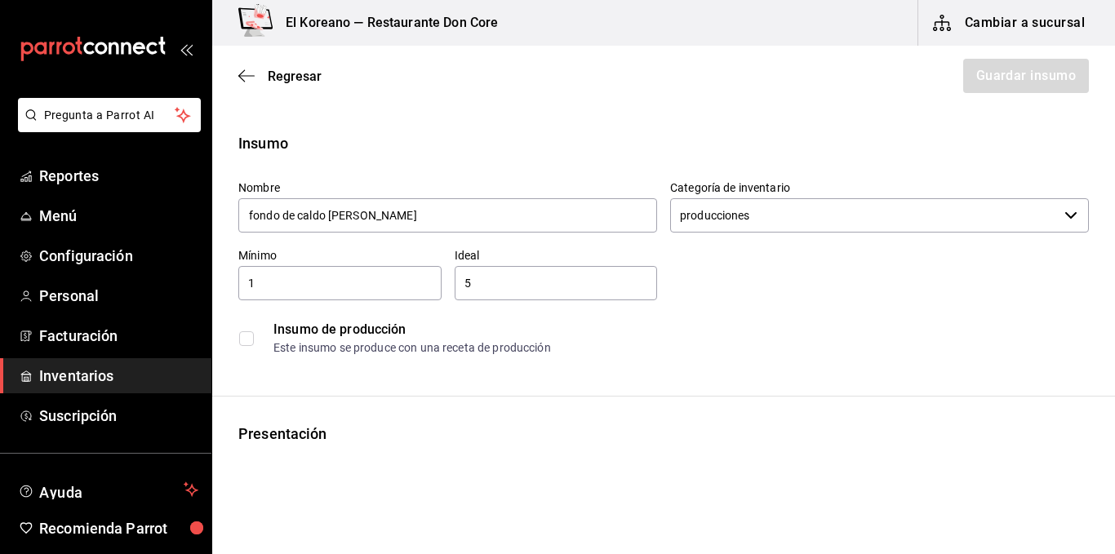
click at [243, 346] on div "Insumo de producción Este insumo se produce con una receta de producción" at bounding box center [663, 338] width 851 height 50
click at [251, 338] on input "checkbox" at bounding box center [246, 338] width 15 height 15
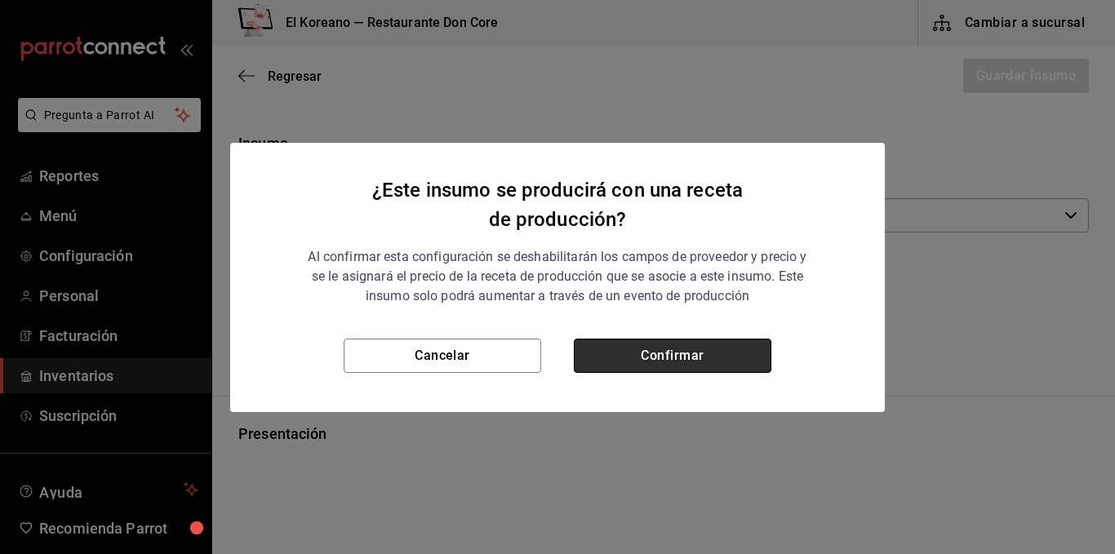
click at [655, 352] on button "Confirmar" at bounding box center [673, 356] width 198 height 34
checkbox input "true"
type input "$0.00"
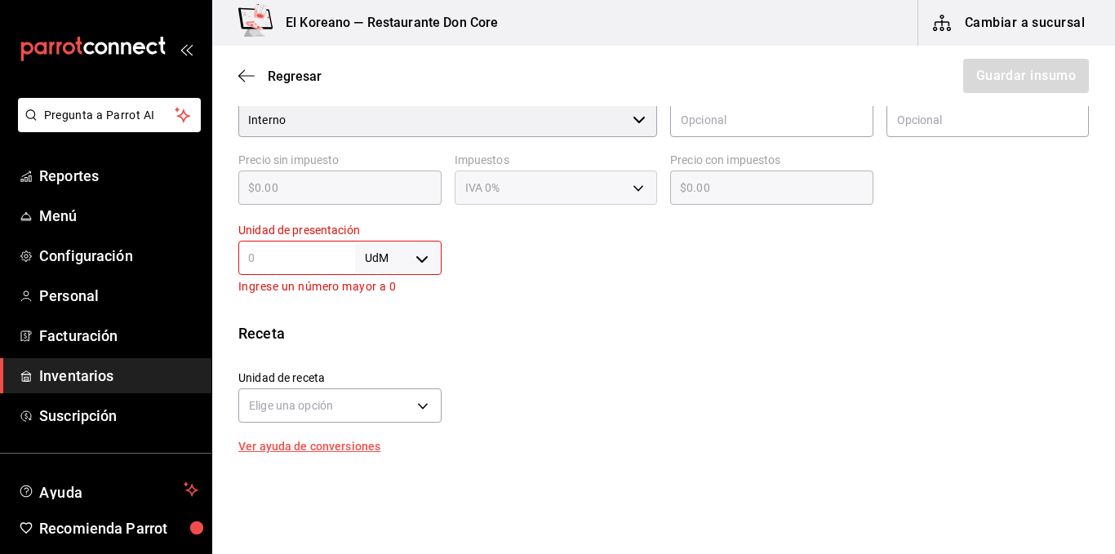
scroll to position [345, 0]
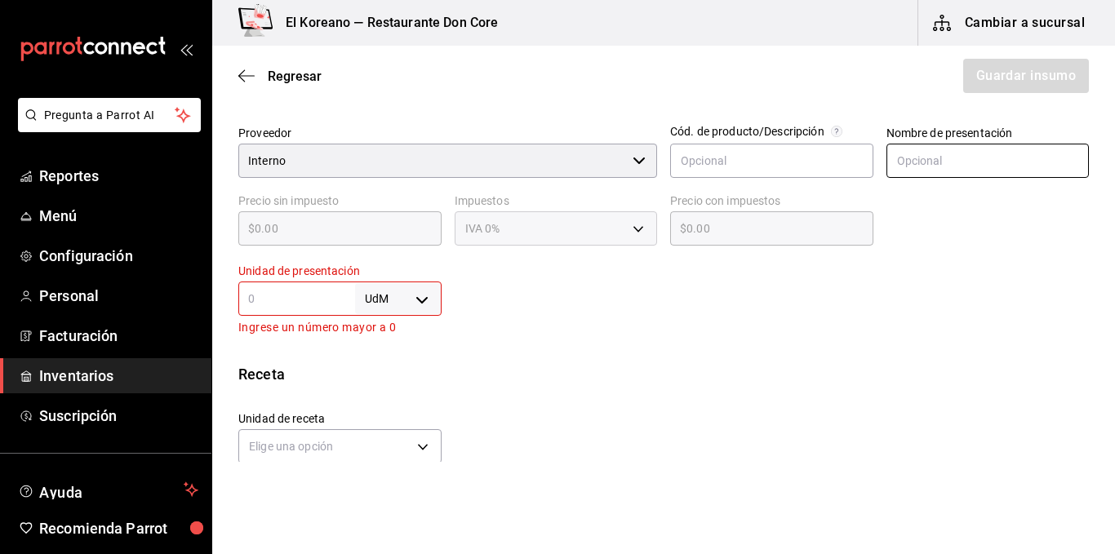
click at [935, 150] on input "text" at bounding box center [987, 161] width 203 height 34
type input "lt"
click at [315, 287] on div "UdM ​" at bounding box center [339, 299] width 203 height 34
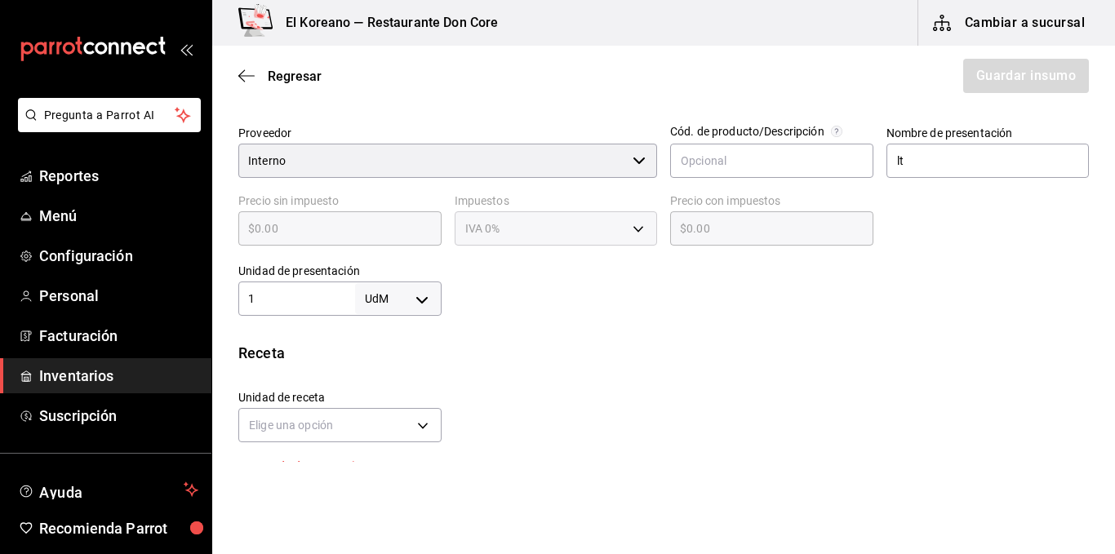
type input "1"
click at [414, 294] on body "Pregunta a Parrot AI Reportes Menú Configuración Personal Facturación Inventari…" at bounding box center [557, 231] width 1115 height 462
click at [374, 429] on li "lt" at bounding box center [395, 428] width 85 height 27
type input "LITER"
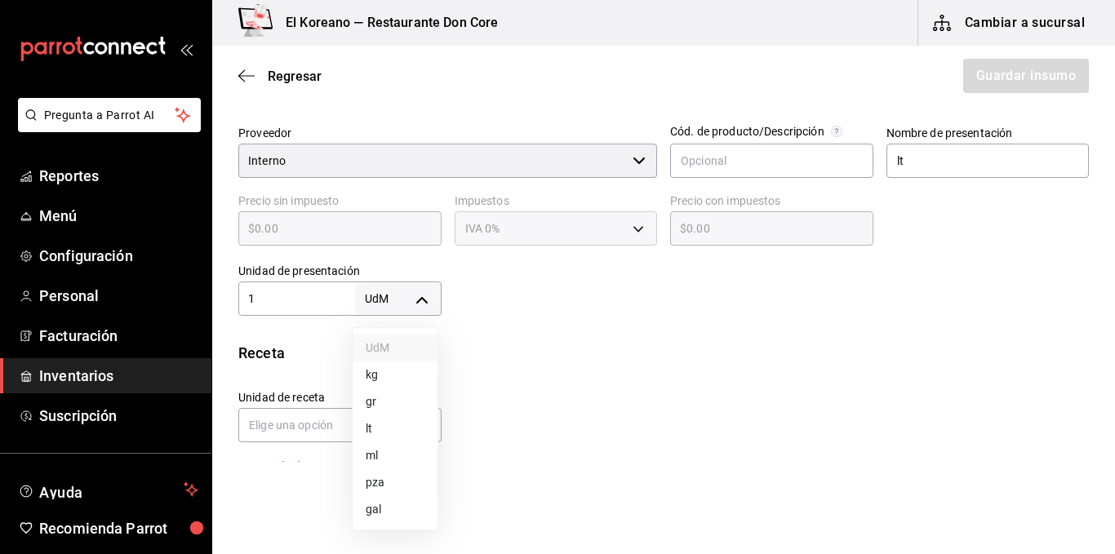
type input "1"
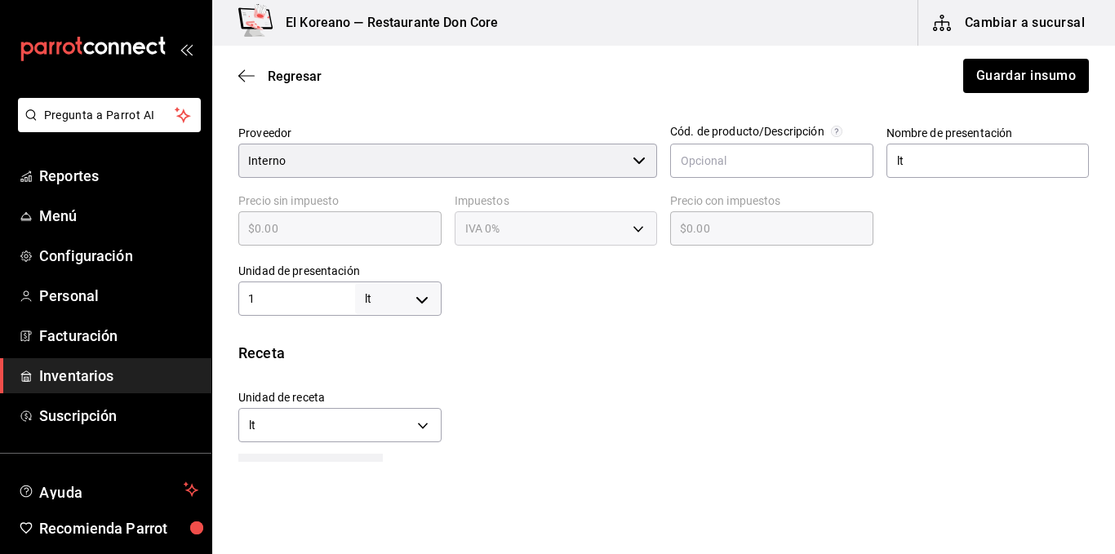
scroll to position [572, 0]
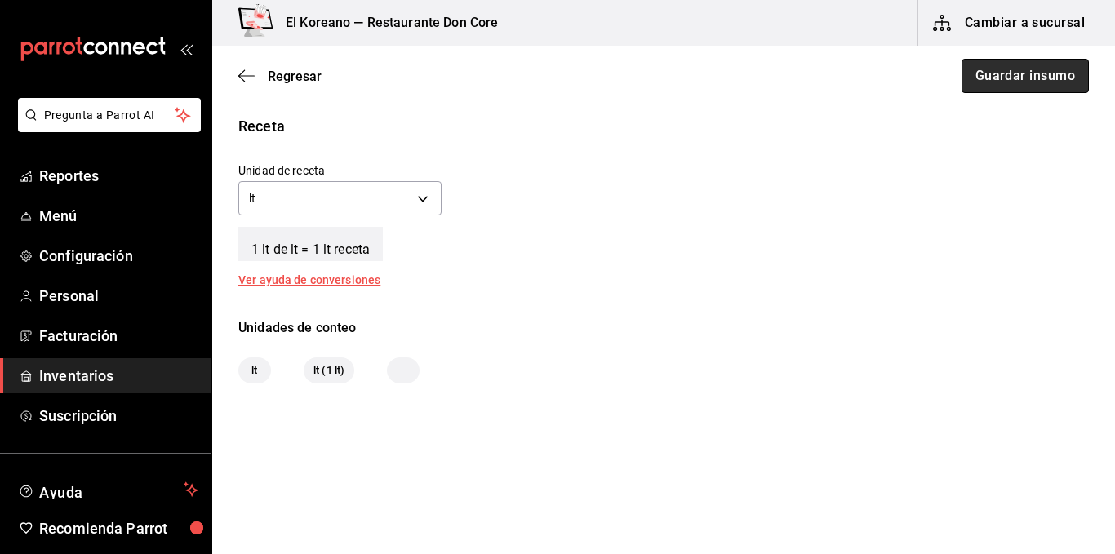
click at [1024, 70] on button "Guardar insumo" at bounding box center [1025, 76] width 127 height 34
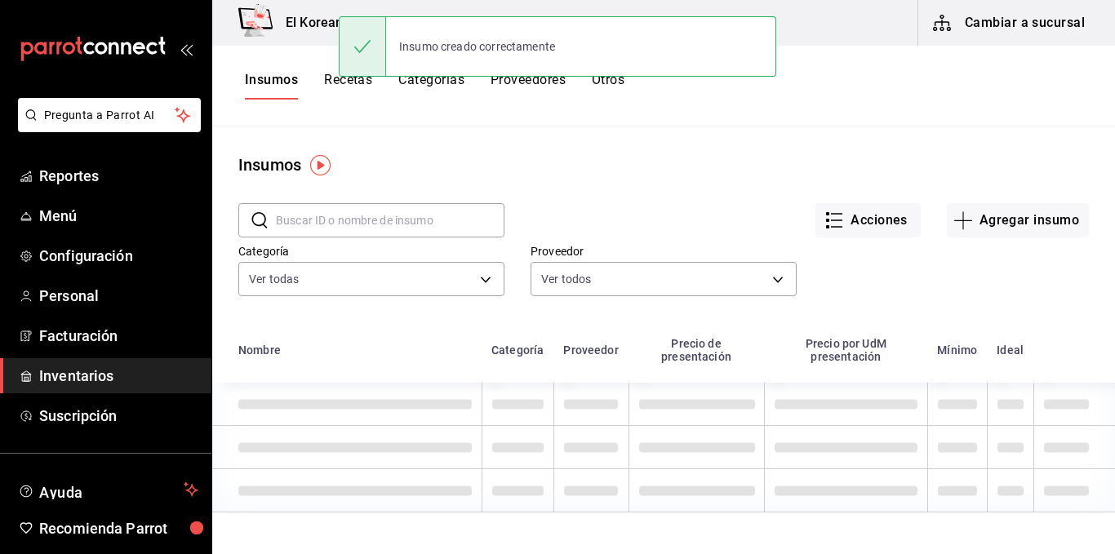
click at [344, 82] on button "Recetas" at bounding box center [348, 86] width 48 height 28
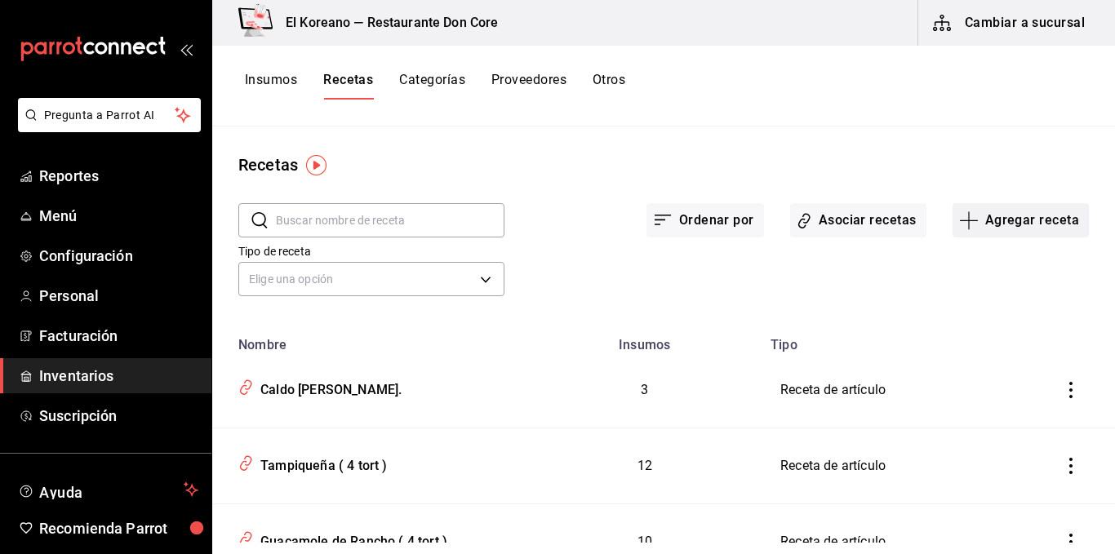
click at [1024, 229] on button "Agregar receta" at bounding box center [1021, 220] width 136 height 34
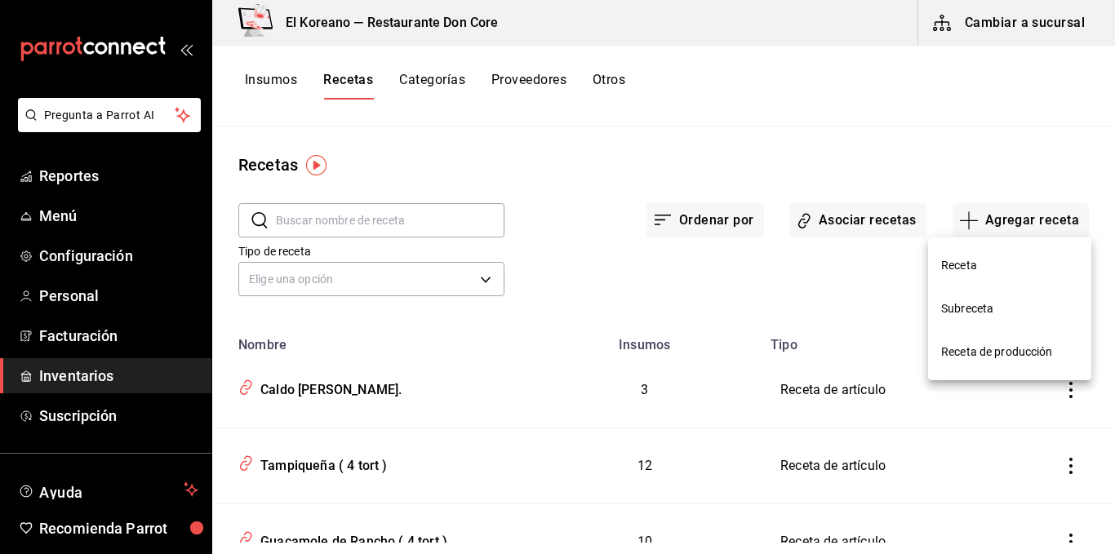
click at [1006, 353] on span "Receta de producción" at bounding box center [1009, 352] width 137 height 17
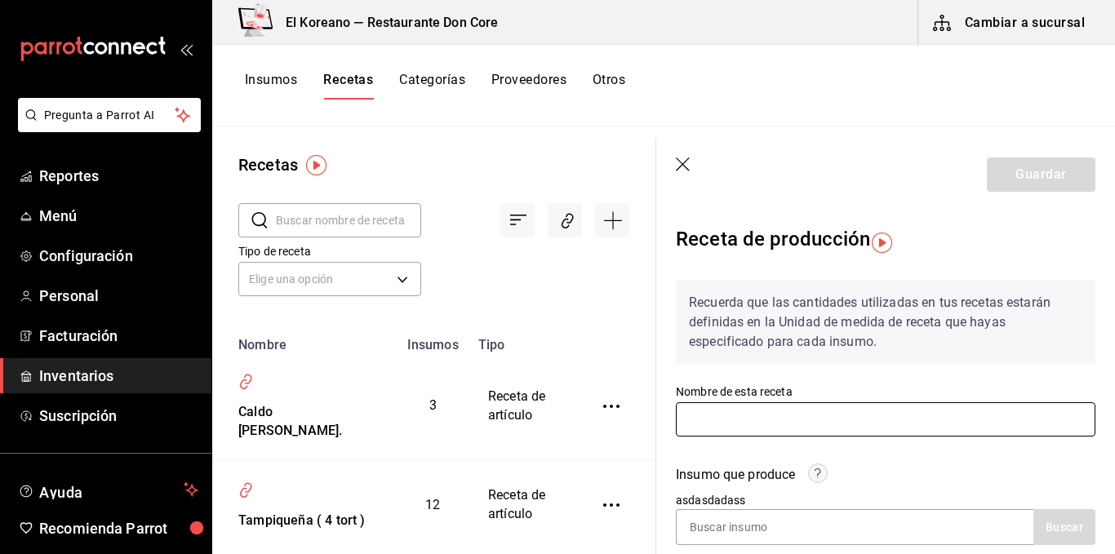
click at [780, 413] on input "text" at bounding box center [886, 419] width 420 height 34
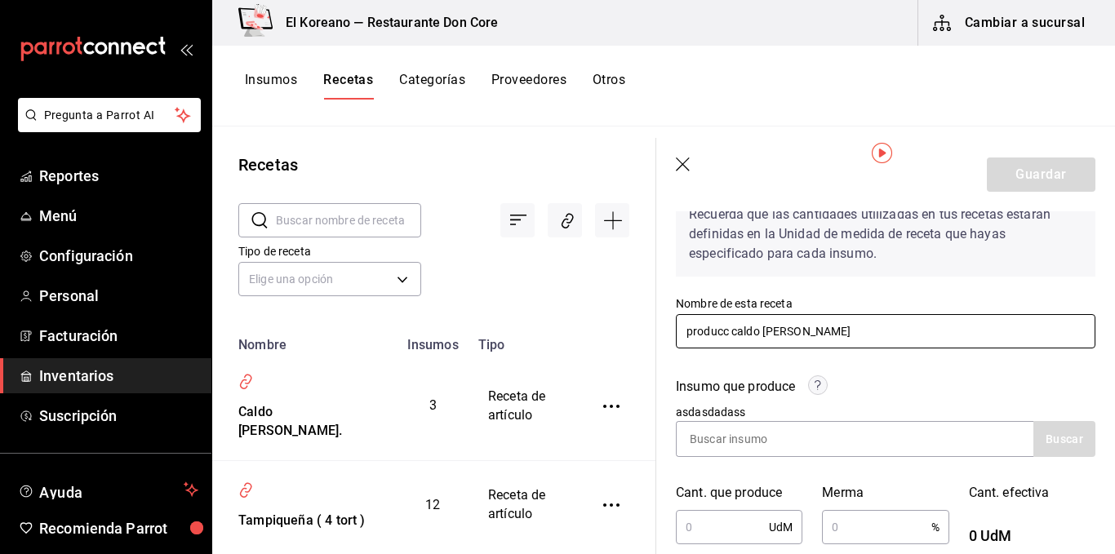
scroll to position [90, 0]
click at [730, 328] on input "producc caldo [PERSON_NAME]" at bounding box center [886, 330] width 420 height 34
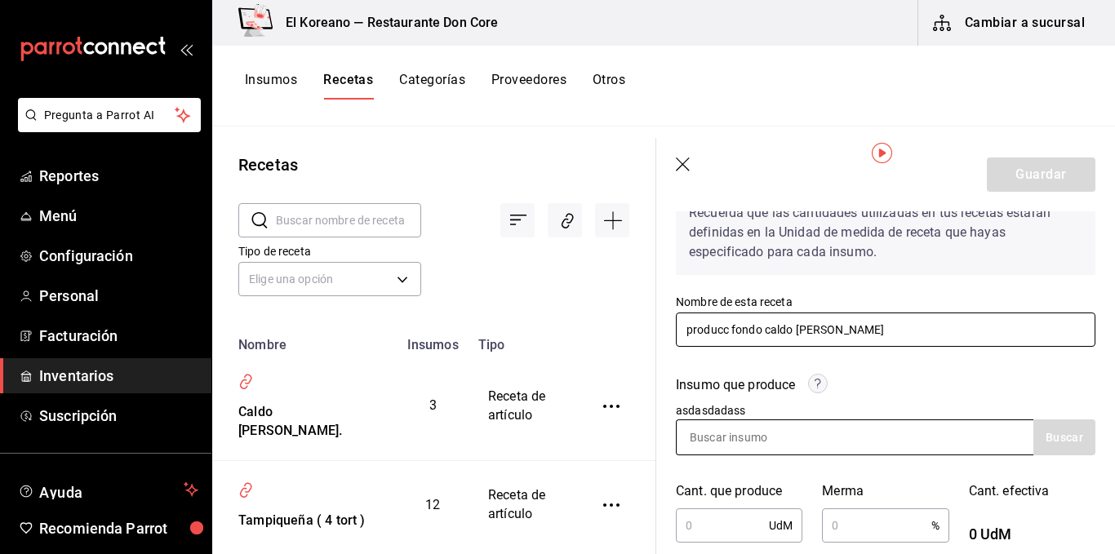
type input "producc fondo caldo [PERSON_NAME]"
click at [792, 430] on input at bounding box center [758, 437] width 163 height 34
type input "fond"
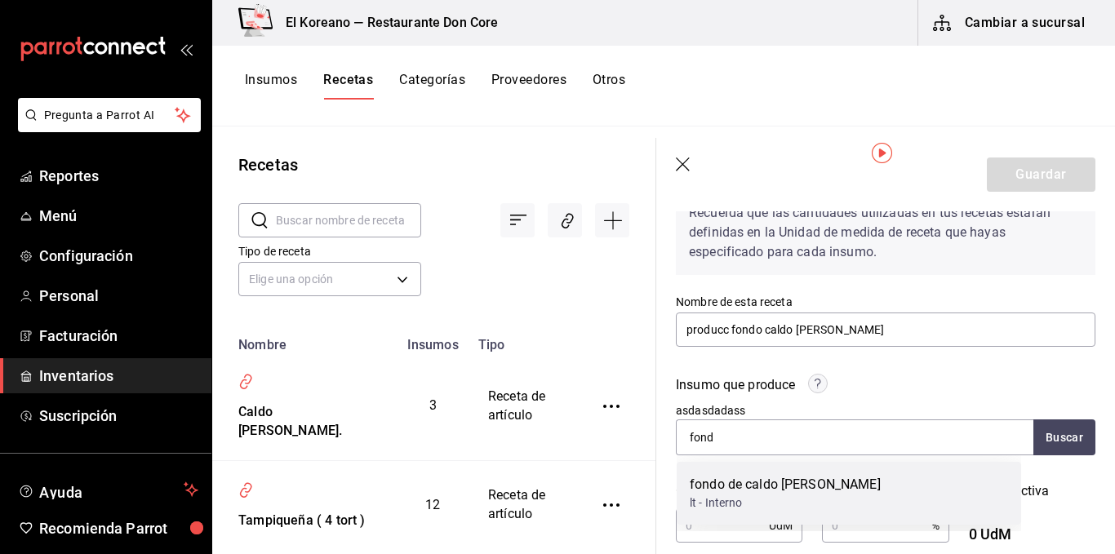
click at [753, 495] on div "lt - Interno" at bounding box center [785, 503] width 191 height 17
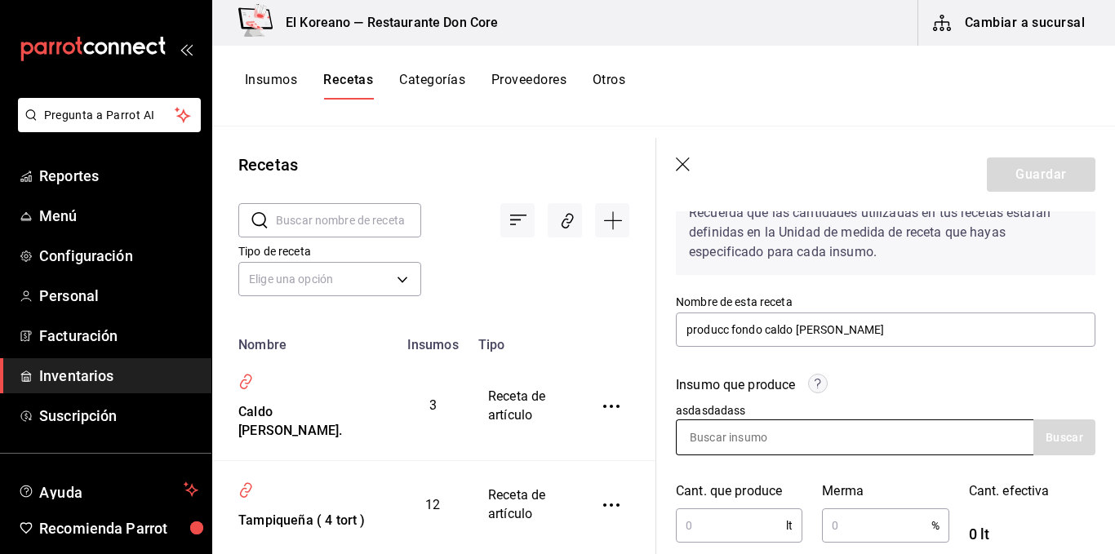
scroll to position [210, 0]
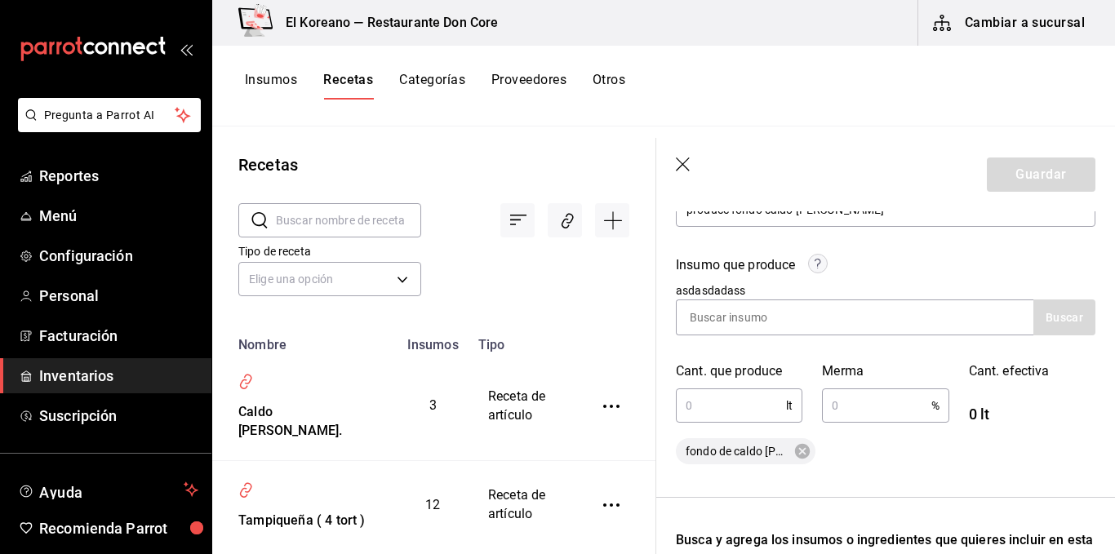
click at [753, 412] on input "text" at bounding box center [731, 405] width 110 height 33
click at [732, 402] on input "text" at bounding box center [731, 405] width 110 height 33
type input "5"
click at [855, 396] on input "text" at bounding box center [876, 405] width 109 height 33
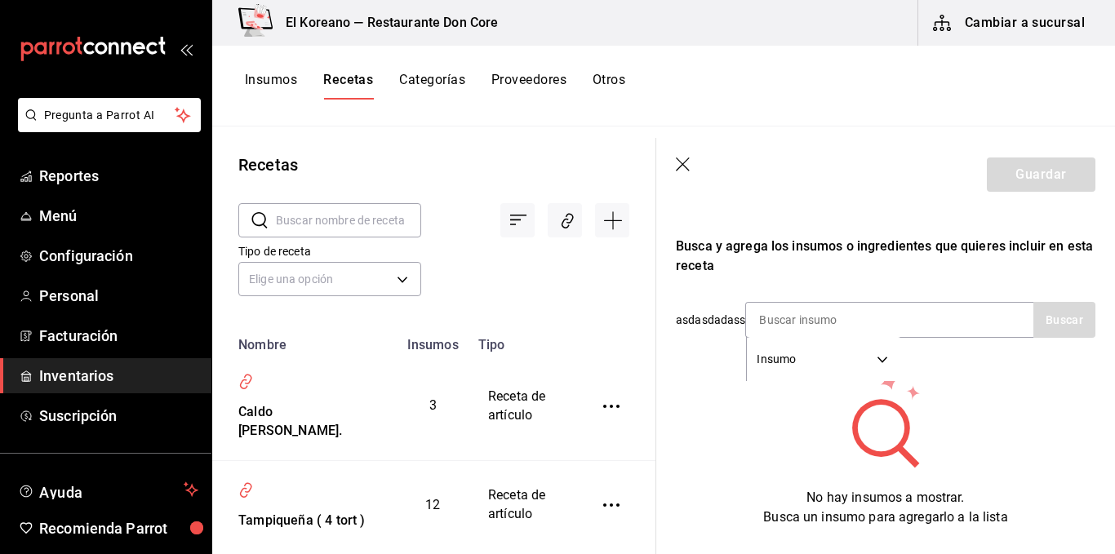
scroll to position [506, 0]
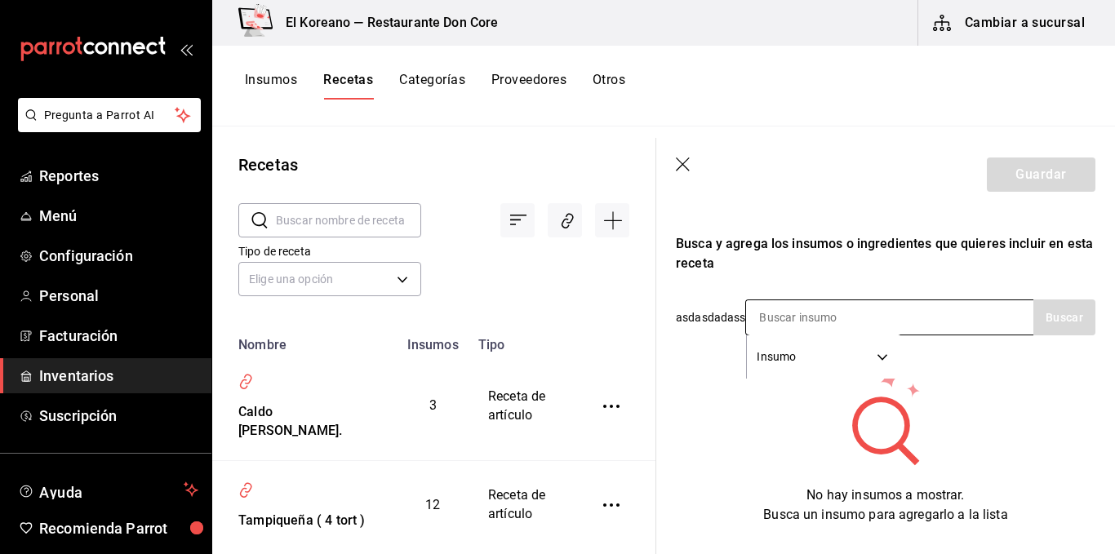
type input "1"
click at [824, 318] on input at bounding box center [827, 317] width 163 height 34
type input "jito"
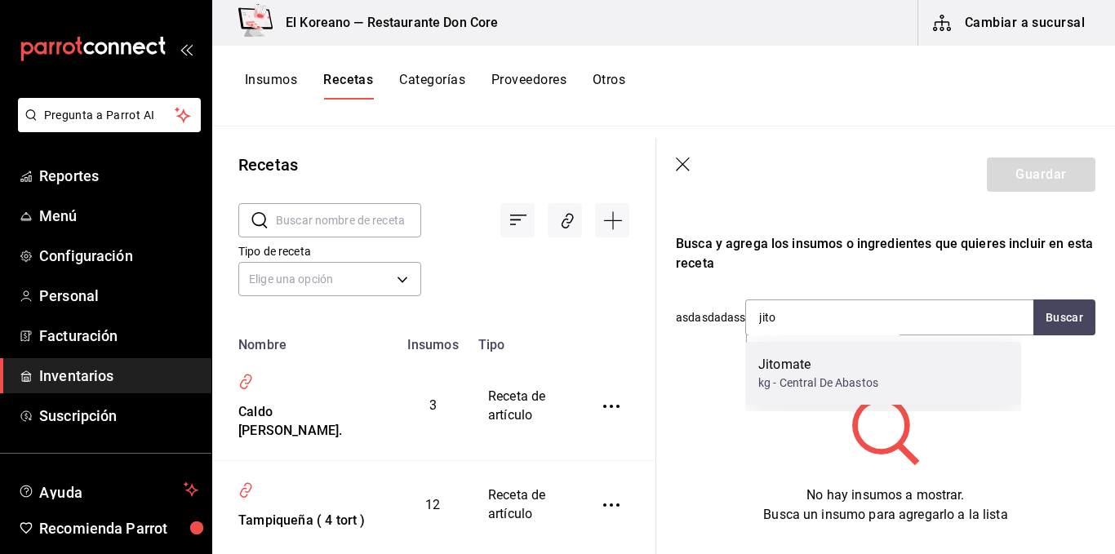
click at [800, 355] on div "Jitomate" at bounding box center [818, 365] width 120 height 20
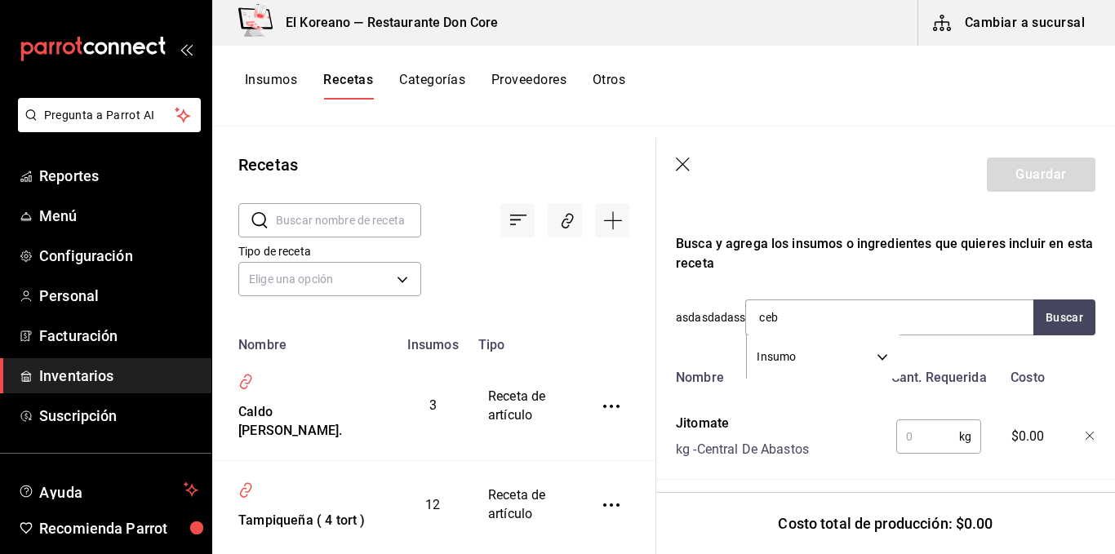
type input "cebo"
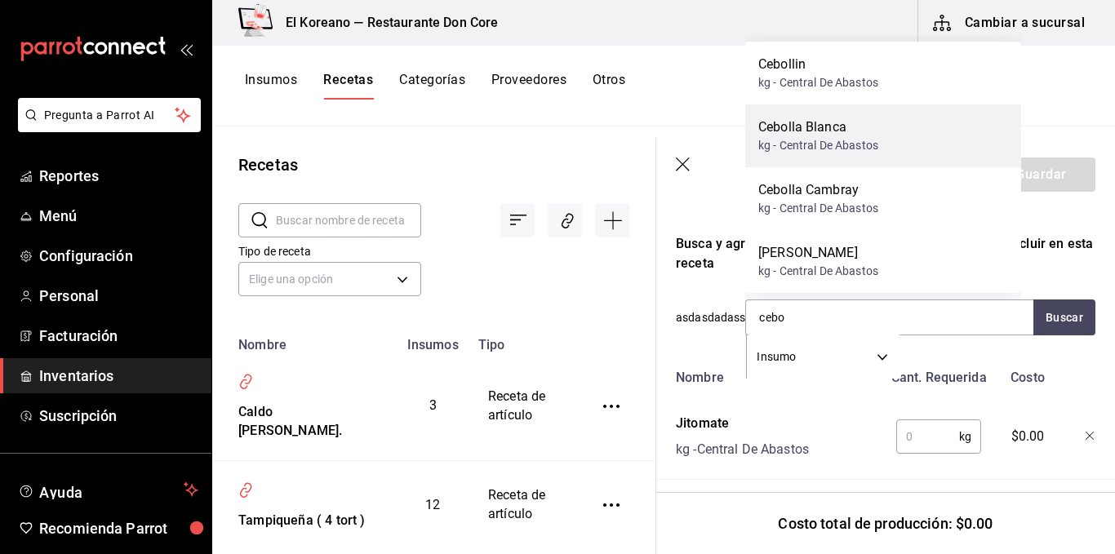
click at [809, 153] on div "kg - Central De Abastos" at bounding box center [818, 145] width 120 height 17
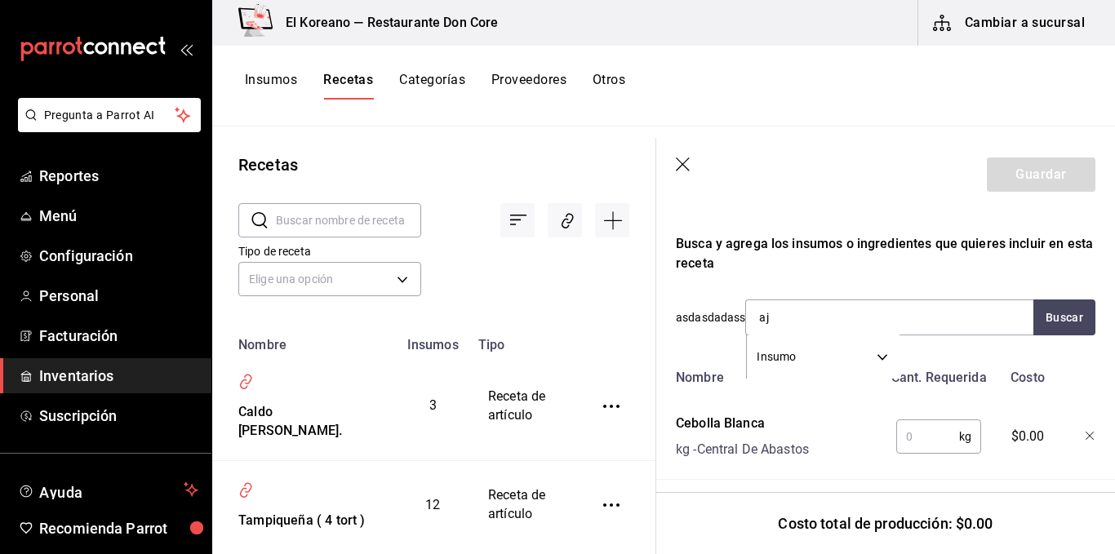
type input "ajo"
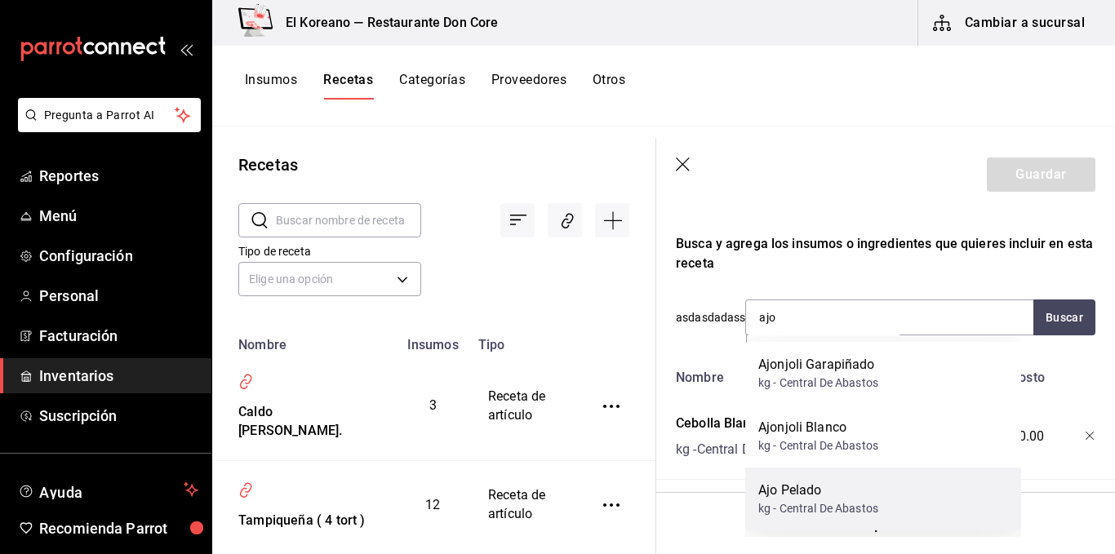
click at [796, 496] on div "Ajo Pelado" at bounding box center [818, 491] width 120 height 20
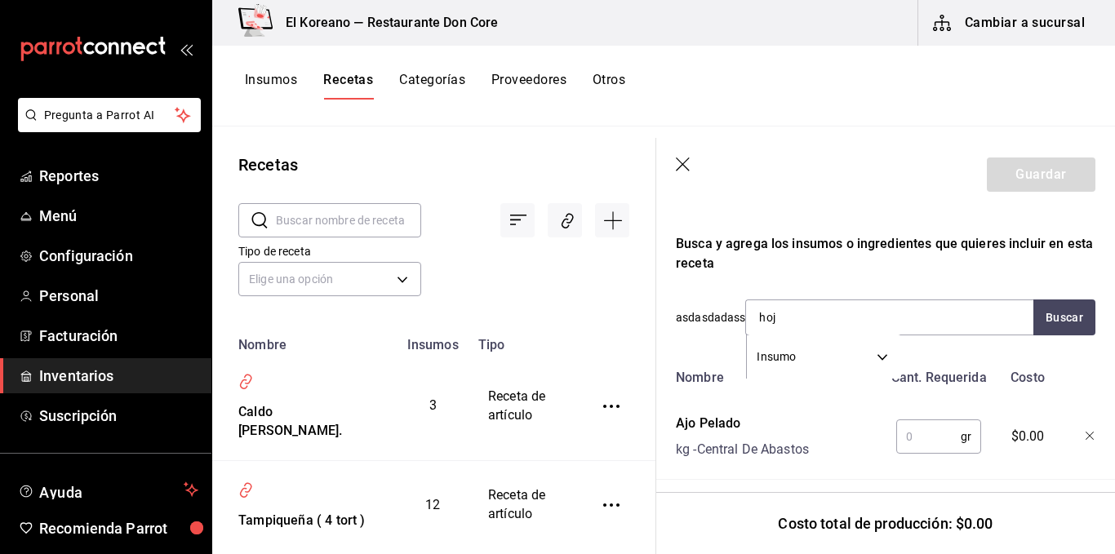
type input "hoja"
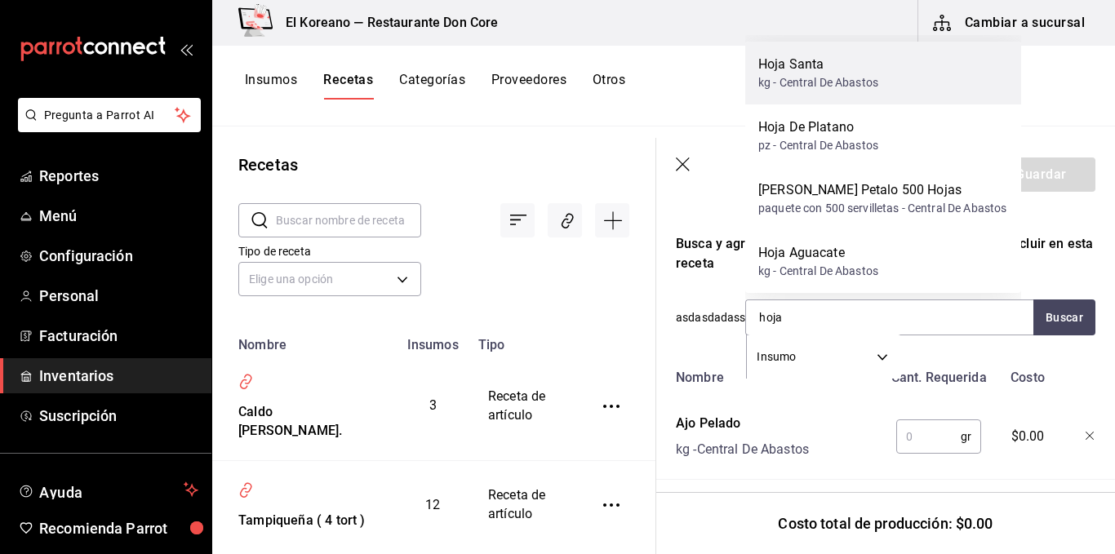
click at [810, 56] on div "Hoja Santa" at bounding box center [818, 65] width 120 height 20
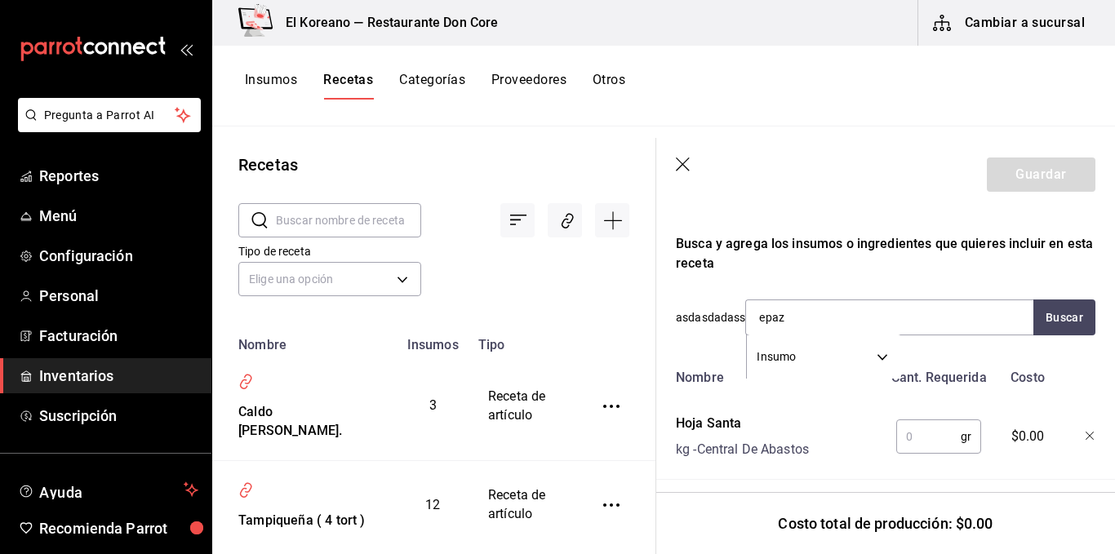
type input "epazo"
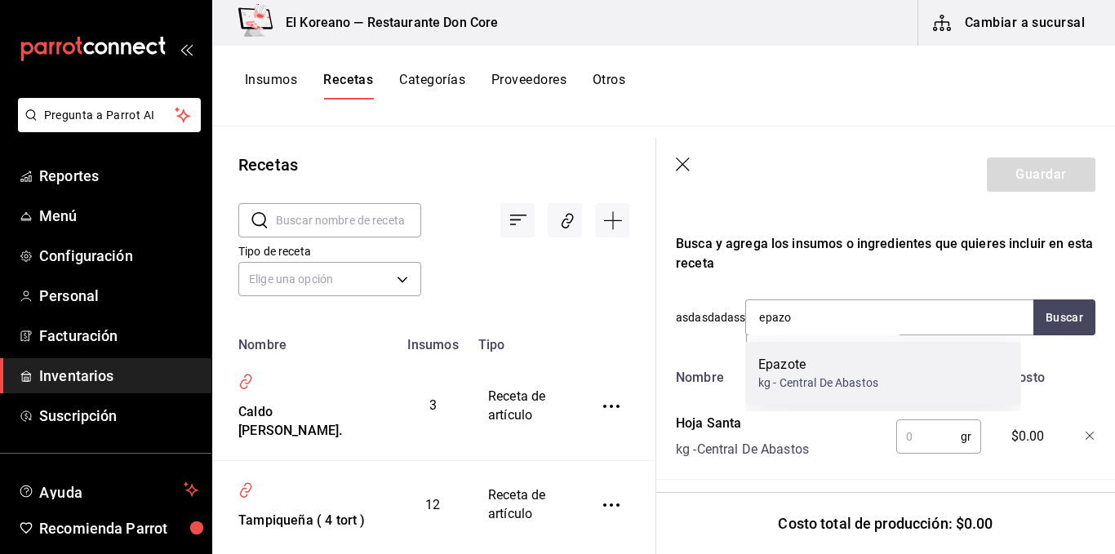
click at [771, 394] on div "Epazote kg - Central De Abastos" at bounding box center [883, 373] width 276 height 63
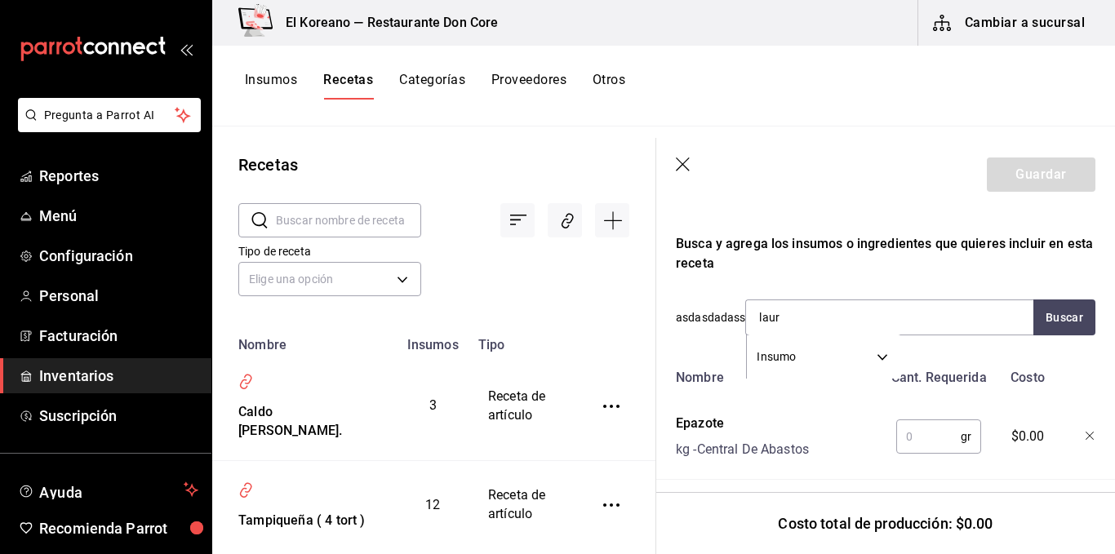
type input "[PERSON_NAME]"
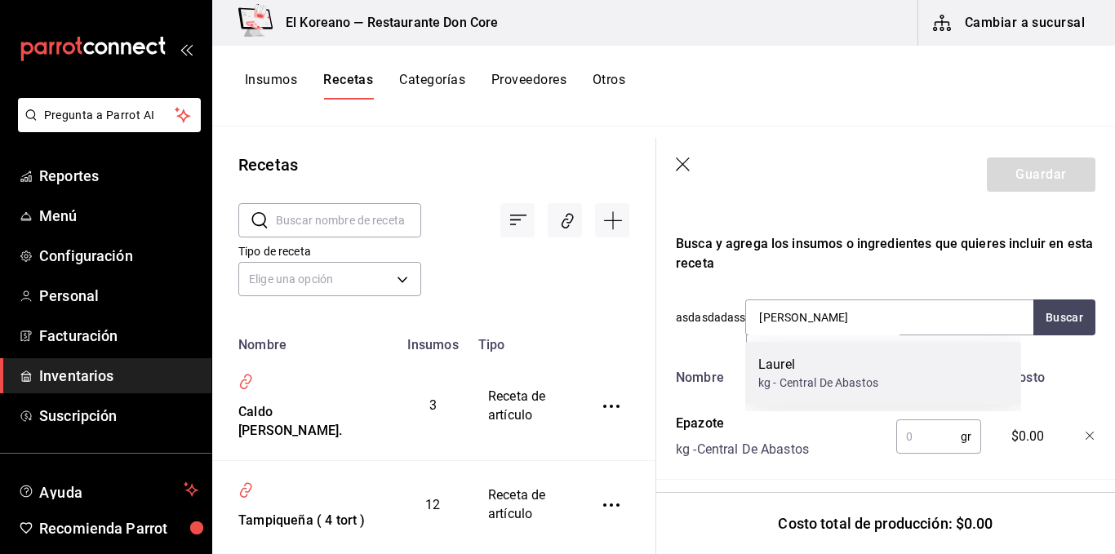
click at [779, 384] on div "kg - Central De Abastos" at bounding box center [818, 383] width 120 height 17
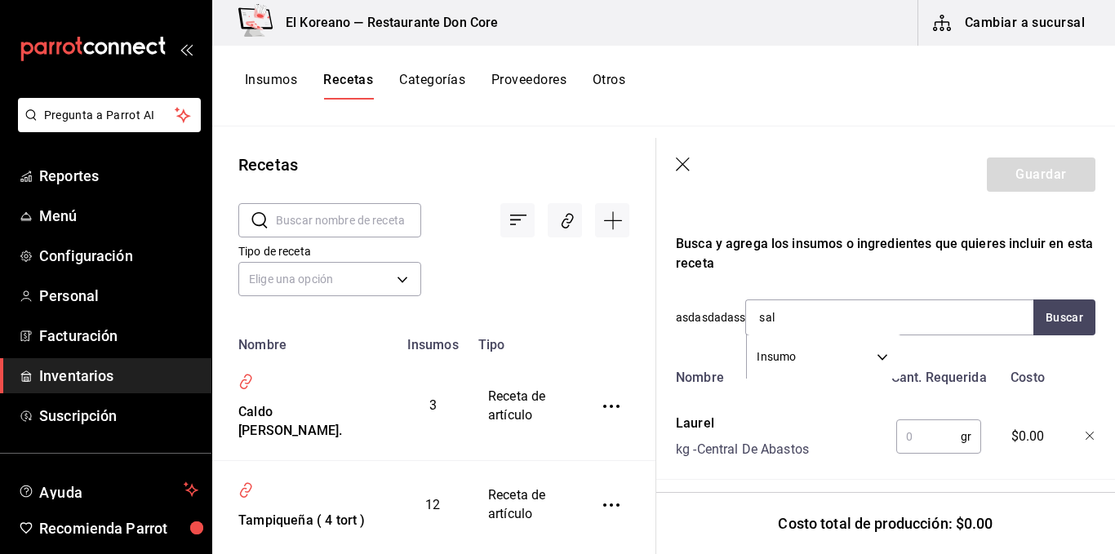
type input "sal l"
click at [779, 384] on div "bolsa de 1 kg - Central De Abastos" at bounding box center [845, 383] width 175 height 17
type input "cons"
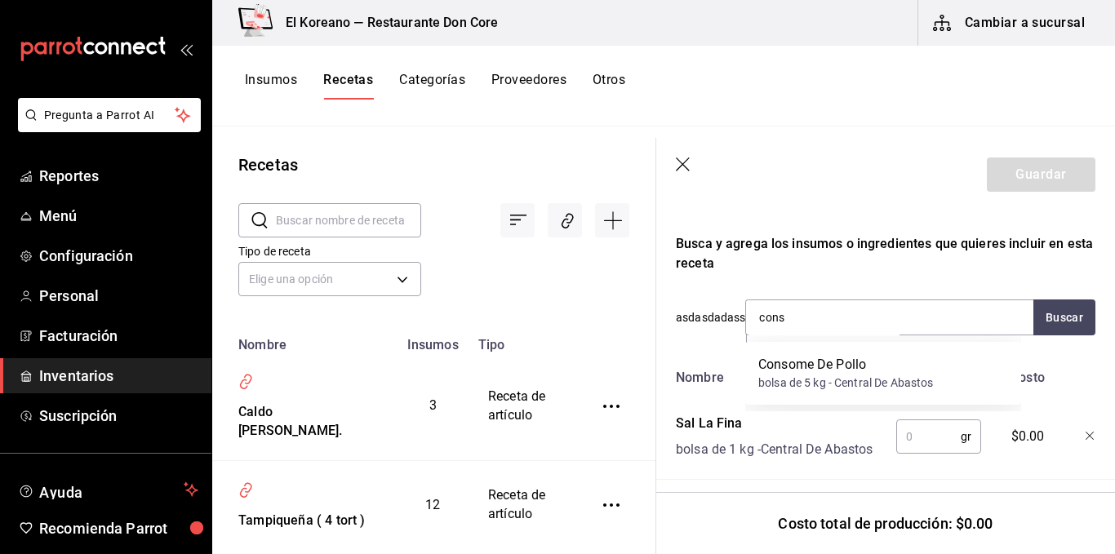
click at [779, 384] on div "bolsa de 5 kg - Central De Abastos" at bounding box center [845, 383] width 175 height 17
type input "mant"
click at [779, 384] on div "pqt de 1 kg - Central De Abastos" at bounding box center [840, 383] width 164 height 17
type input "mant"
click at [779, 384] on div "BOLSA CON 1 KG - [PERSON_NAME]" at bounding box center [852, 383] width 188 height 17
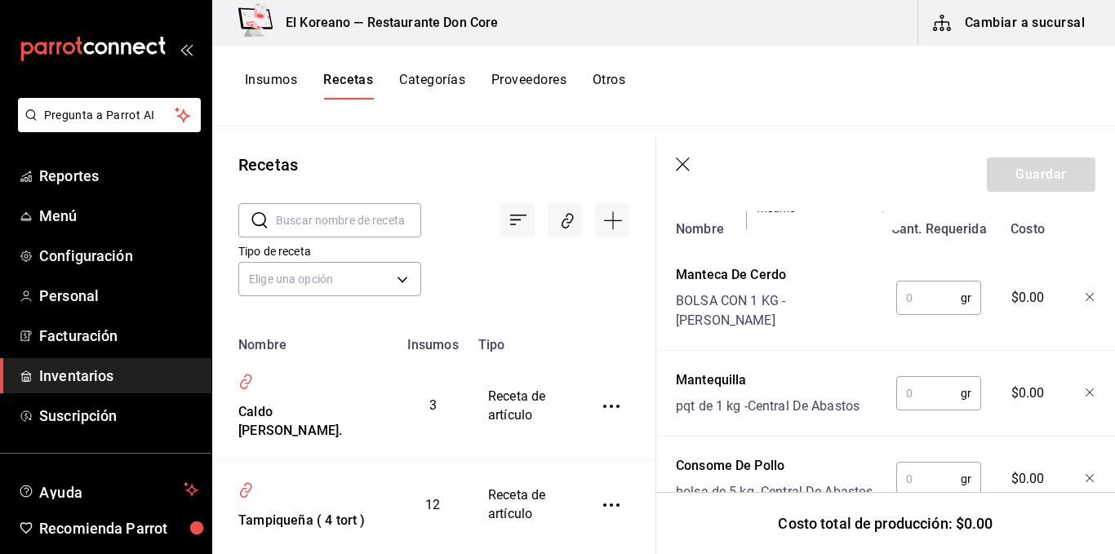
scroll to position [655, 0]
click at [1086, 388] on icon "button" at bounding box center [1091, 393] width 10 height 10
click at [921, 288] on input "text" at bounding box center [928, 297] width 64 height 33
type input "100"
click at [914, 380] on input "text" at bounding box center [928, 392] width 64 height 33
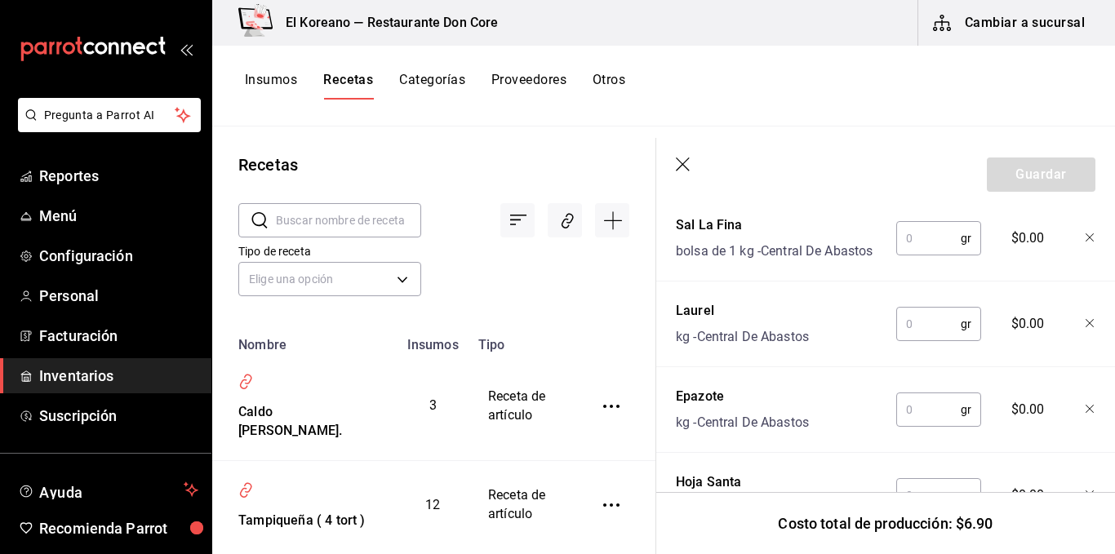
scroll to position [894, 0]
type input "40"
click at [922, 256] on input "text" at bounding box center [928, 240] width 64 height 33
type input "40"
click at [937, 342] on input "text" at bounding box center [928, 325] width 64 height 33
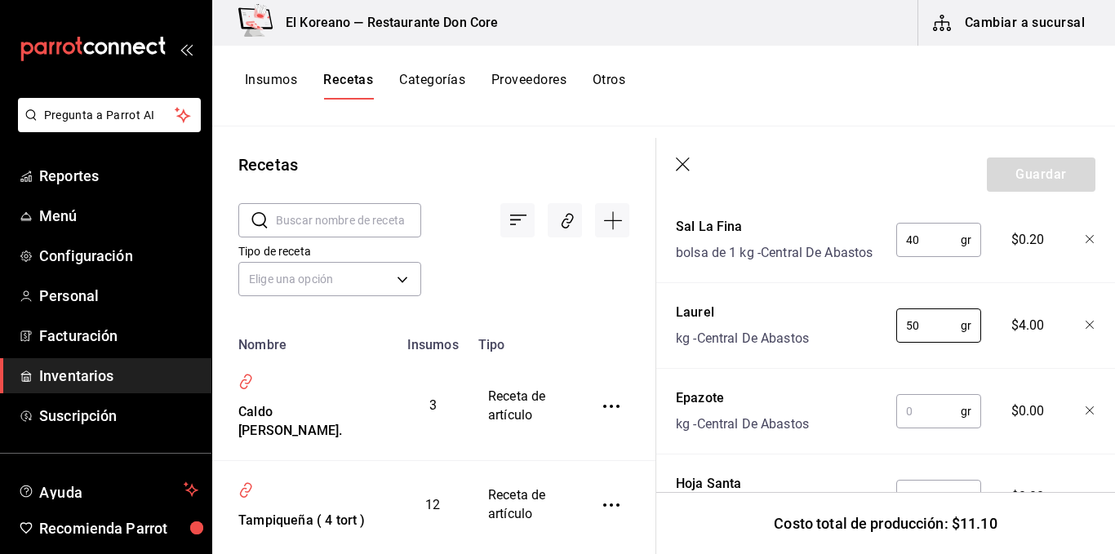
type input "50"
click at [918, 423] on input "text" at bounding box center [928, 411] width 64 height 33
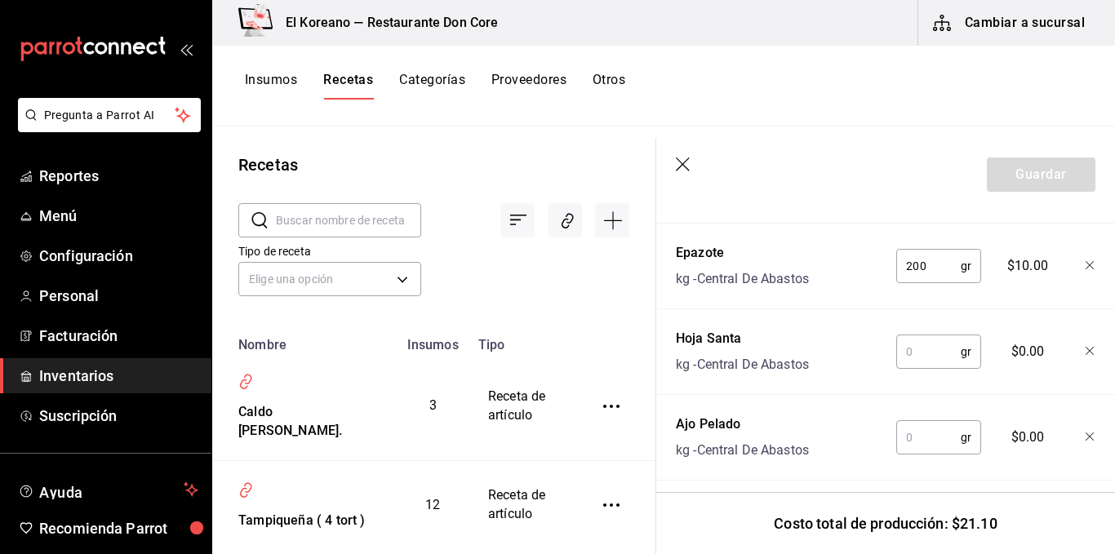
scroll to position [1046, 0]
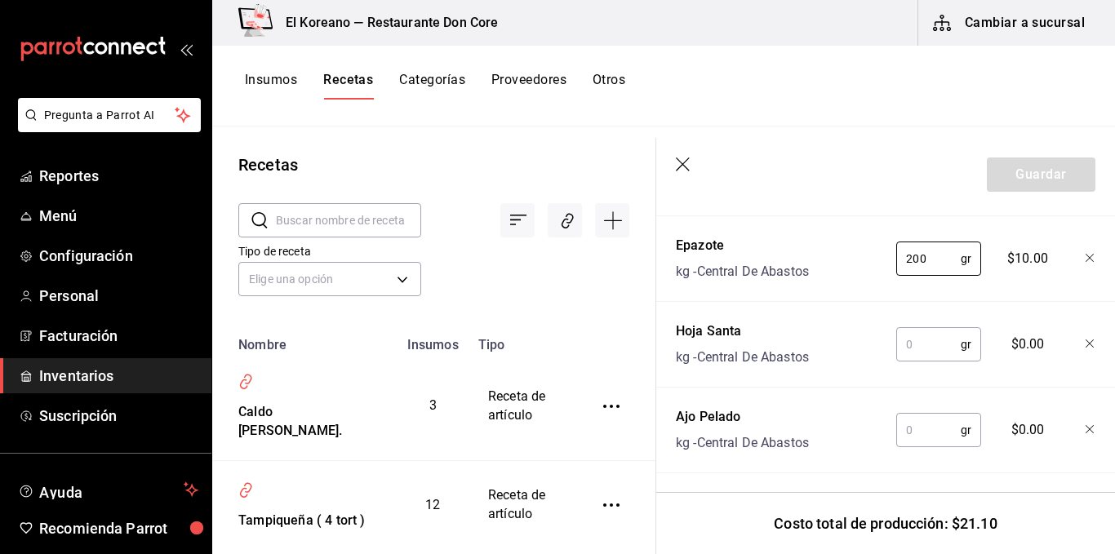
type input "200"
click at [923, 361] on input "text" at bounding box center [928, 344] width 64 height 33
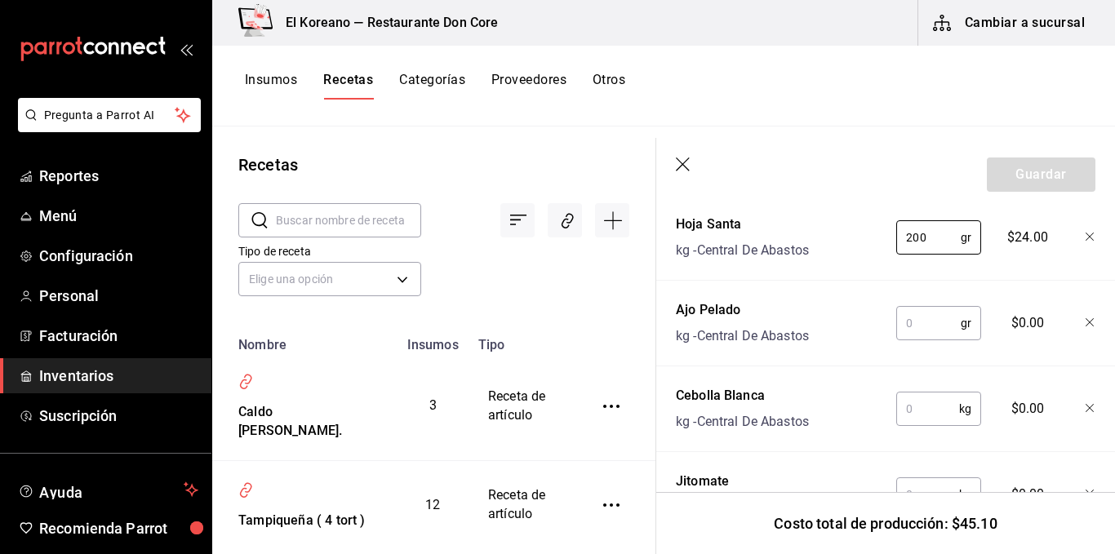
type input "200"
click at [924, 340] on input "text" at bounding box center [928, 323] width 64 height 33
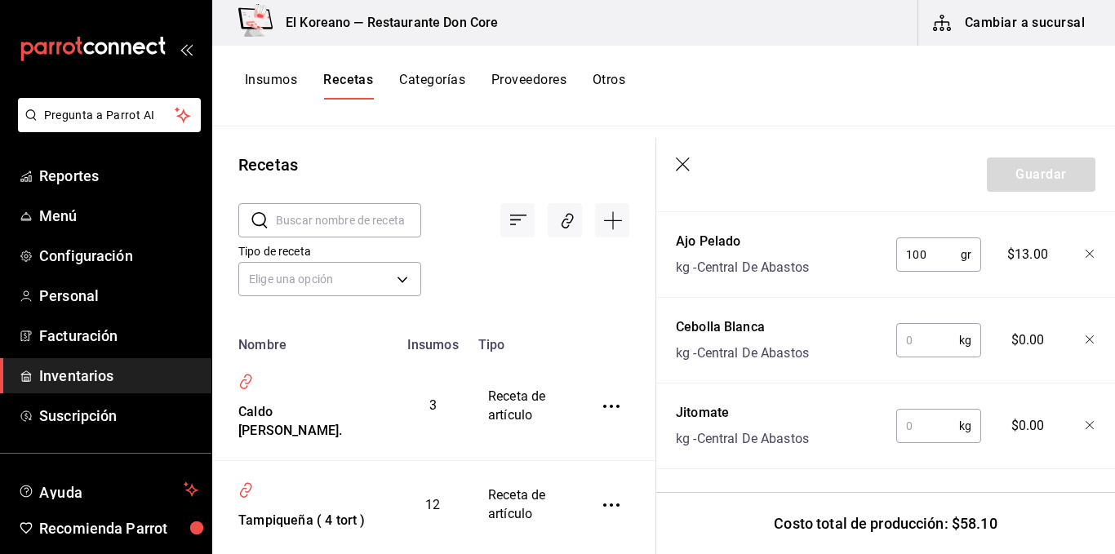
scroll to position [1249, 0]
type input "100"
click at [924, 340] on input "text" at bounding box center [927, 340] width 63 height 33
type input "0.5"
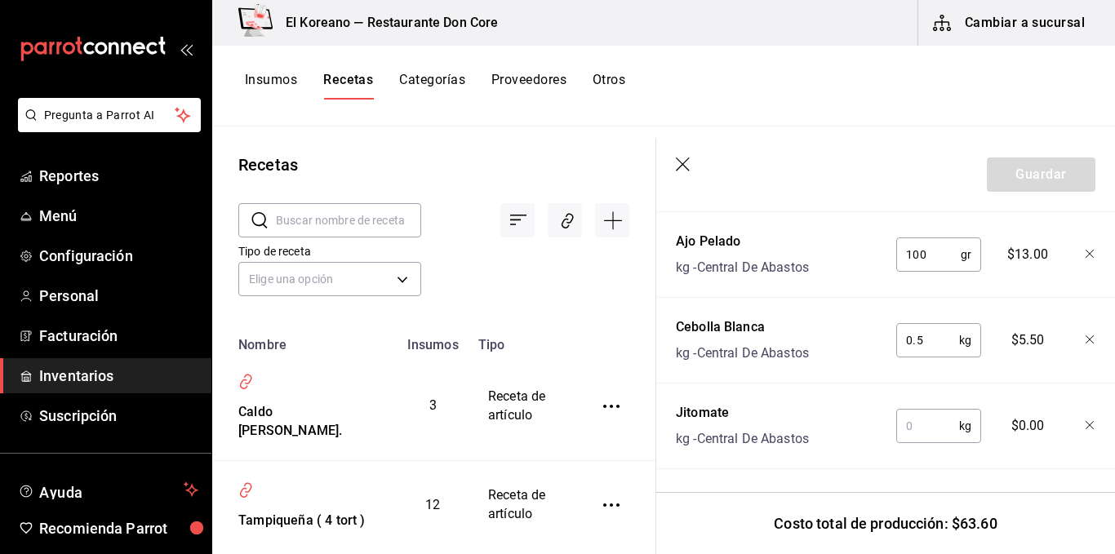
click at [922, 410] on input "text" at bounding box center [927, 426] width 63 height 33
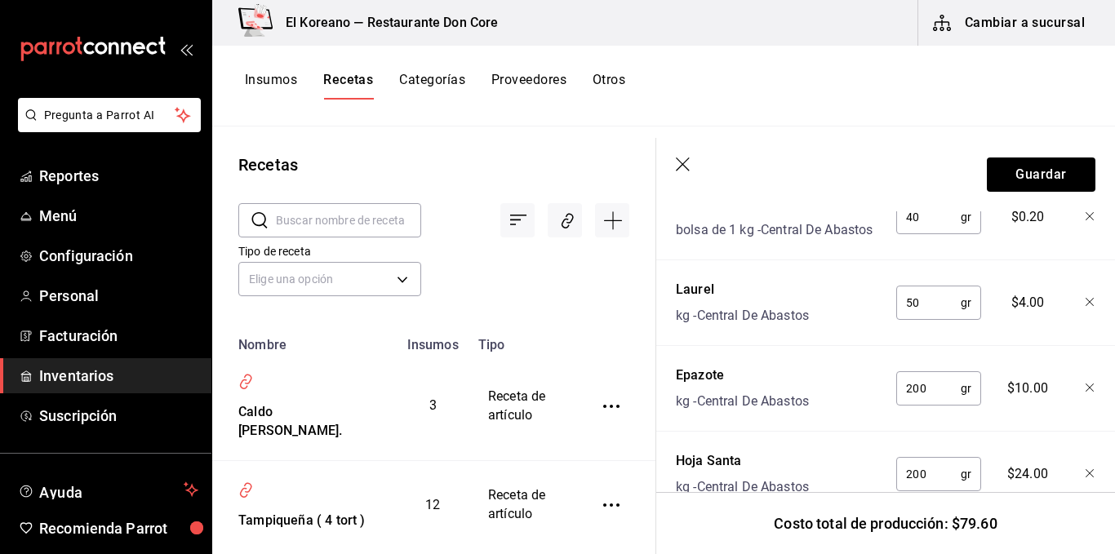
scroll to position [958, 0]
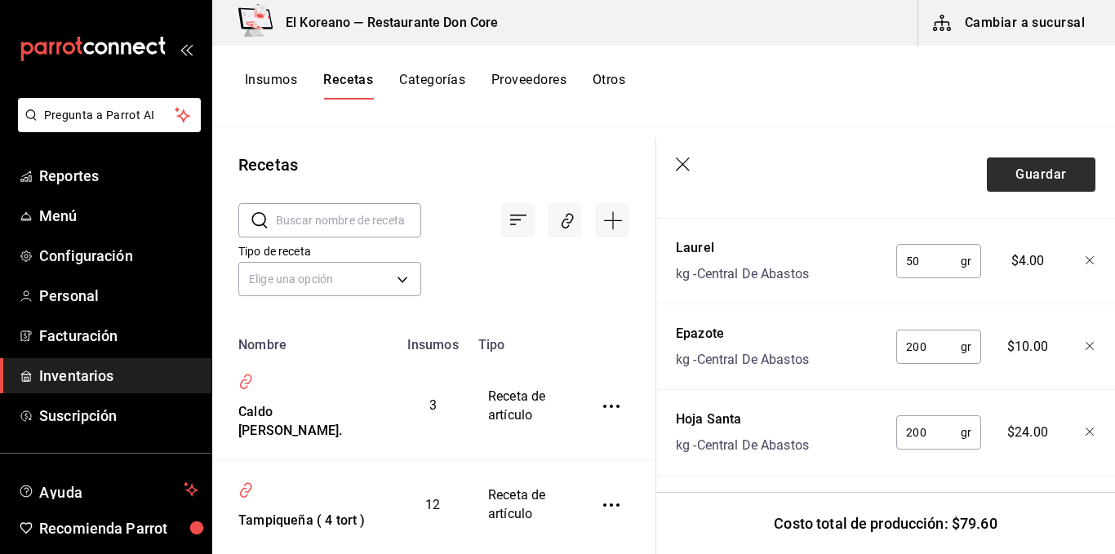
type input "1"
click at [1035, 173] on button "Guardar" at bounding box center [1041, 175] width 109 height 34
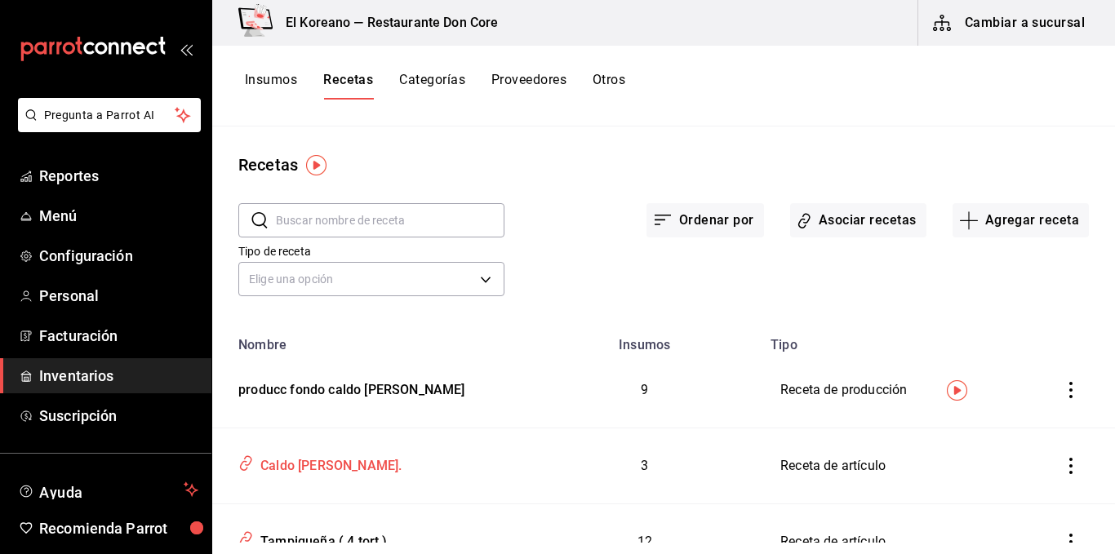
click at [318, 464] on div "Caldo [PERSON_NAME]." at bounding box center [328, 463] width 148 height 25
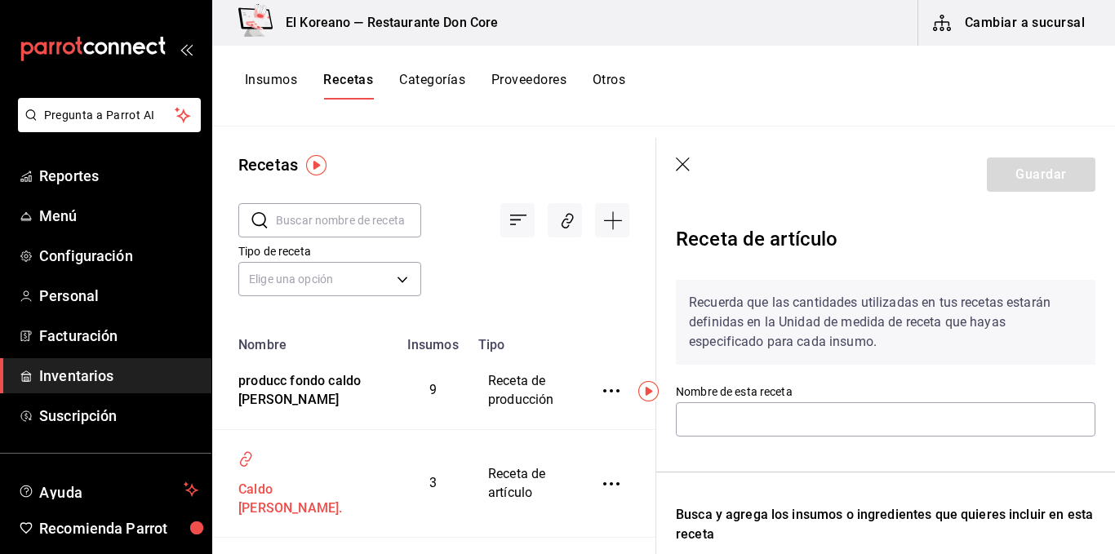
type input "Caldo [PERSON_NAME]."
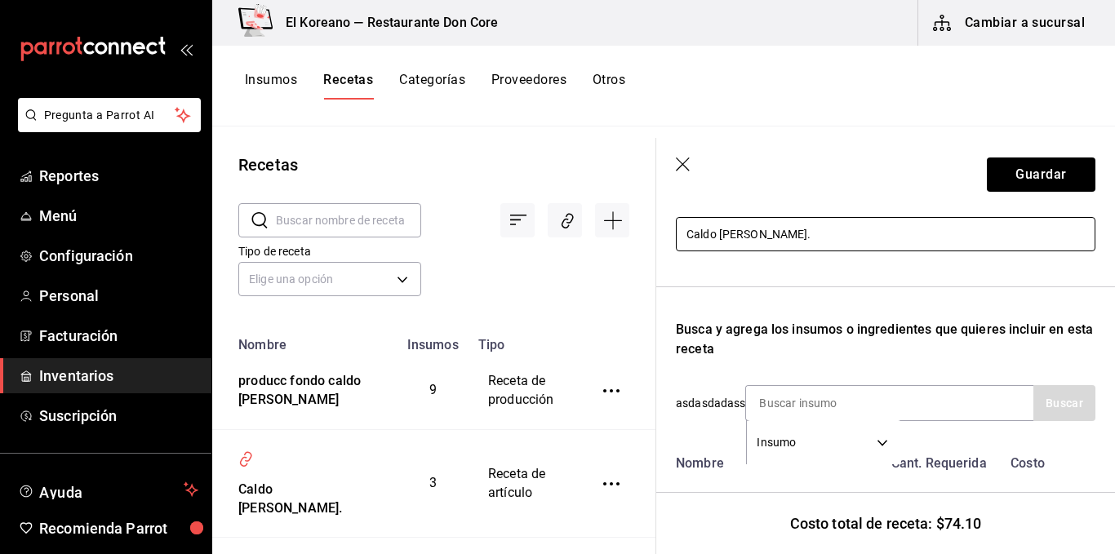
scroll to position [214, 0]
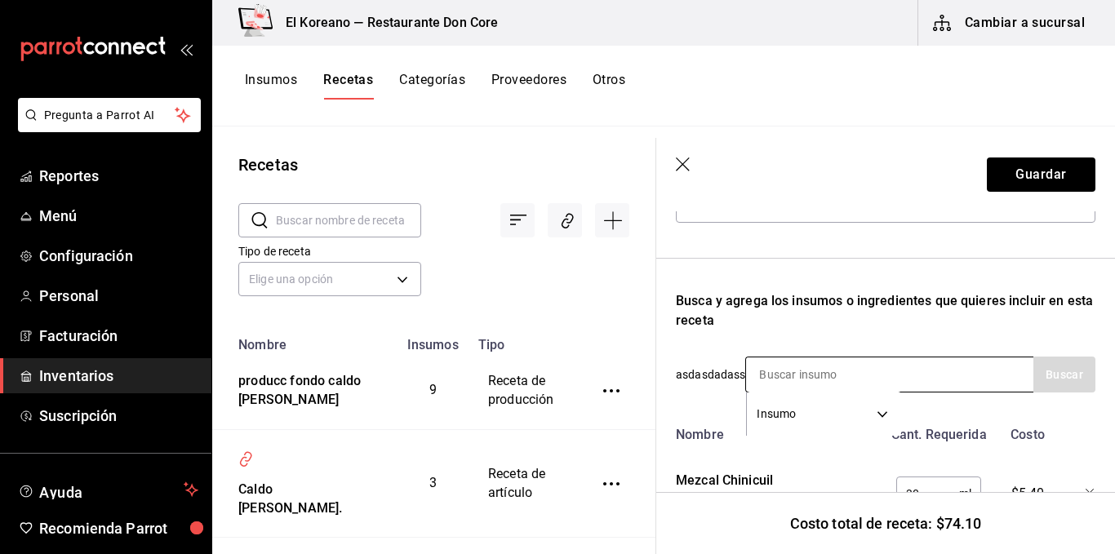
click at [816, 375] on input at bounding box center [827, 375] width 163 height 34
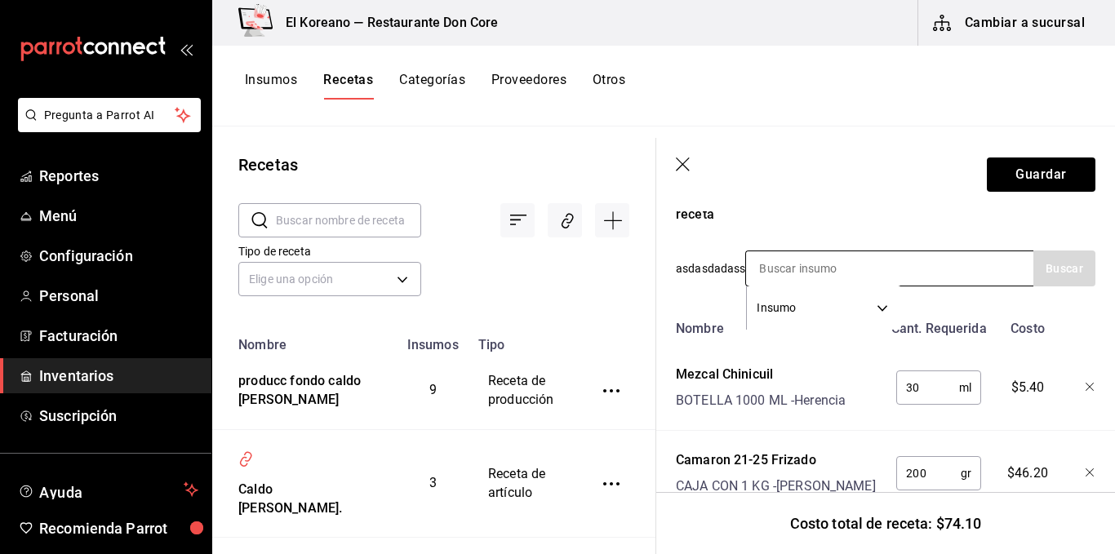
scroll to position [318, 0]
type input "c"
type input "fond"
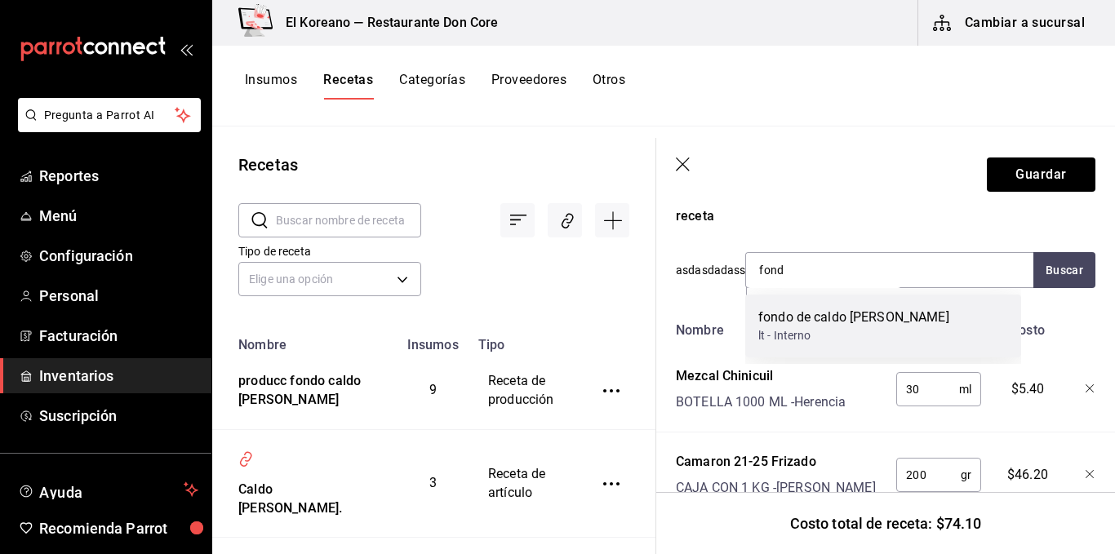
click at [842, 323] on div "fondo de caldo [PERSON_NAME]" at bounding box center [853, 318] width 191 height 20
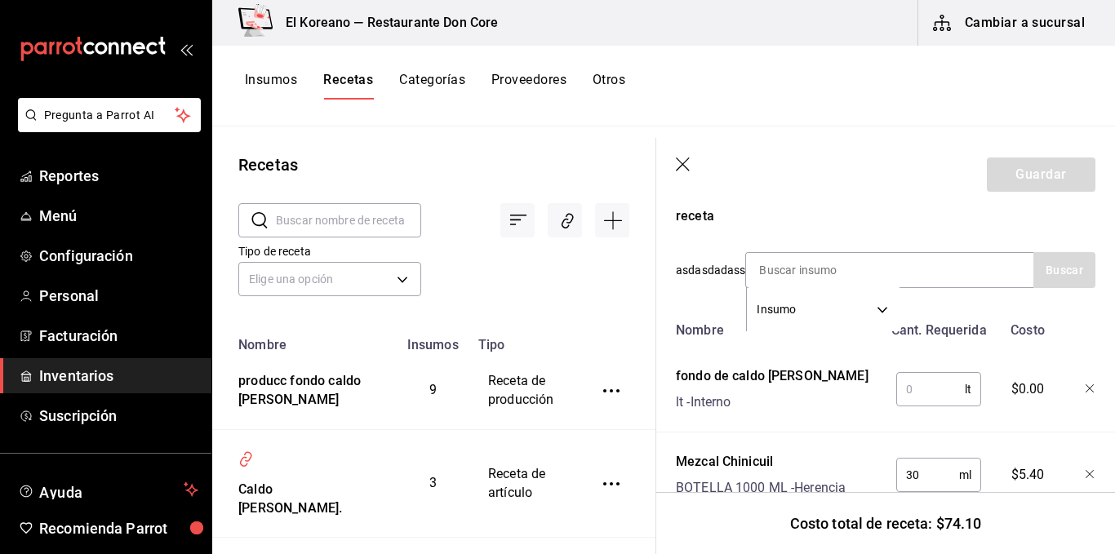
click at [924, 396] on input "text" at bounding box center [930, 389] width 69 height 33
type input "7"
type input "0.7"
click at [937, 438] on div "Nombre Cant. Requerida Costo fondo de caldo [PERSON_NAME] lt - Interno 0.7 lt ​…" at bounding box center [886, 501] width 420 height 375
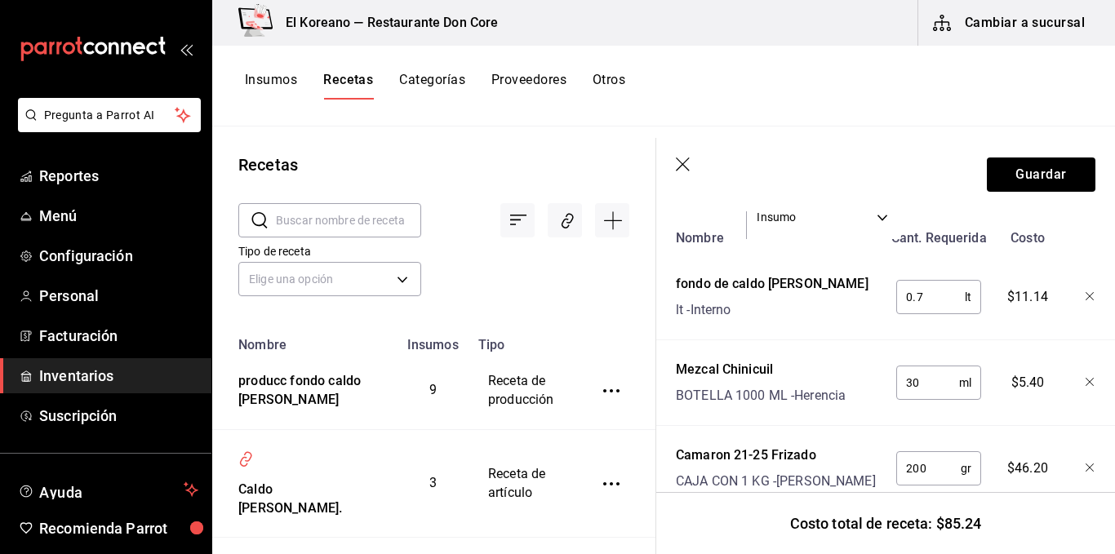
scroll to position [551, 0]
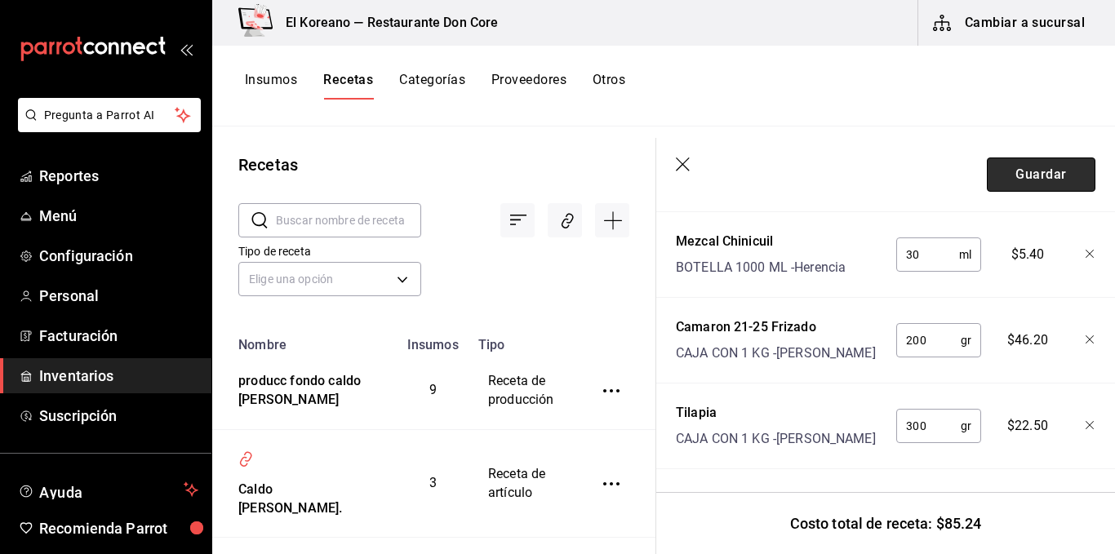
click at [1055, 180] on button "Guardar" at bounding box center [1041, 175] width 109 height 34
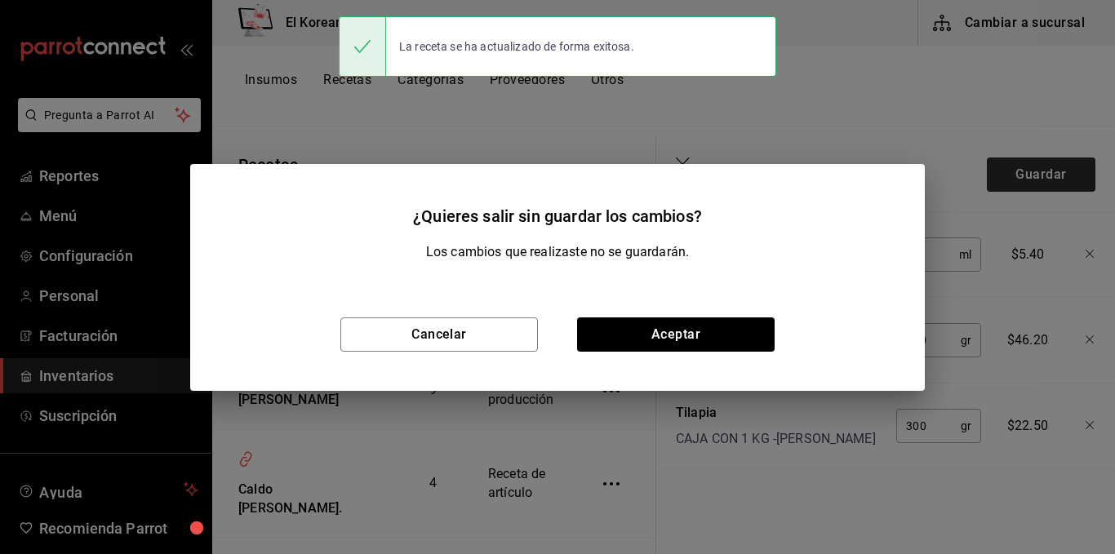
scroll to position [522, 0]
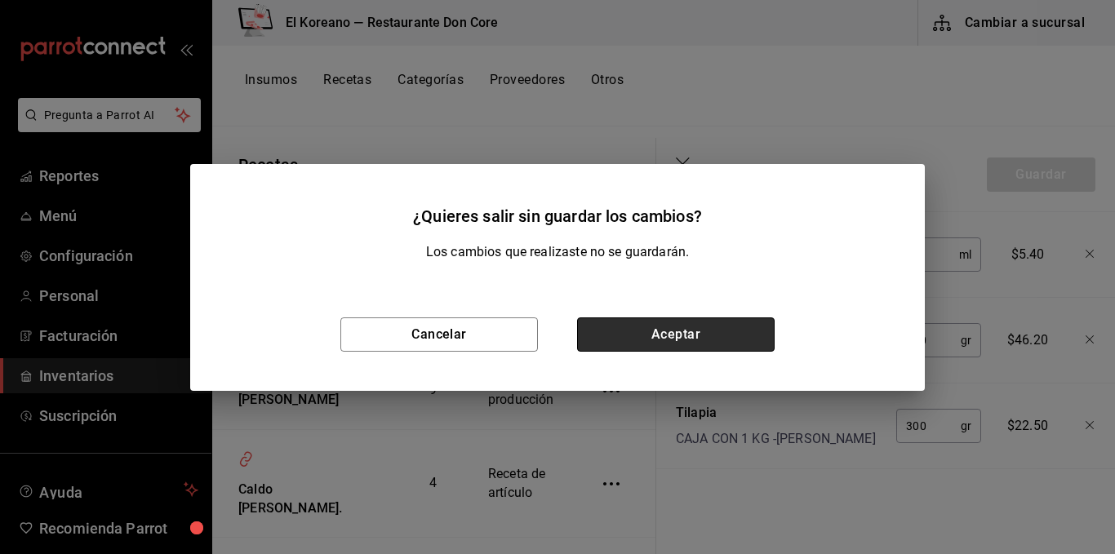
click at [721, 330] on button "Aceptar" at bounding box center [676, 335] width 198 height 34
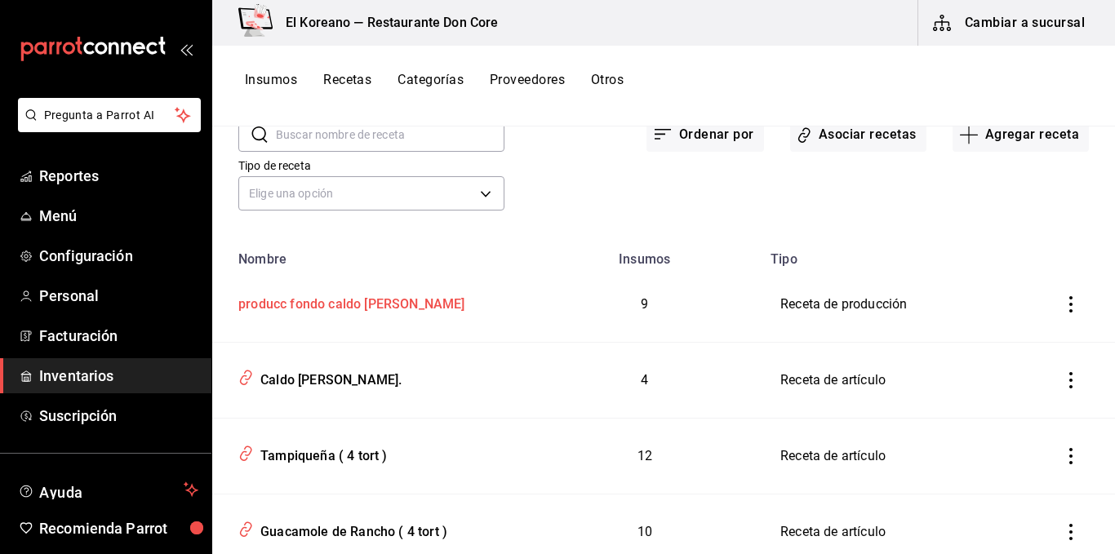
scroll to position [87, 0]
click at [512, 385] on td "Caldo [PERSON_NAME]." at bounding box center [370, 379] width 316 height 76
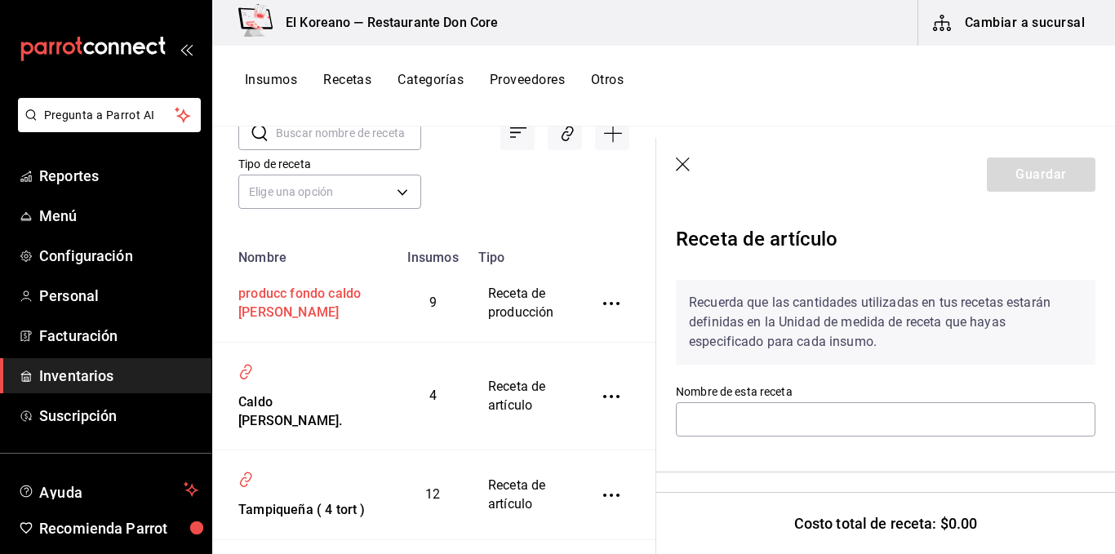
type input "Caldo [PERSON_NAME]."
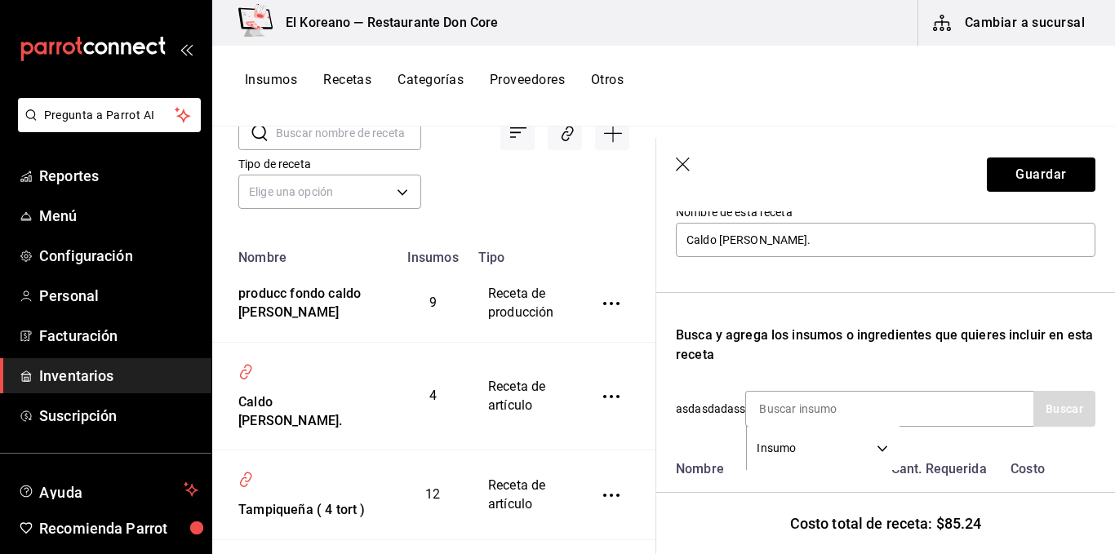
scroll to position [294, 0]
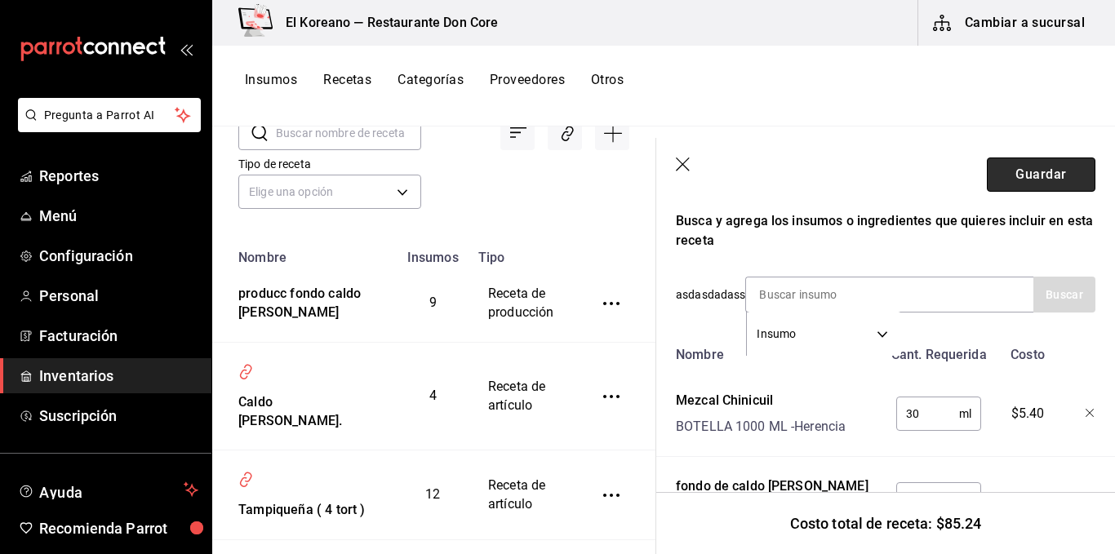
click at [1001, 171] on button "Guardar" at bounding box center [1041, 175] width 109 height 34
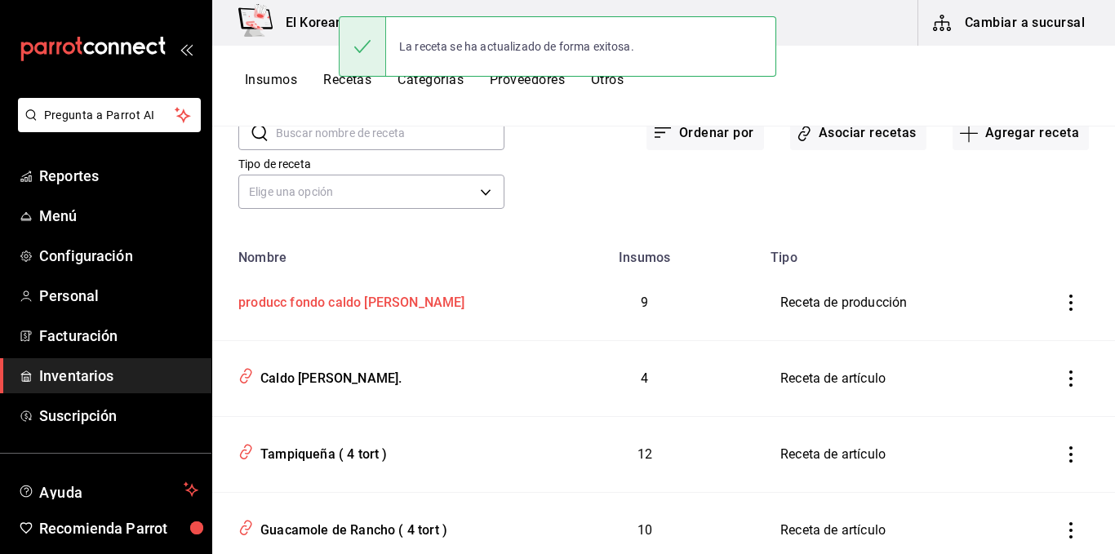
click at [344, 300] on div "producc fondo caldo [PERSON_NAME]" at bounding box center [348, 299] width 233 height 25
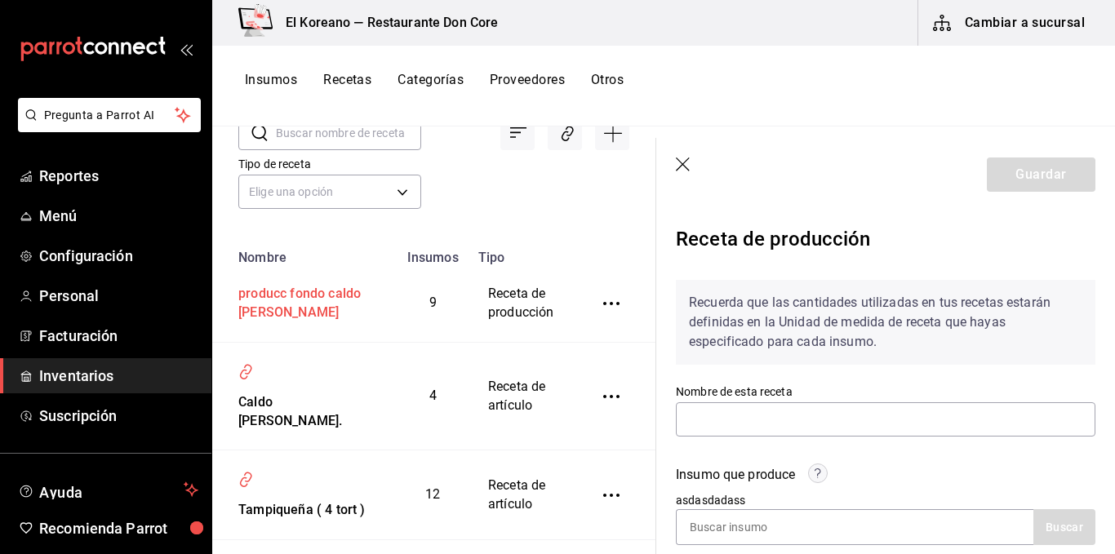
type input "producc fondo caldo [PERSON_NAME]"
type input "5"
type input "1"
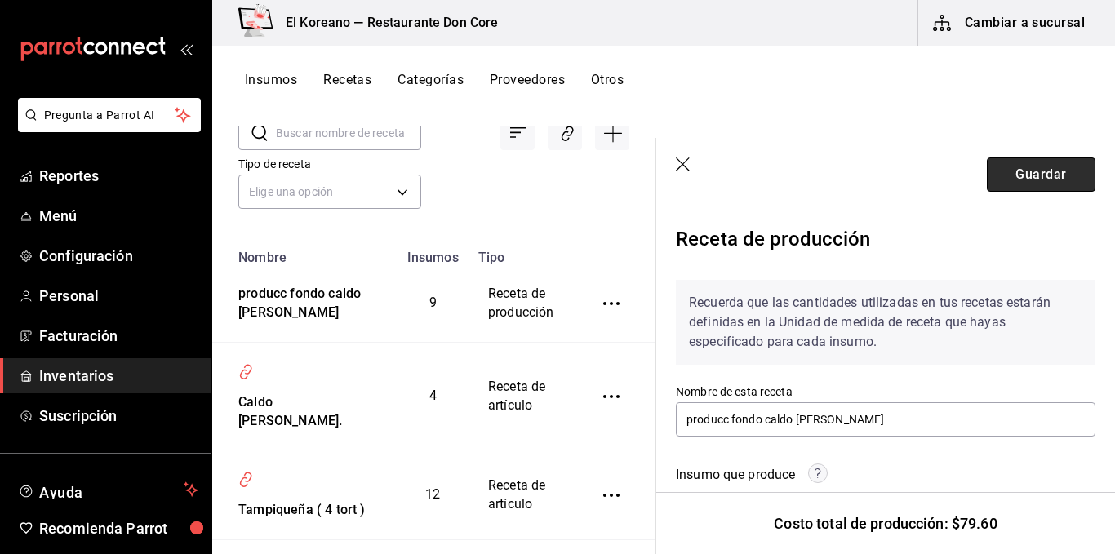
click at [1032, 183] on button "Guardar" at bounding box center [1041, 175] width 109 height 34
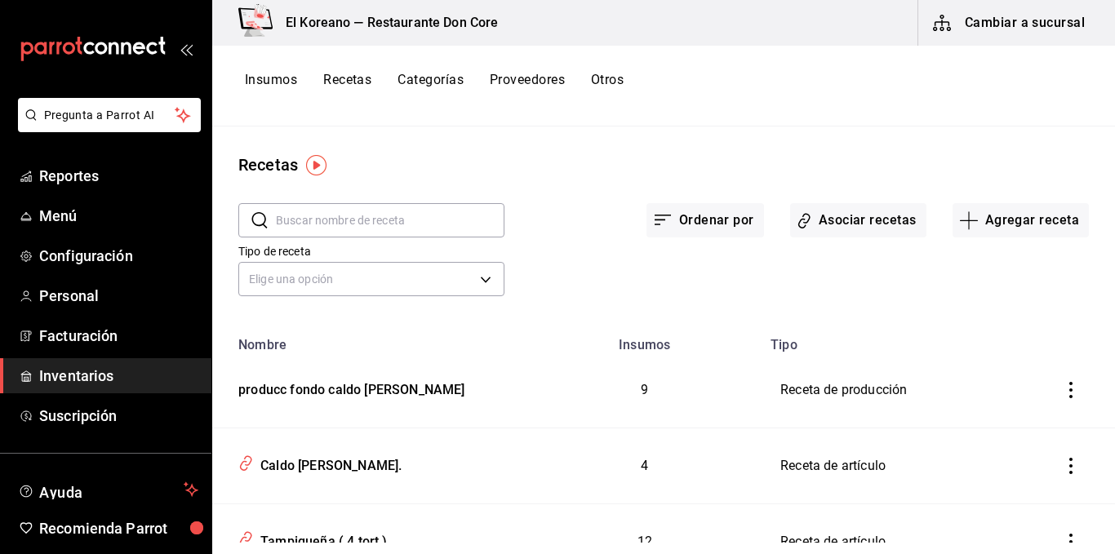
click at [354, 79] on button "Recetas" at bounding box center [347, 86] width 48 height 28
click at [1046, 232] on button "Agregar receta" at bounding box center [1021, 220] width 136 height 34
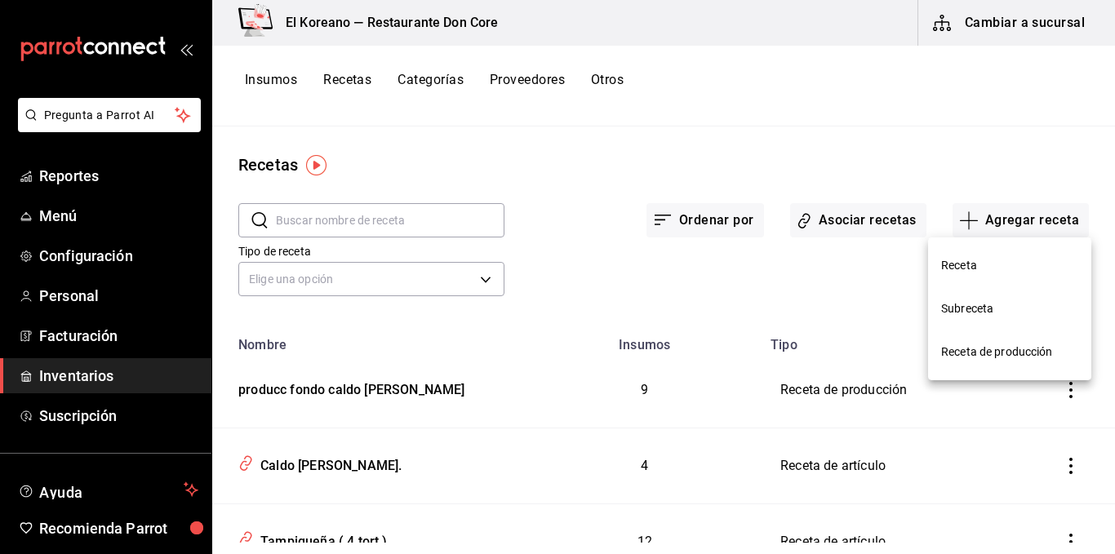
click at [876, 215] on div at bounding box center [557, 277] width 1115 height 554
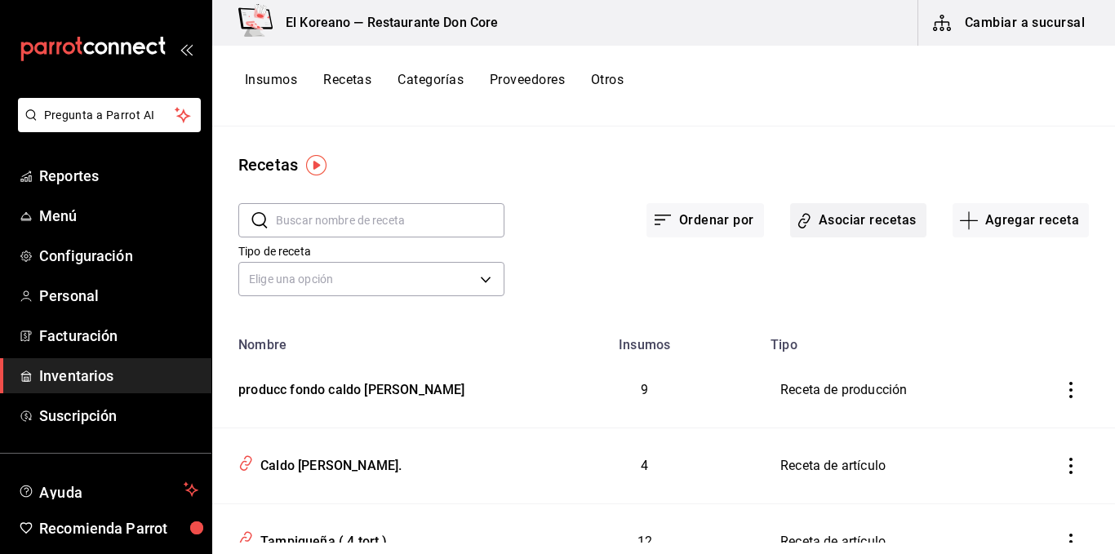
click at [840, 218] on button "Asociar recetas" at bounding box center [858, 220] width 136 height 34
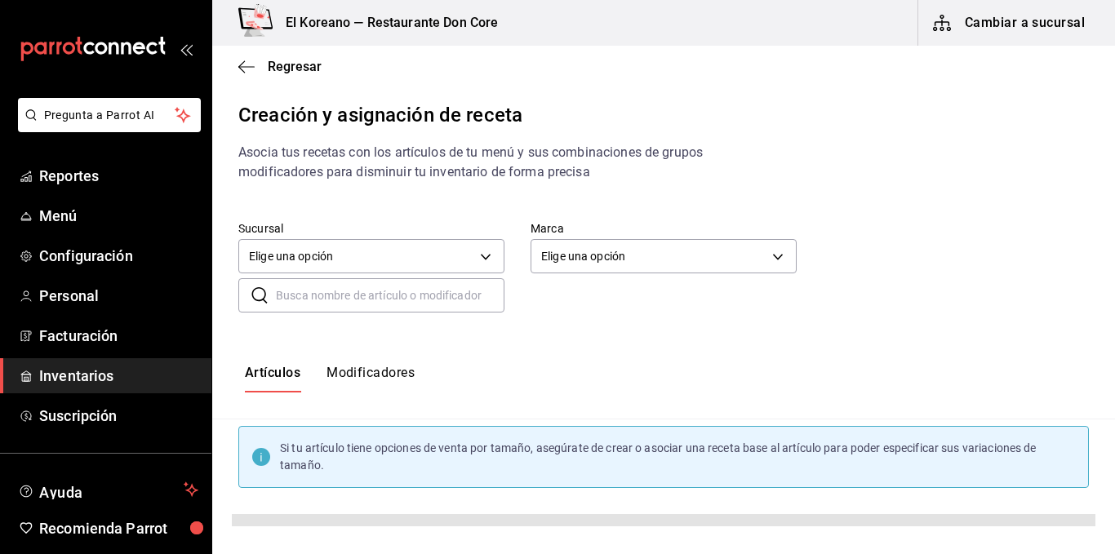
click at [371, 291] on input "text" at bounding box center [390, 295] width 229 height 33
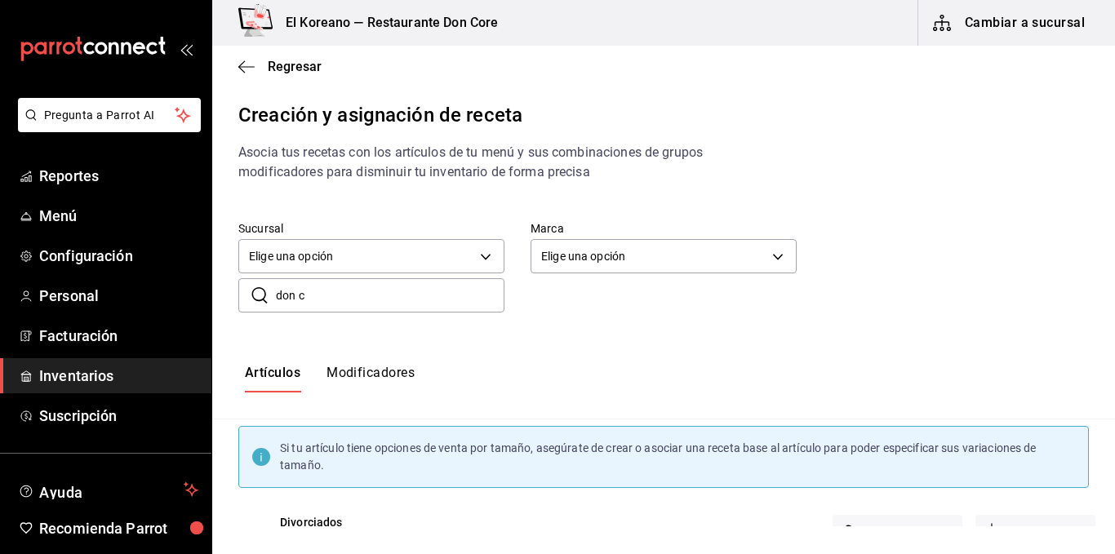
type input "don co"
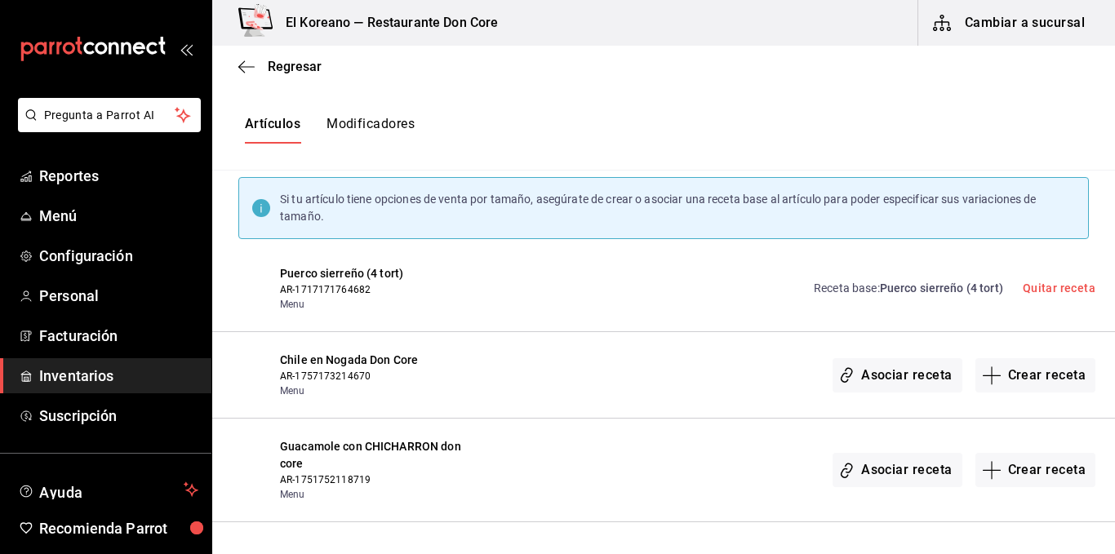
scroll to position [245, 0]
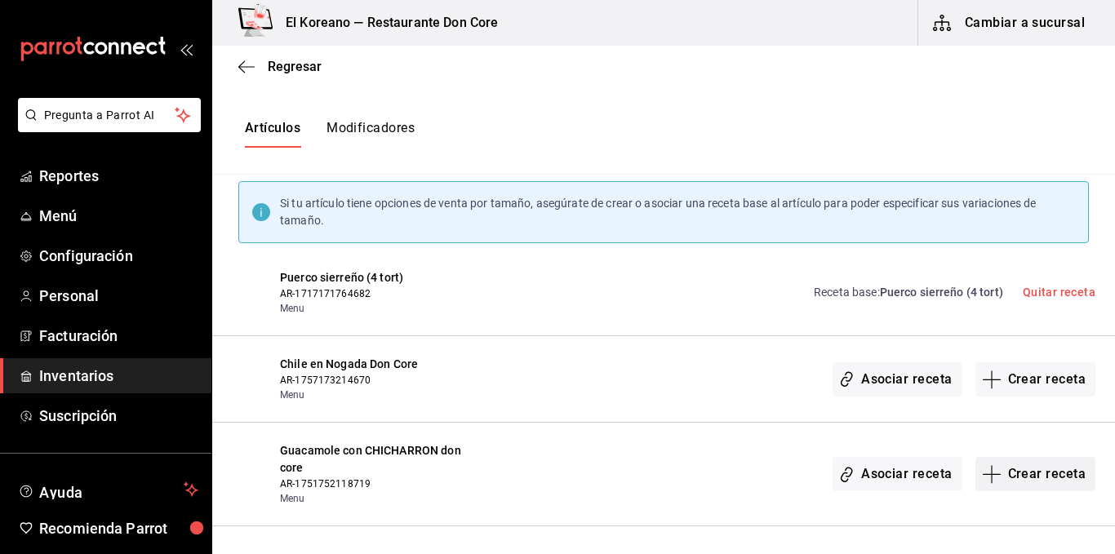
click at [1024, 478] on button "Crear receta" at bounding box center [1035, 474] width 121 height 34
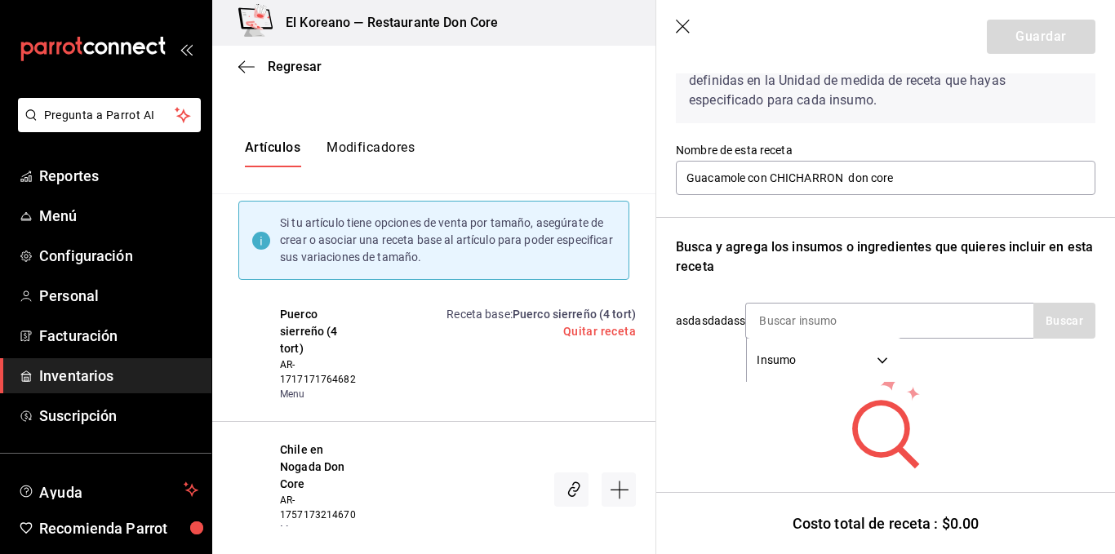
scroll to position [104, 0]
click at [927, 317] on div "Insumo SUPPLY" at bounding box center [889, 320] width 288 height 36
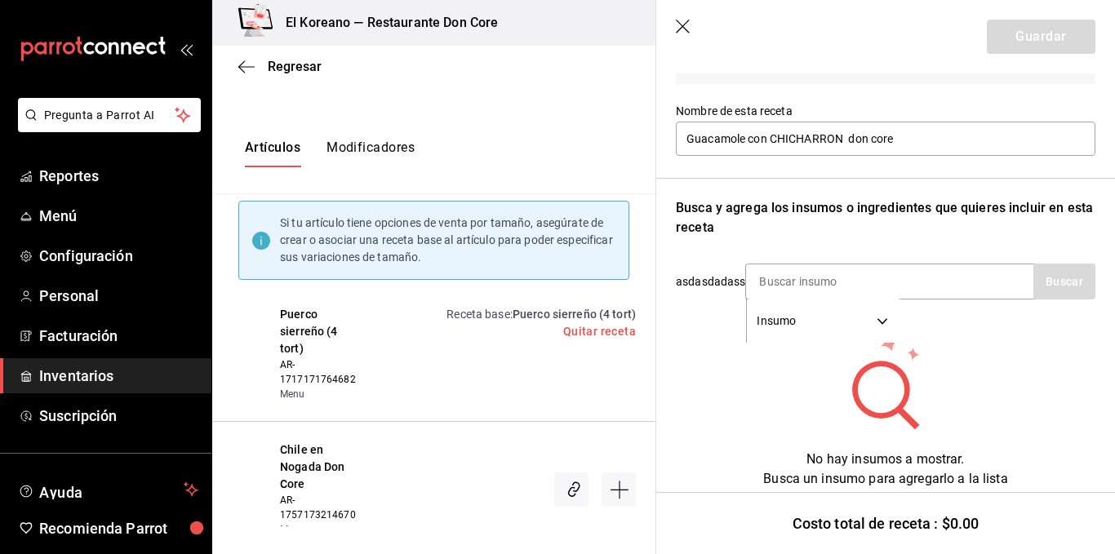
scroll to position [140, 0]
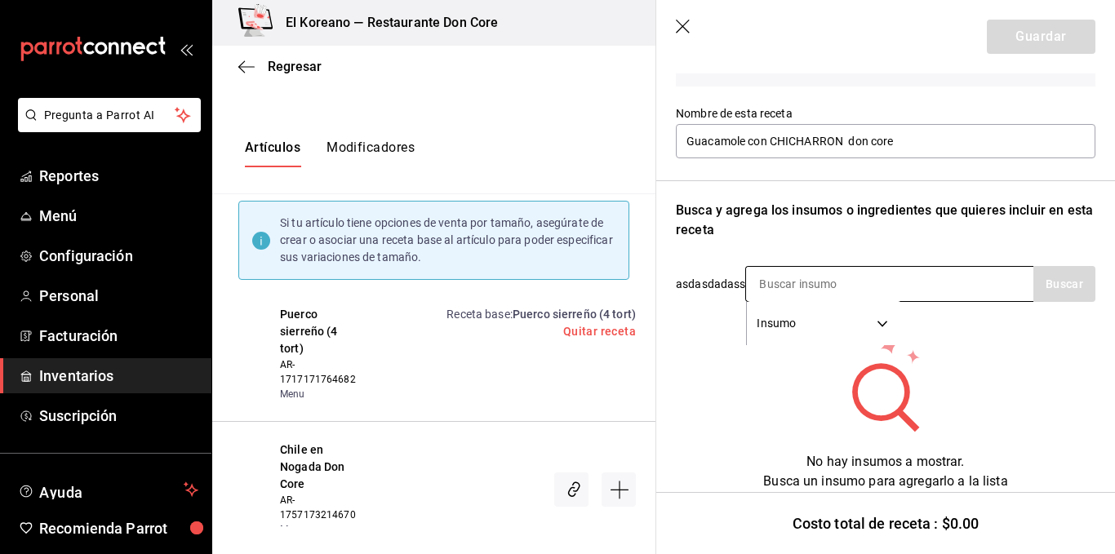
click at [777, 278] on input at bounding box center [827, 284] width 163 height 34
type input "panc"
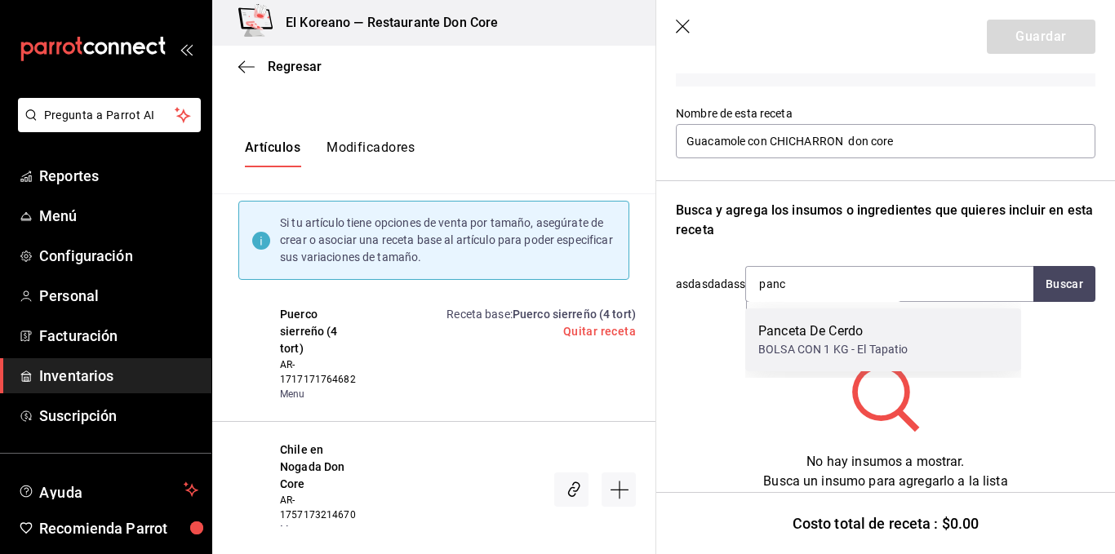
click at [809, 340] on div "Panceta De Cerdo" at bounding box center [833, 332] width 150 height 20
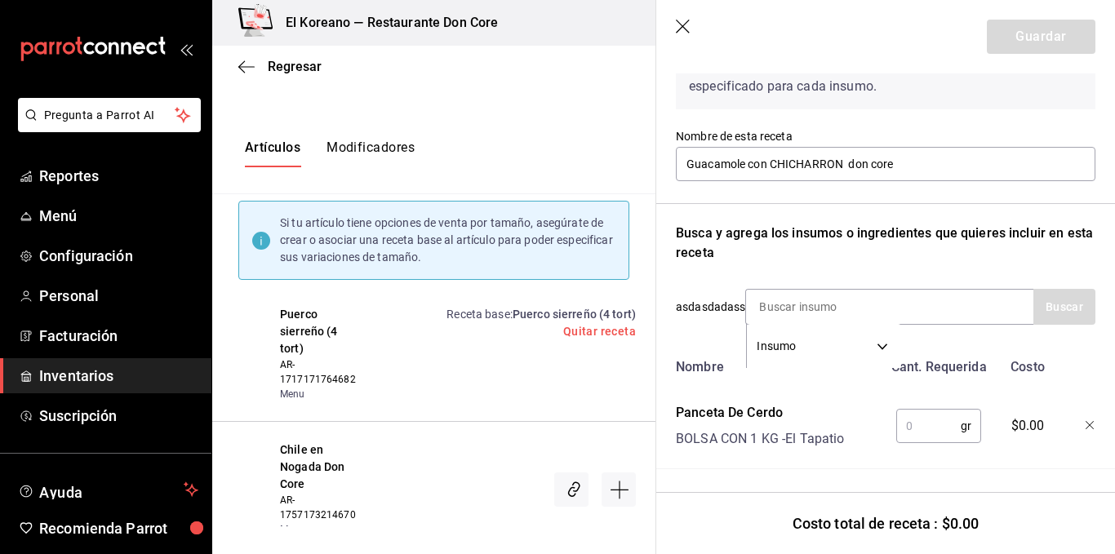
scroll to position [130, 0]
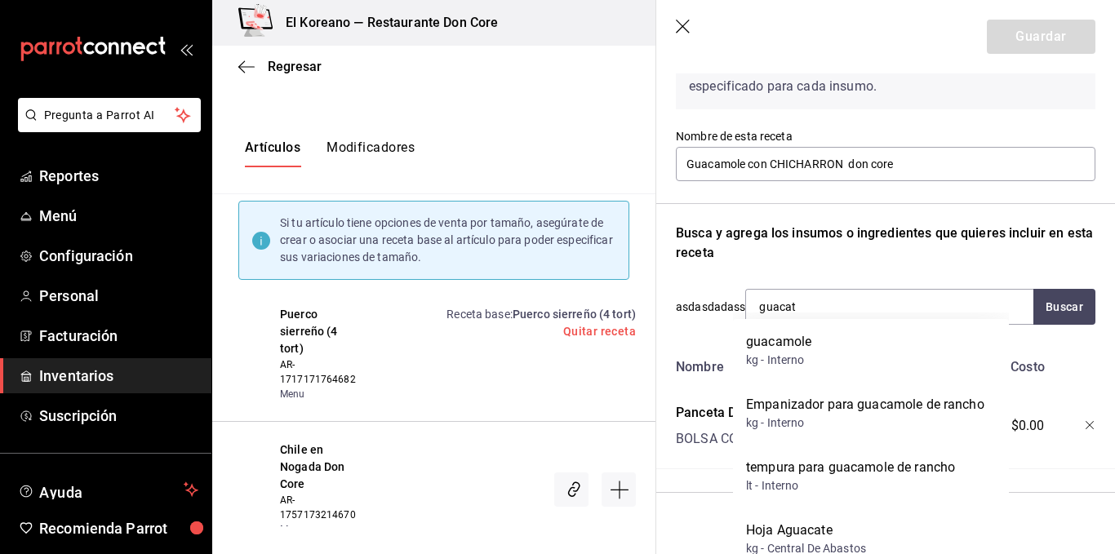
type input "guaca"
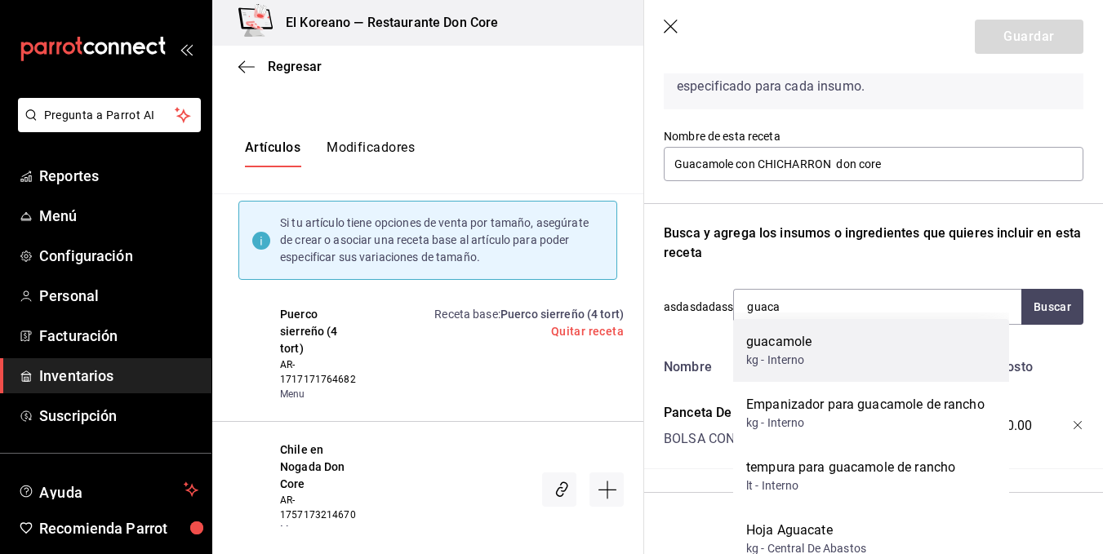
click at [809, 340] on div "guacamole" at bounding box center [778, 342] width 65 height 20
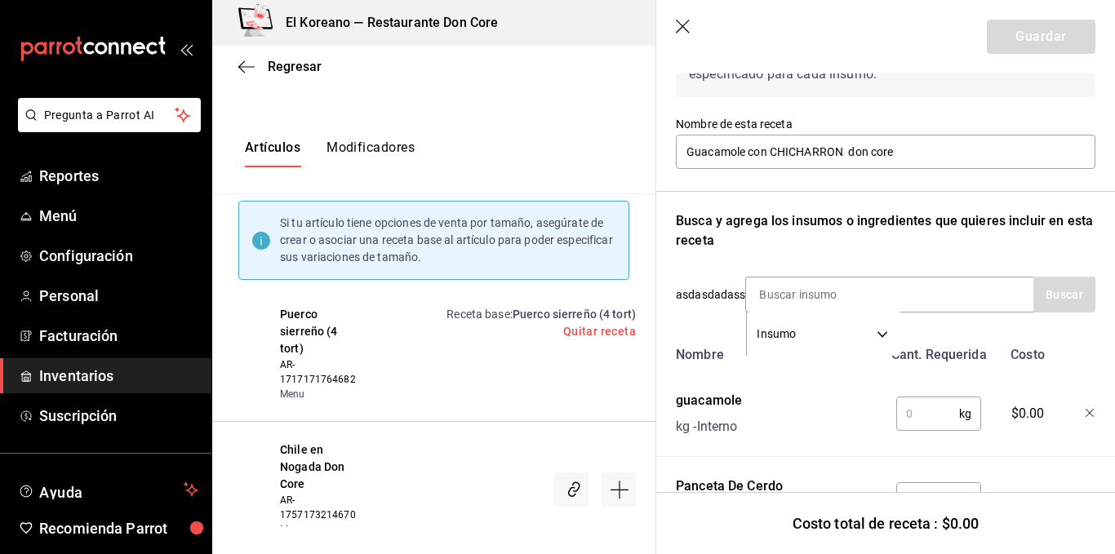
scroll to position [140, 0]
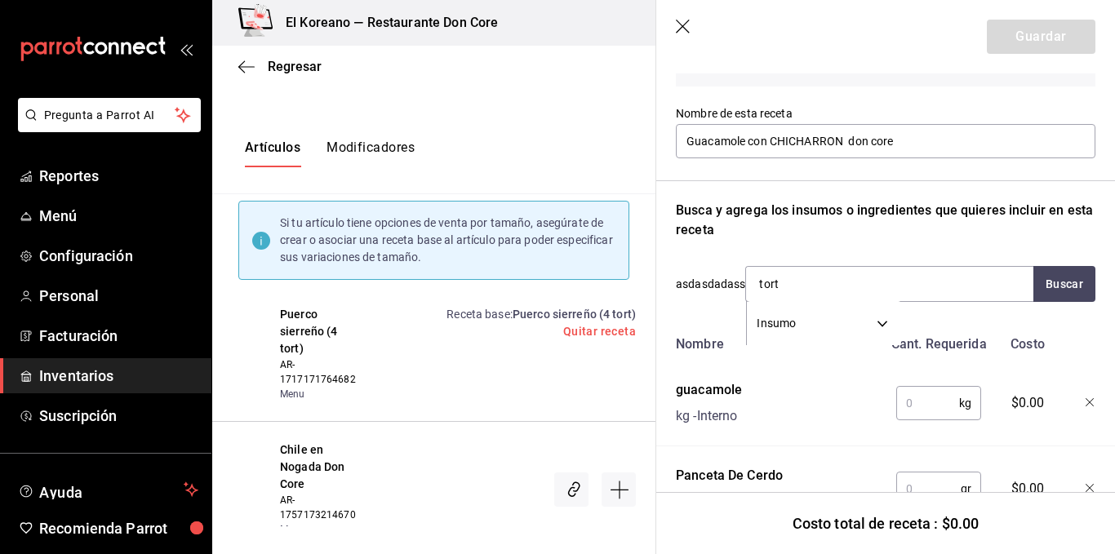
type input "torti"
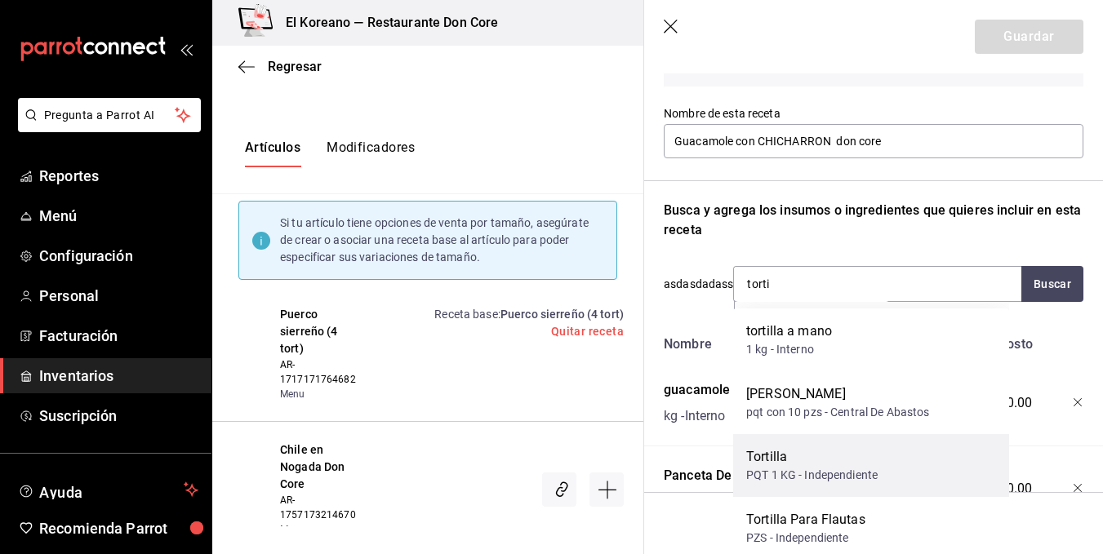
click at [810, 475] on div "PQT 1 KG - Independiente" at bounding box center [811, 475] width 131 height 17
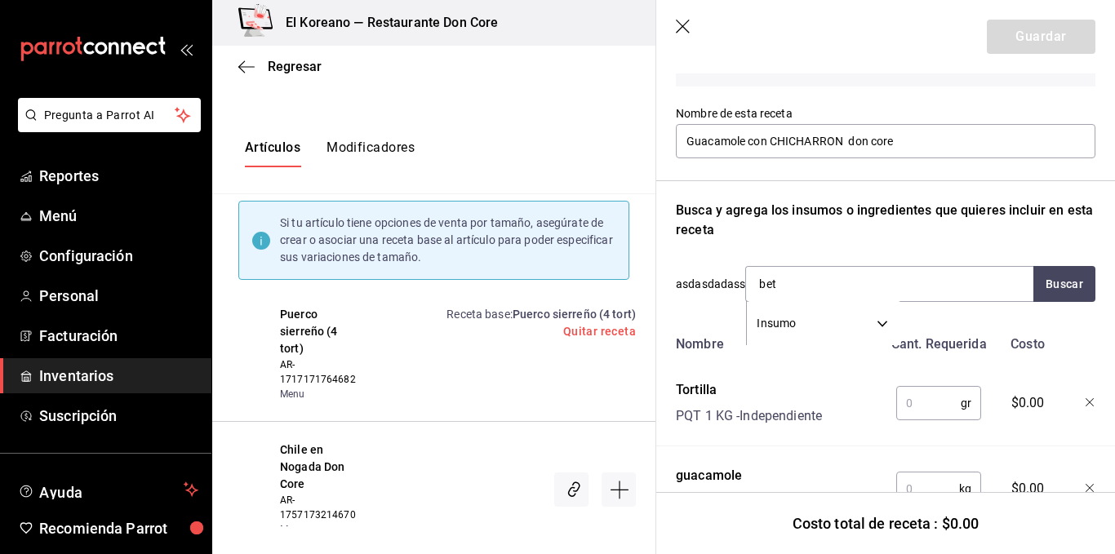
type input "beta"
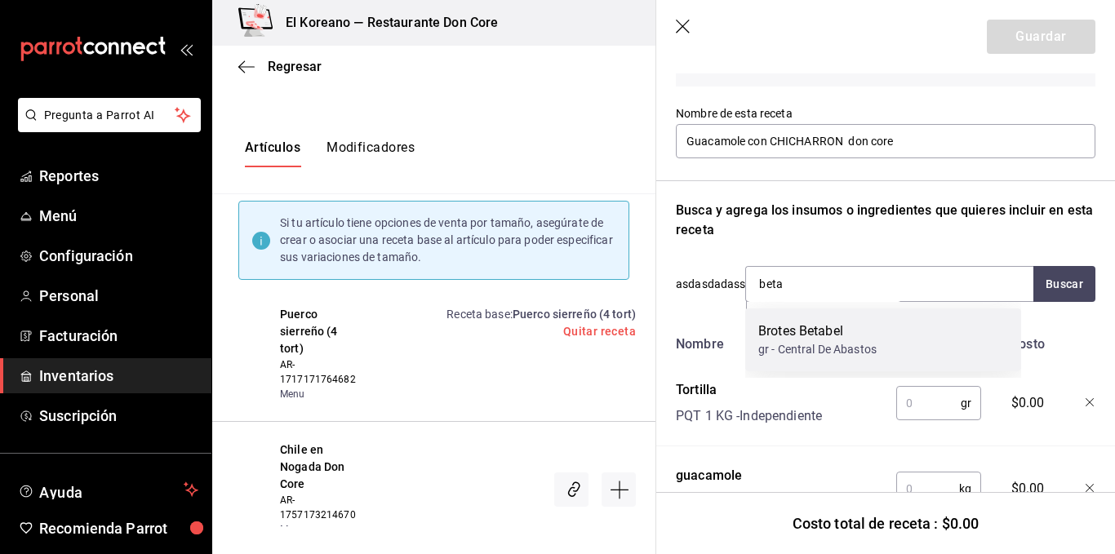
click at [802, 344] on div "gr - Central De Abastos" at bounding box center [817, 349] width 118 height 17
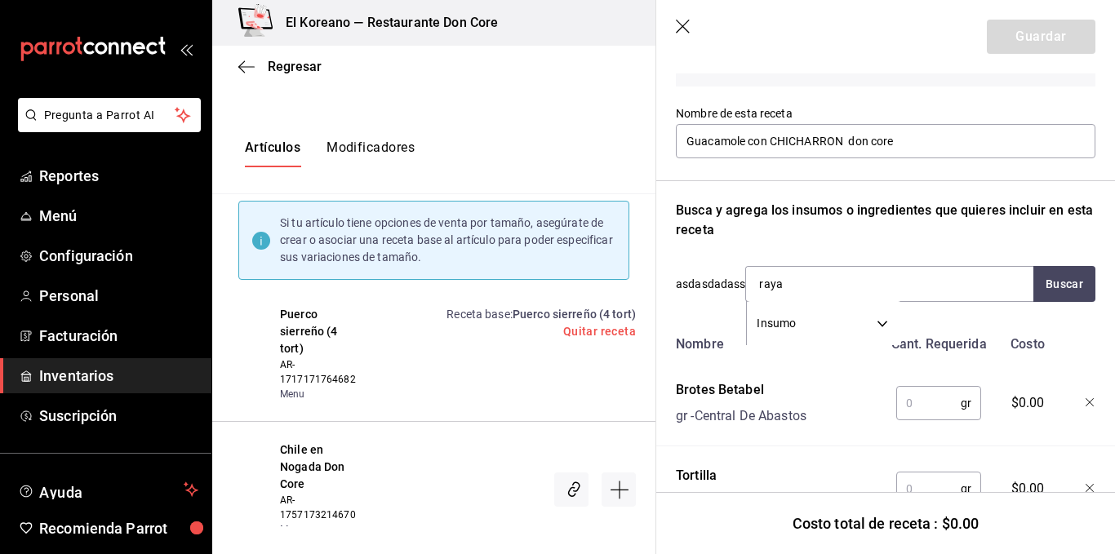
type input "rayad"
click at [802, 344] on div "bolsa 1 kg - Central De Abastos" at bounding box center [838, 349] width 160 height 17
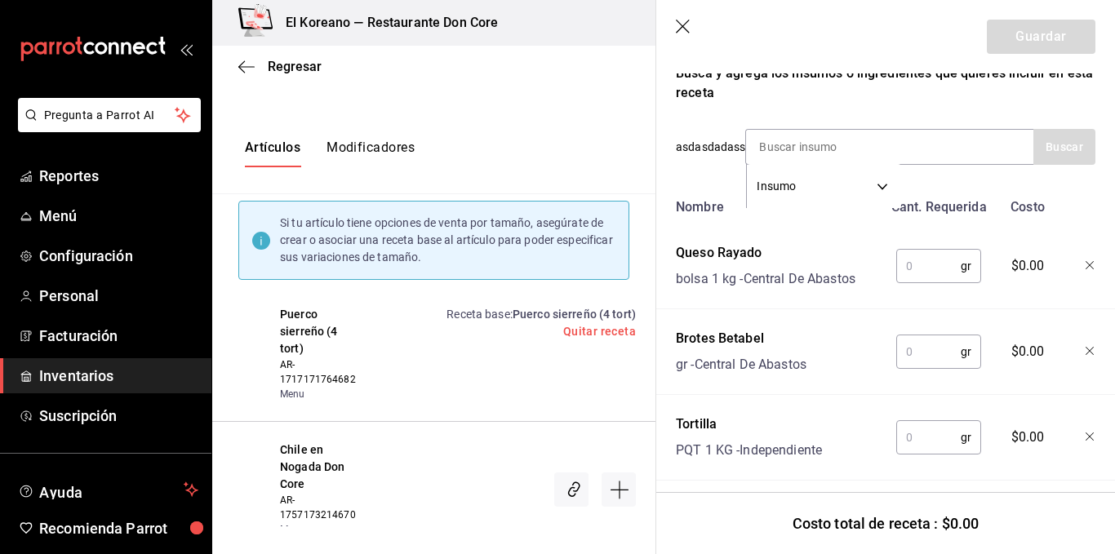
scroll to position [298, 0]
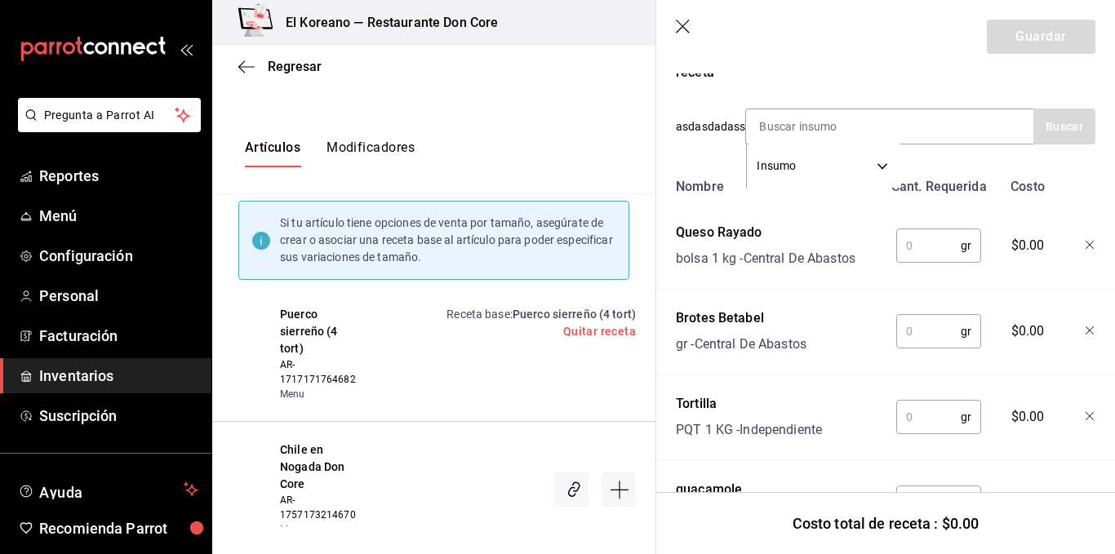
click at [907, 242] on input "text" at bounding box center [928, 245] width 64 height 33
click at [934, 331] on input "text" at bounding box center [928, 331] width 64 height 33
click at [935, 245] on input "0.015" at bounding box center [928, 245] width 64 height 33
type input "0"
type input "2"
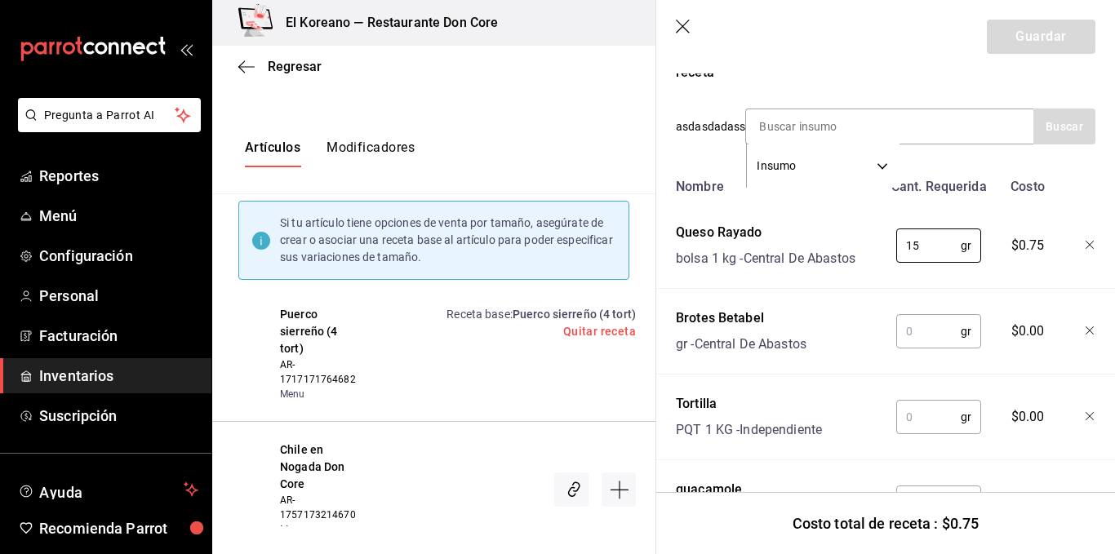
type input "15"
click at [924, 337] on input "text" at bounding box center [928, 331] width 64 height 33
type input "2"
type input "1"
click at [928, 406] on input "text" at bounding box center [928, 417] width 64 height 33
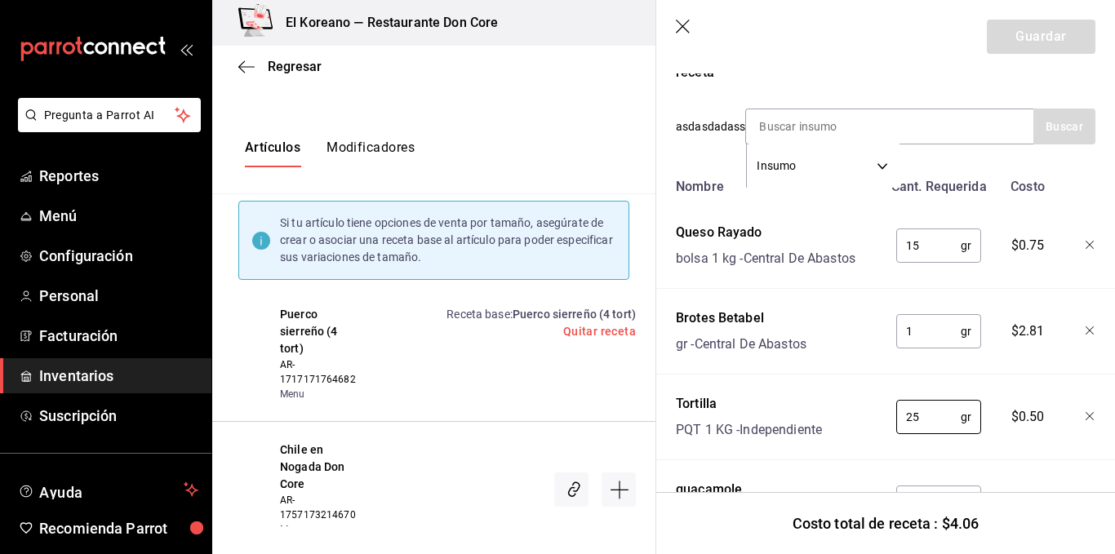
scroll to position [361, 0]
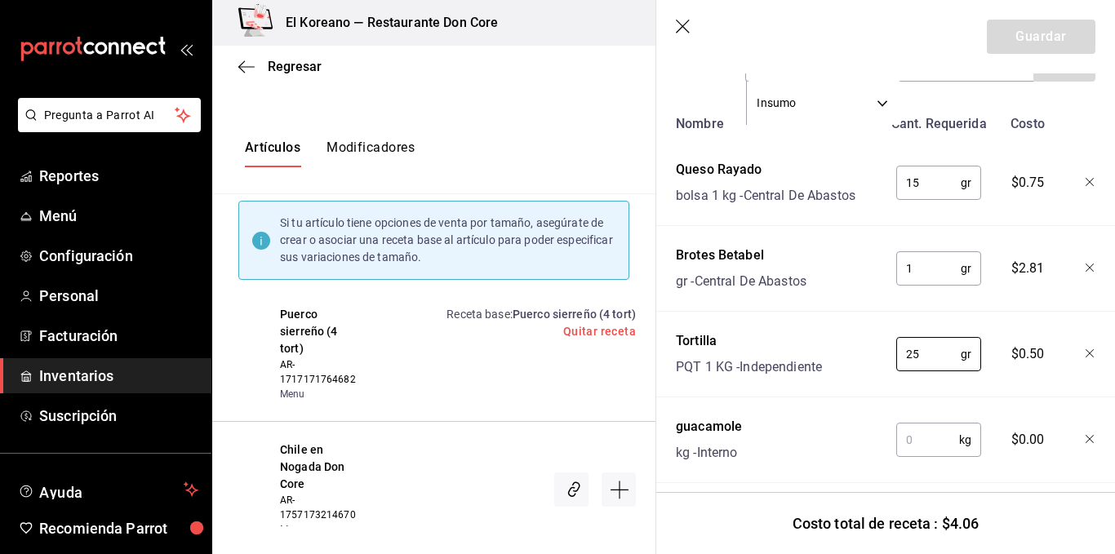
type input "2"
type input "40"
click at [930, 446] on input "text" at bounding box center [927, 440] width 63 height 33
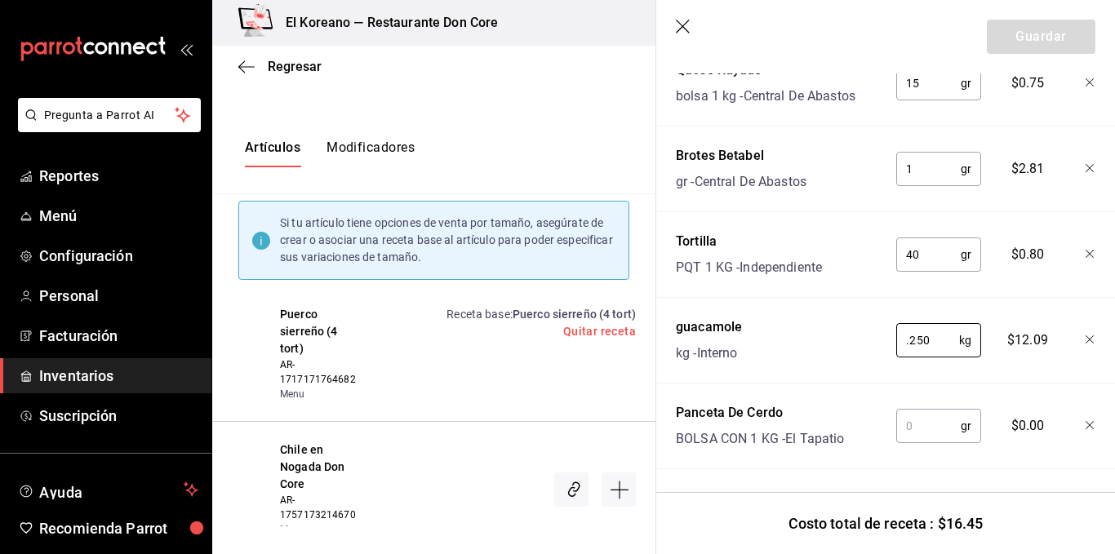
type input "0.250"
click at [926, 411] on input "text" at bounding box center [928, 426] width 64 height 33
type input "."
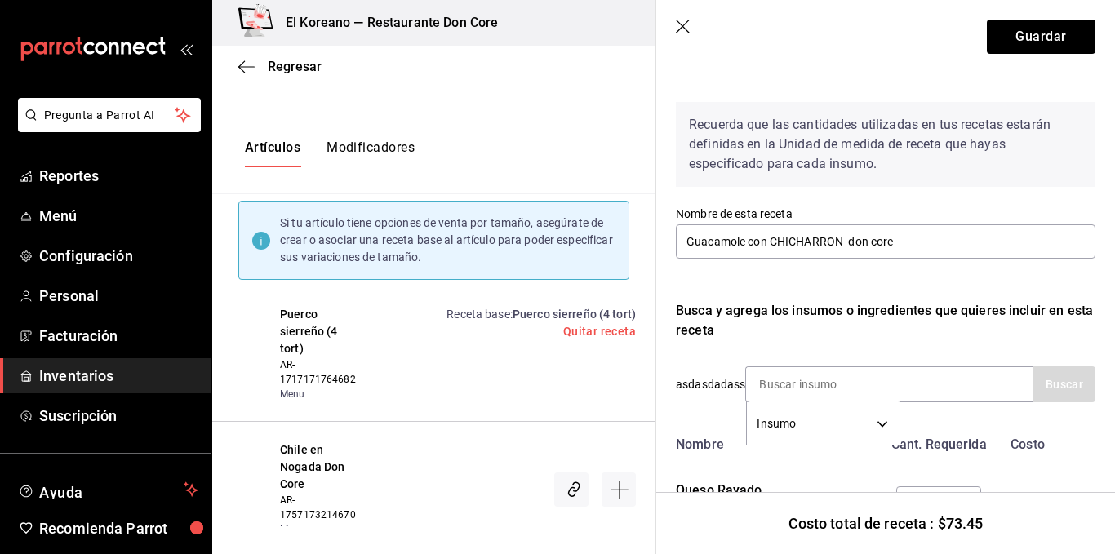
scroll to position [0, 0]
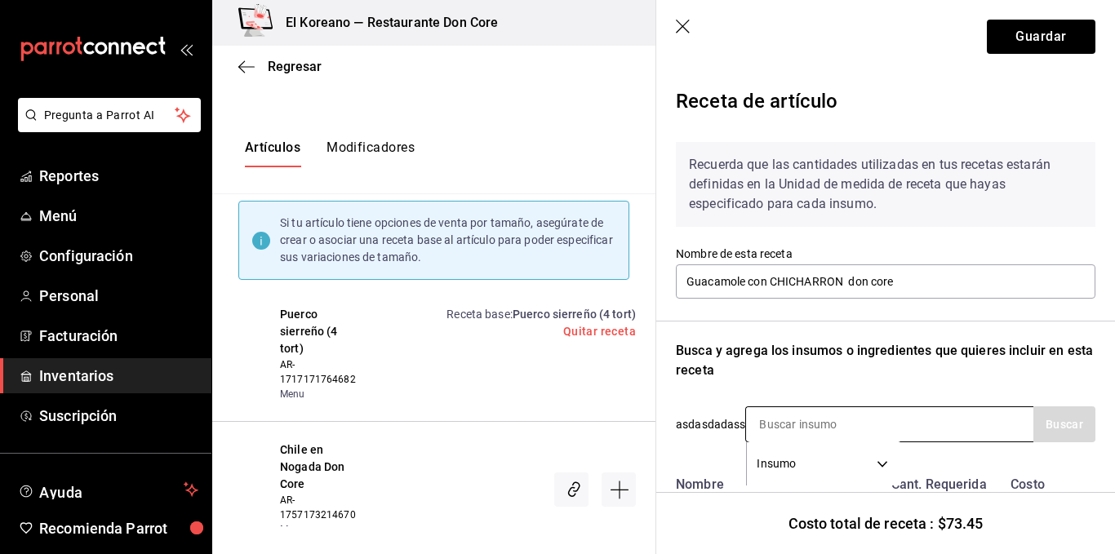
type input "300"
click at [892, 424] on input at bounding box center [827, 424] width 163 height 34
type input "[PERSON_NAME]"
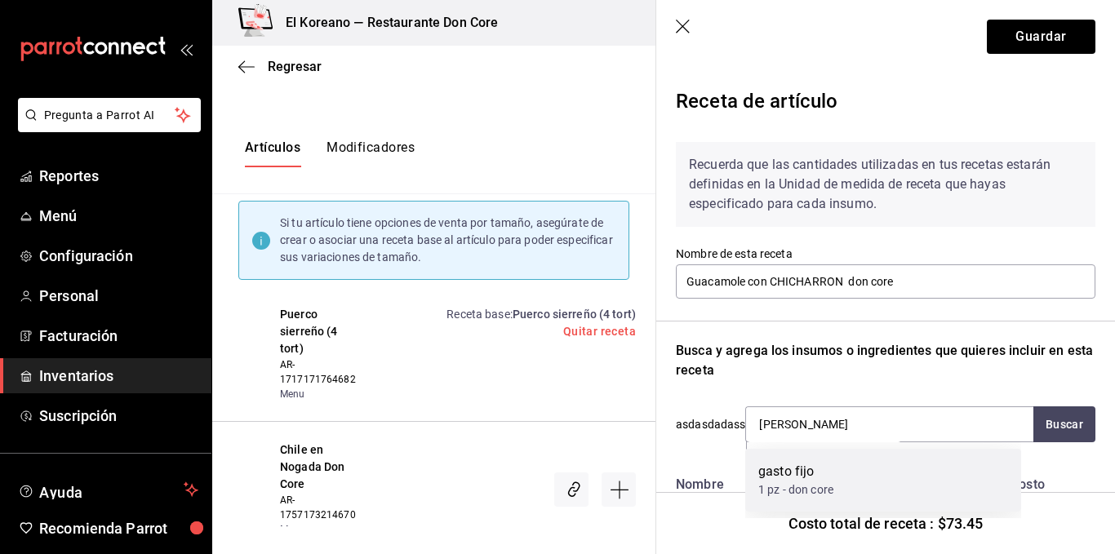
click at [825, 478] on div "gasto fijo" at bounding box center [795, 472] width 75 height 20
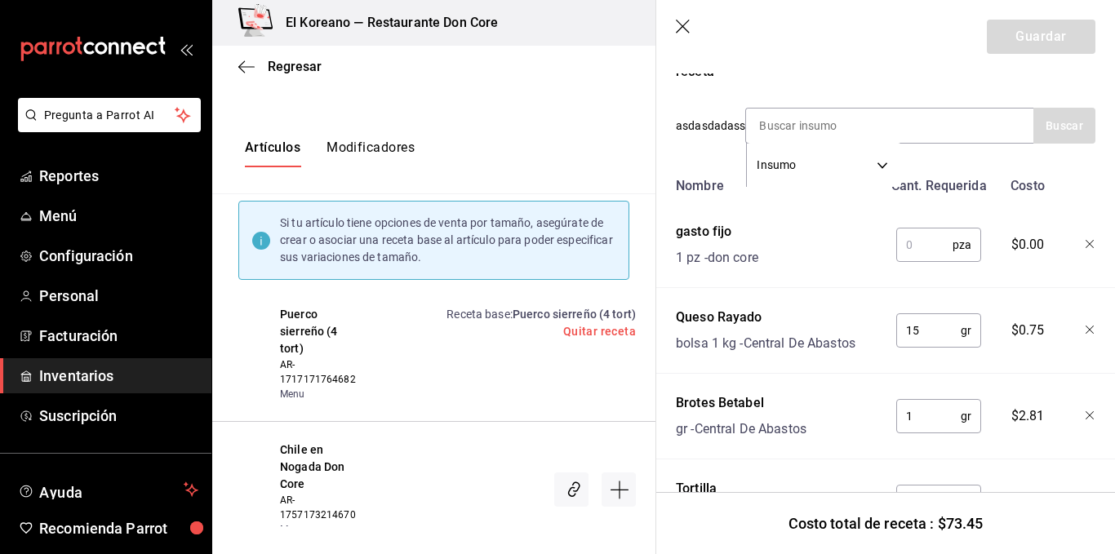
scroll to position [258, 0]
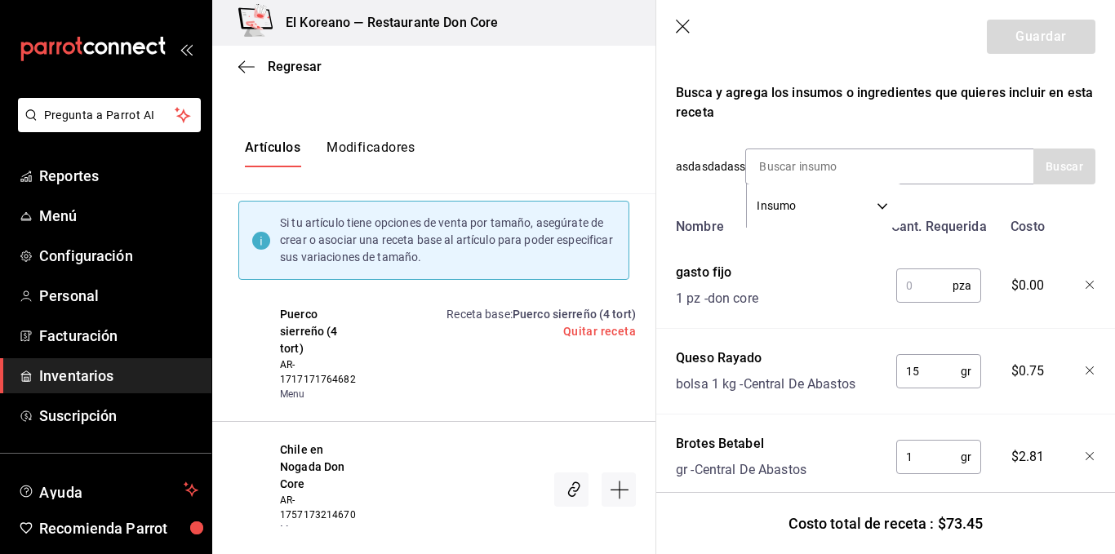
click at [908, 300] on input "text" at bounding box center [924, 285] width 56 height 33
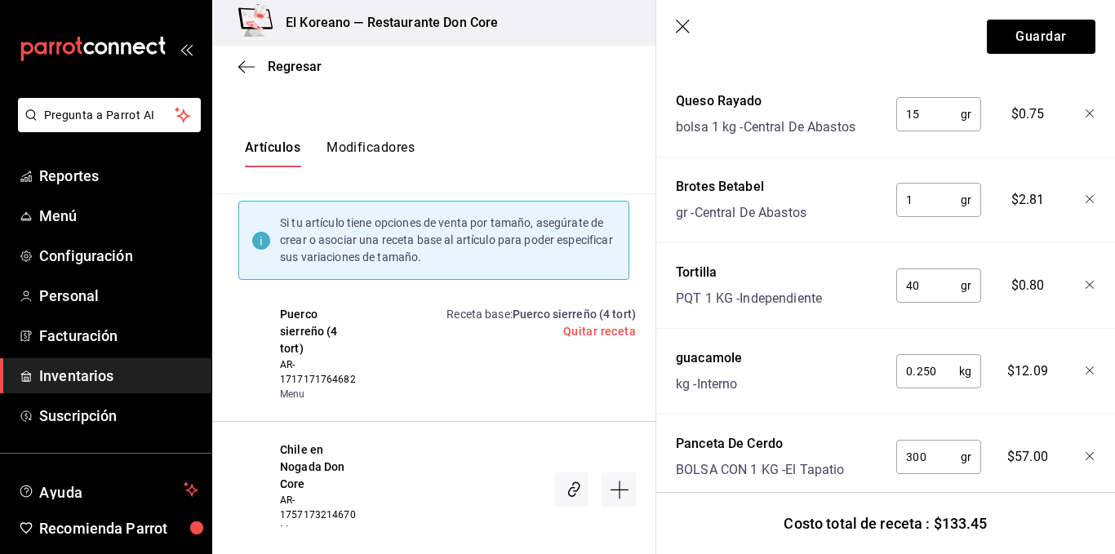
scroll to position [558, 0]
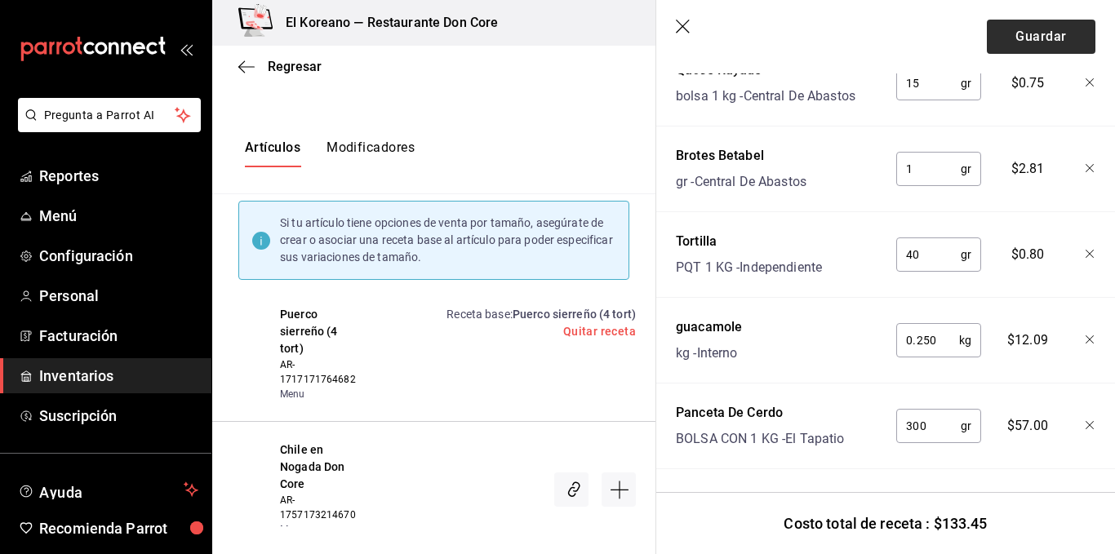
type input "1"
click at [1015, 33] on button "Guardar" at bounding box center [1041, 37] width 109 height 34
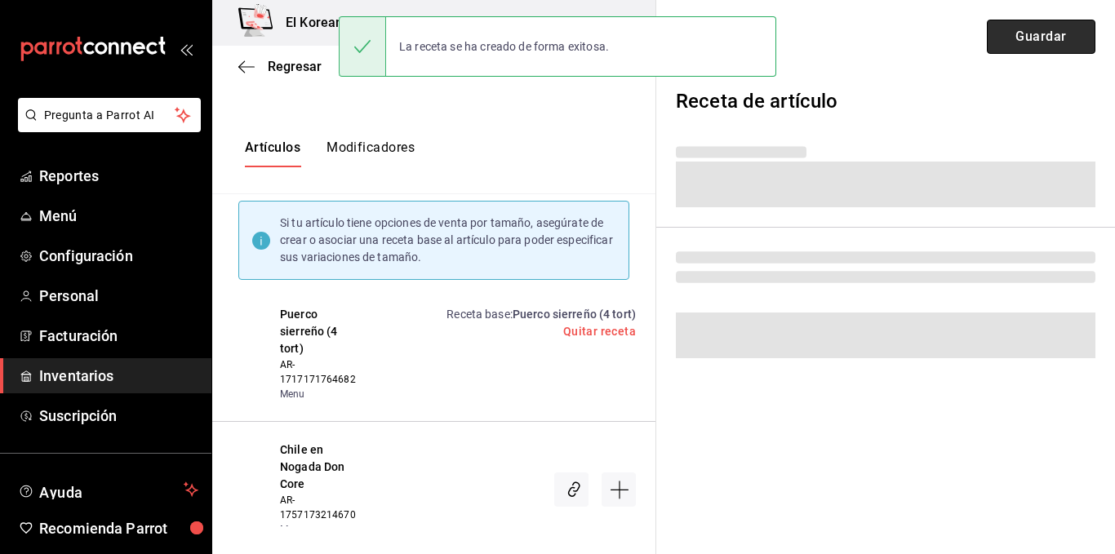
scroll to position [0, 0]
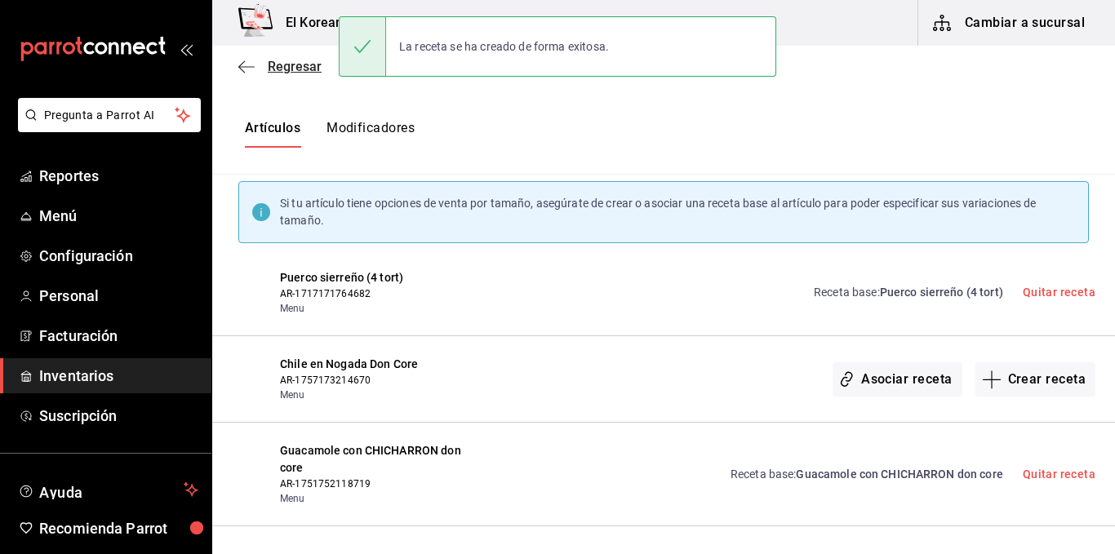
click at [298, 68] on span "Regresar" at bounding box center [295, 67] width 54 height 16
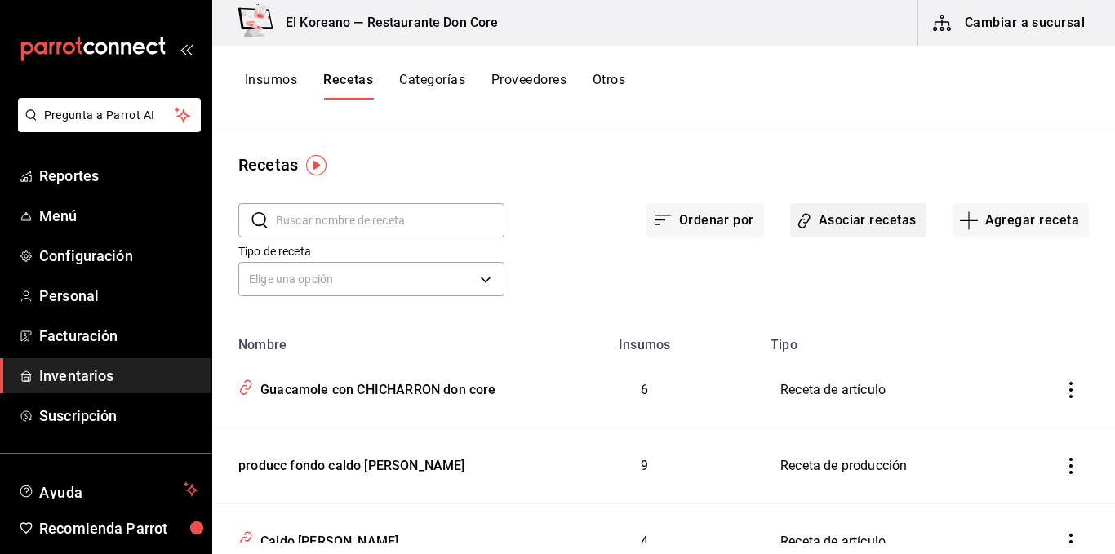
click at [875, 220] on button "Asociar recetas" at bounding box center [858, 220] width 136 height 34
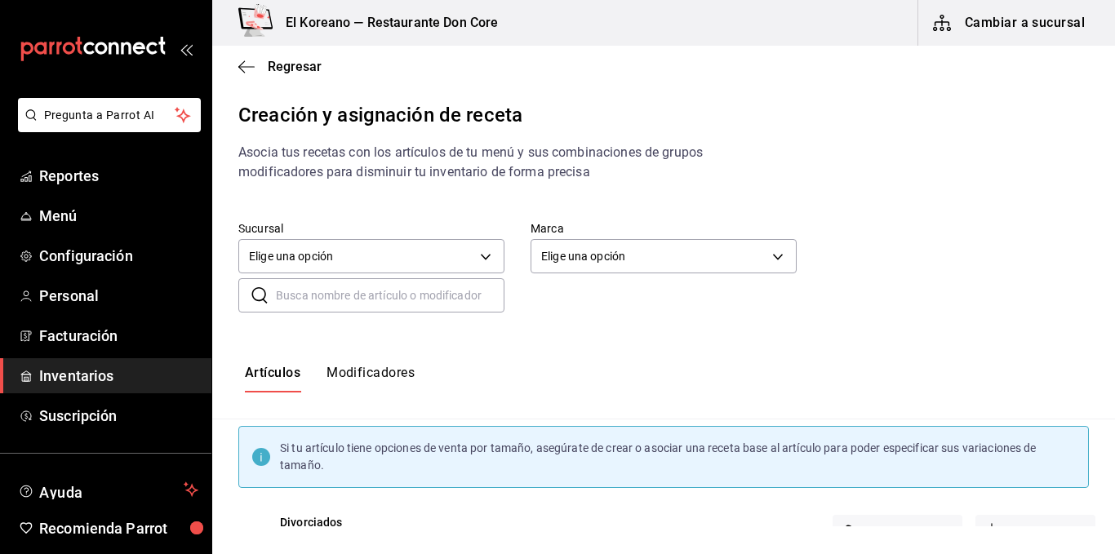
click at [372, 297] on input "text" at bounding box center [390, 295] width 229 height 33
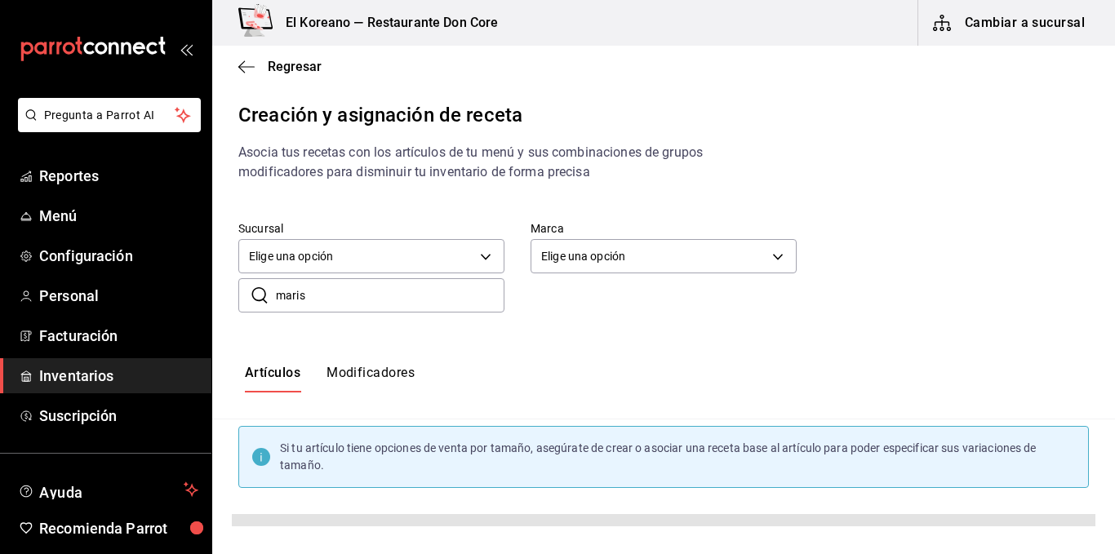
type input "maris"
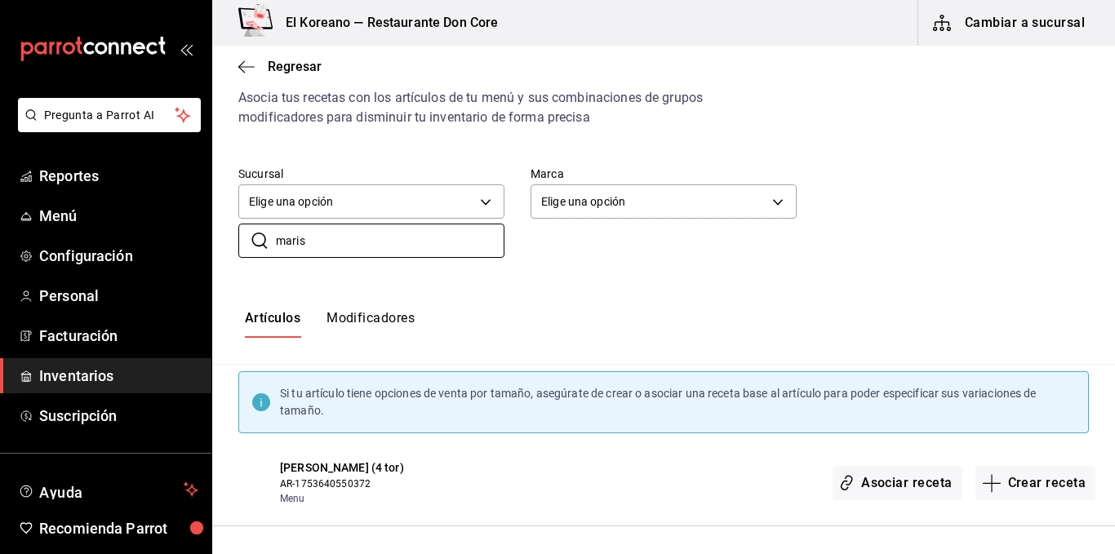
scroll to position [55, 0]
click at [1031, 471] on button "Crear receta" at bounding box center [1035, 483] width 121 height 34
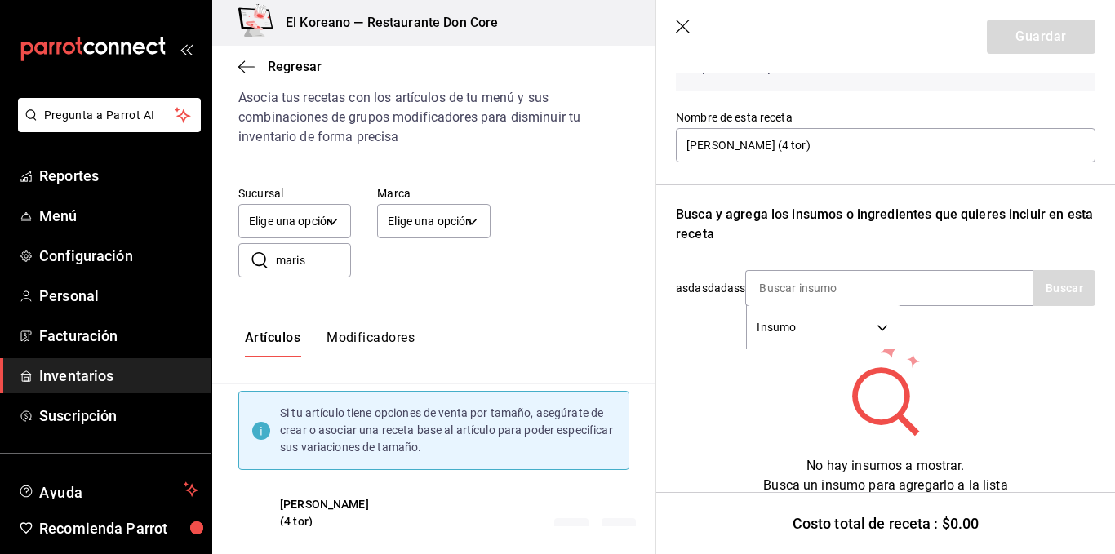
scroll to position [143, 0]
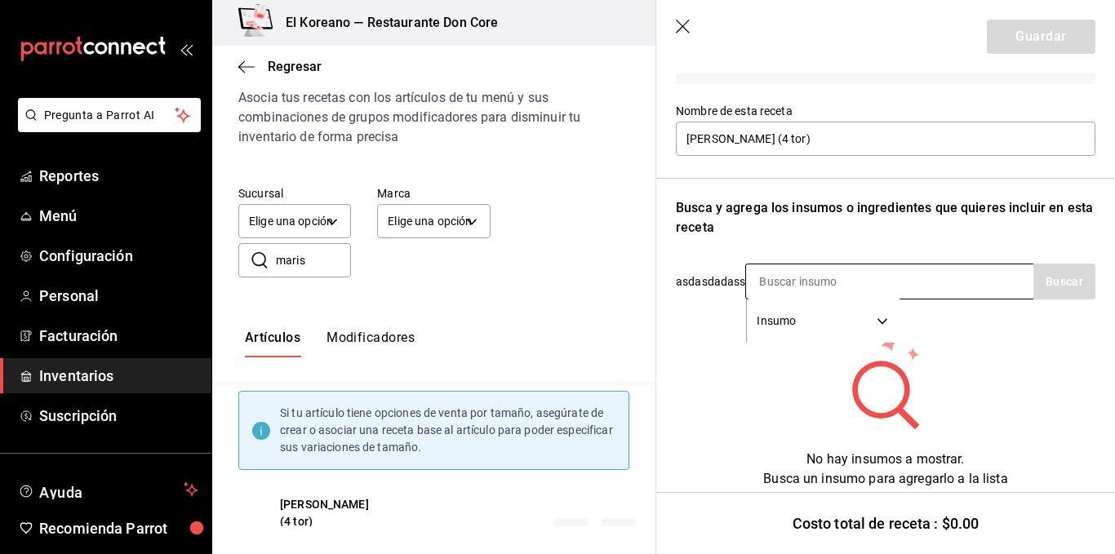
click at [836, 291] on input at bounding box center [827, 281] width 163 height 34
type input "adob"
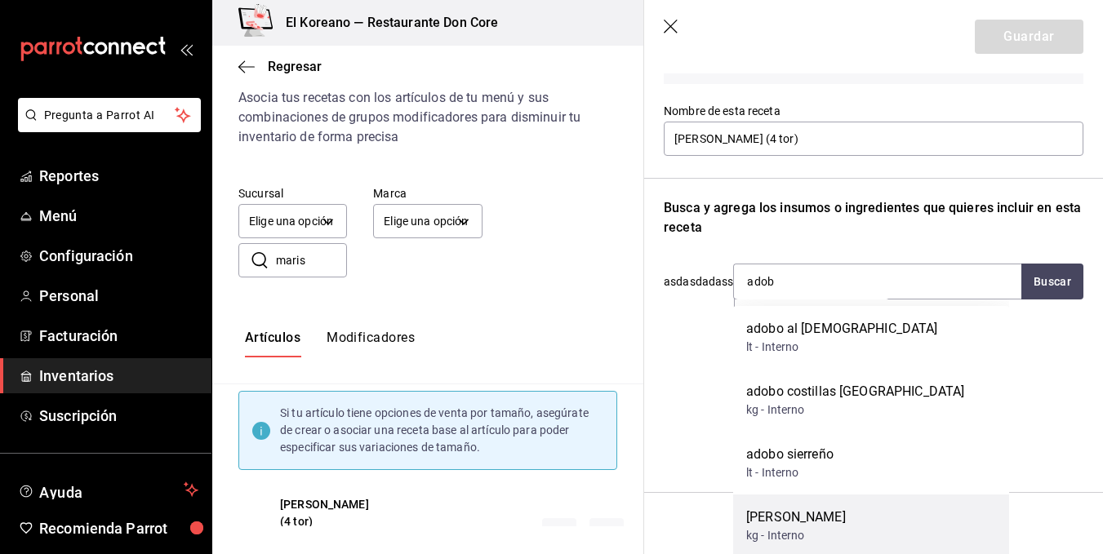
click at [796, 516] on div "[PERSON_NAME]" at bounding box center [796, 518] width 100 height 20
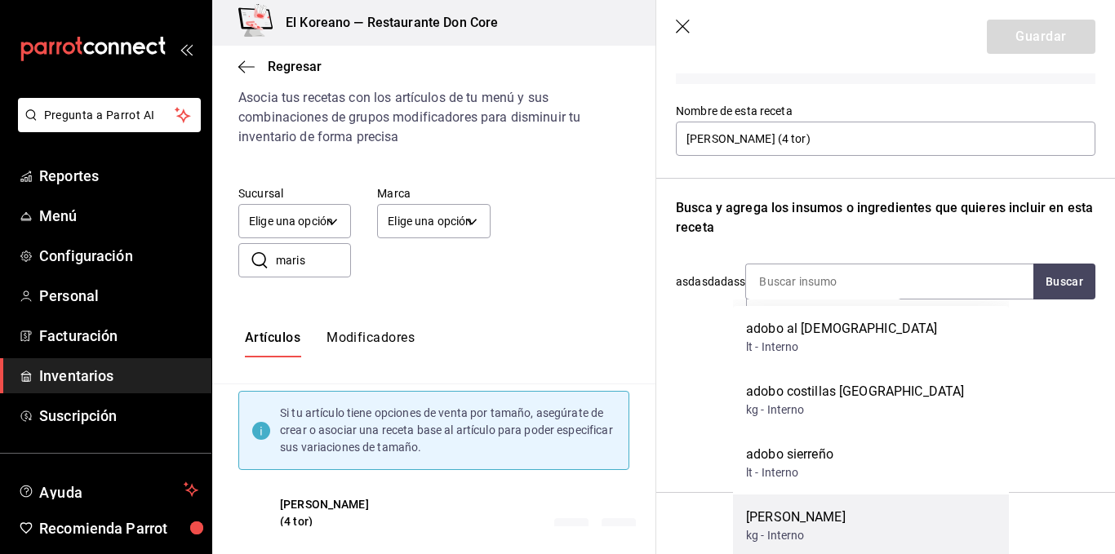
scroll to position [130, 0]
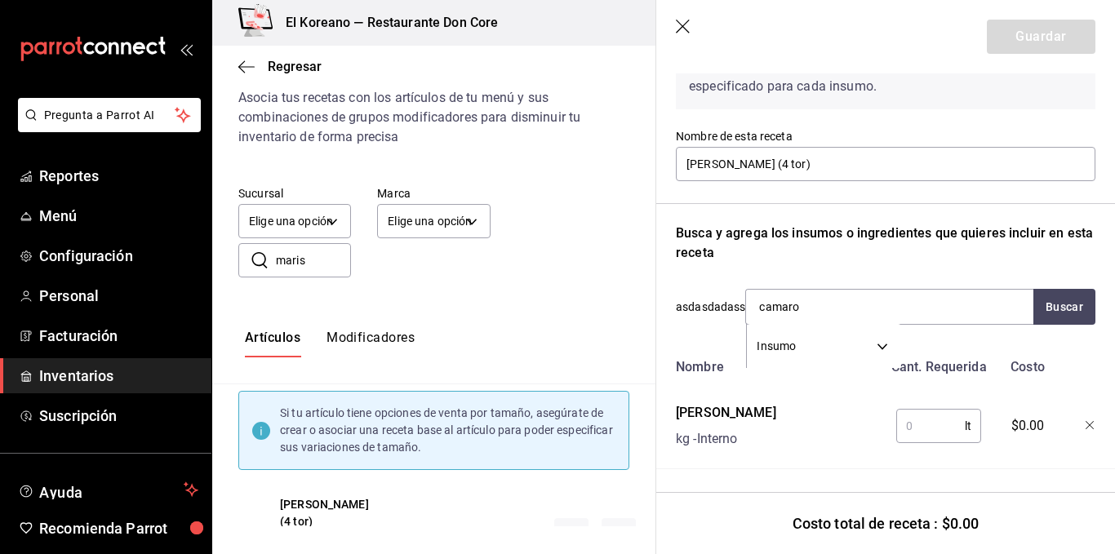
type input "camaron"
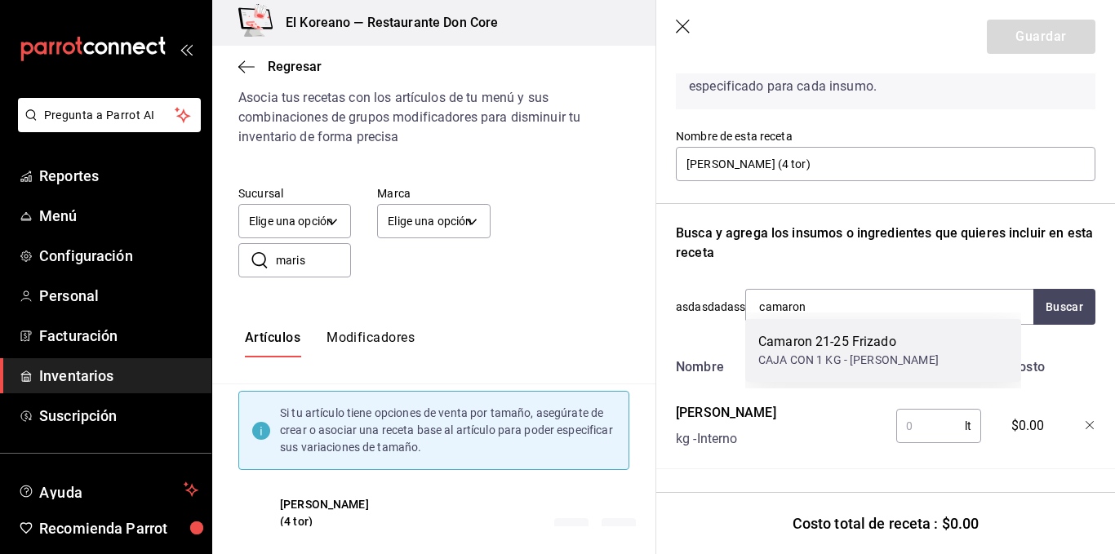
click at [838, 354] on div "CAJA CON 1 KG - [PERSON_NAME]" at bounding box center [848, 360] width 180 height 17
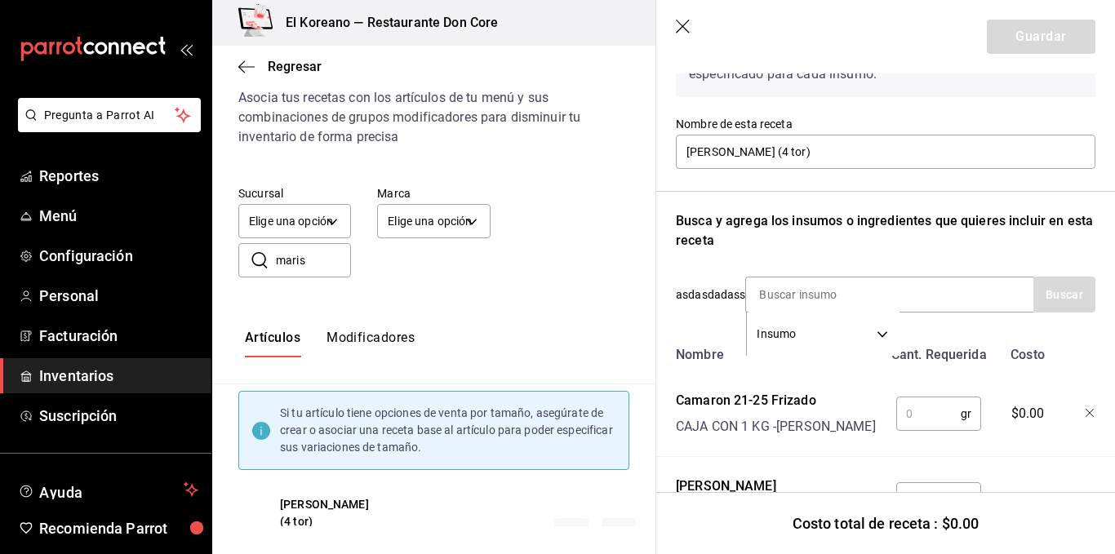
scroll to position [143, 0]
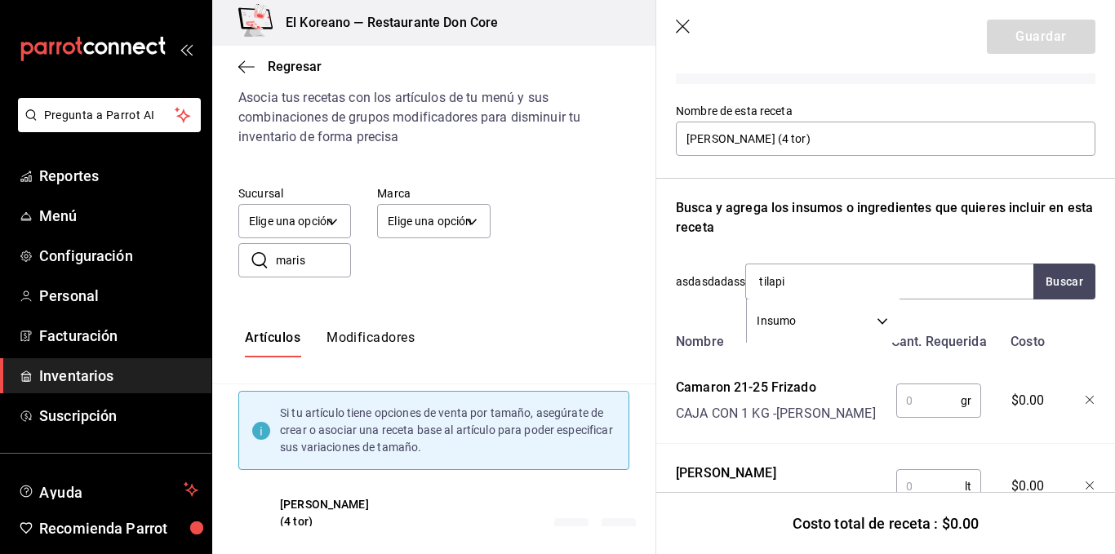
type input "tilapia"
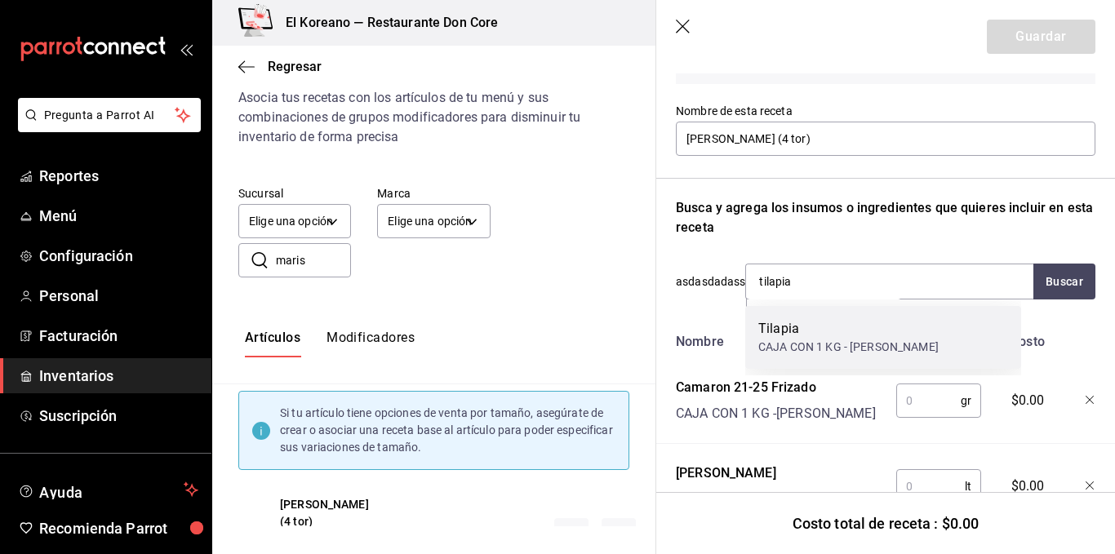
click at [838, 336] on div "Tilapia" at bounding box center [848, 329] width 180 height 20
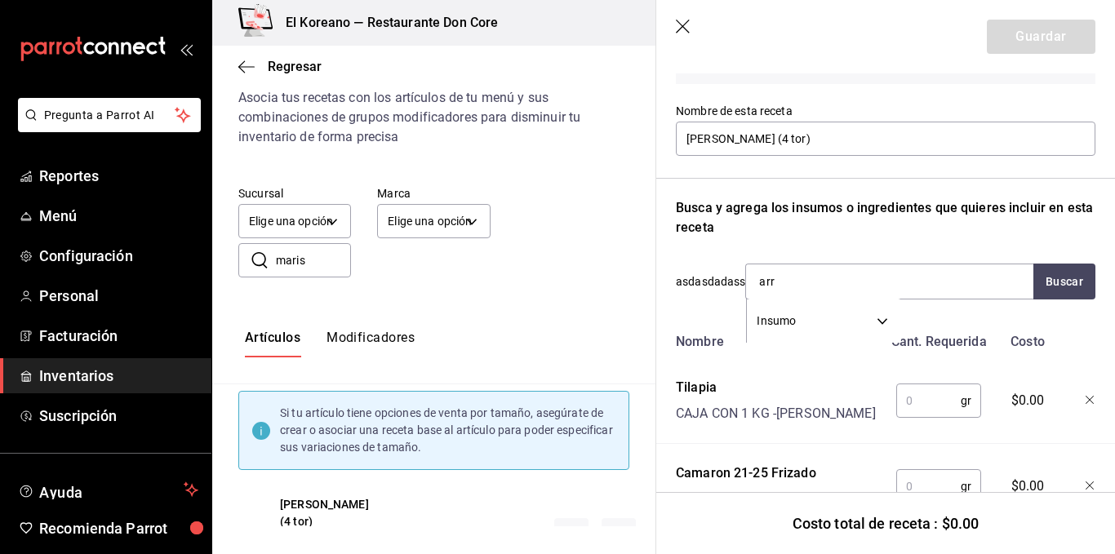
type input "arro"
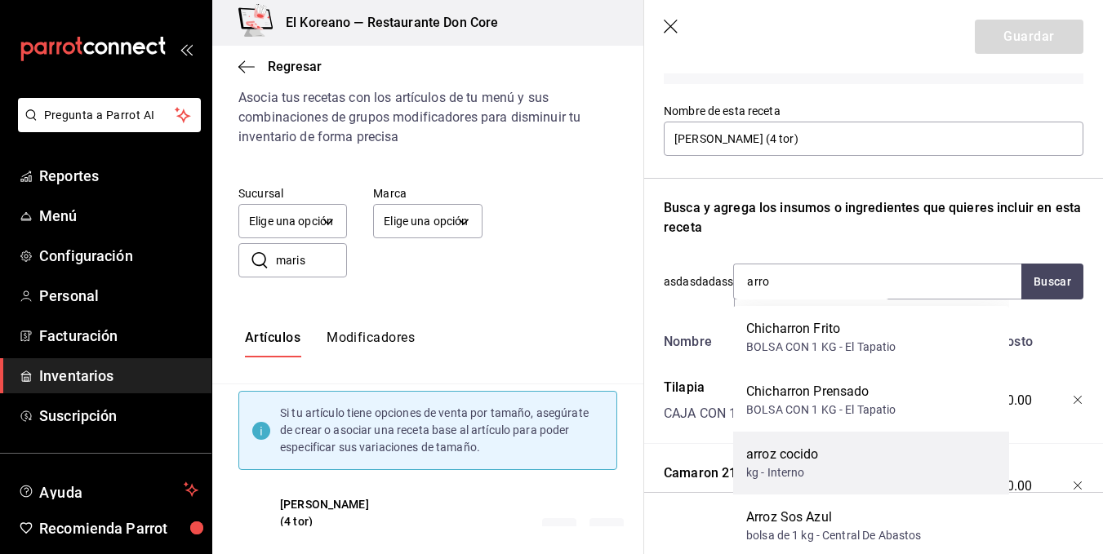
click at [795, 451] on div "arroz cocido" at bounding box center [782, 455] width 73 height 20
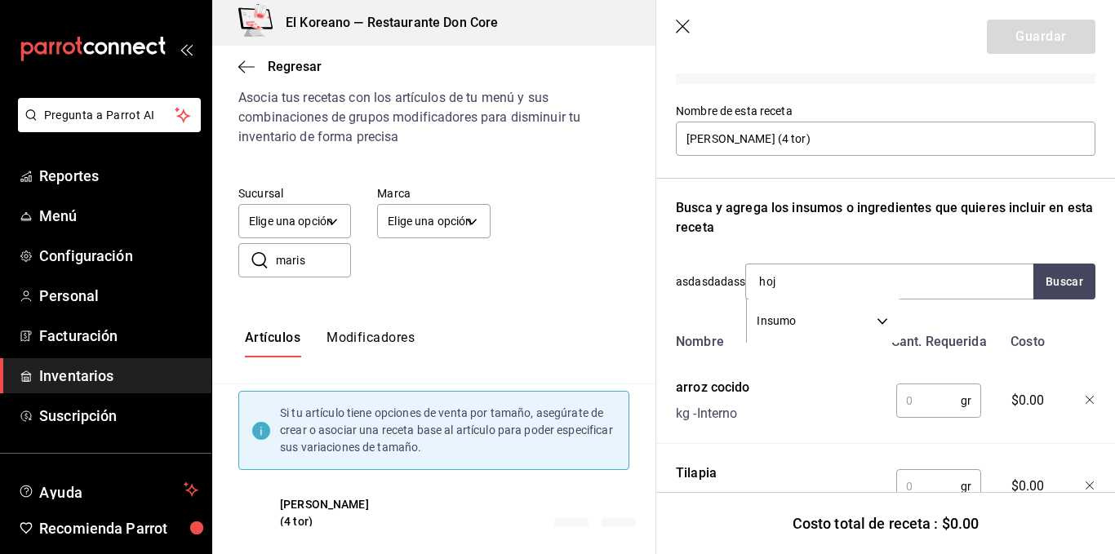
type input "hoja"
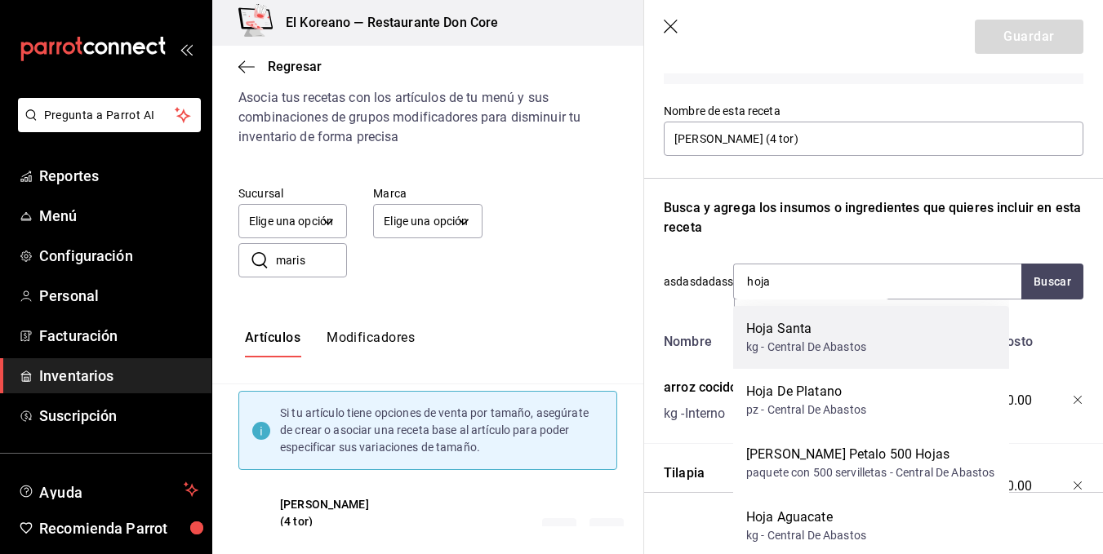
click at [780, 328] on div "Hoja Santa" at bounding box center [806, 329] width 120 height 20
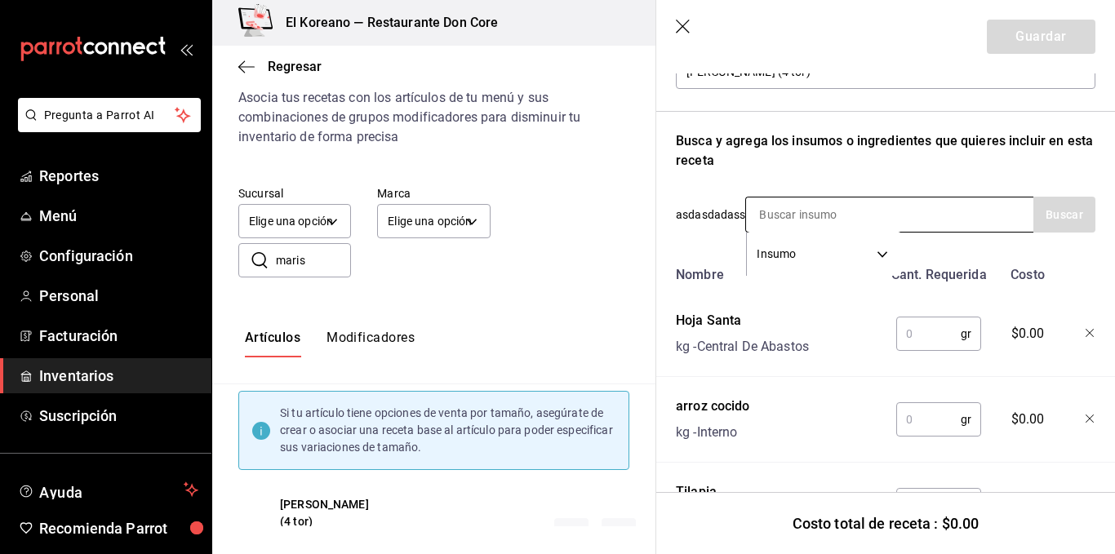
scroll to position [312, 0]
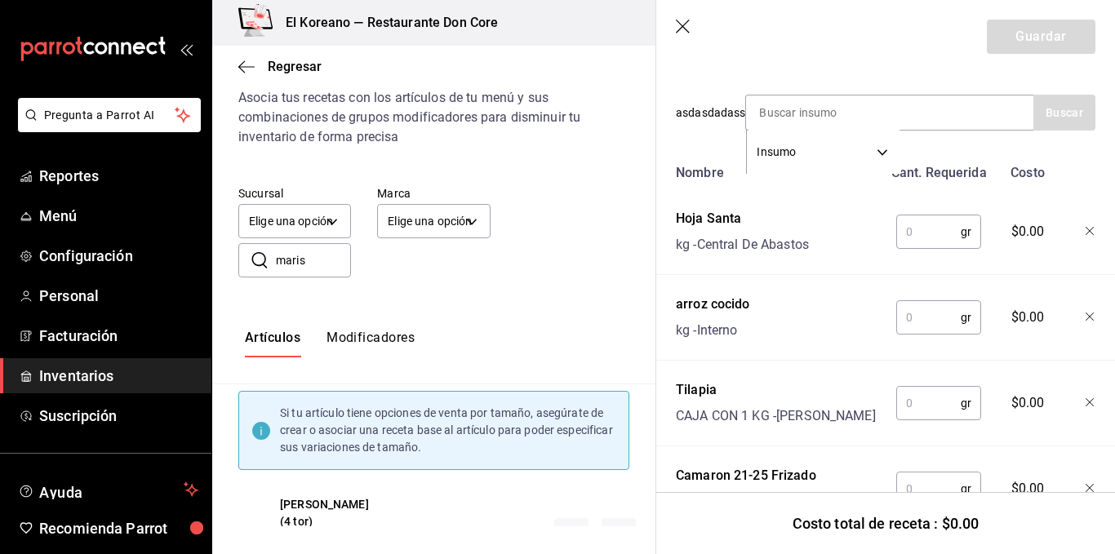
click at [917, 235] on input "text" at bounding box center [928, 231] width 64 height 33
type input "20"
click at [913, 313] on input "text" at bounding box center [928, 317] width 64 height 33
type input "100"
click at [914, 410] on input "text" at bounding box center [928, 403] width 64 height 33
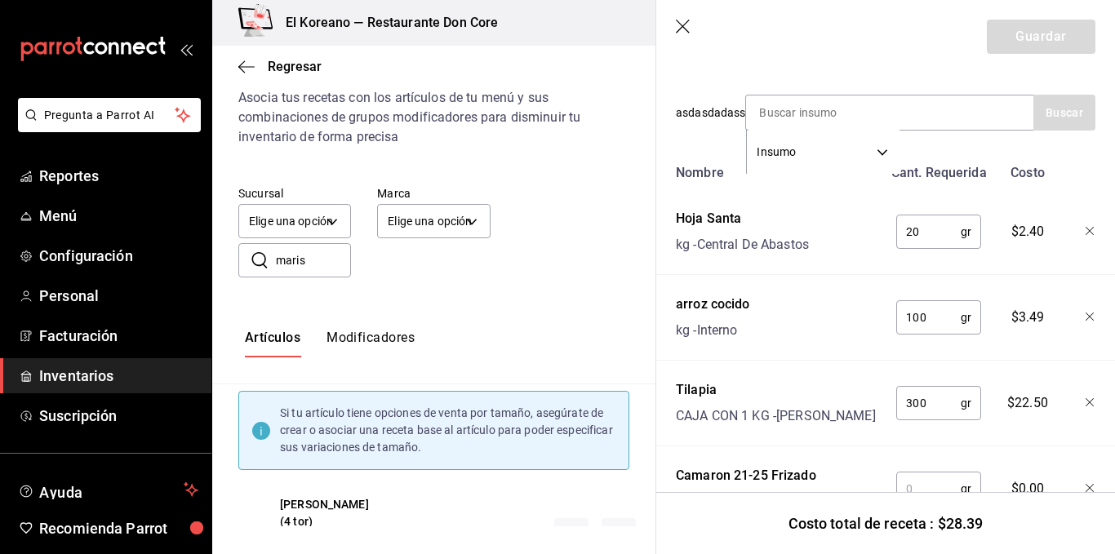
scroll to position [396, 0]
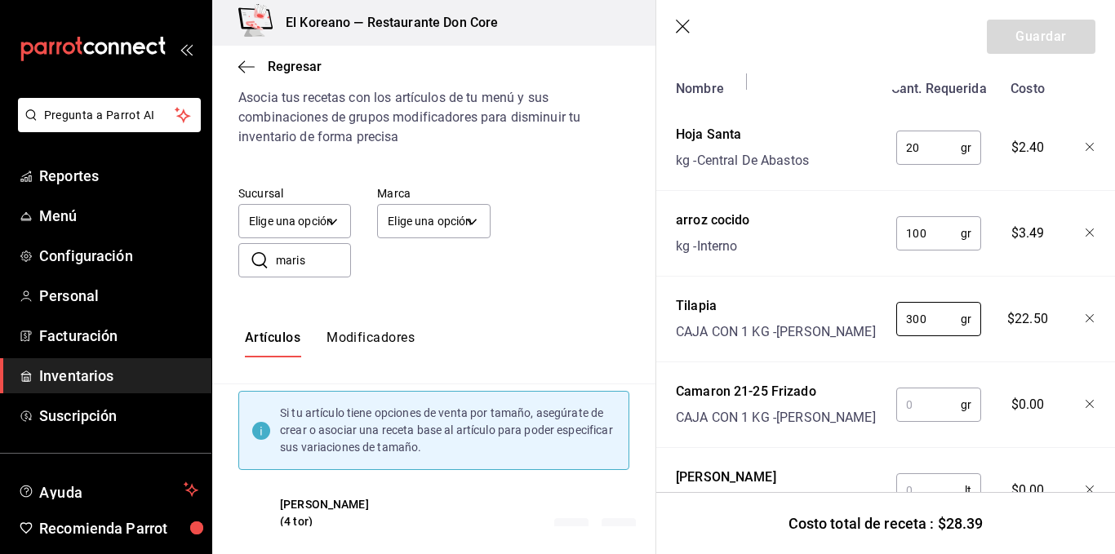
type input "300"
click at [913, 406] on input "text" at bounding box center [928, 405] width 64 height 33
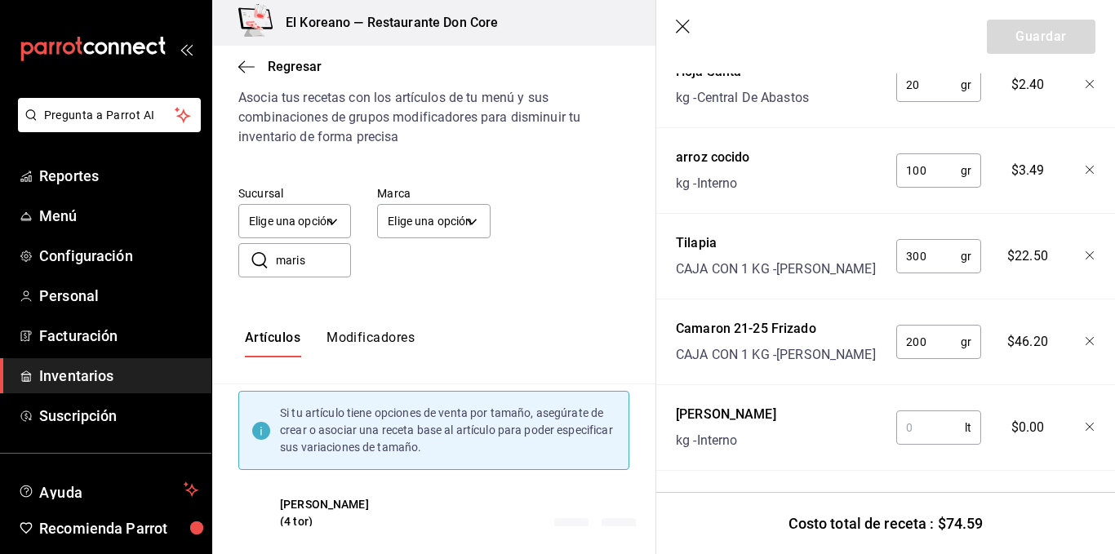
scroll to position [461, 0]
type input "200"
click at [917, 421] on input "text" at bounding box center [930, 426] width 69 height 33
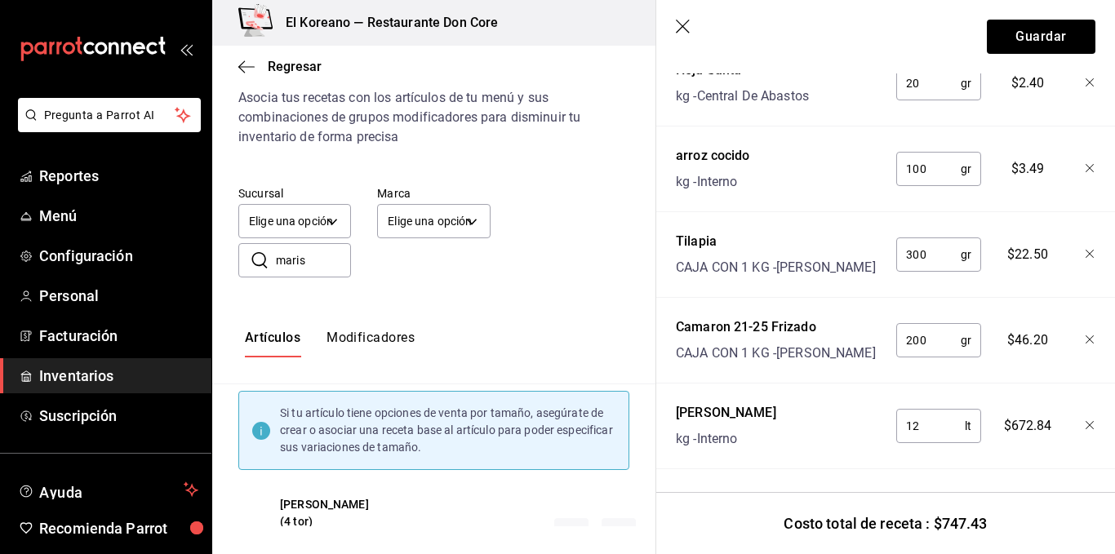
type input "1"
click at [963, 461] on div "Nombre Cant. Requerida Costo Hoja Santa kg - Central De Abastos 20 gr ​ $2.40 a…" at bounding box center [886, 238] width 420 height 461
click at [932, 410] on input "0.120" at bounding box center [930, 426] width 69 height 33
click at [973, 460] on div "Receta de artículo Recuerda que las cantidades utilizadas en tus recetas estará…" at bounding box center [885, 83] width 459 height 941
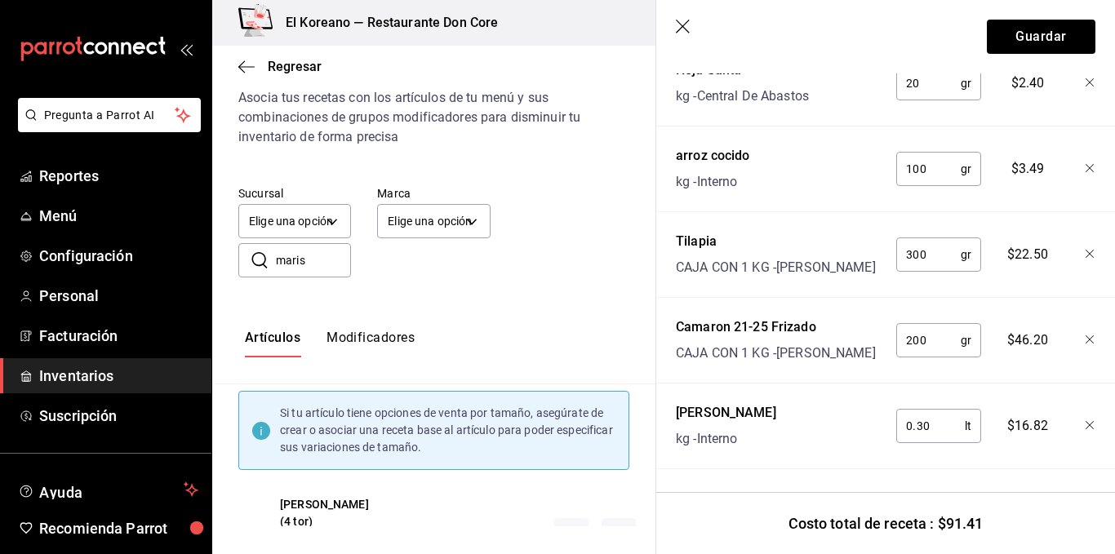
click at [946, 414] on input "0.30" at bounding box center [930, 426] width 69 height 33
type input "0"
type input "0.030"
click at [952, 451] on div "Nombre Cant. Requerida Costo Hoja Santa kg - Central De Abastos 20 gr ​ $2.40 a…" at bounding box center [886, 238] width 420 height 461
click at [945, 417] on input "0.030" at bounding box center [930, 426] width 69 height 33
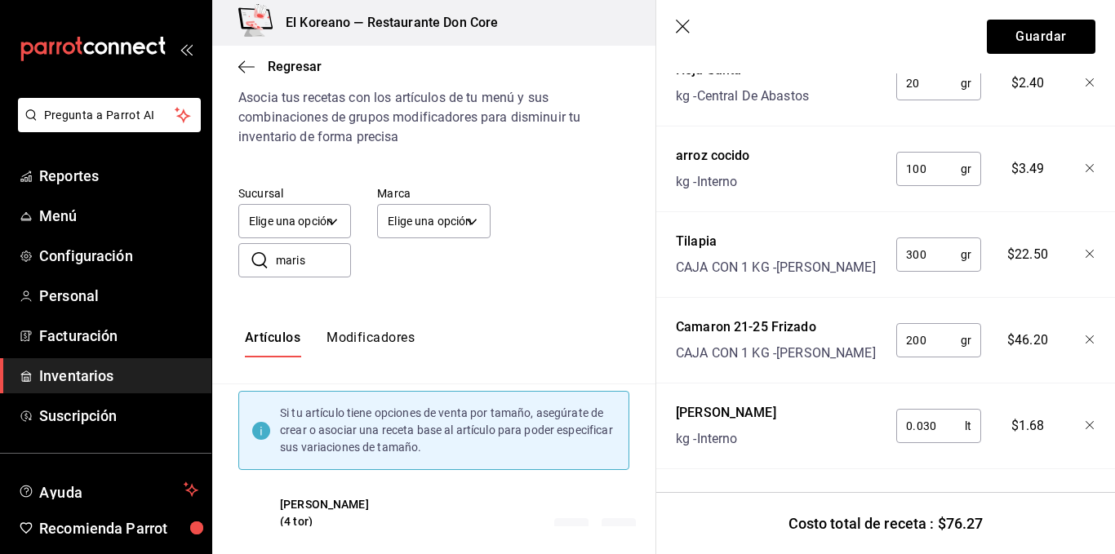
click at [945, 417] on input "0.030" at bounding box center [930, 426] width 69 height 33
type input "0.120"
click at [982, 485] on div "Receta de artículo Recuerda que las cantidades utilizadas en tus recetas estará…" at bounding box center [885, 83] width 459 height 941
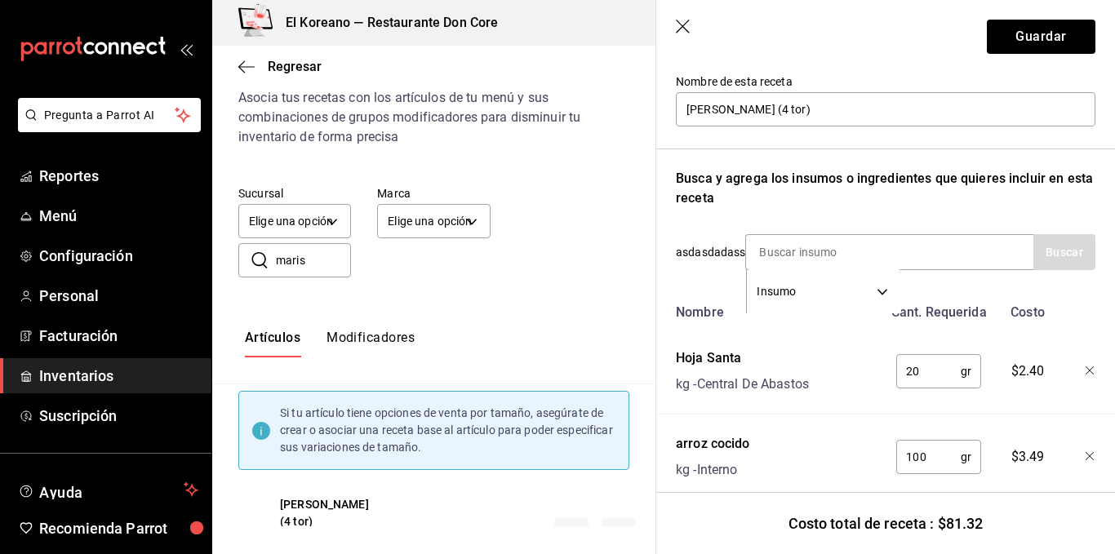
scroll to position [157, 0]
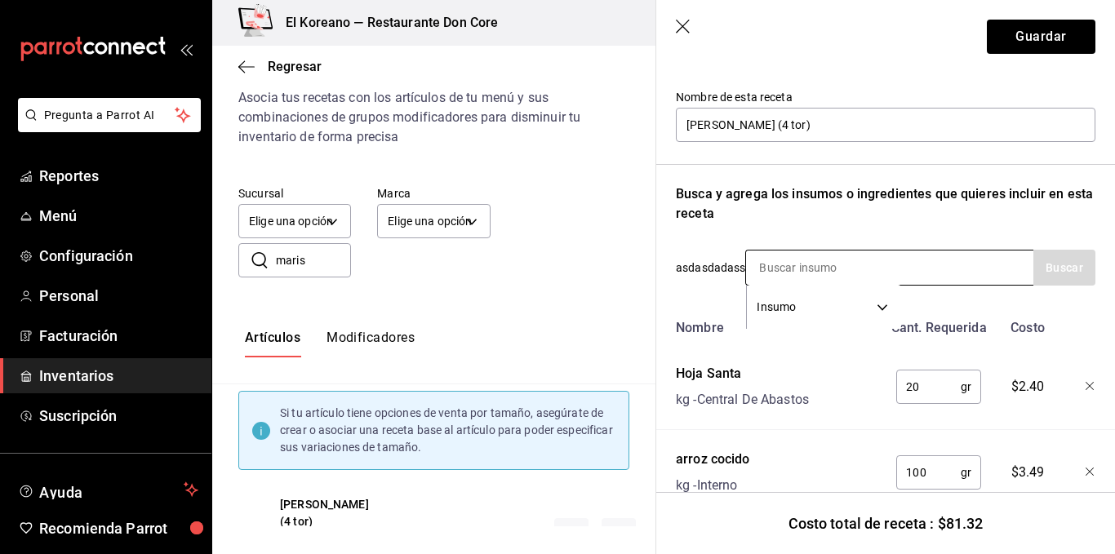
click at [908, 266] on input at bounding box center [827, 268] width 163 height 34
type input "[PERSON_NAME]"
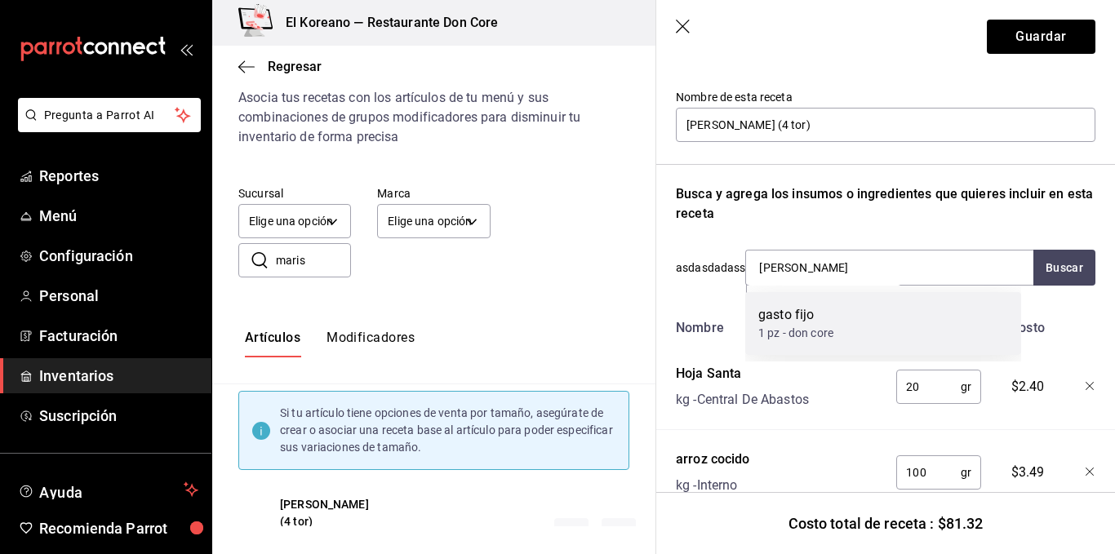
click at [863, 314] on div "gasto fijo 1 pz - don core" at bounding box center [883, 323] width 276 height 63
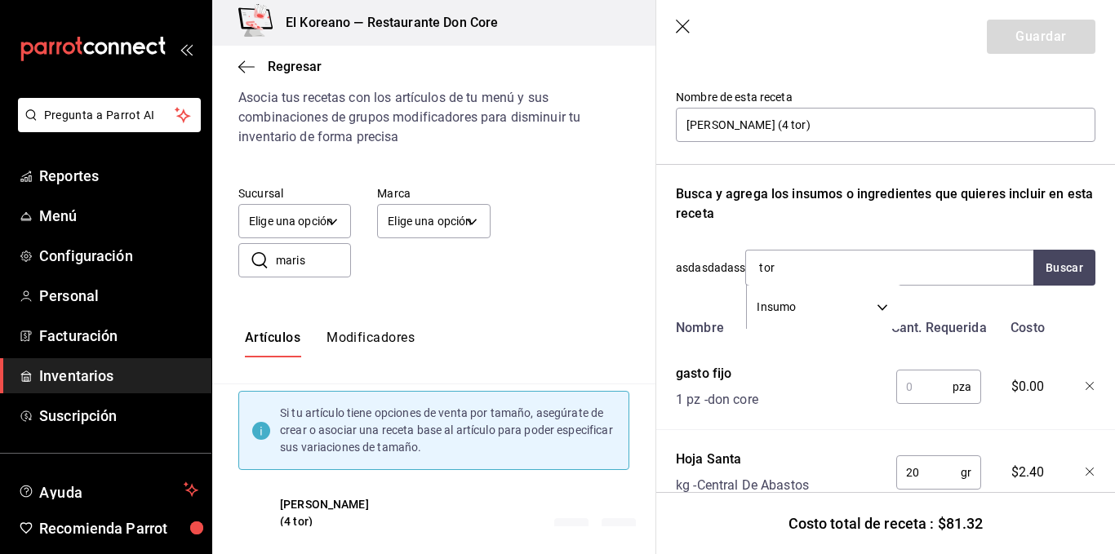
type input "tort"
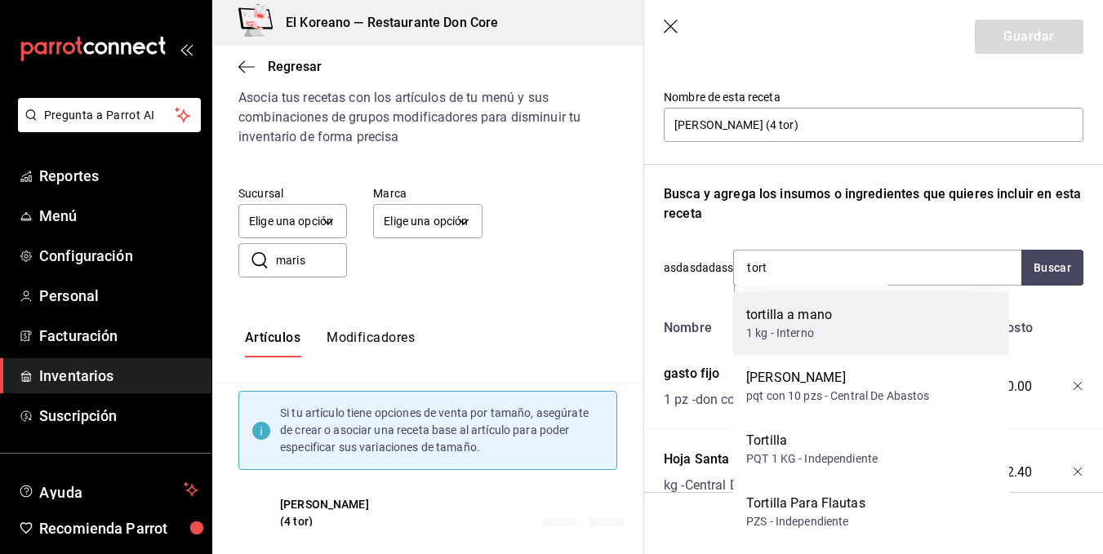
click at [829, 315] on div "tortilla a mano" at bounding box center [789, 315] width 86 height 20
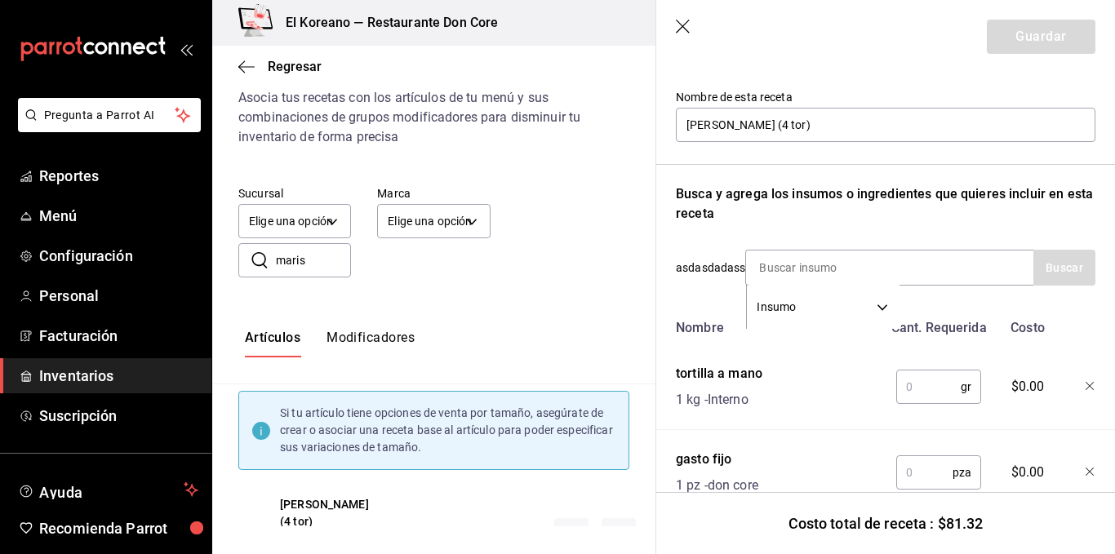
click at [934, 393] on input "text" at bounding box center [928, 387] width 64 height 33
type input "160"
click at [922, 462] on input "text" at bounding box center [924, 472] width 56 height 33
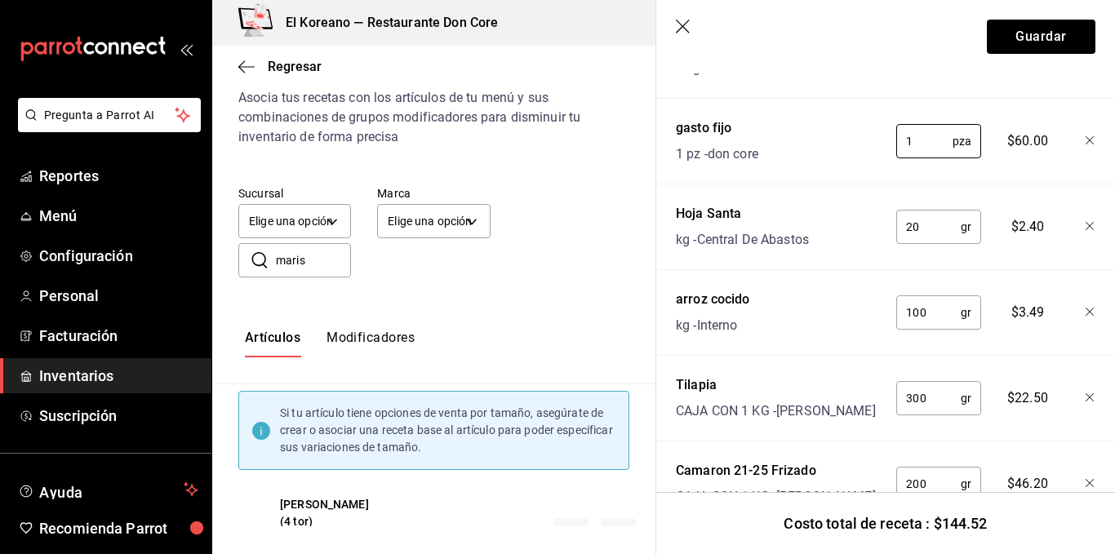
scroll to position [644, 0]
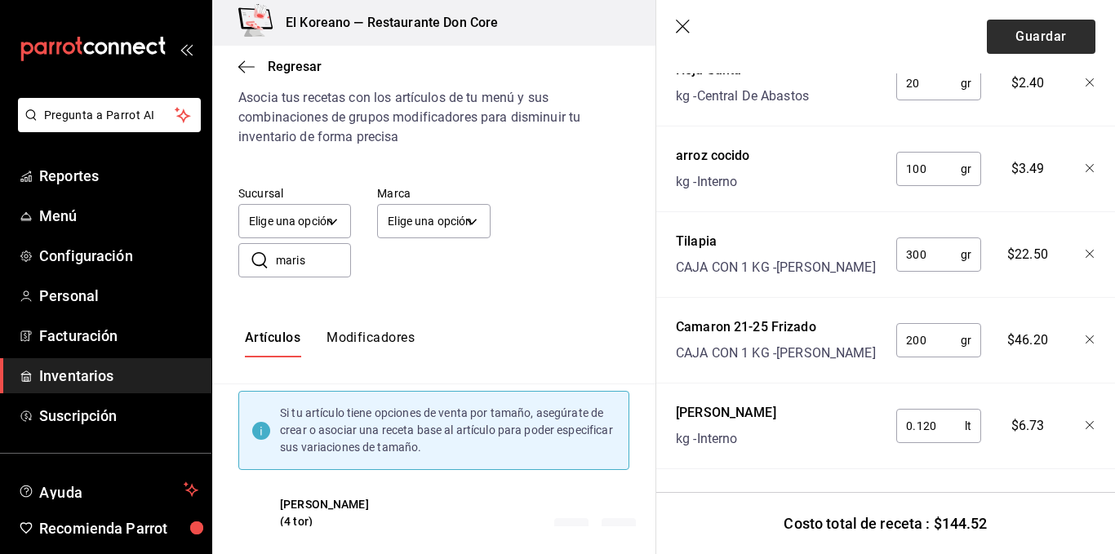
type input "1"
click at [1022, 35] on button "Guardar" at bounding box center [1041, 37] width 109 height 34
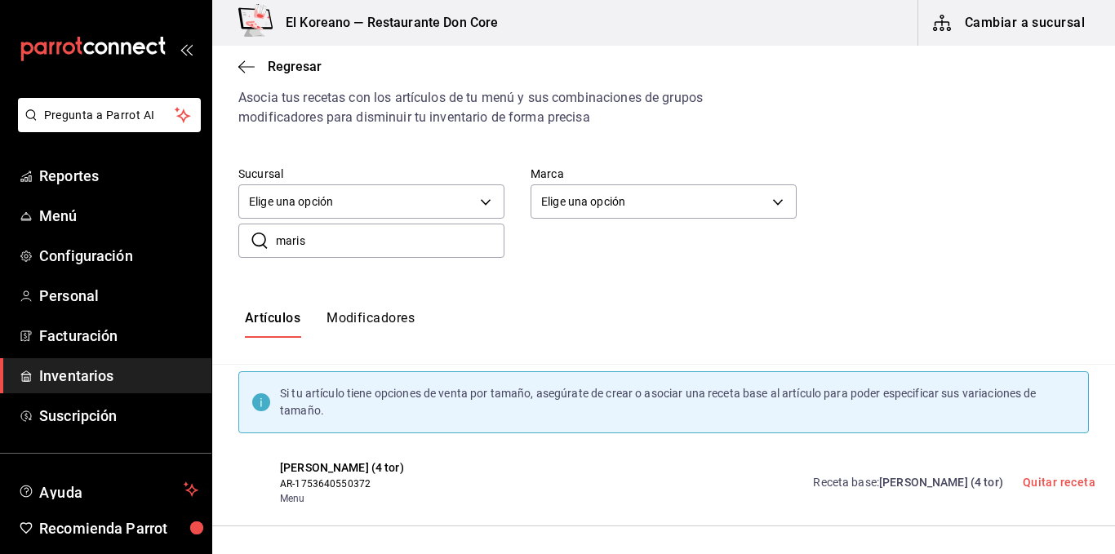
scroll to position [0, 0]
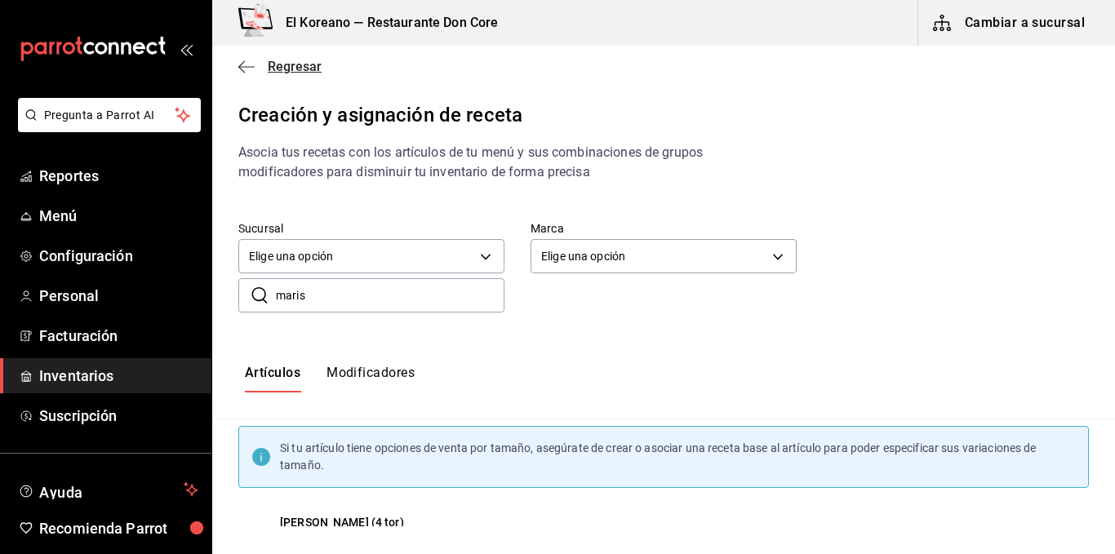
click at [297, 66] on span "Regresar" at bounding box center [295, 67] width 54 height 16
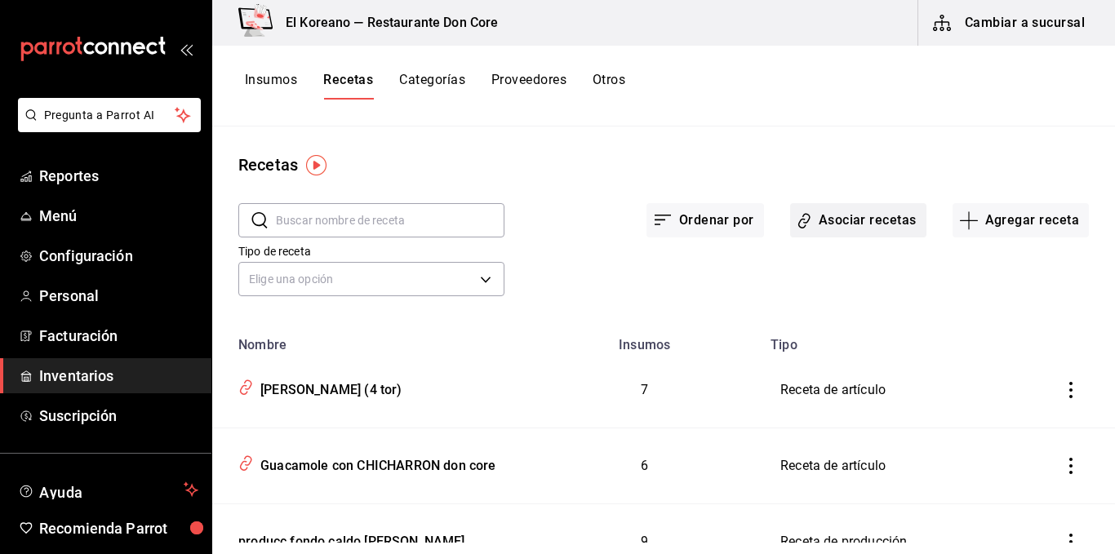
click at [809, 220] on button "Asociar recetas" at bounding box center [858, 220] width 136 height 34
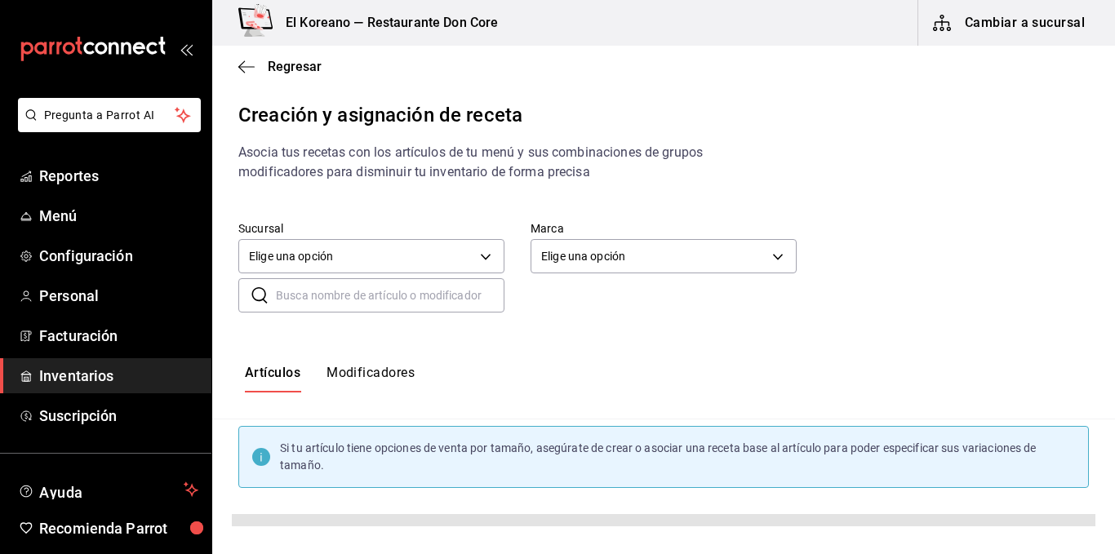
click at [387, 305] on input "text" at bounding box center [390, 295] width 229 height 33
type input "platanos arabes"
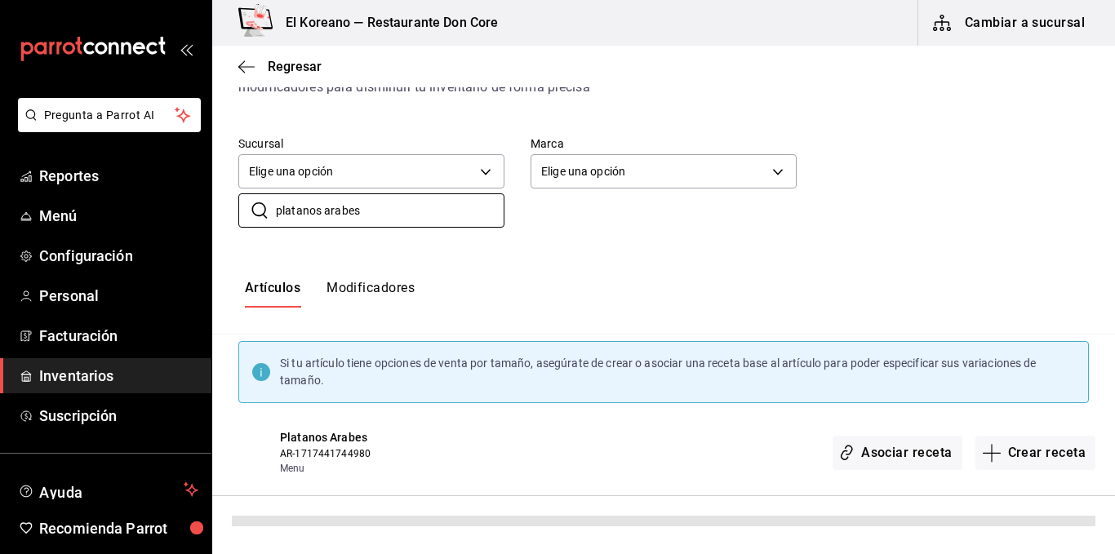
scroll to position [55, 0]
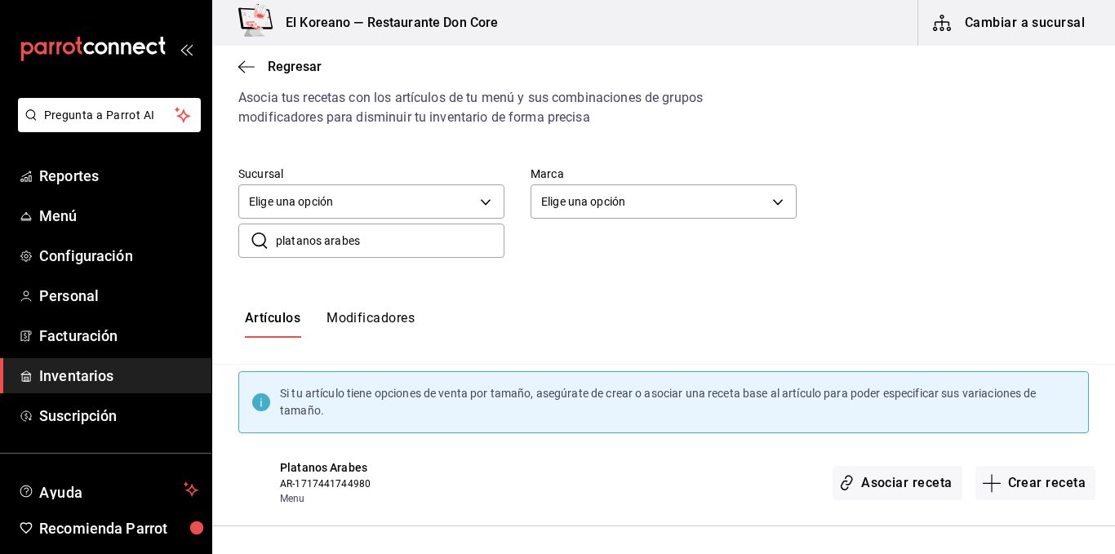
click at [344, 439] on div "Si tu artículo tiene opciones de venta por tamaño, asegúrate de crear o asociar…" at bounding box center [663, 402] width 903 height 75
click at [340, 474] on span "Platanos Arabes" at bounding box center [374, 468] width 189 height 17
click at [1015, 482] on button "Crear receta" at bounding box center [1035, 483] width 121 height 34
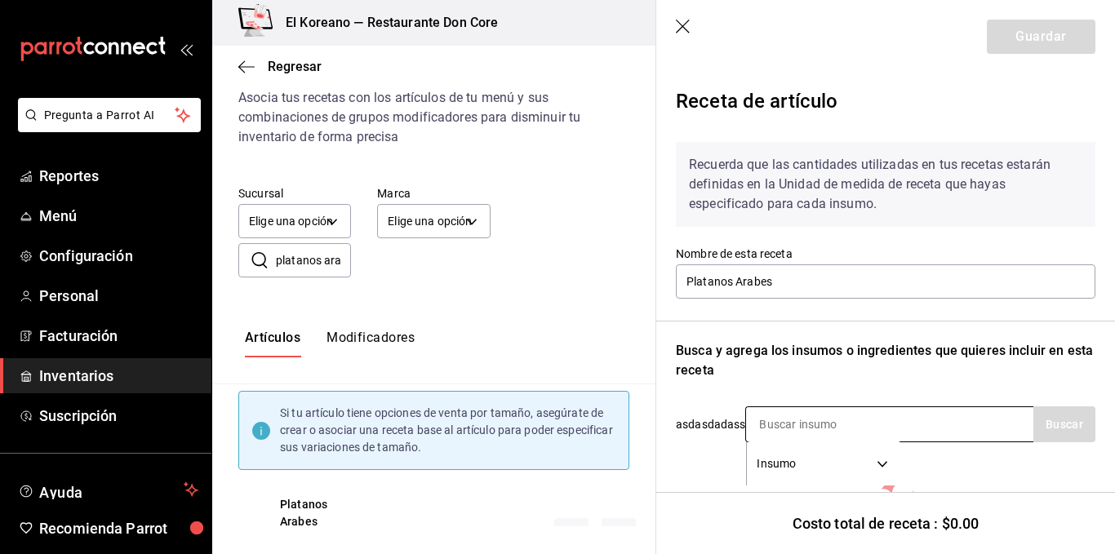
scroll to position [143, 0]
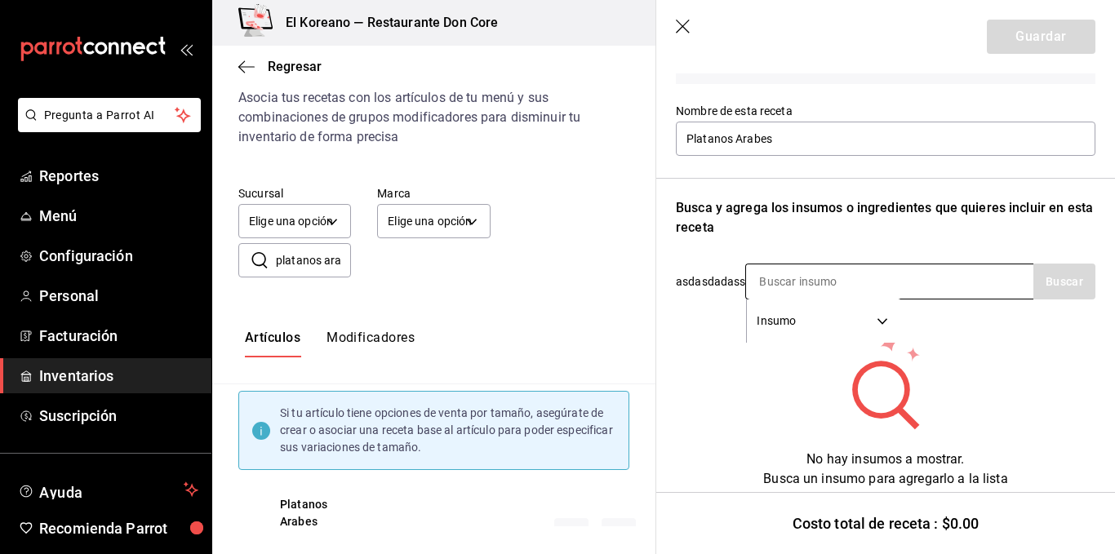
click at [873, 289] on input at bounding box center [827, 281] width 163 height 34
click at [812, 286] on input at bounding box center [827, 281] width 163 height 34
type input "temp"
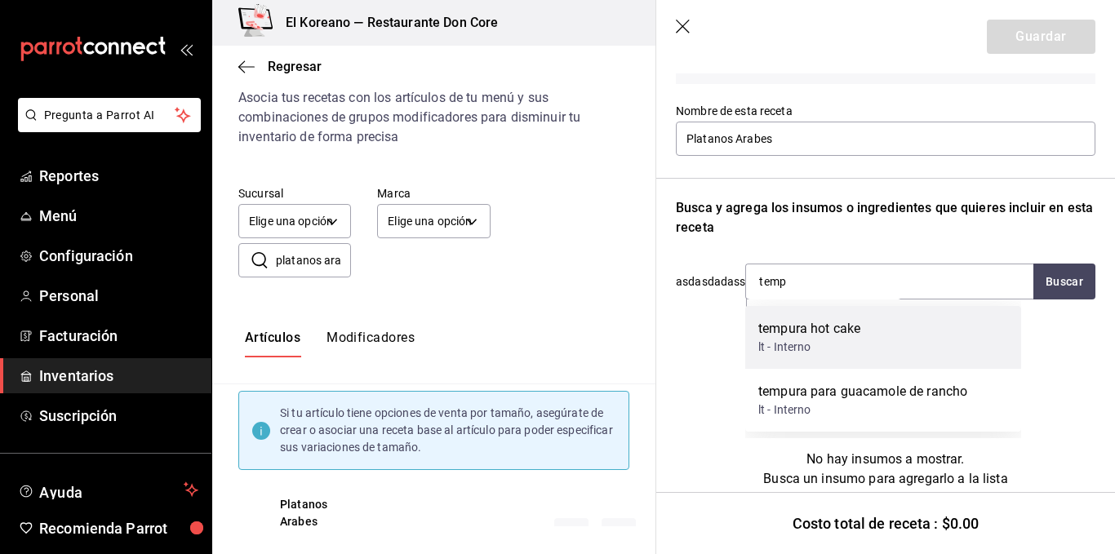
click at [818, 335] on div "tempura hot cake" at bounding box center [809, 329] width 102 height 20
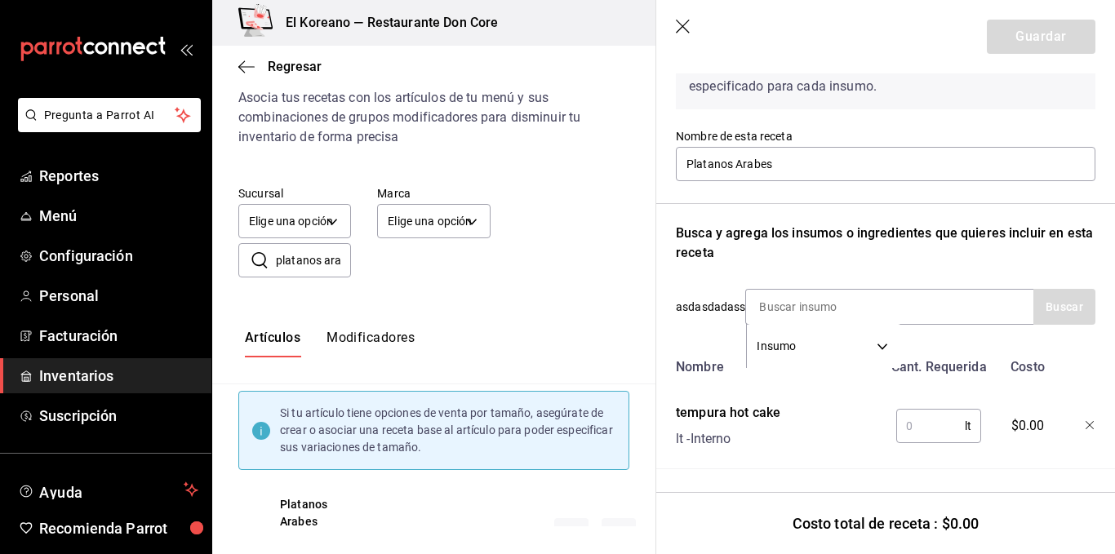
scroll to position [130, 0]
type input "macho"
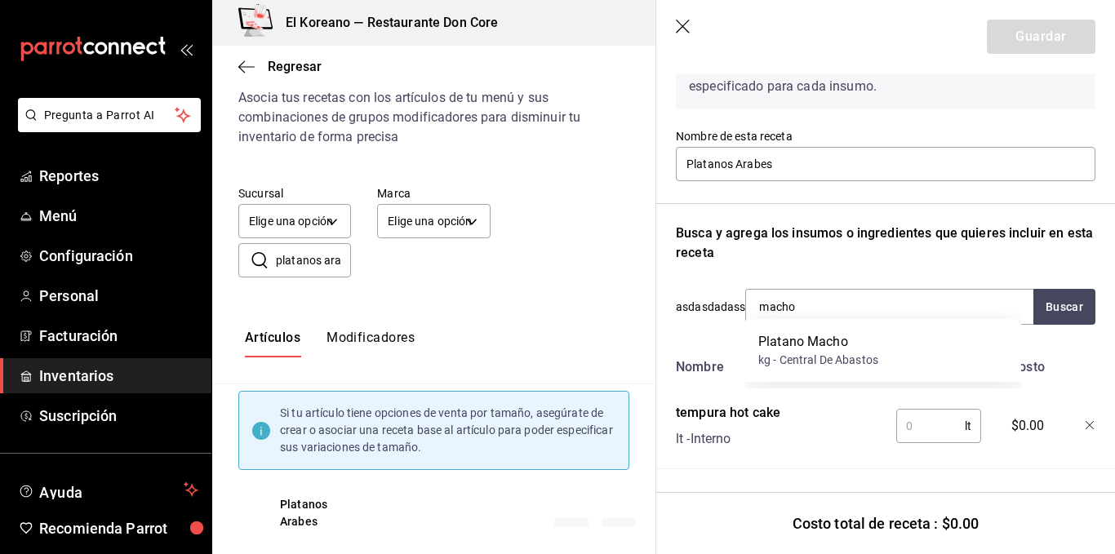
click at [818, 335] on div "Platano Macho" at bounding box center [818, 342] width 120 height 20
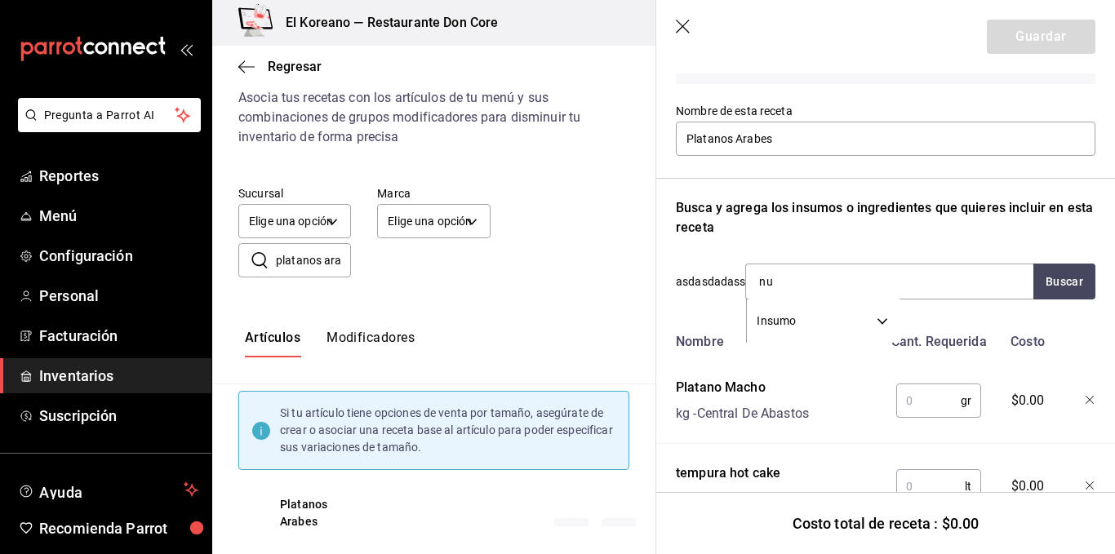
type input "nue"
click at [818, 335] on div "Nuez Quebrada" at bounding box center [845, 329] width 175 height 20
type input "grani"
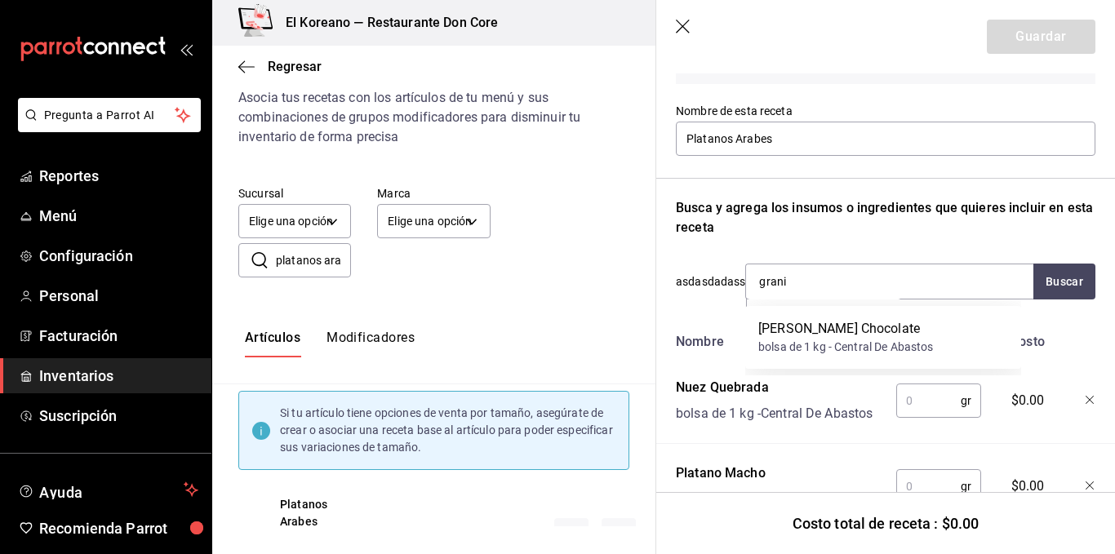
click at [818, 335] on div "Granillo Chocolate" at bounding box center [845, 329] width 175 height 20
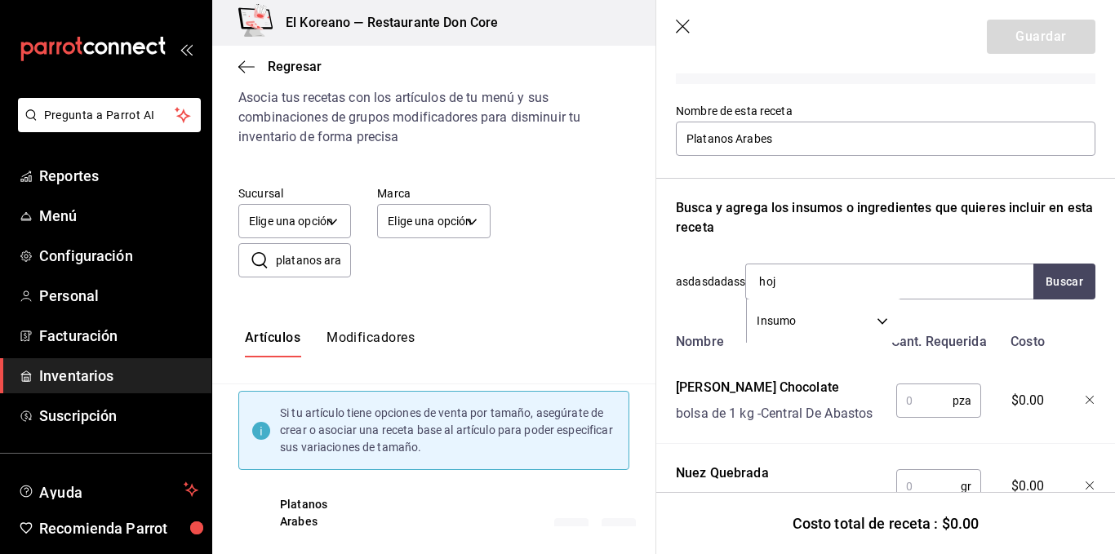
type input "hoja"
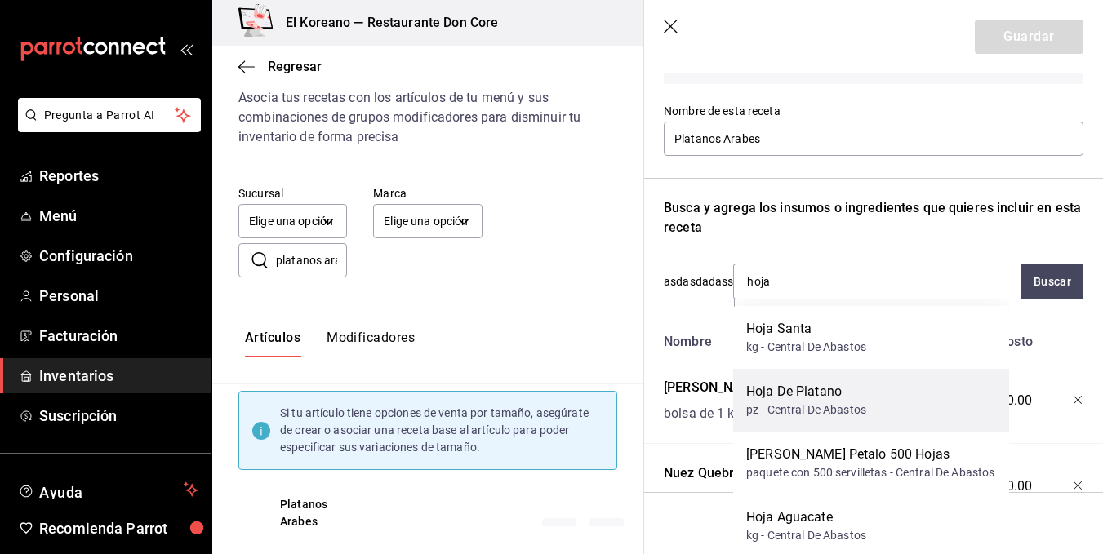
click at [815, 381] on div "Hoja De Platano pz - Central De Abastos" at bounding box center [871, 400] width 276 height 63
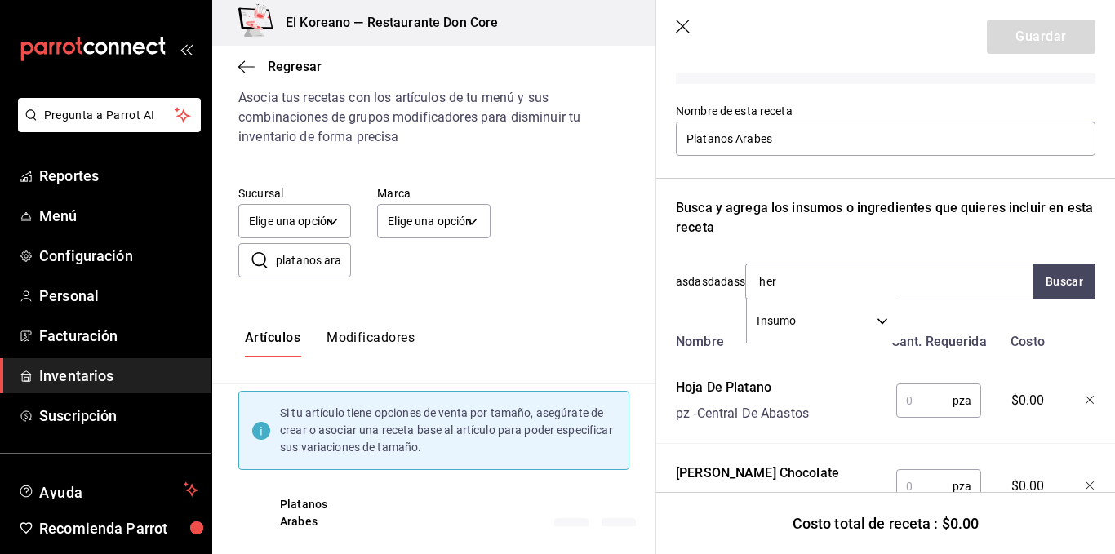
type input "hers"
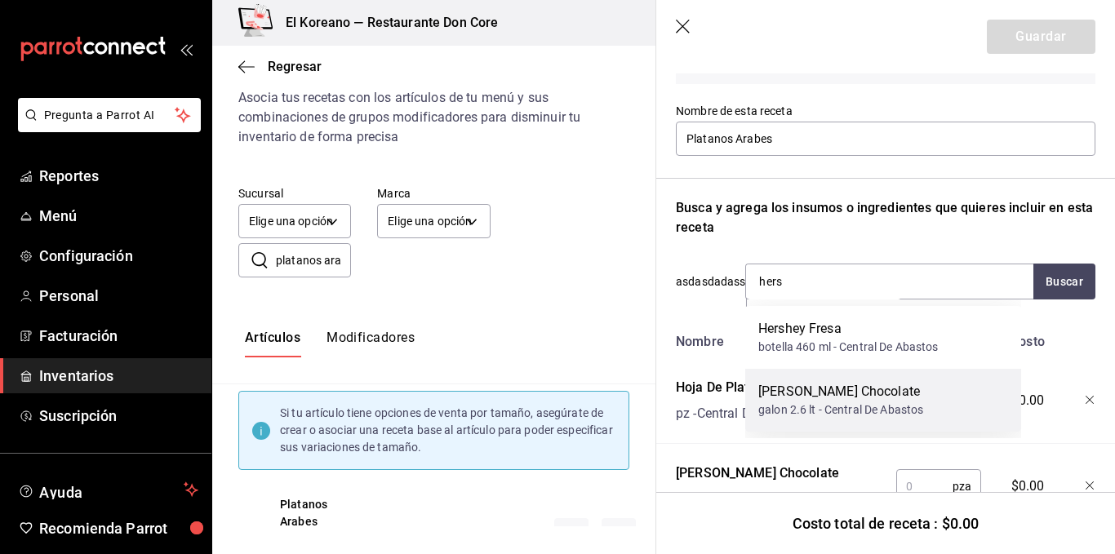
click at [821, 393] on div "Hersey Chocolate" at bounding box center [840, 392] width 165 height 20
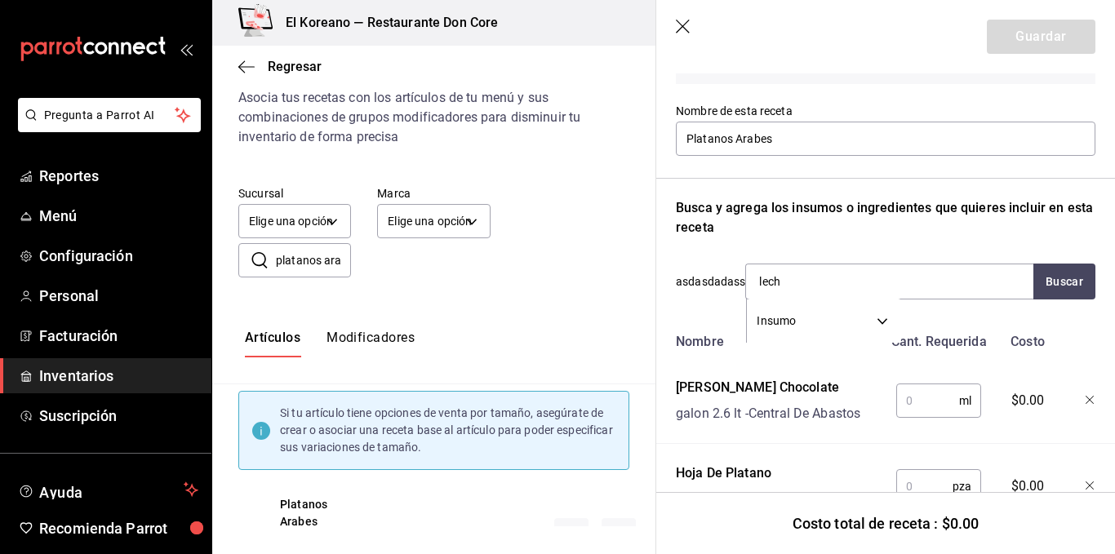
type input "leche"
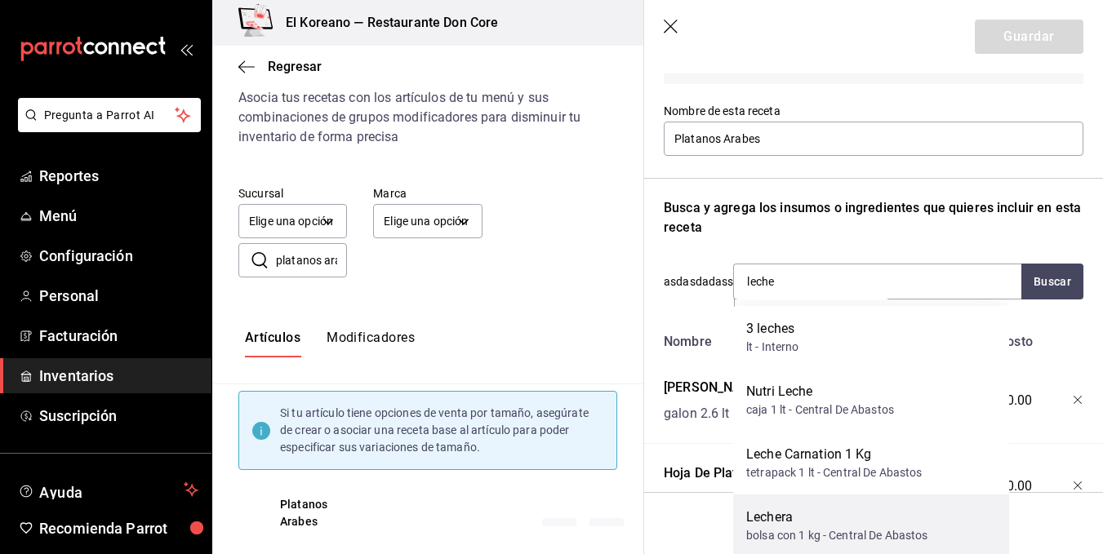
click at [812, 515] on div "Lechera" at bounding box center [837, 518] width 182 height 20
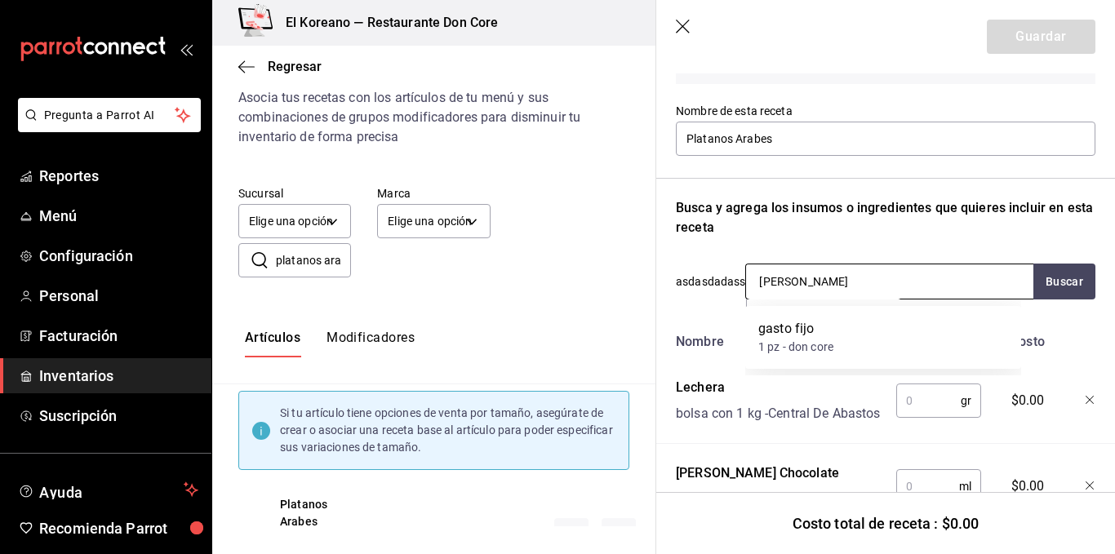
type input "gasto"
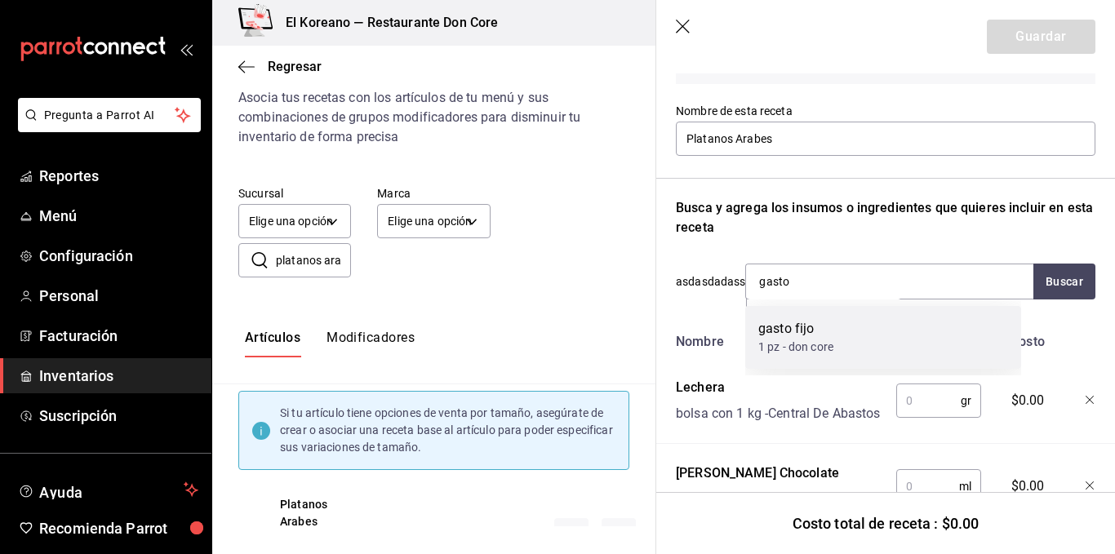
click at [819, 313] on div "gasto fijo 1 pz - don core" at bounding box center [883, 337] width 276 height 63
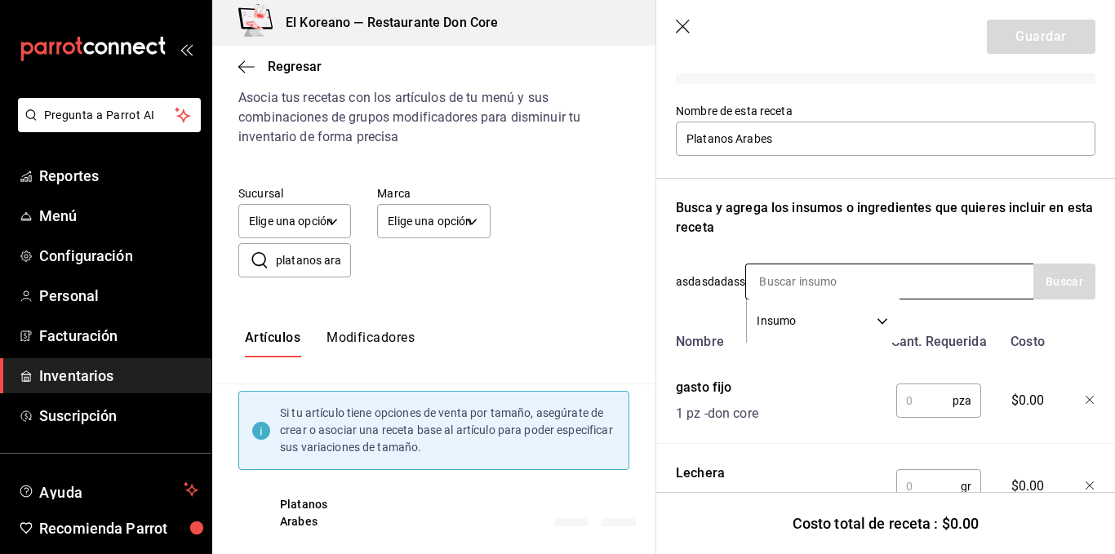
click at [829, 269] on input at bounding box center [827, 281] width 163 height 34
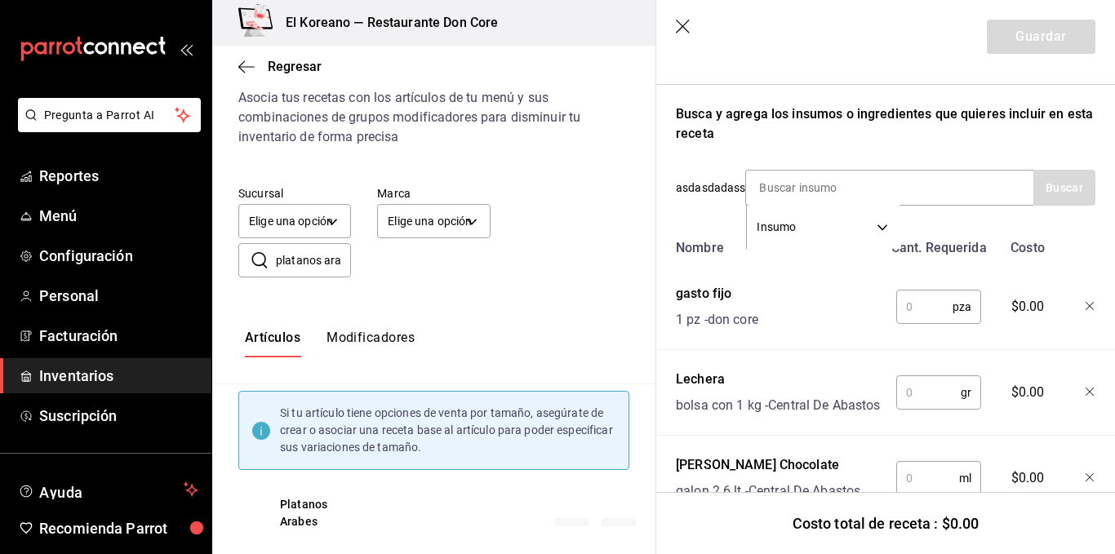
click at [915, 314] on input "text" at bounding box center [924, 307] width 56 height 33
type input "1"
click at [917, 407] on input "text" at bounding box center [928, 392] width 64 height 33
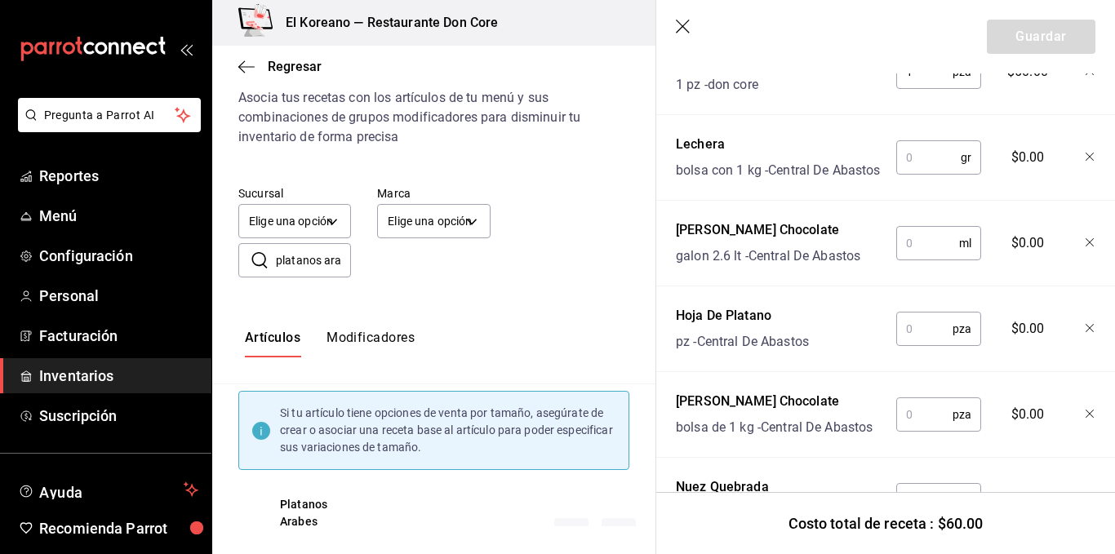
scroll to position [483, 0]
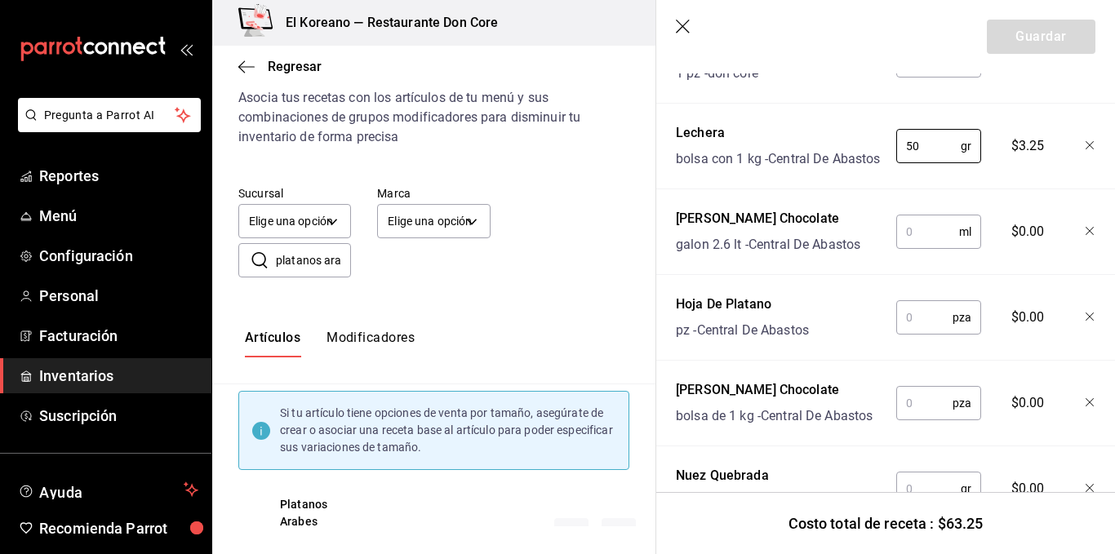
type input "50"
click at [922, 248] on input "text" at bounding box center [927, 231] width 63 height 33
type input "50"
click at [914, 329] on input "text" at bounding box center [924, 317] width 56 height 33
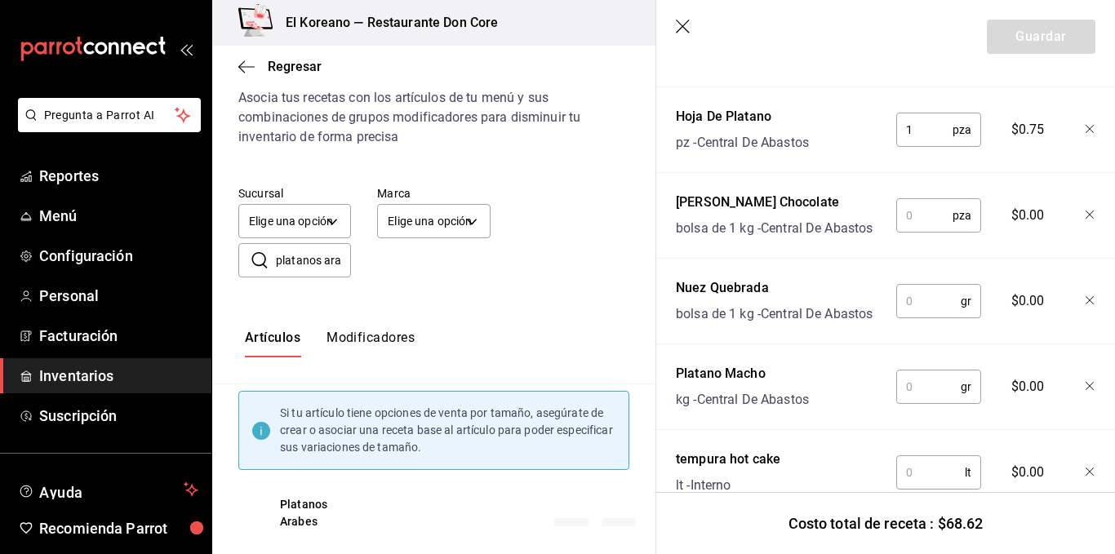
scroll to position [668, 0]
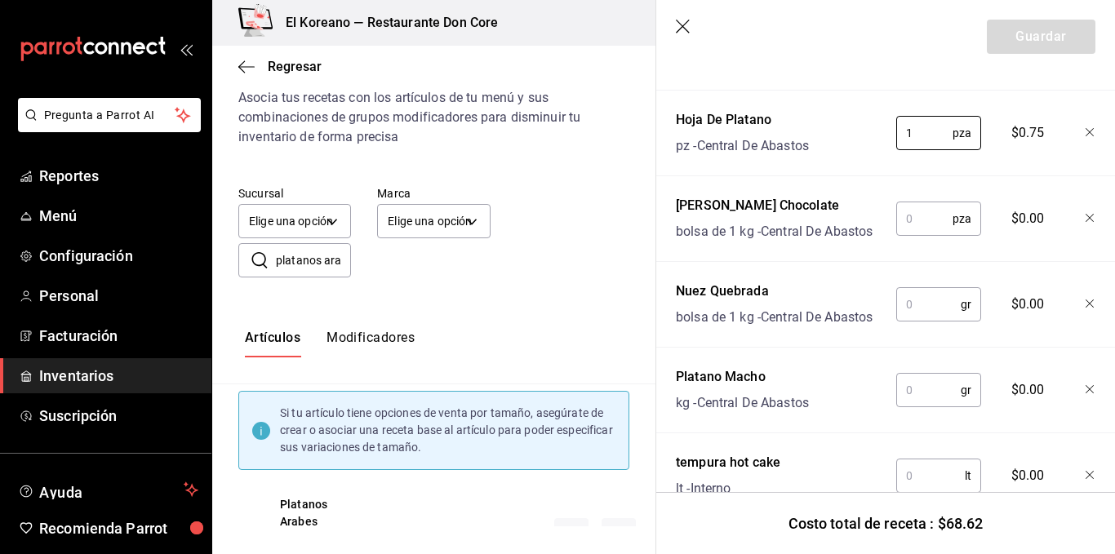
type input "1"
click at [922, 235] on input "text" at bounding box center [924, 218] width 56 height 33
type input "5"
click at [935, 321] on input "text" at bounding box center [928, 304] width 64 height 33
type input "10"
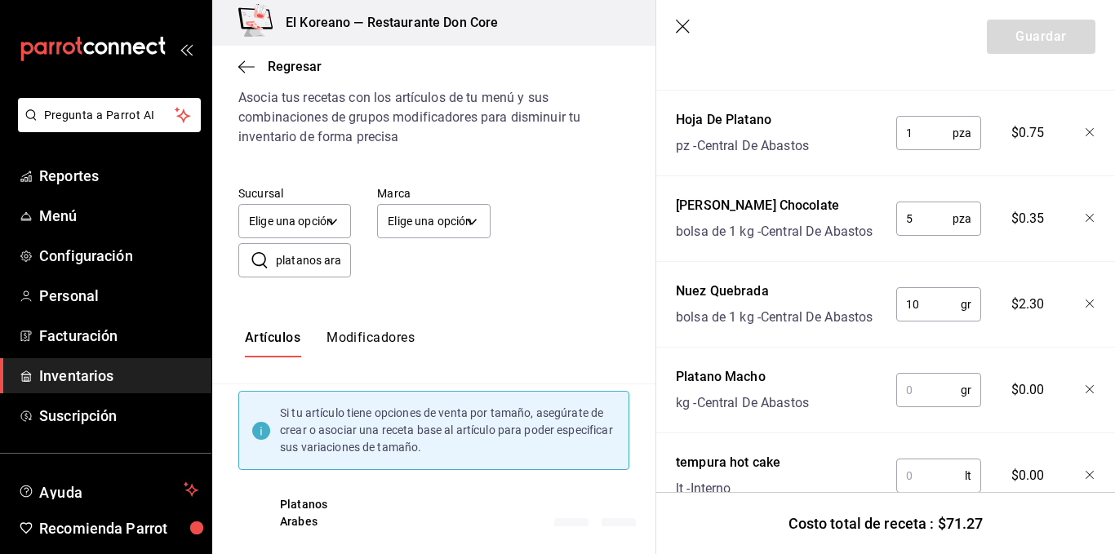
click at [934, 407] on input "text" at bounding box center [928, 390] width 64 height 33
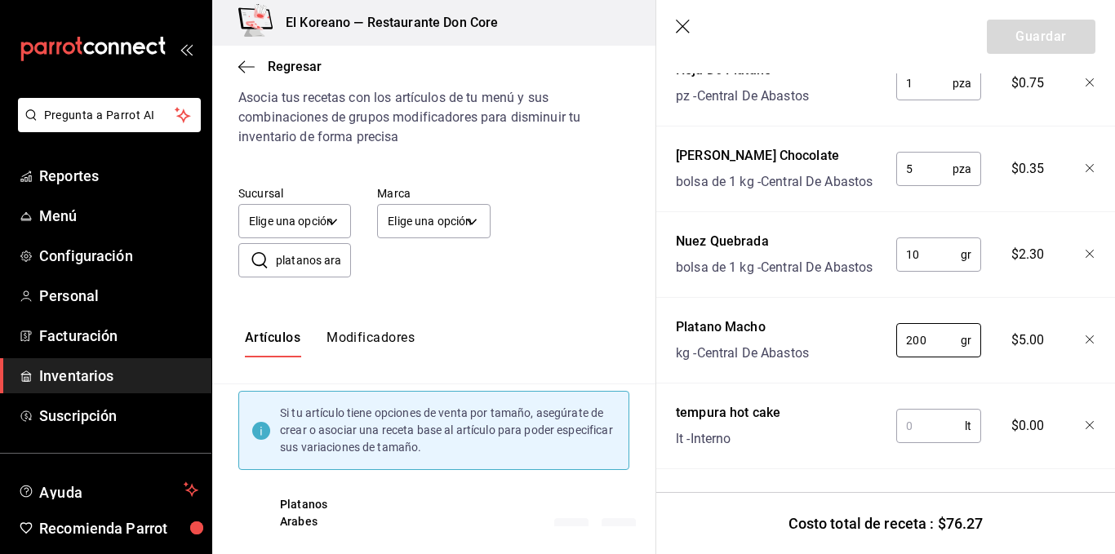
type input "200"
click at [935, 414] on input "text" at bounding box center [930, 426] width 69 height 33
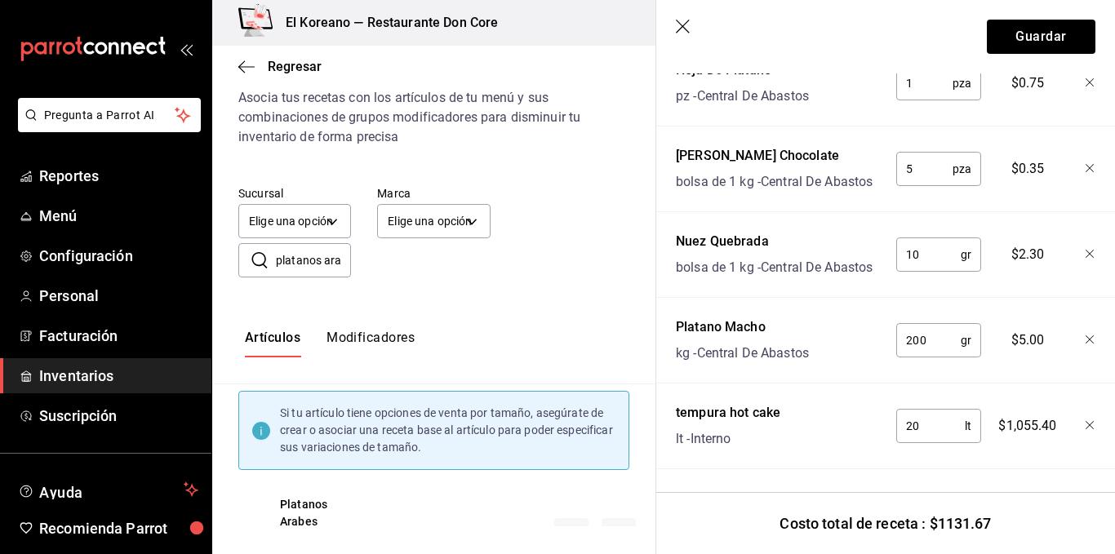
type input "2"
type input "0.150"
click at [997, 451] on div "Nombre Cant. Requerida Costo gasto fijo 1 pz - don core 1 pza ​ $60.00 Lechera …" at bounding box center [886, 110] width 420 height 718
drag, startPoint x: 997, startPoint y: 451, endPoint x: 990, endPoint y: 469, distance: 19.4
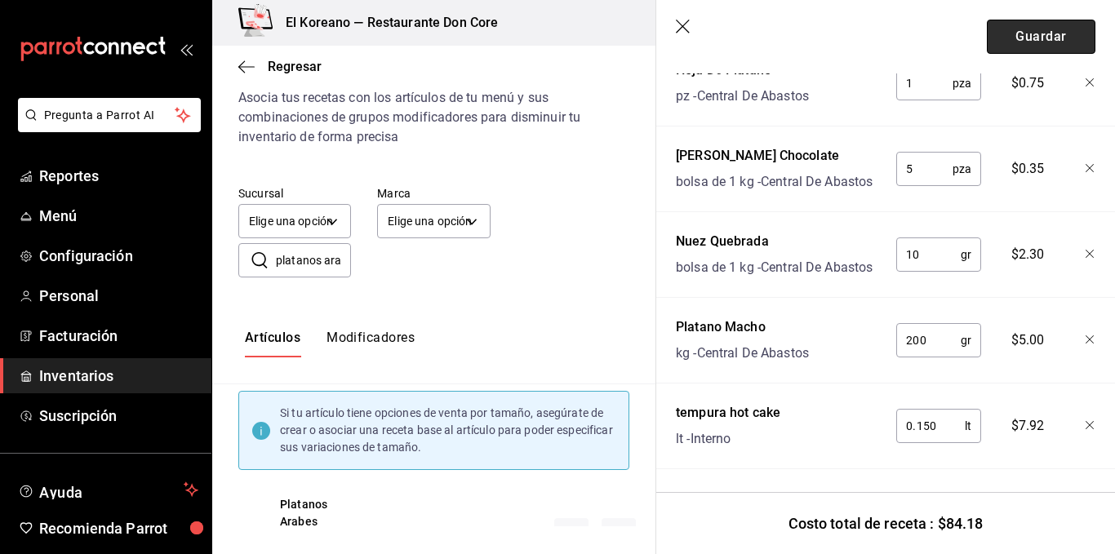
click at [1020, 46] on button "Guardar" at bounding box center [1041, 37] width 109 height 34
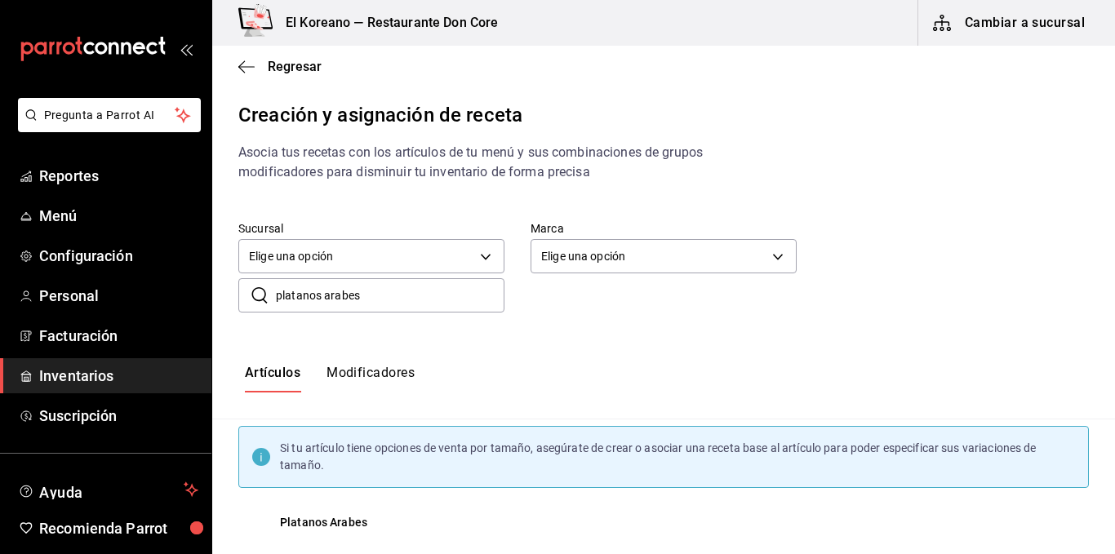
scroll to position [55, 0]
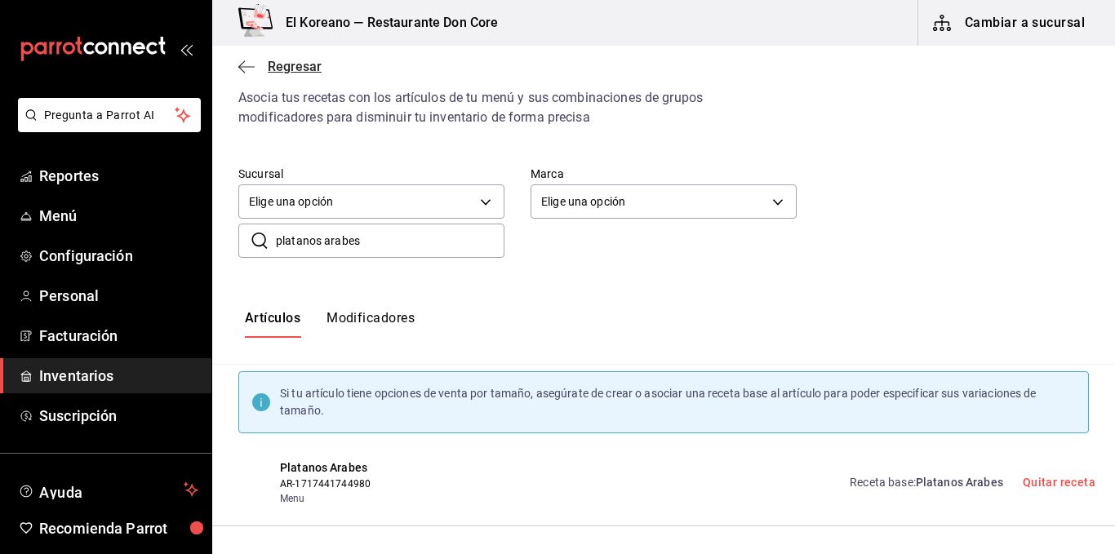
click at [296, 68] on span "Regresar" at bounding box center [295, 67] width 54 height 16
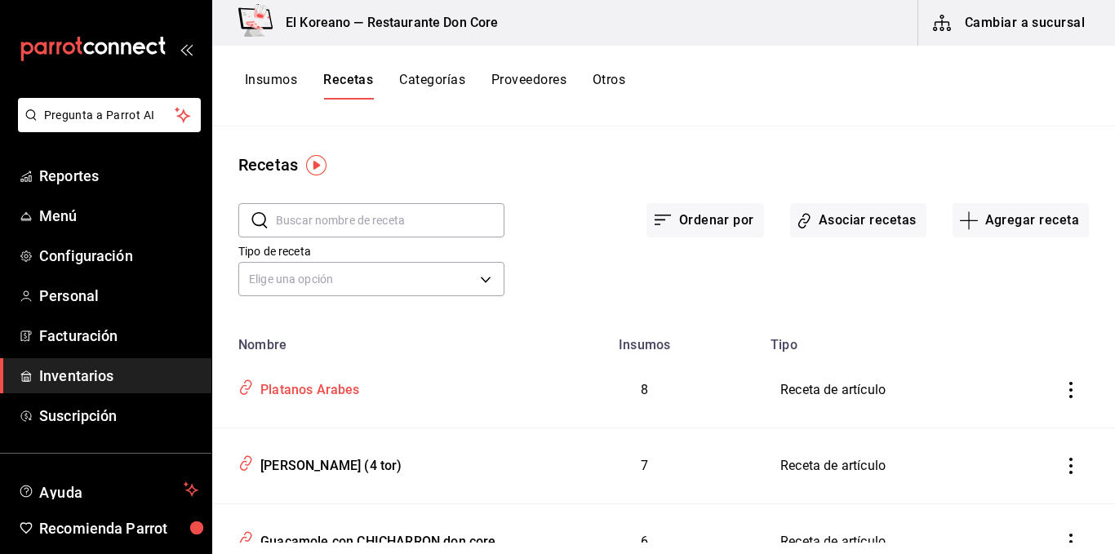
click at [338, 387] on div "Platanos Arabes" at bounding box center [307, 387] width 106 height 25
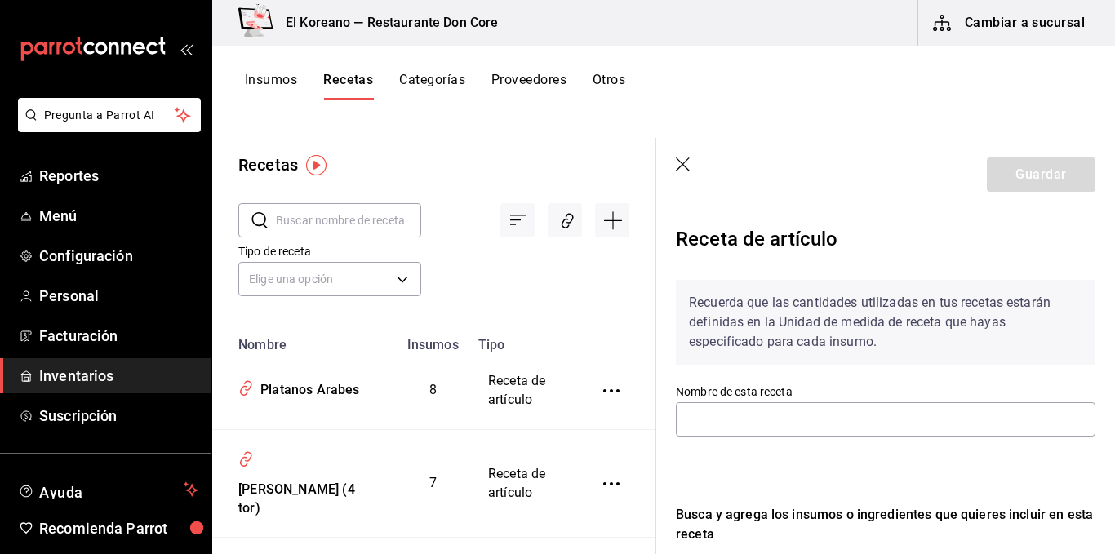
type input "Platanos Arabes"
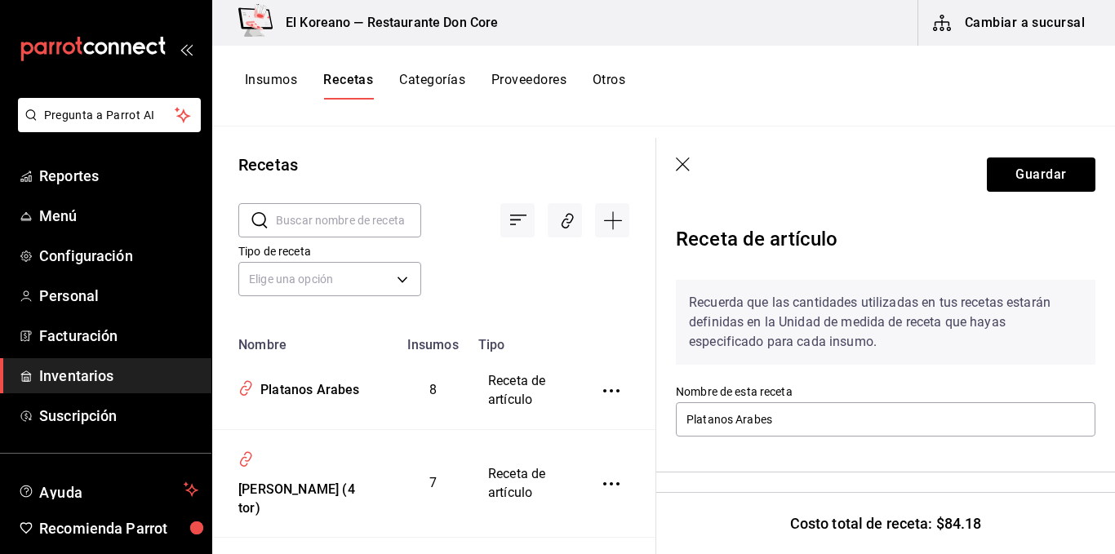
click at [400, 153] on div "Recetas" at bounding box center [433, 165] width 443 height 24
click at [271, 80] on button "Insumos" at bounding box center [271, 86] width 52 height 28
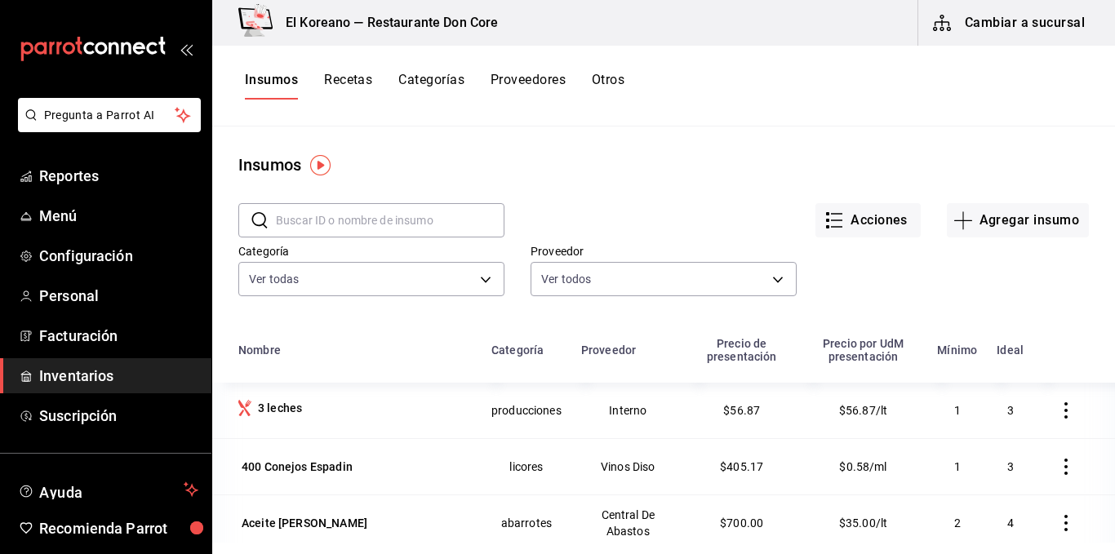
click at [390, 222] on input "text" at bounding box center [390, 220] width 229 height 33
type input "gra"
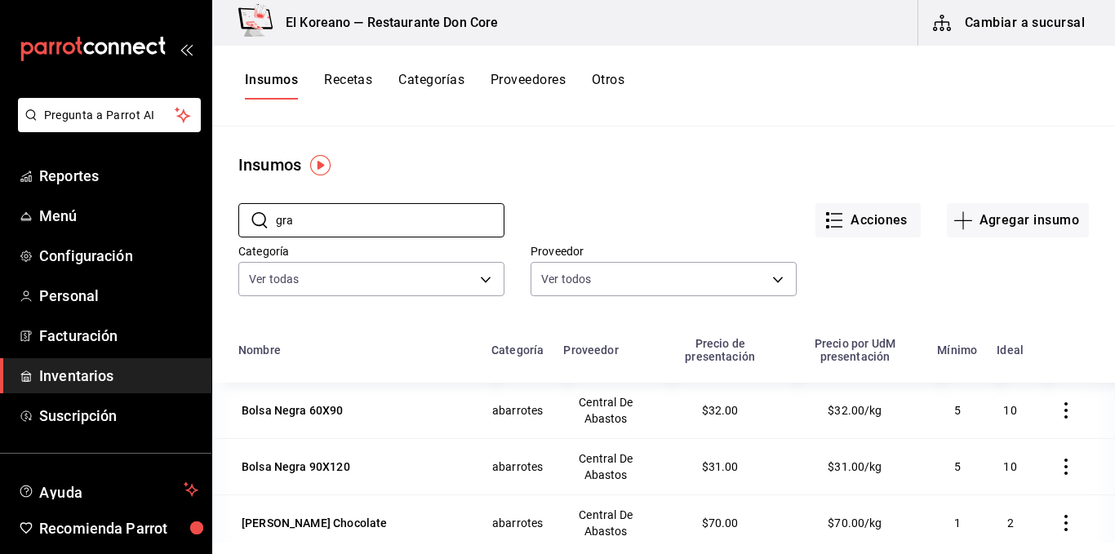
scroll to position [42, 0]
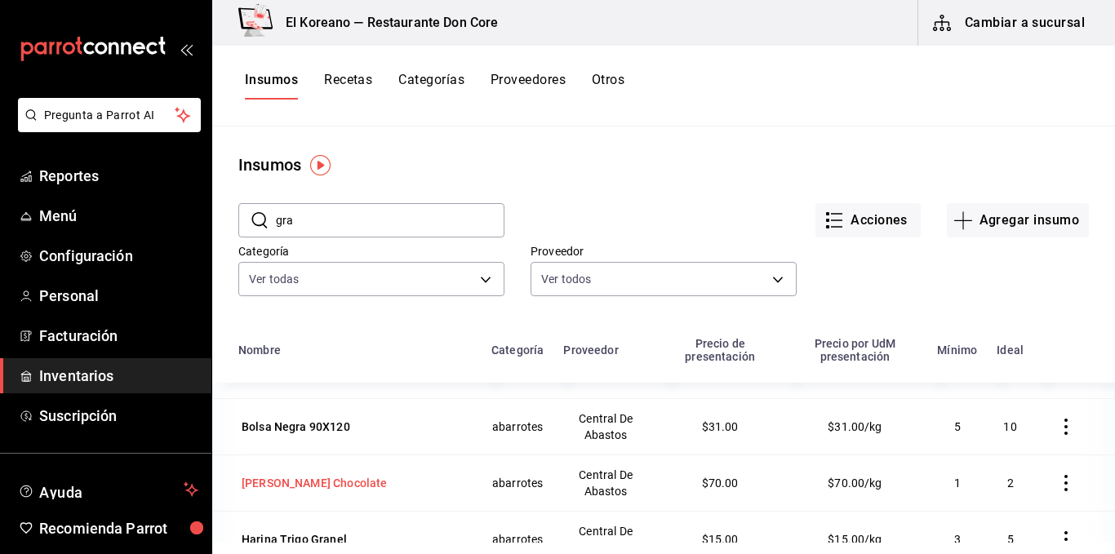
click at [325, 477] on div "Granillo Chocolate" at bounding box center [314, 483] width 145 height 16
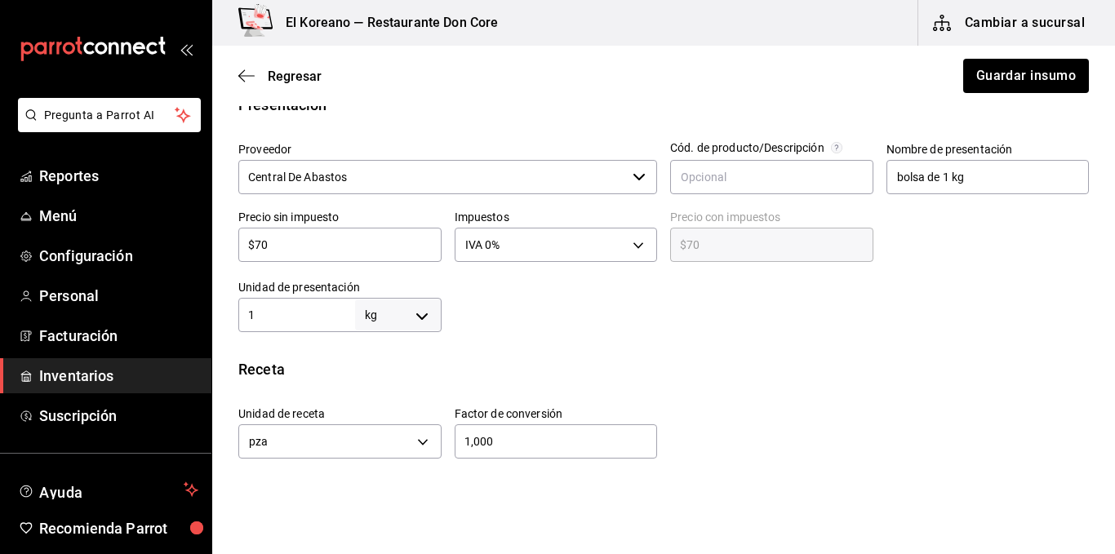
scroll to position [420, 0]
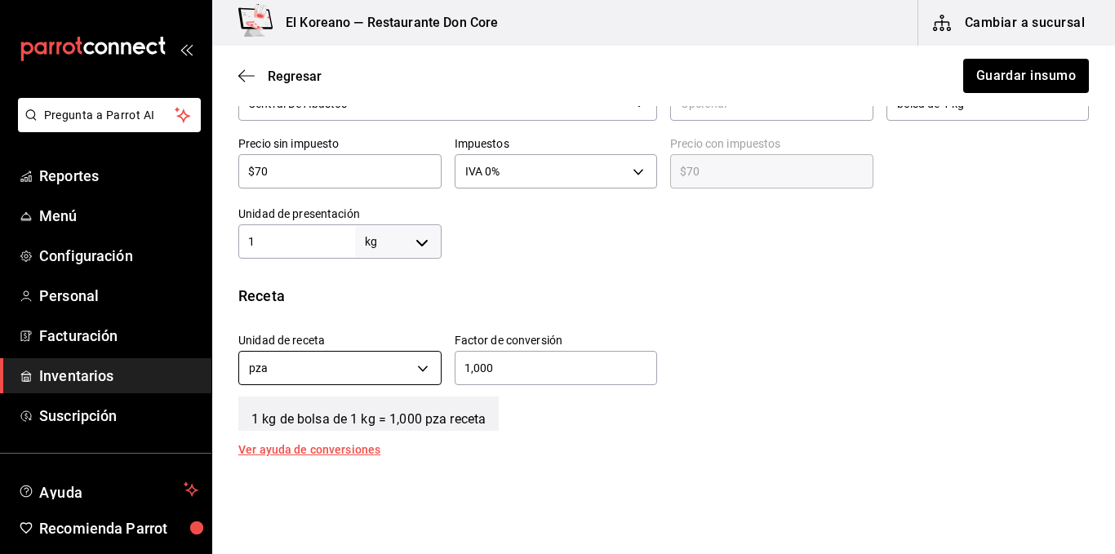
click at [419, 366] on body "Pregunta a Parrot AI Reportes Menú Configuración Personal Facturación Inventari…" at bounding box center [557, 231] width 1115 height 462
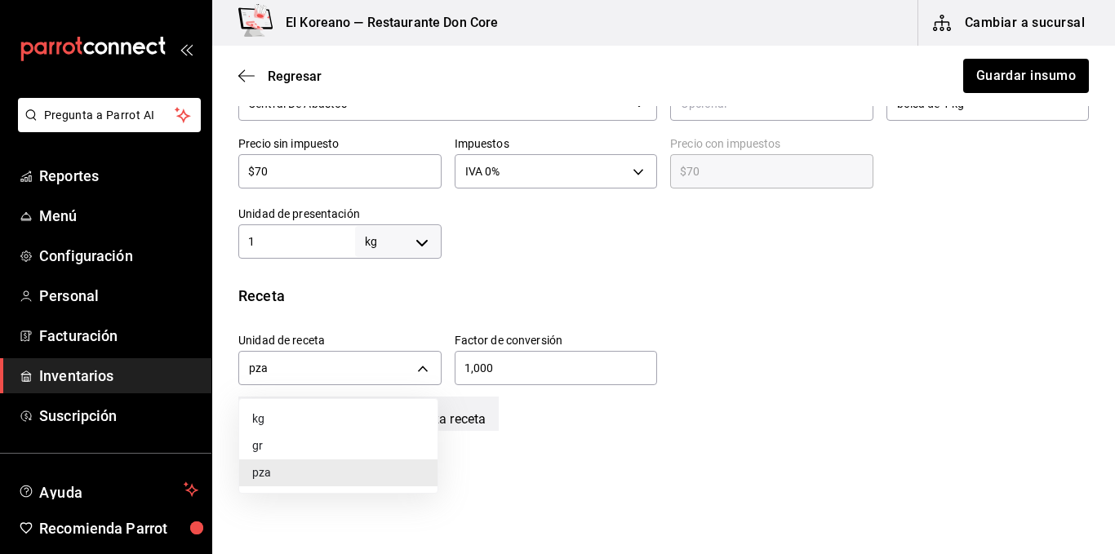
click at [301, 374] on div at bounding box center [557, 277] width 1115 height 554
click at [273, 365] on body "Pregunta a Parrot AI Reportes Menú Configuración Personal Facturación Inventari…" at bounding box center [557, 231] width 1115 height 462
click at [261, 365] on div at bounding box center [557, 277] width 1115 height 554
click at [335, 374] on body "Pregunta a Parrot AI Reportes Menú Configuración Personal Facturación Inventari…" at bounding box center [557, 231] width 1115 height 462
click at [273, 419] on li "kg" at bounding box center [338, 419] width 198 height 27
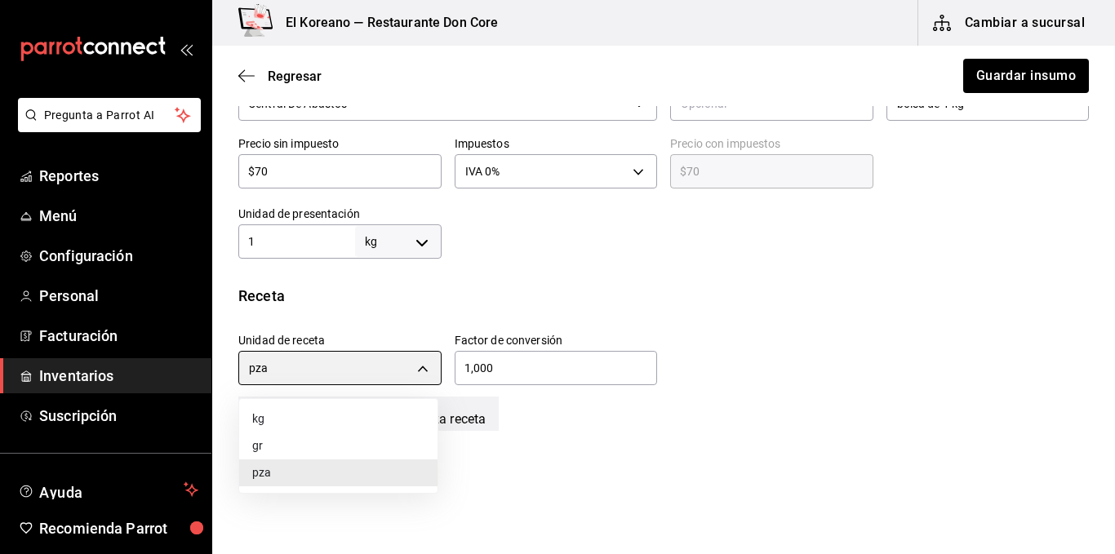
type input "KILOGRAM"
type input "1"
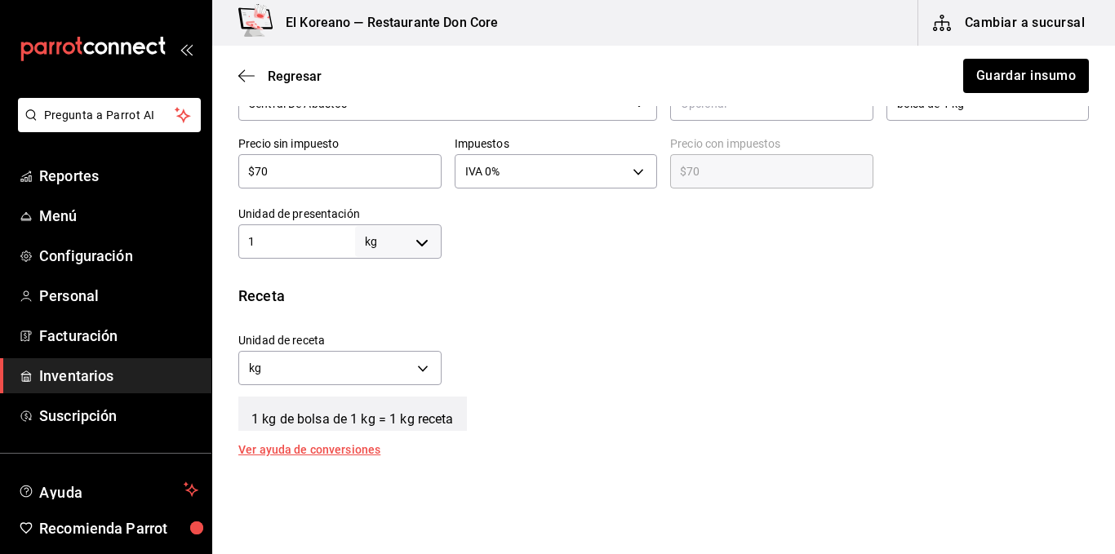
click at [547, 323] on div "Unidad de receta kg KILOGRAM Factor de conversión 1 ​" at bounding box center [657, 355] width 864 height 70
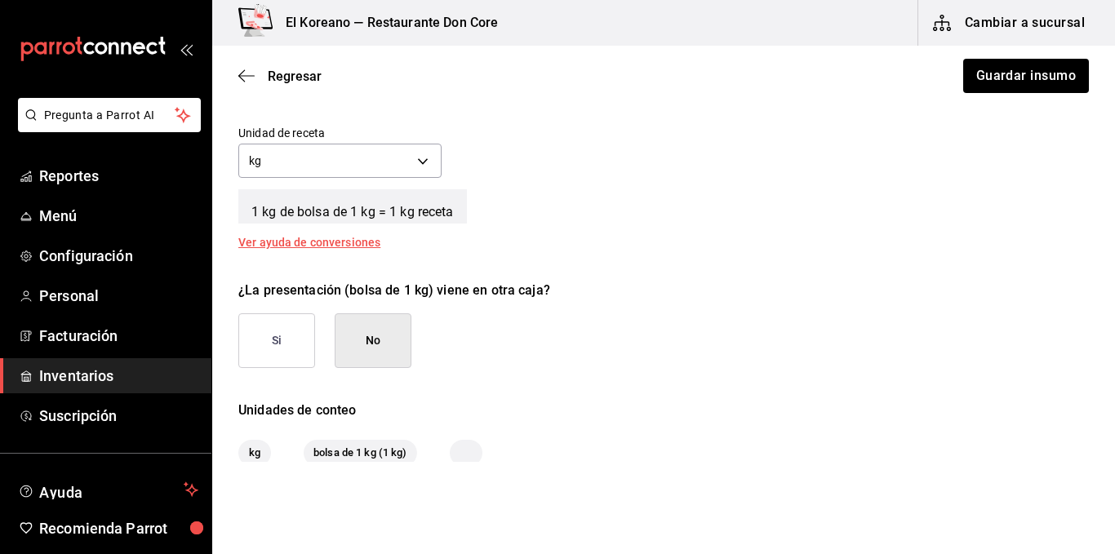
scroll to position [655, 0]
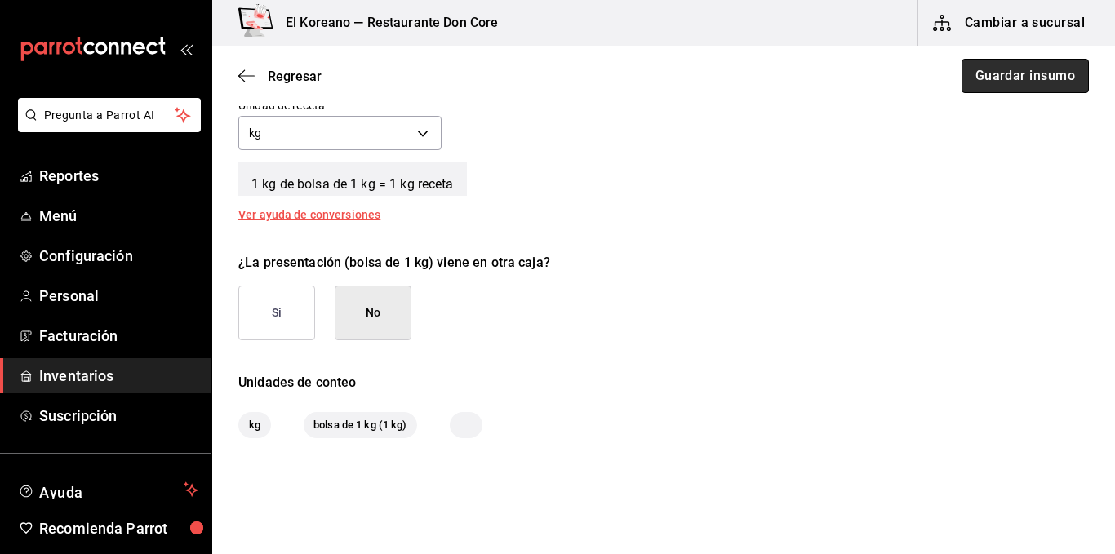
click at [1027, 78] on button "Guardar insumo" at bounding box center [1025, 76] width 127 height 34
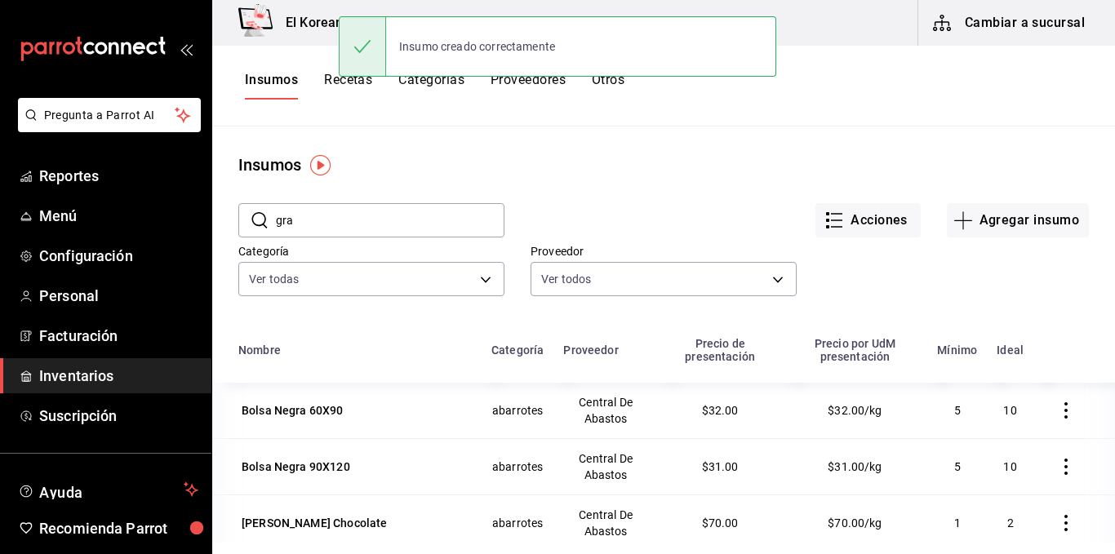
click at [332, 80] on button "Recetas" at bounding box center [348, 86] width 48 height 28
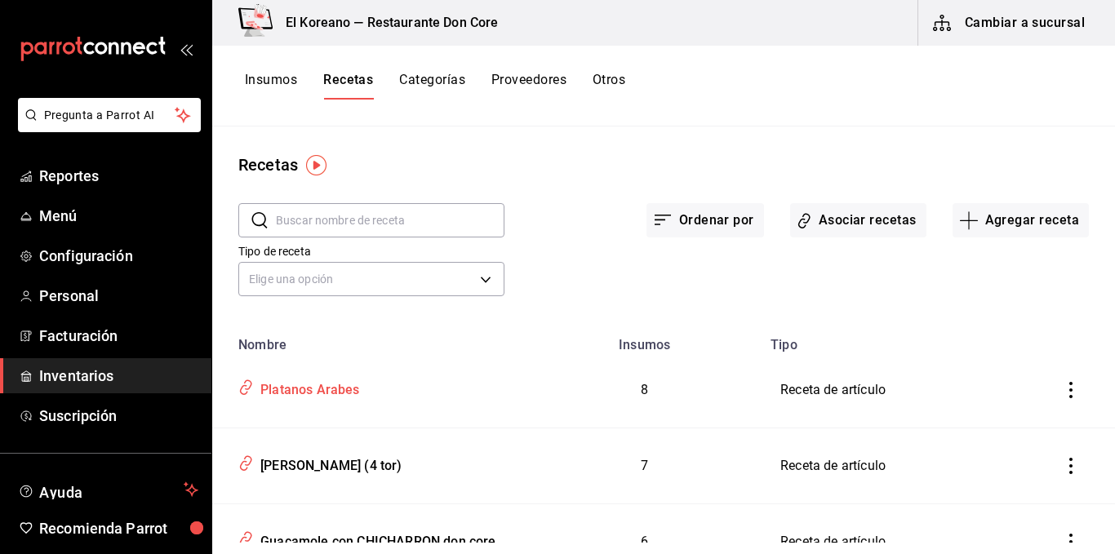
click at [357, 390] on div "Platanos Arabes" at bounding box center [307, 387] width 106 height 25
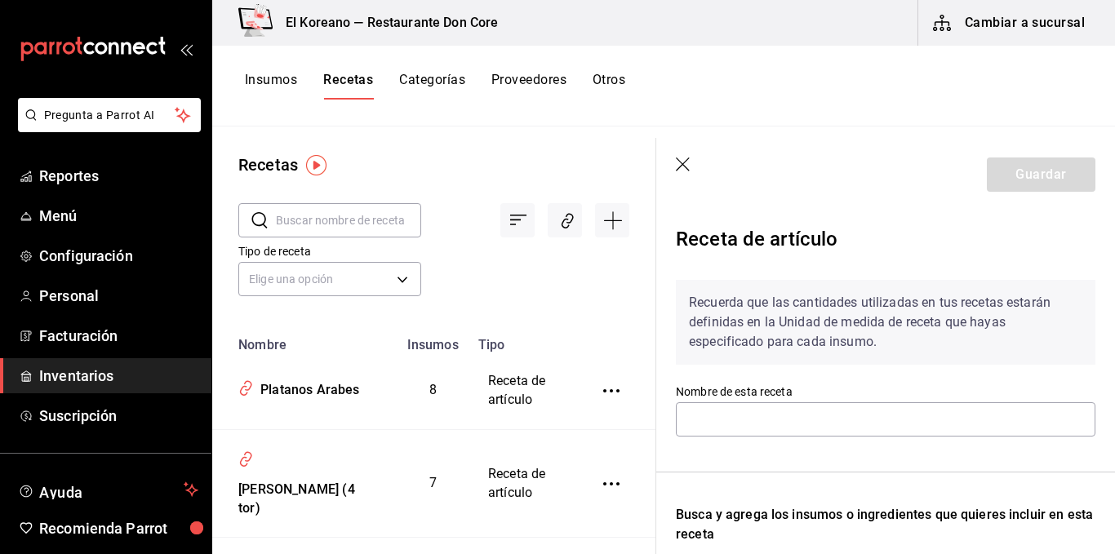
type input "Platanos Arabes"
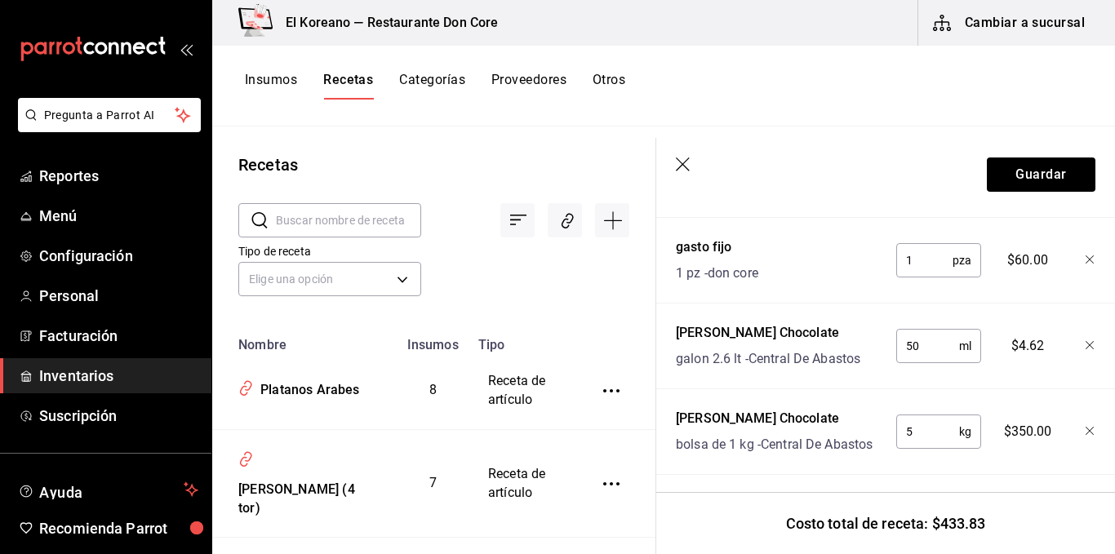
scroll to position [953, 0]
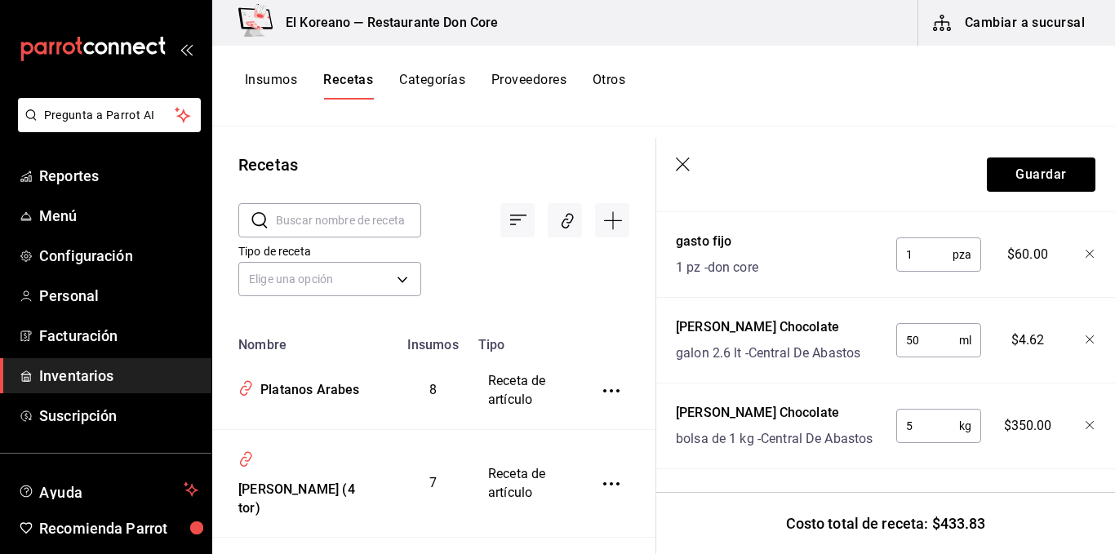
click at [912, 411] on input "5" at bounding box center [927, 426] width 63 height 33
type input "0.005"
click at [954, 440] on div "Nombre Cant. Requerida Costo tempura hot cake lt - Interno 0.15 lt ​ $7.92 Hoja…" at bounding box center [886, 110] width 420 height 718
click at [1042, 174] on button "Guardar" at bounding box center [1041, 175] width 109 height 34
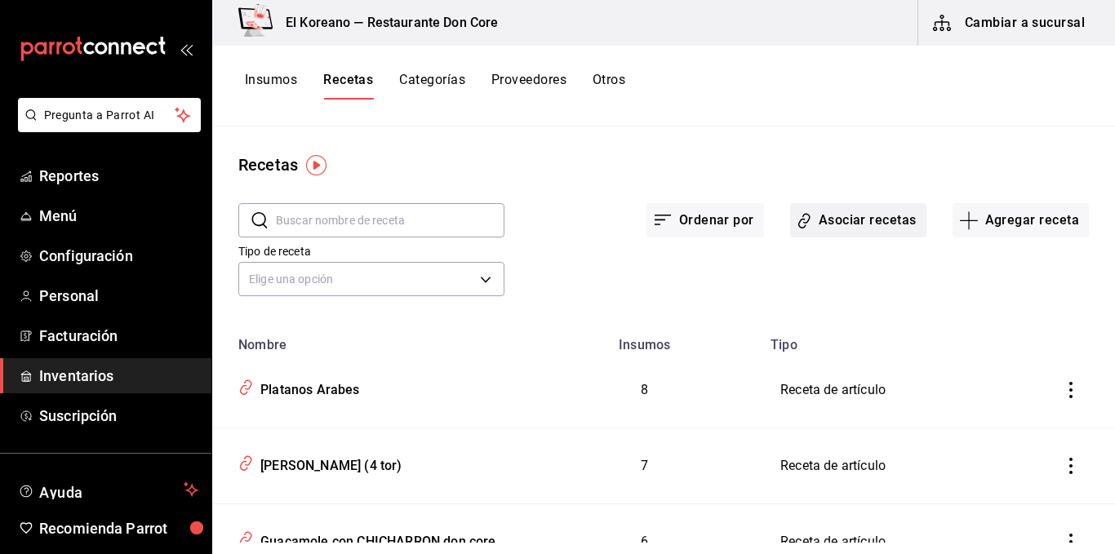
click at [852, 226] on button "Asociar recetas" at bounding box center [858, 220] width 136 height 34
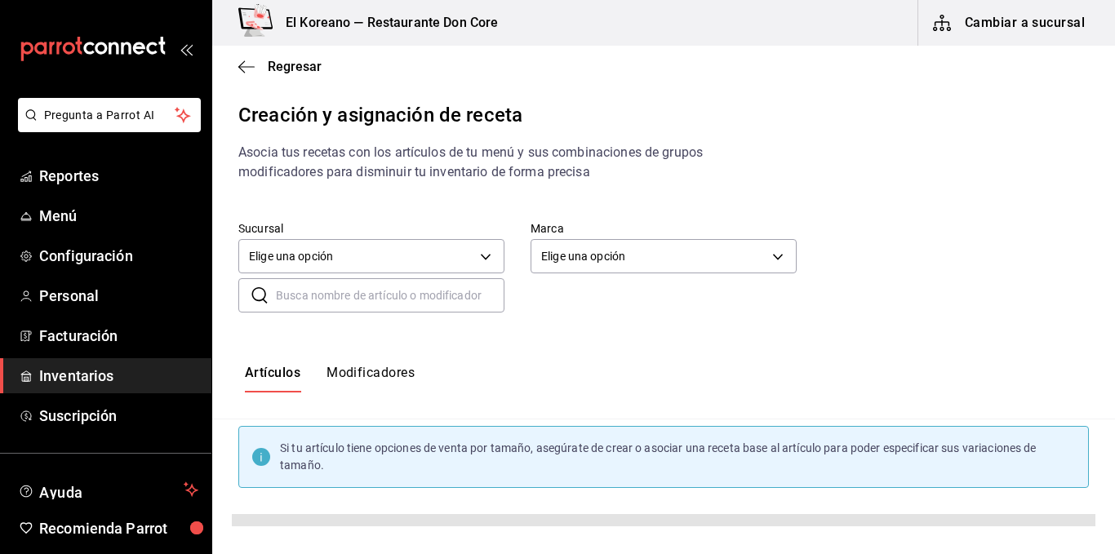
click at [375, 286] on input "text" at bounding box center [390, 295] width 229 height 33
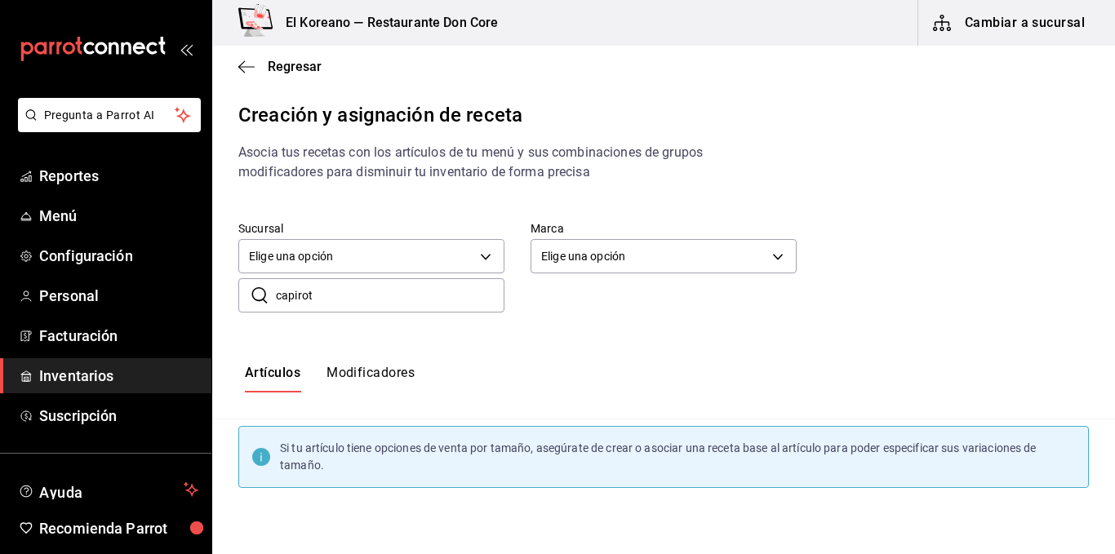
type input "capirot"
click at [392, 521] on span "Capirotada" at bounding box center [374, 522] width 189 height 17
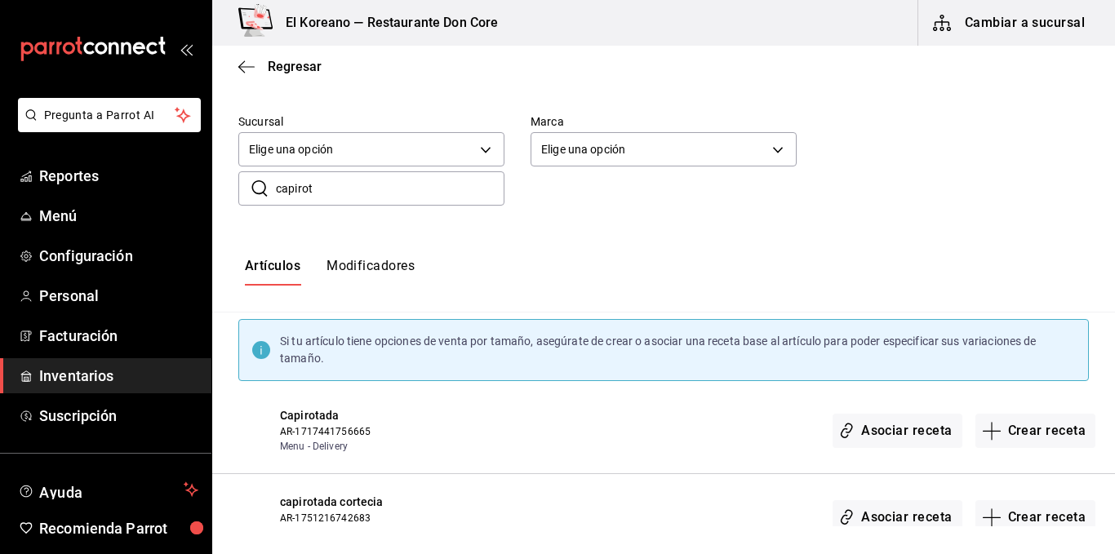
scroll to position [228, 0]
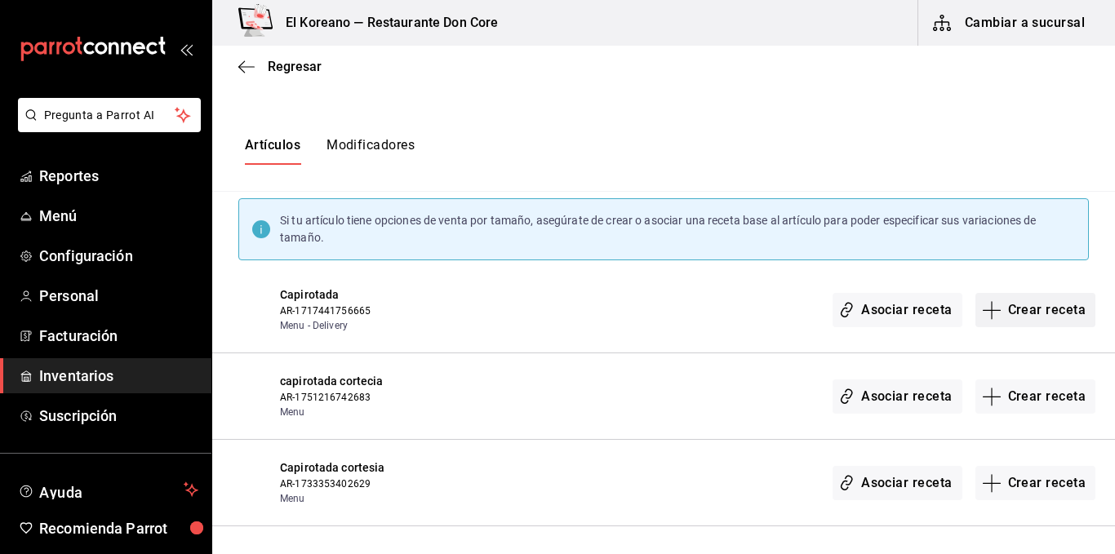
click at [1035, 308] on button "Crear receta" at bounding box center [1035, 310] width 121 height 34
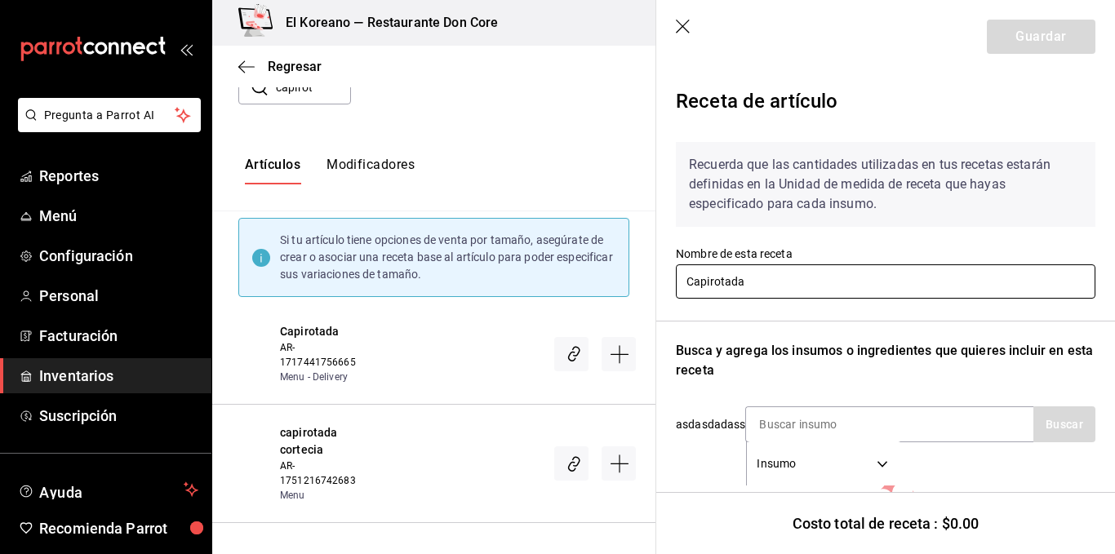
scroll to position [143, 0]
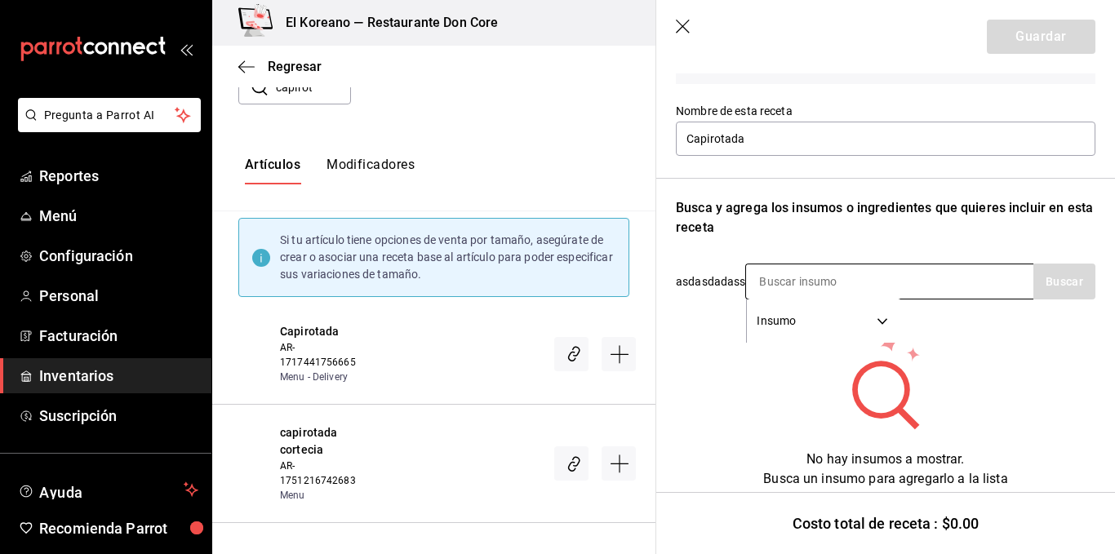
click at [933, 280] on div "Insumo SUPPLY" at bounding box center [889, 282] width 288 height 36
click at [789, 273] on input at bounding box center [827, 281] width 163 height 34
type input "bolill"
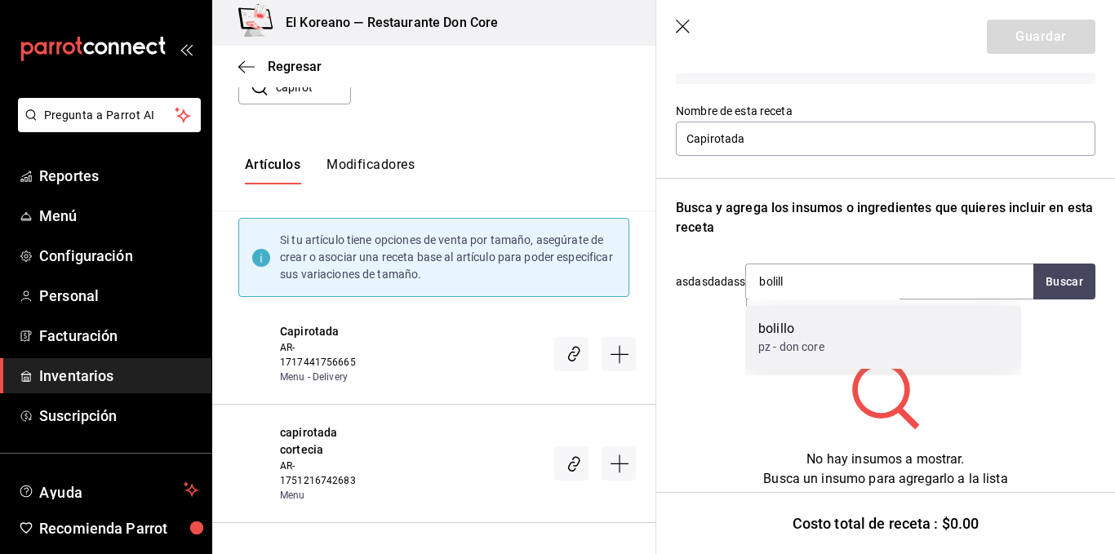
click at [774, 342] on div "pz - don core" at bounding box center [791, 347] width 66 height 17
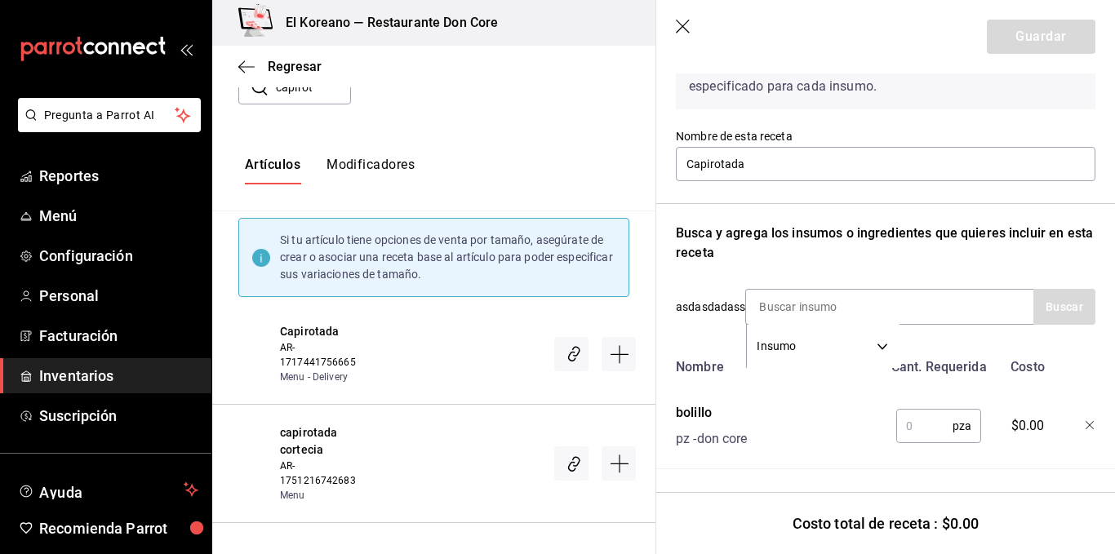
scroll to position [130, 0]
type input "raya"
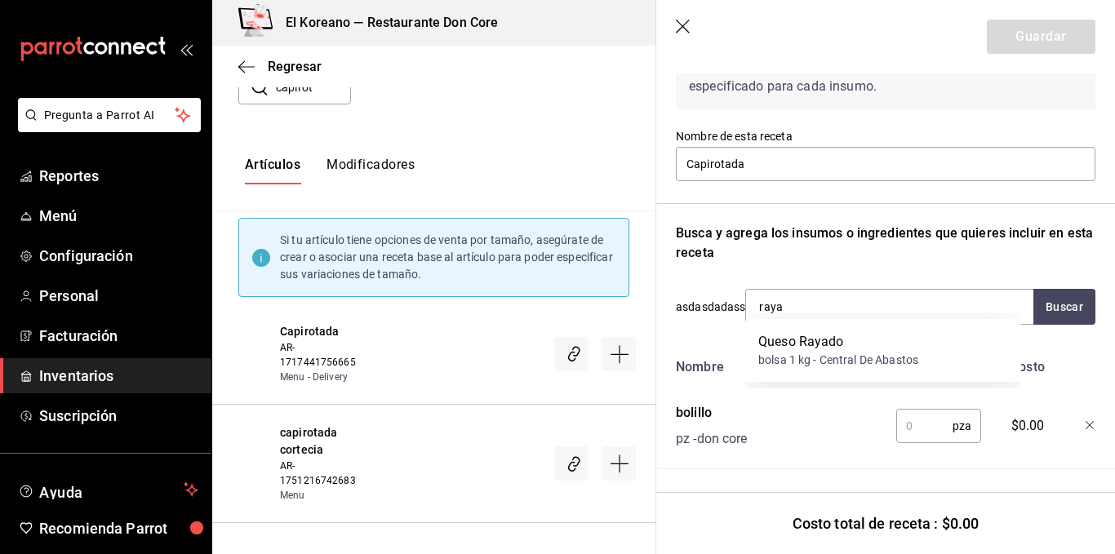
click at [774, 342] on div "Queso Rayado" at bounding box center [838, 342] width 160 height 20
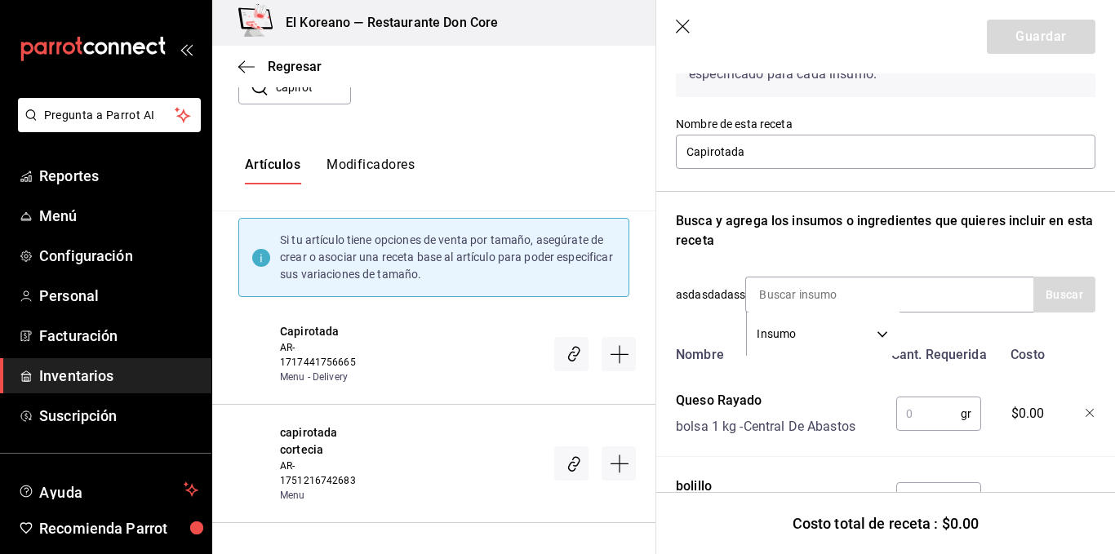
scroll to position [143, 0]
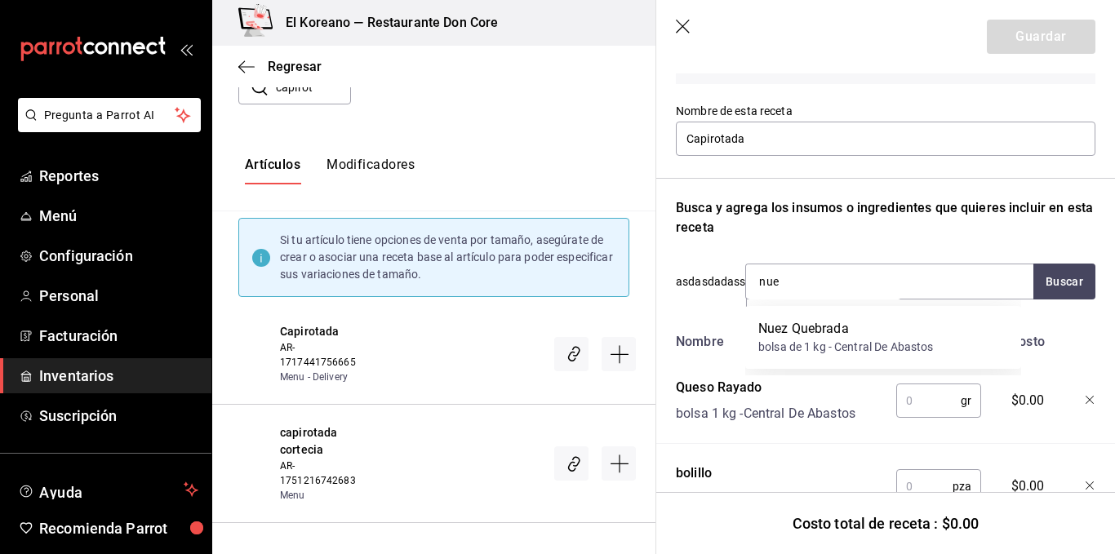
type input "nuez"
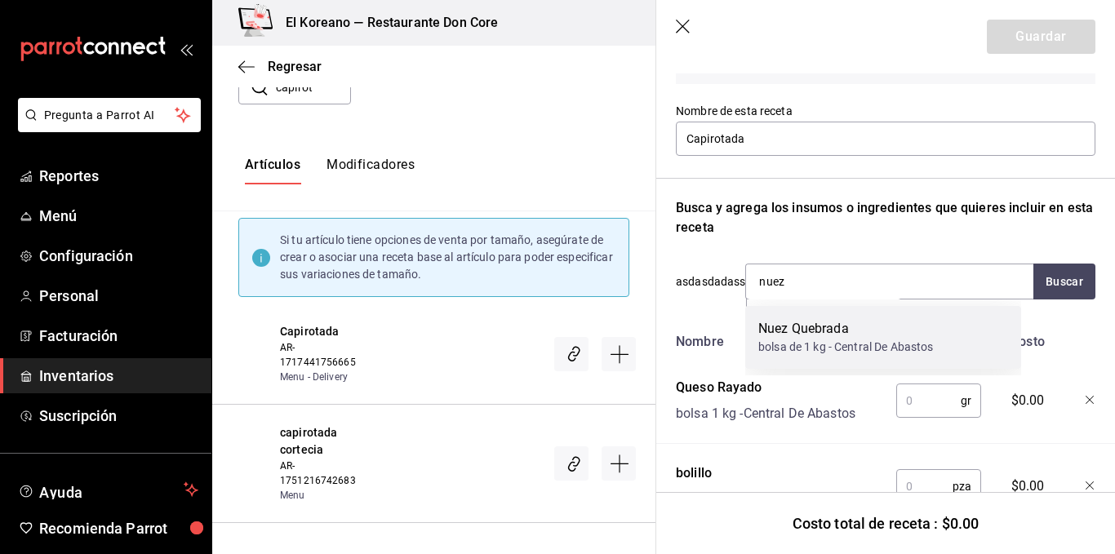
click at [882, 336] on div "Nuez Quebrada" at bounding box center [845, 329] width 175 height 20
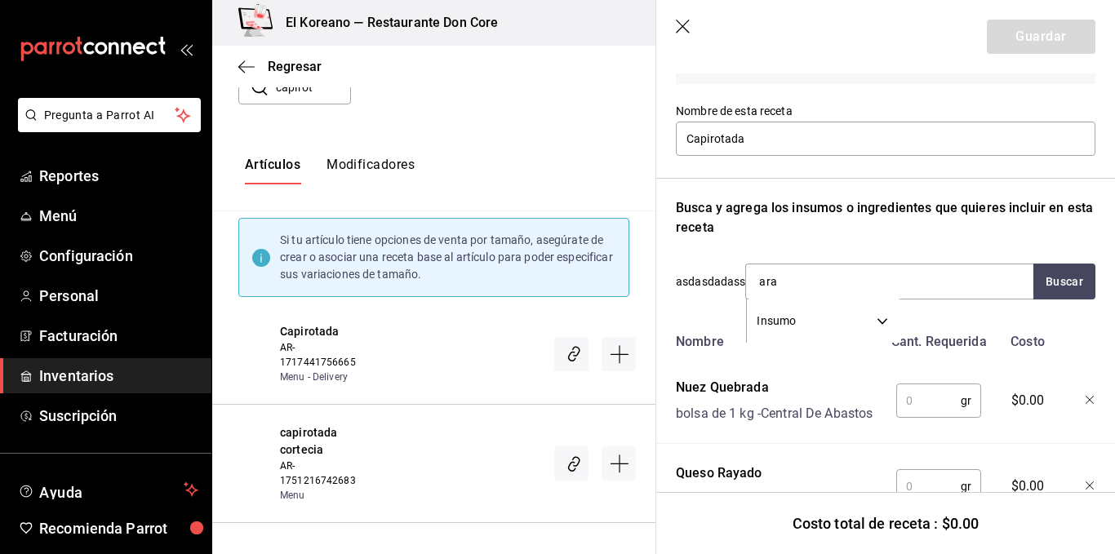
type input "aran"
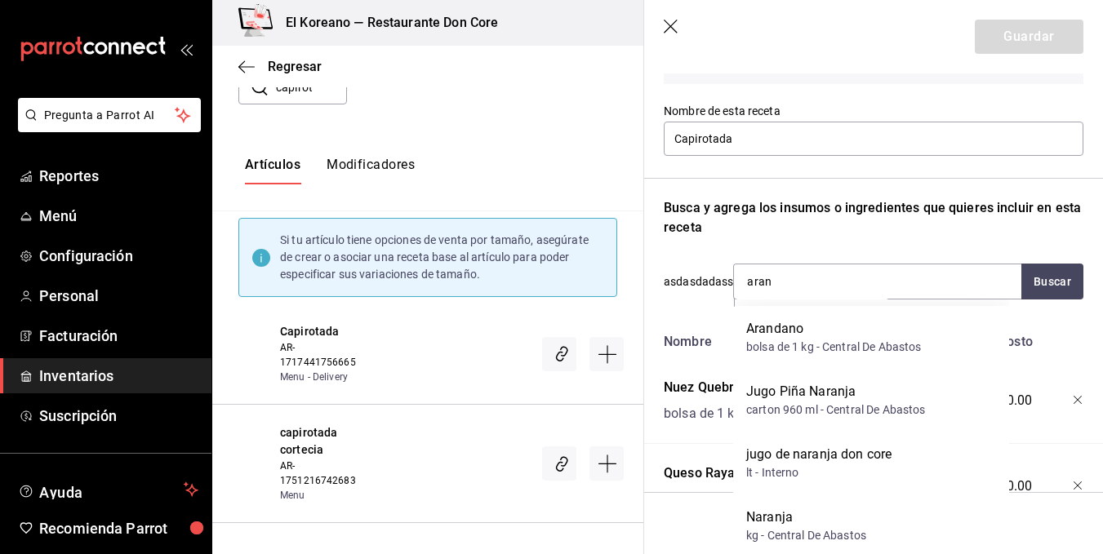
click at [882, 336] on div "Arandano" at bounding box center [833, 329] width 175 height 20
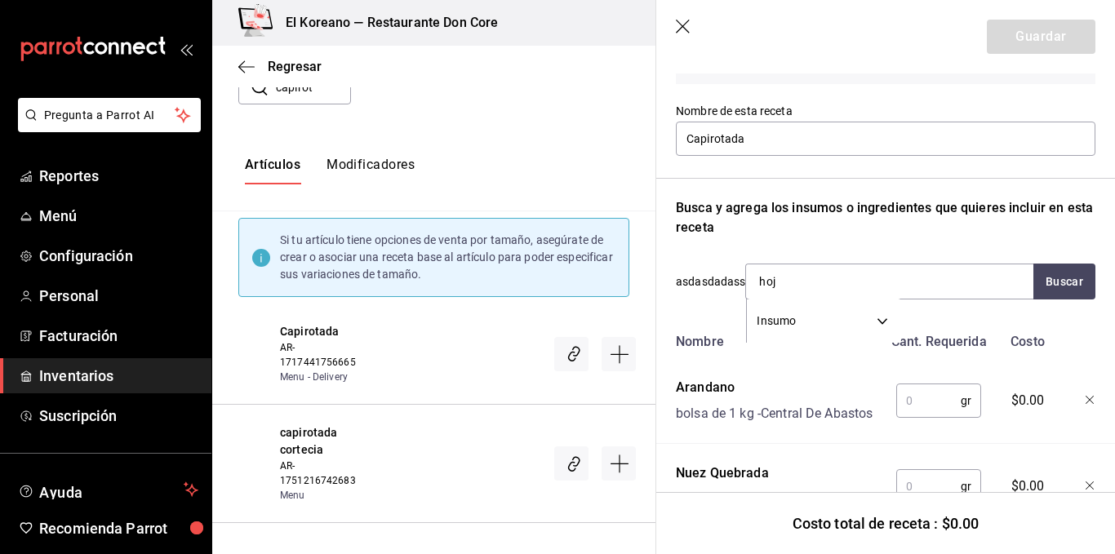
type input "hoja"
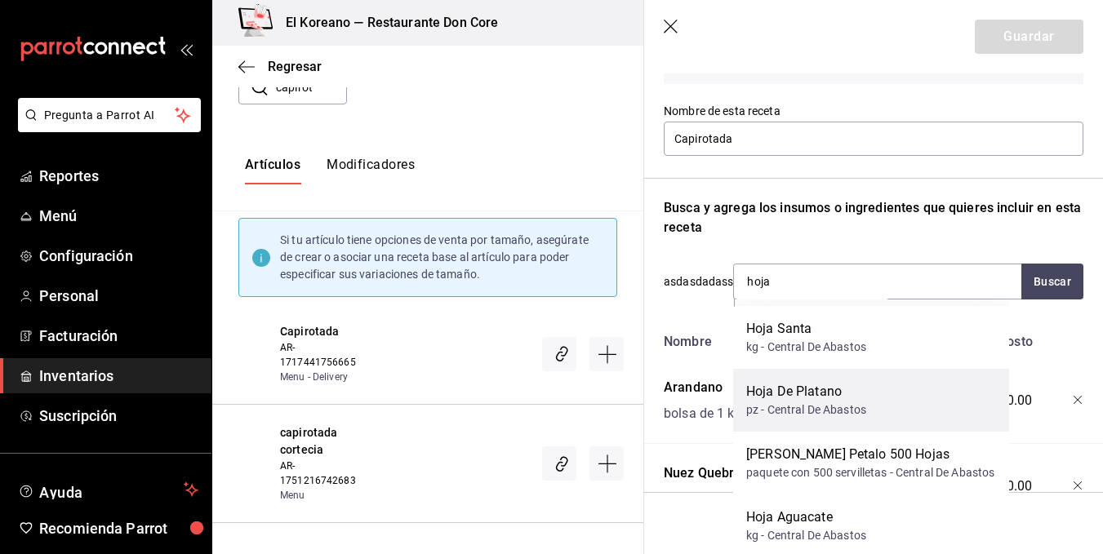
click at [834, 406] on div "pz - Central De Abastos" at bounding box center [806, 410] width 120 height 17
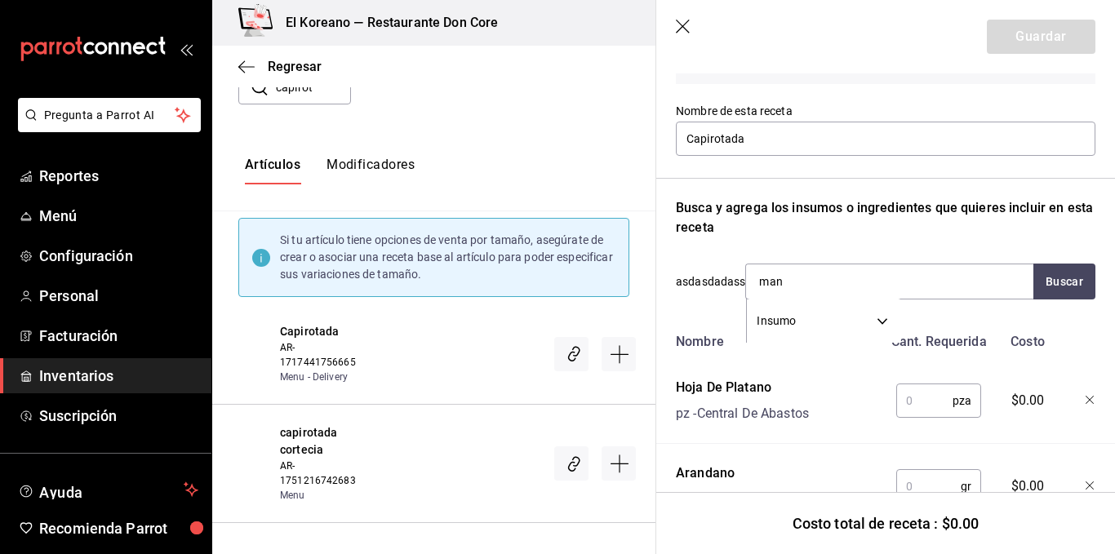
type input "mant"
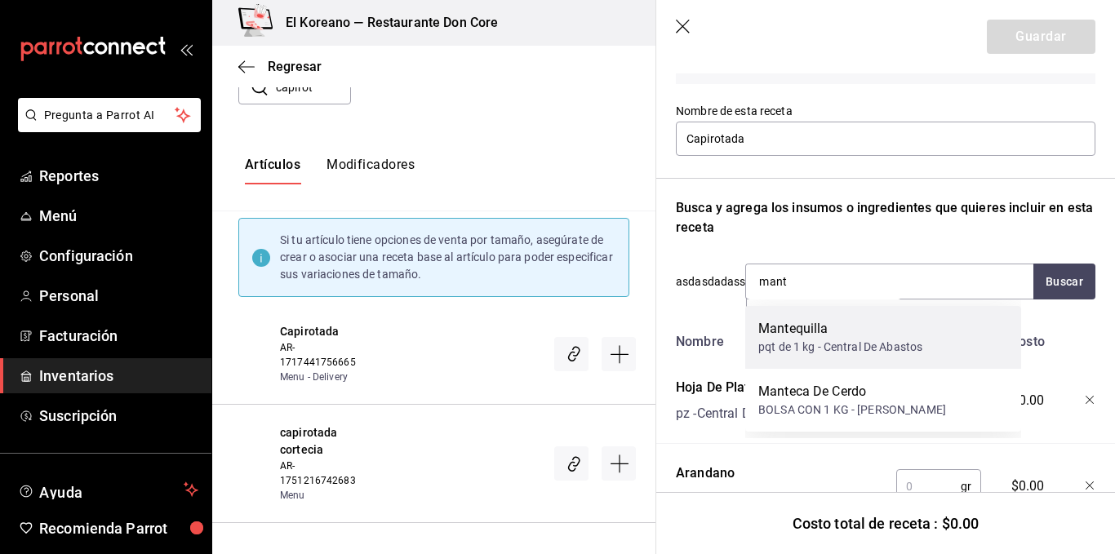
click at [827, 335] on div "Mantequilla" at bounding box center [840, 329] width 164 height 20
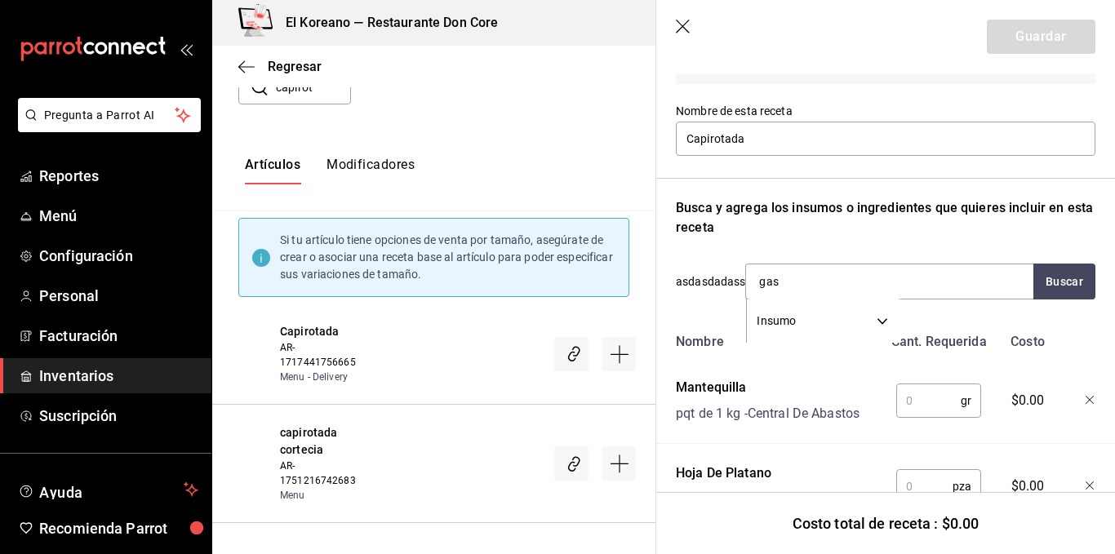
type input "[PERSON_NAME]"
click at [827, 335] on div "gasto fijo" at bounding box center [795, 329] width 75 height 20
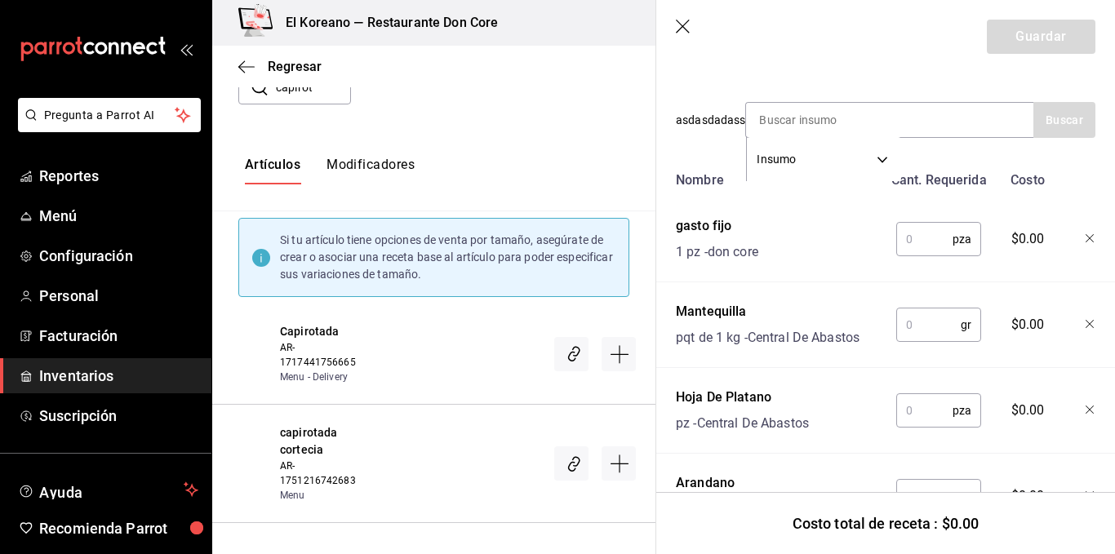
scroll to position [374, 0]
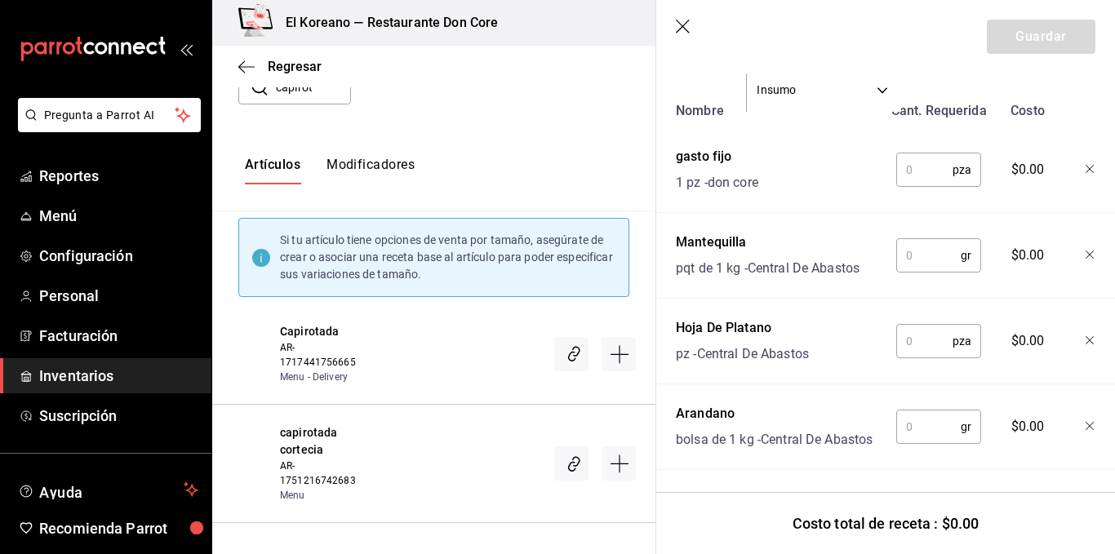
click at [900, 171] on input "text" at bounding box center [924, 169] width 56 height 33
type input "1"
click at [917, 251] on input "text" at bounding box center [928, 255] width 64 height 33
type input "20"
click at [909, 331] on input "text" at bounding box center [924, 341] width 56 height 33
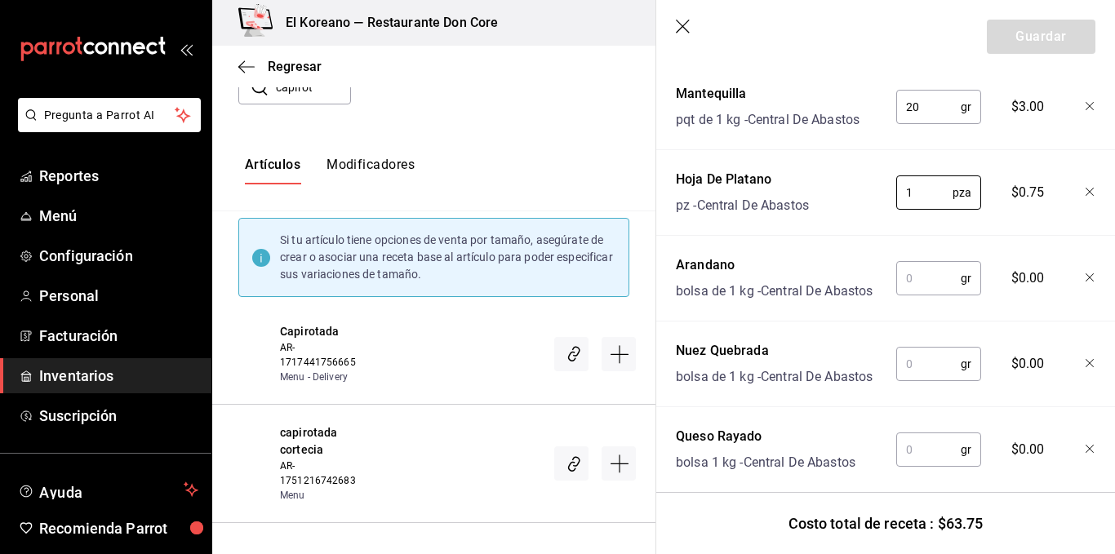
scroll to position [539, 0]
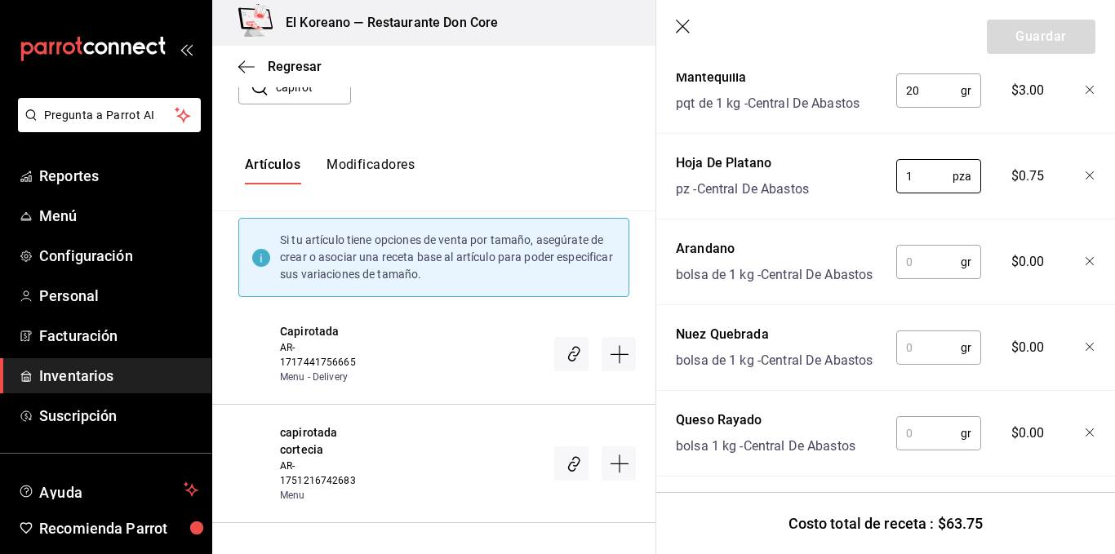
type input "1"
click at [918, 278] on input "text" at bounding box center [928, 262] width 64 height 33
type input "."
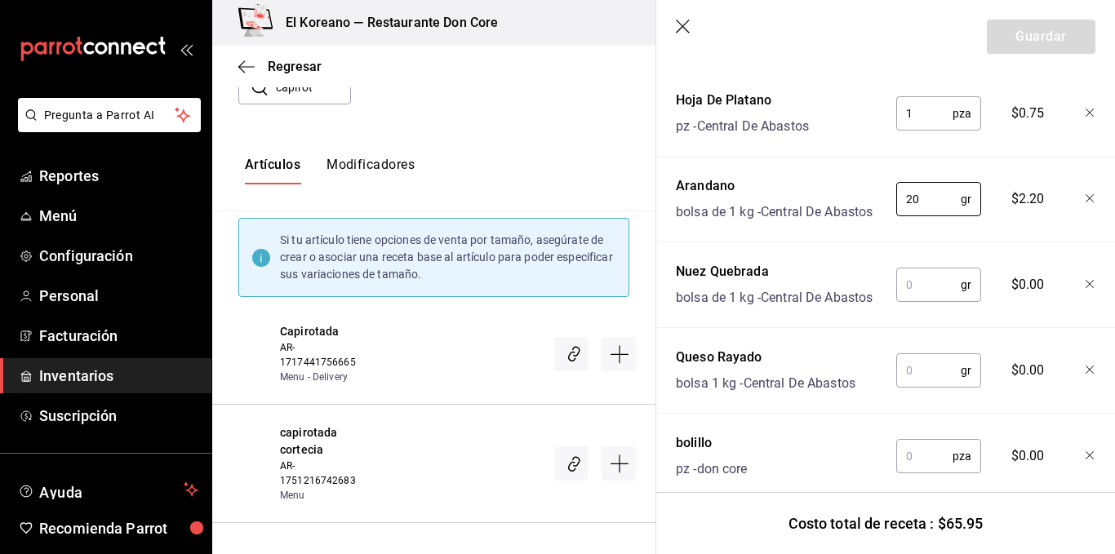
type input "20"
click at [926, 301] on input "text" at bounding box center [928, 285] width 64 height 33
type input "."
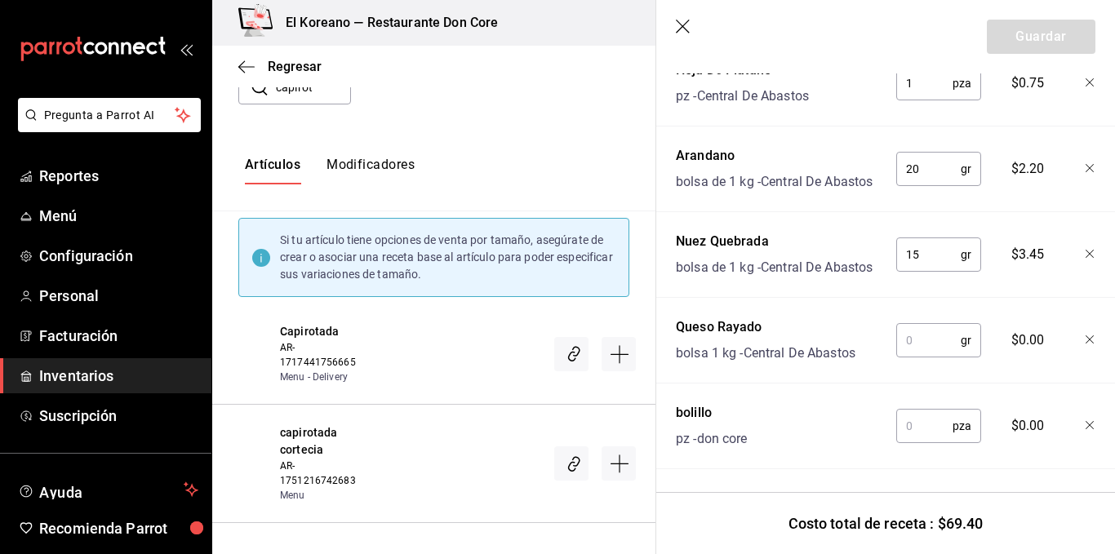
scroll to position [682, 0]
type input "15"
click at [925, 337] on input "text" at bounding box center [928, 340] width 64 height 33
type input "20"
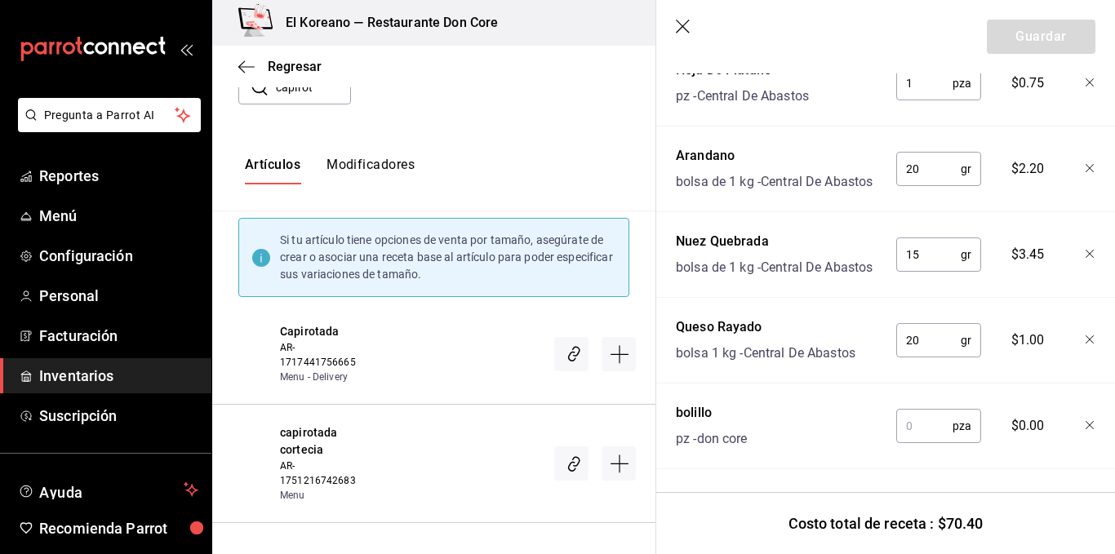
click at [913, 421] on input "text" at bounding box center [924, 426] width 56 height 33
type input "1"
click at [939, 450] on div "Nombre Cant. Requerida Costo gasto fijo 1 pz - don core 1 pza ​ $60.00 Mantequi…" at bounding box center [886, 153] width 420 height 633
click at [1042, 25] on button "Guardar" at bounding box center [1041, 37] width 109 height 34
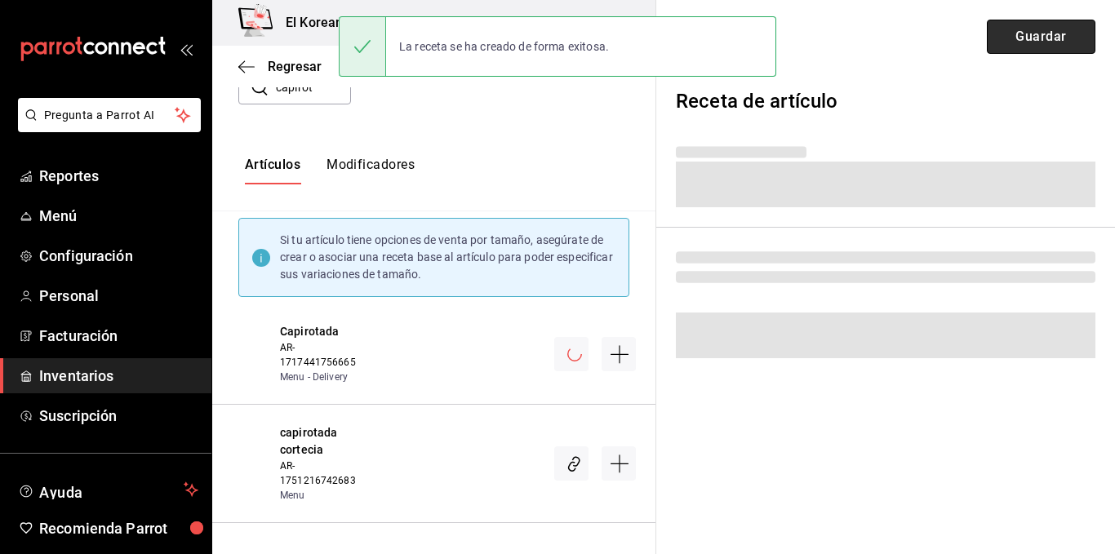
scroll to position [0, 0]
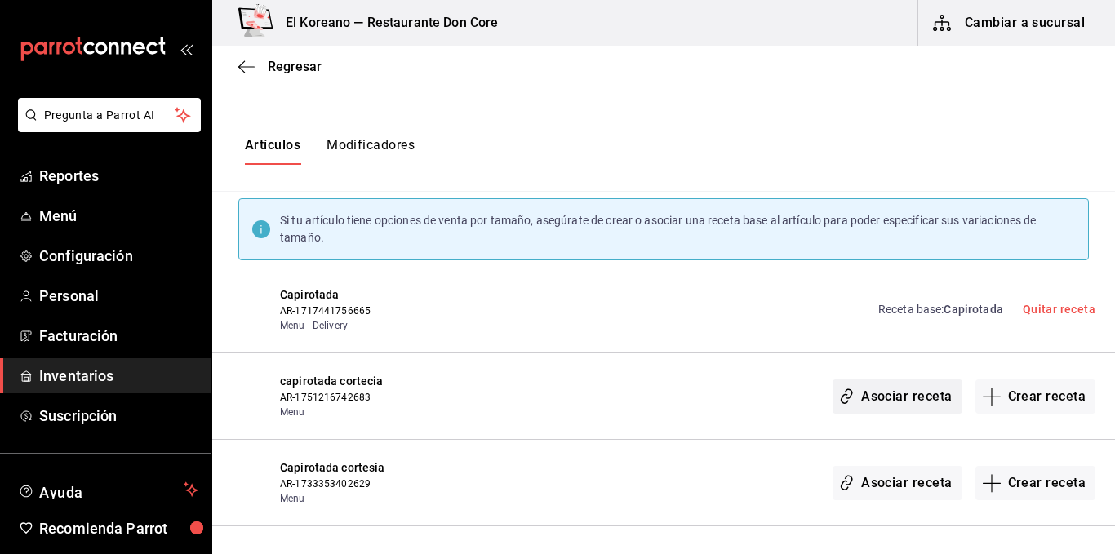
click at [900, 400] on button "Asociar receta" at bounding box center [897, 397] width 129 height 34
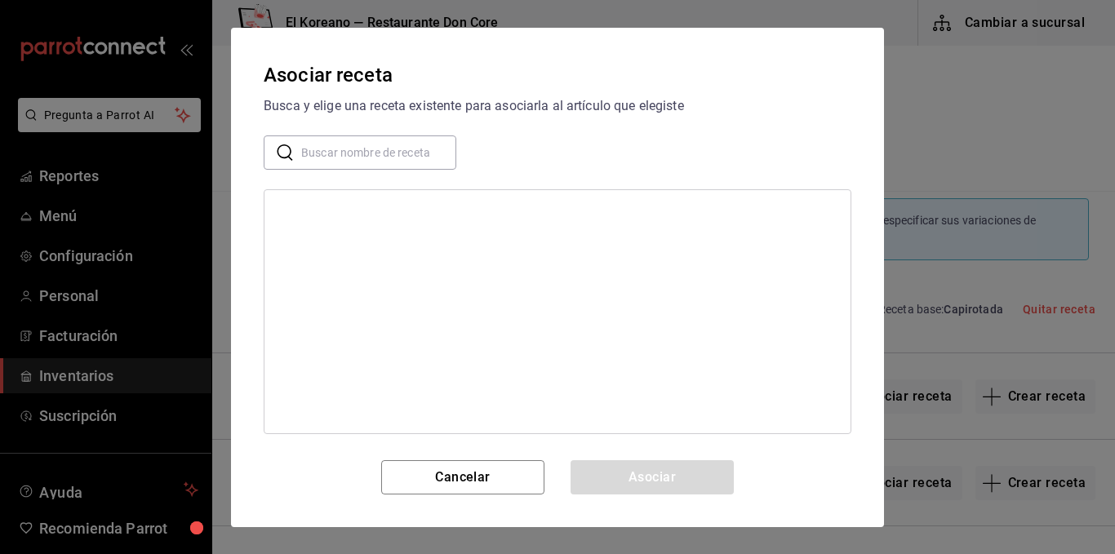
click at [356, 147] on input "text" at bounding box center [378, 152] width 155 height 33
type input "capi"
click at [327, 208] on div "Capirotada" at bounding box center [307, 211] width 58 height 17
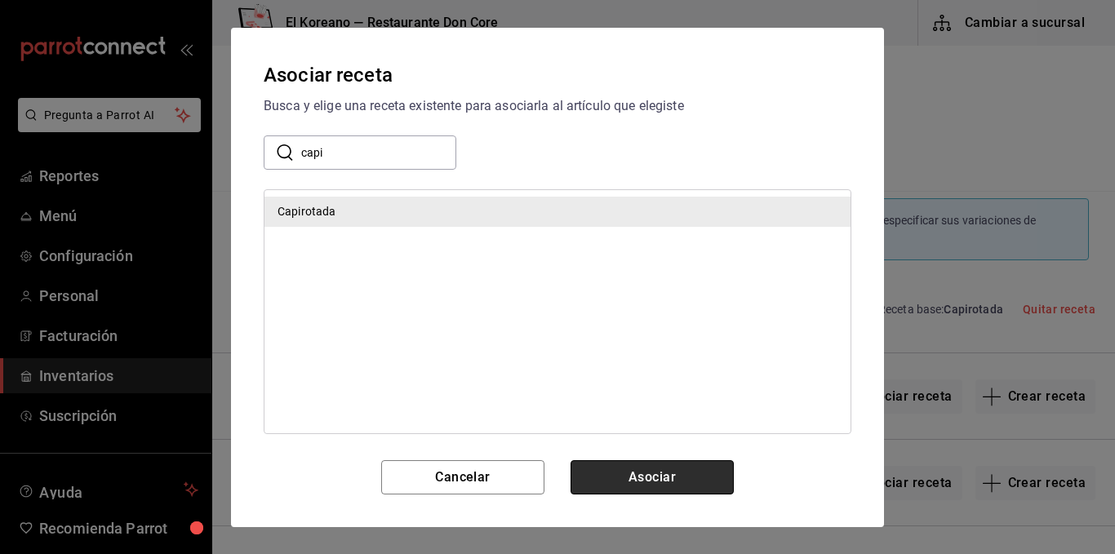
click at [595, 469] on button "Asociar" at bounding box center [652, 477] width 163 height 34
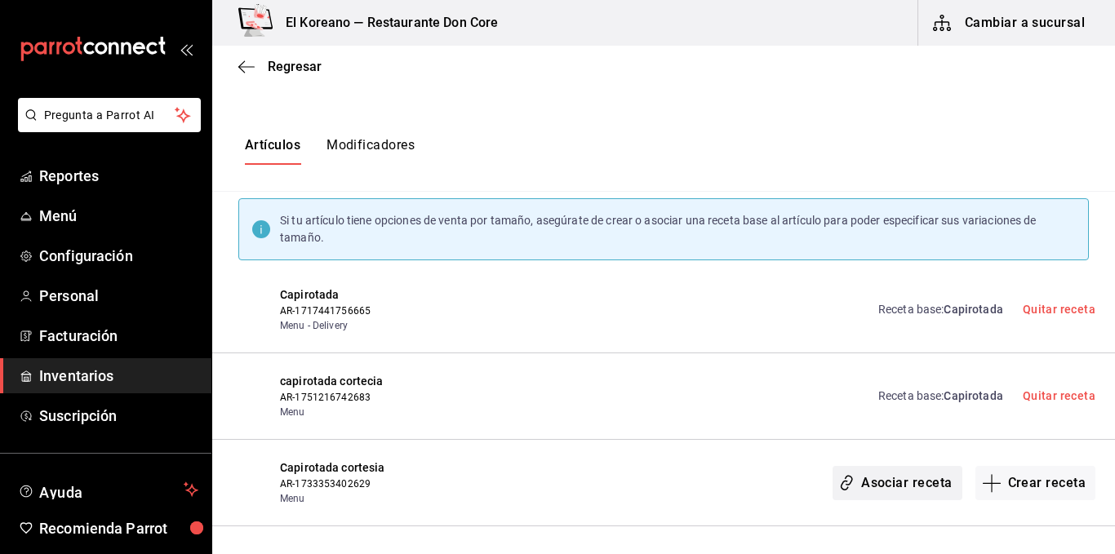
click at [869, 481] on button "Asociar receta" at bounding box center [897, 483] width 129 height 34
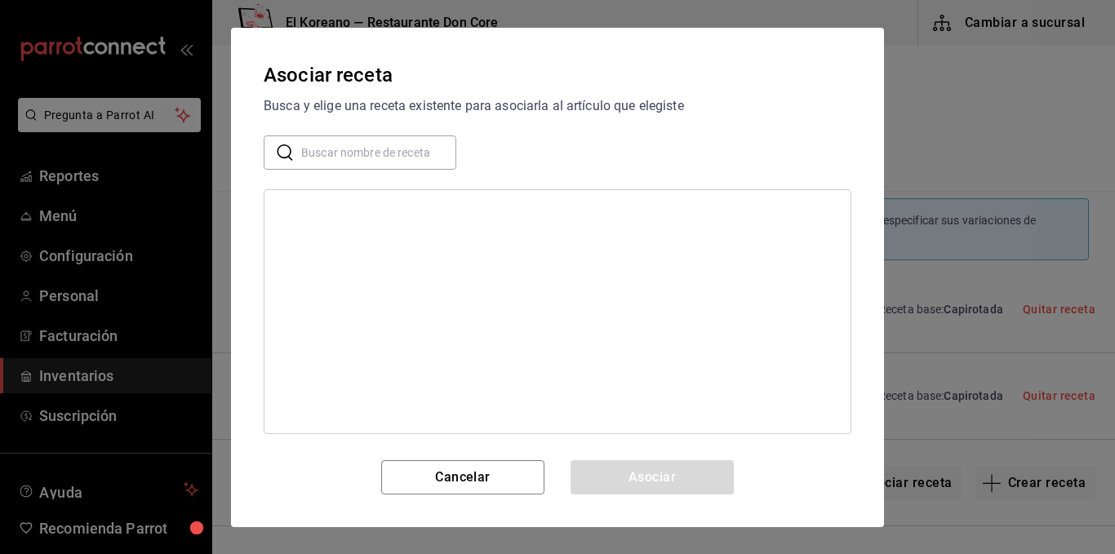
click at [410, 147] on input "text" at bounding box center [378, 152] width 155 height 33
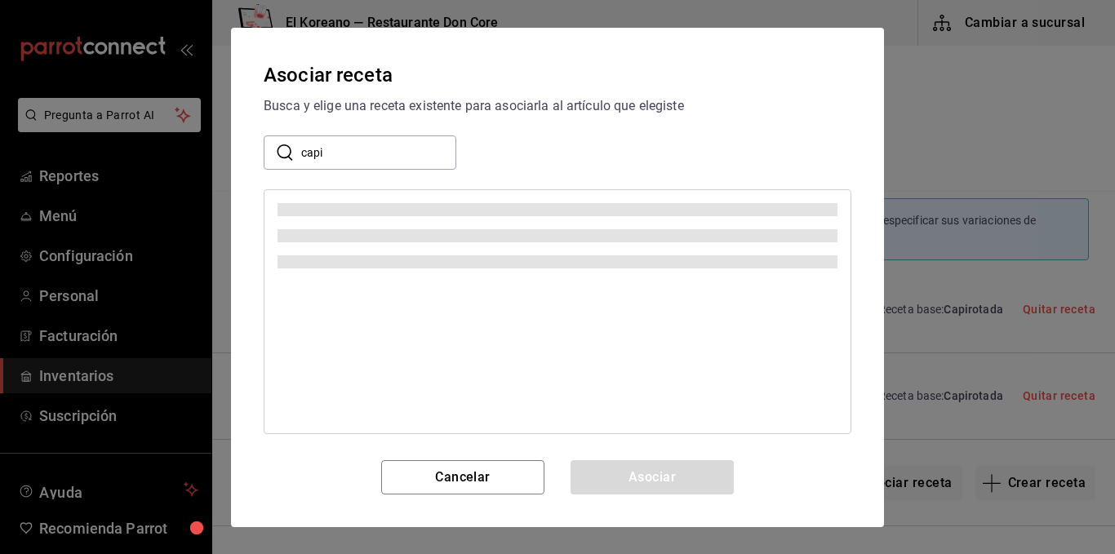
type input "capi"
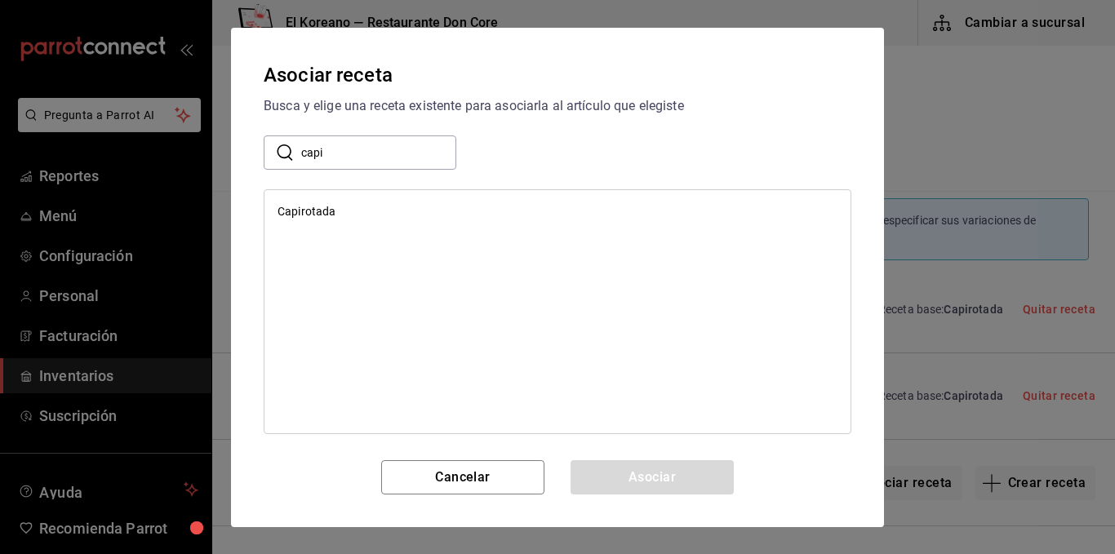
click at [307, 208] on div "Capirotada" at bounding box center [307, 211] width 58 height 17
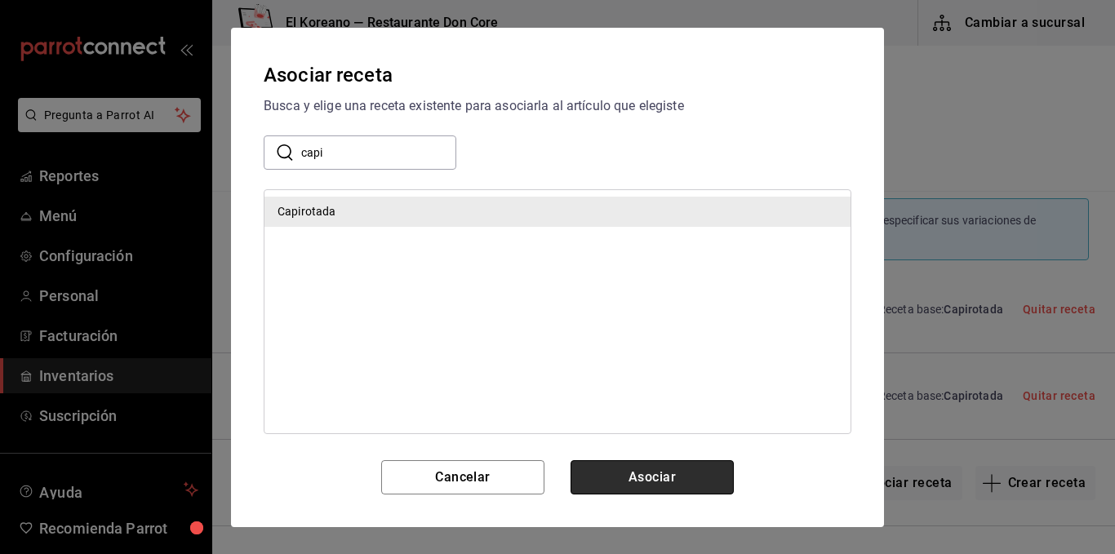
click at [620, 472] on button "Asociar" at bounding box center [652, 477] width 163 height 34
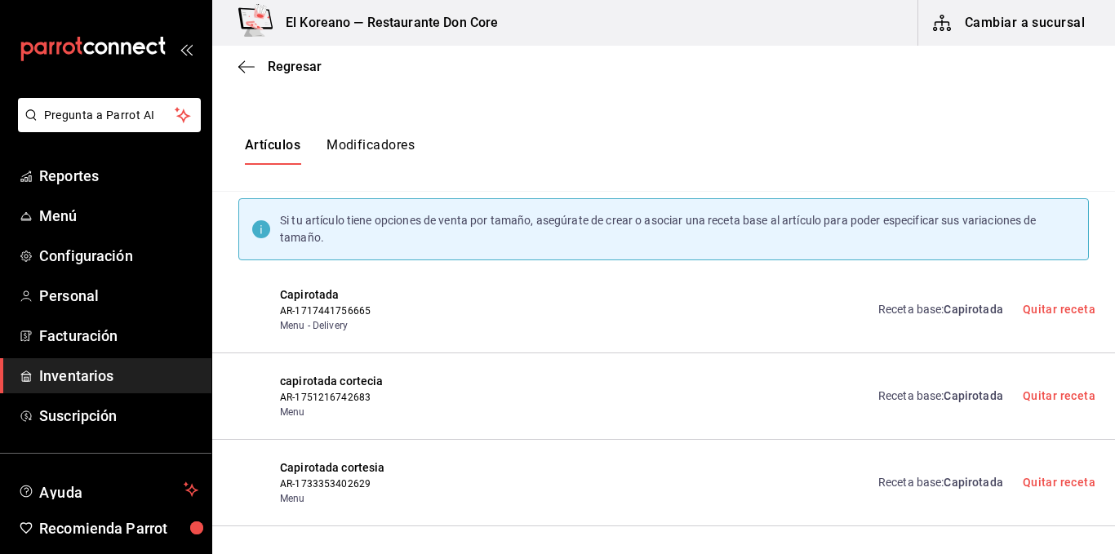
click at [684, 143] on div "Artículos Modificadores" at bounding box center [663, 151] width 903 height 28
click at [276, 69] on span "Regresar" at bounding box center [295, 67] width 54 height 16
